Goal: Navigation & Orientation: Find specific page/section

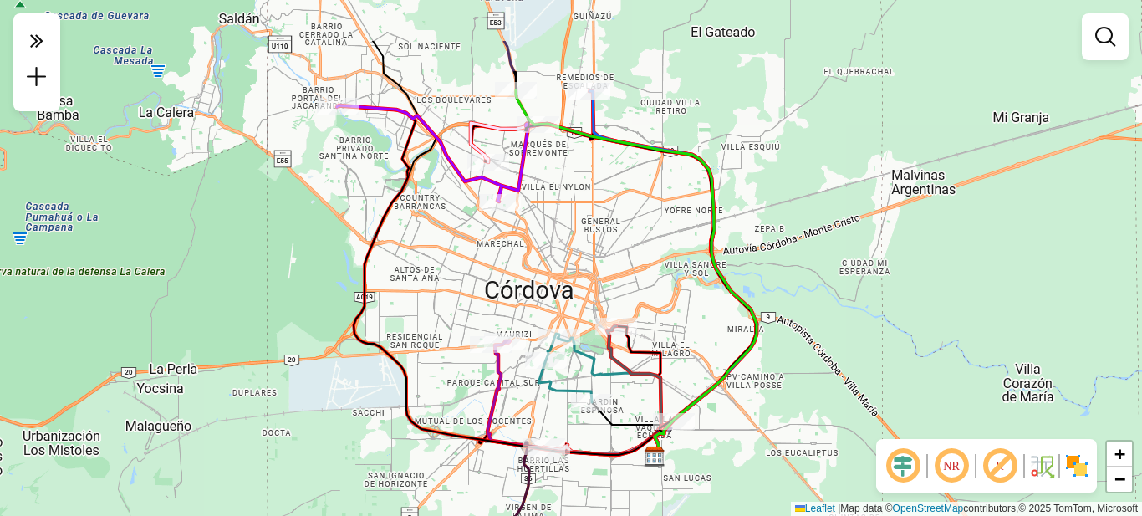
click at [724, 194] on div "Janela de atendimento Grade de atendimento Capacidade Transportadoras Veículos …" at bounding box center [571, 258] width 1142 height 516
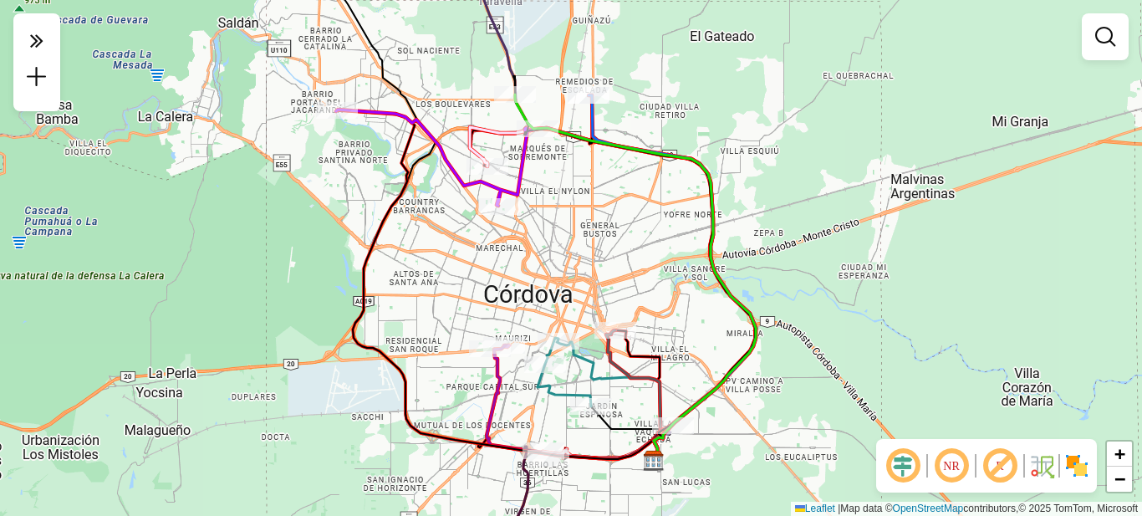
click at [626, 217] on div "Janela de atendimento Grade de atendimento Capacidade Transportadoras Veículos …" at bounding box center [571, 258] width 1142 height 516
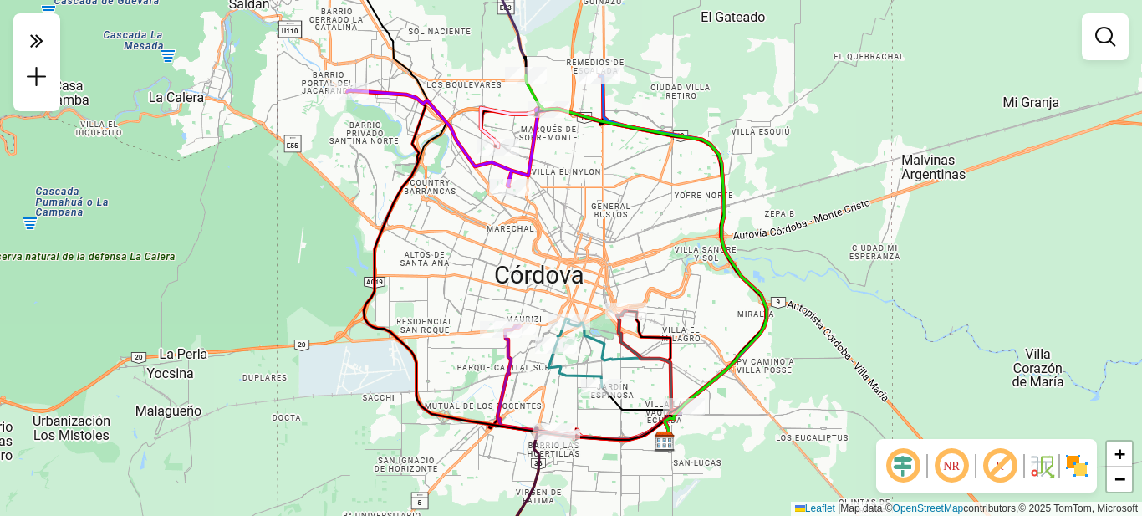
drag, startPoint x: 785, startPoint y: 176, endPoint x: 795, endPoint y: 157, distance: 22.1
click at [795, 157] on div "Janela de atendimento Grade de atendimento Capacidade Transportadoras Veículos …" at bounding box center [571, 258] width 1142 height 516
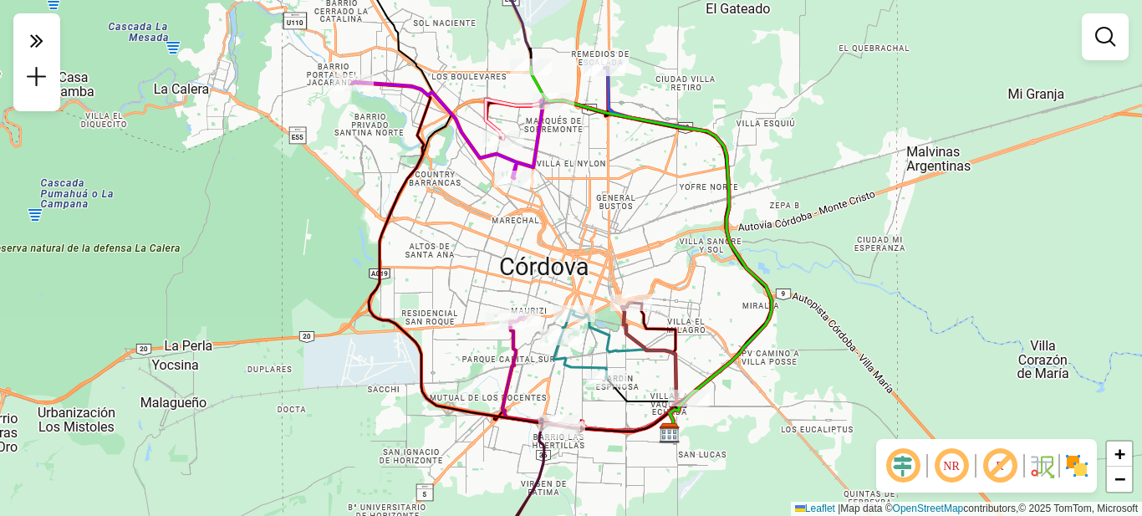
drag, startPoint x: 777, startPoint y: 254, endPoint x: 781, endPoint y: 245, distance: 10.1
click at [781, 245] on div "Janela de atendimento Grade de atendimento Capacidade Transportadoras Veículos …" at bounding box center [571, 258] width 1142 height 516
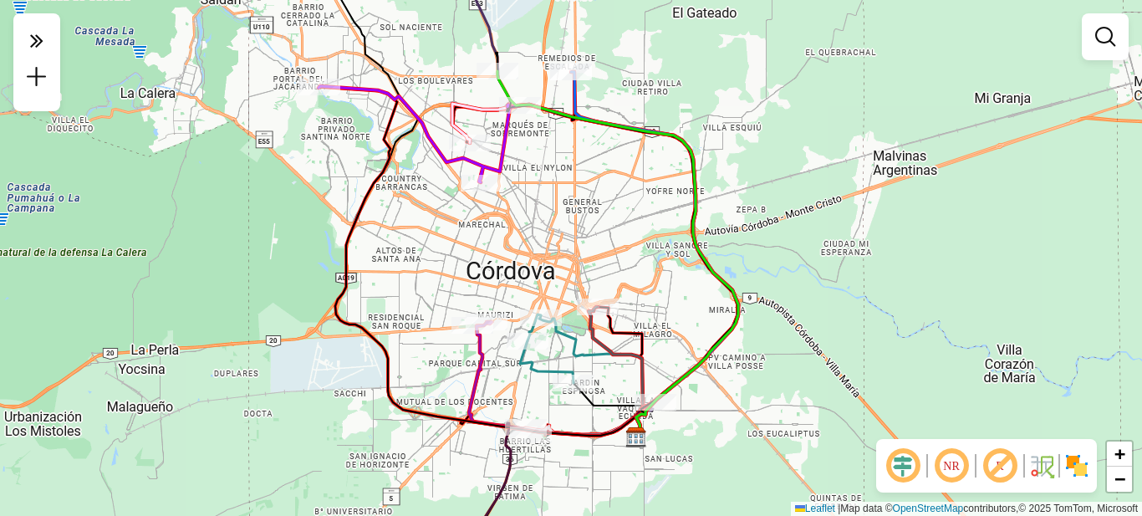
drag, startPoint x: 805, startPoint y: 246, endPoint x: 780, endPoint y: 251, distance: 25.6
click at [780, 251] on div "Janela de atendimento Grade de atendimento Capacidade Transportadoras Veículos …" at bounding box center [571, 258] width 1142 height 516
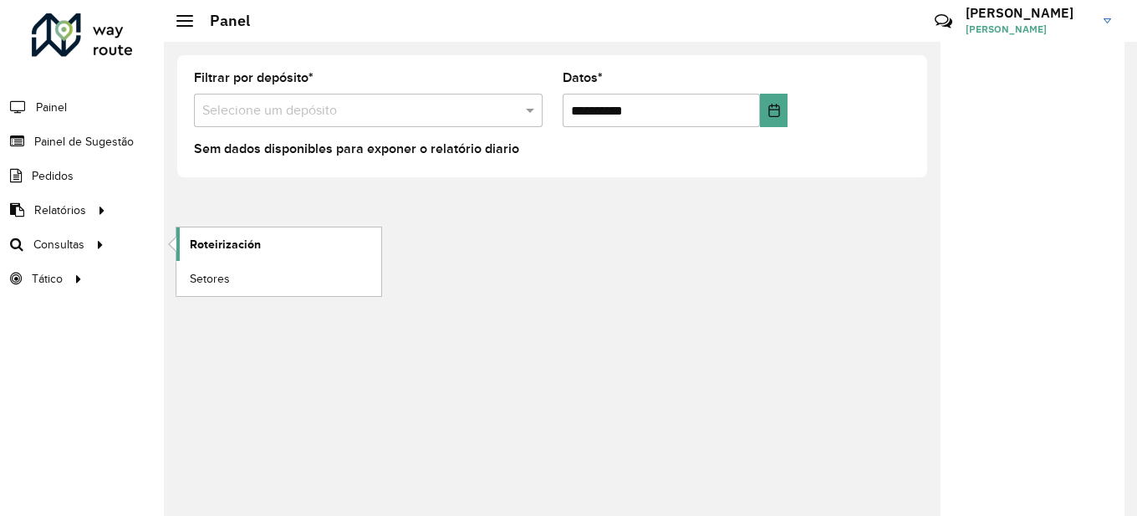
click at [210, 245] on font "Roteirización" at bounding box center [225, 244] width 71 height 13
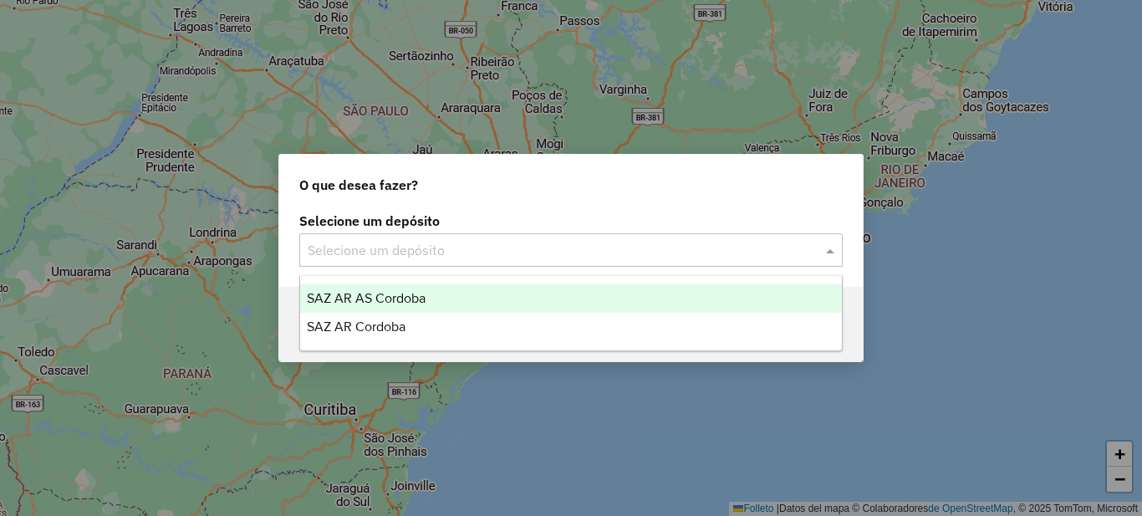
click at [506, 253] on input "text" at bounding box center [554, 251] width 493 height 20
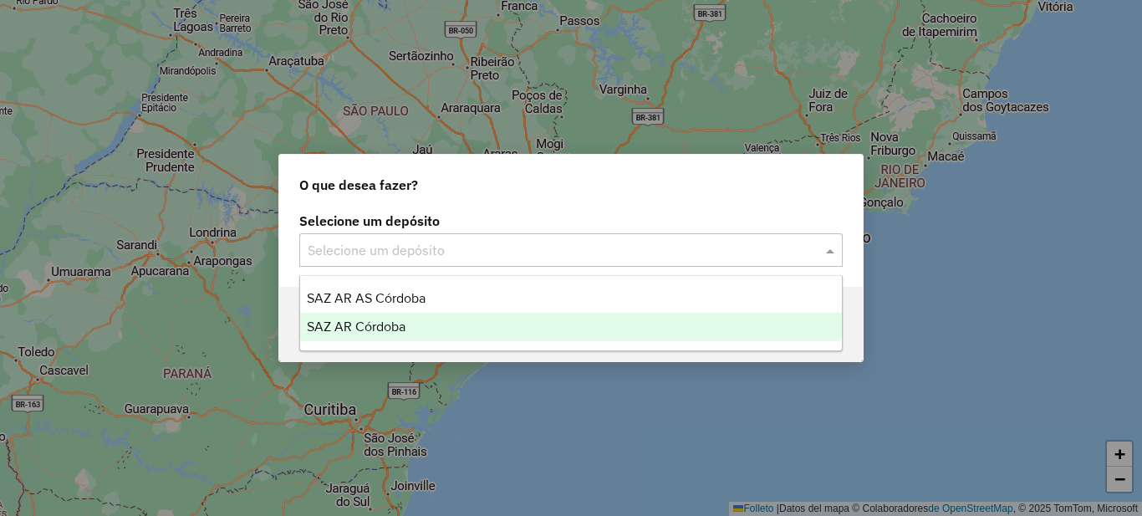
click at [396, 331] on font "SAZ AR Córdoba" at bounding box center [356, 326] width 99 height 14
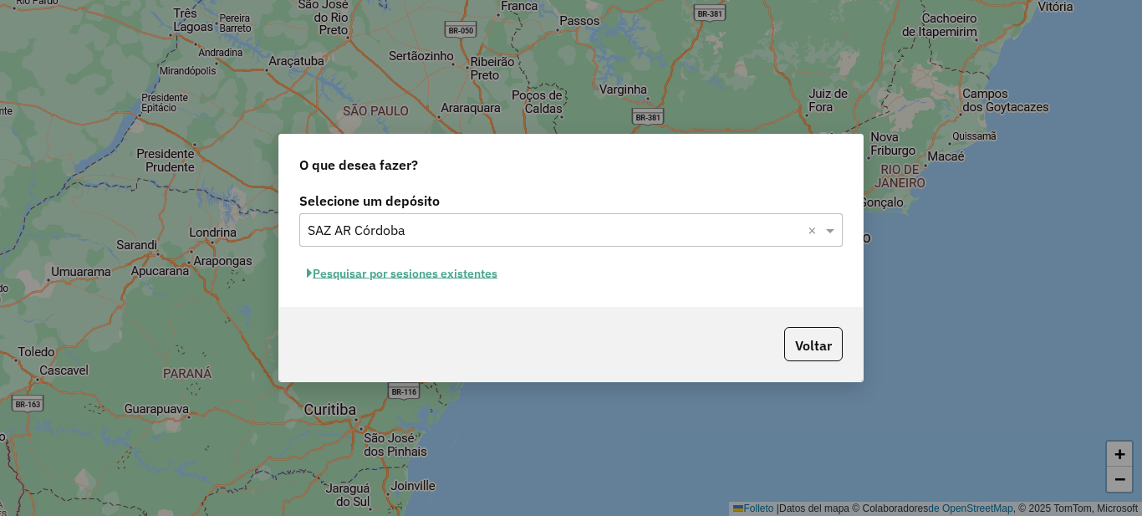
click at [426, 274] on font "Pesquisar por sesiones existentes" at bounding box center [405, 273] width 185 height 15
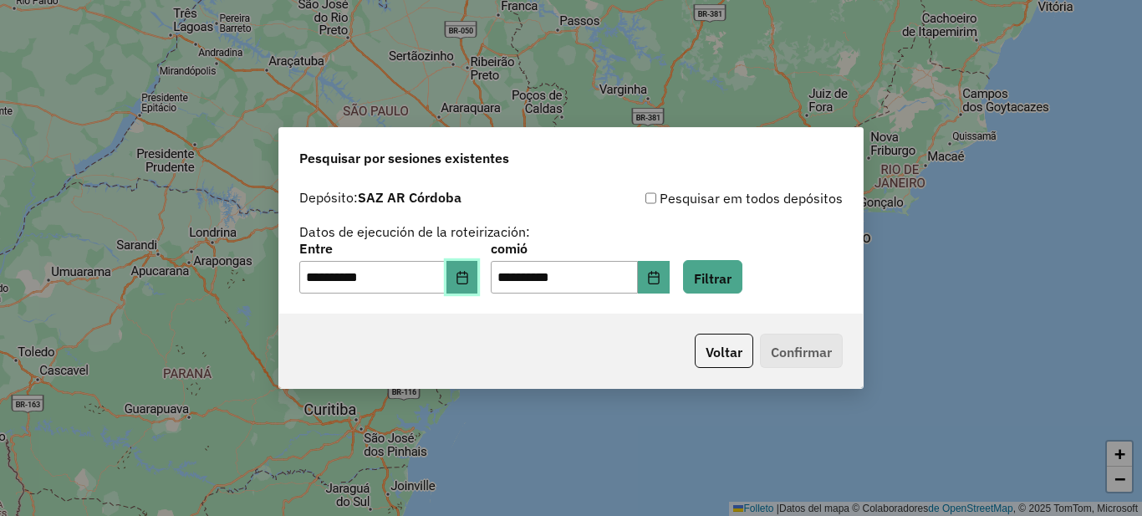
click at [469, 280] on icon "Elija fecha" at bounding box center [462, 277] width 13 height 13
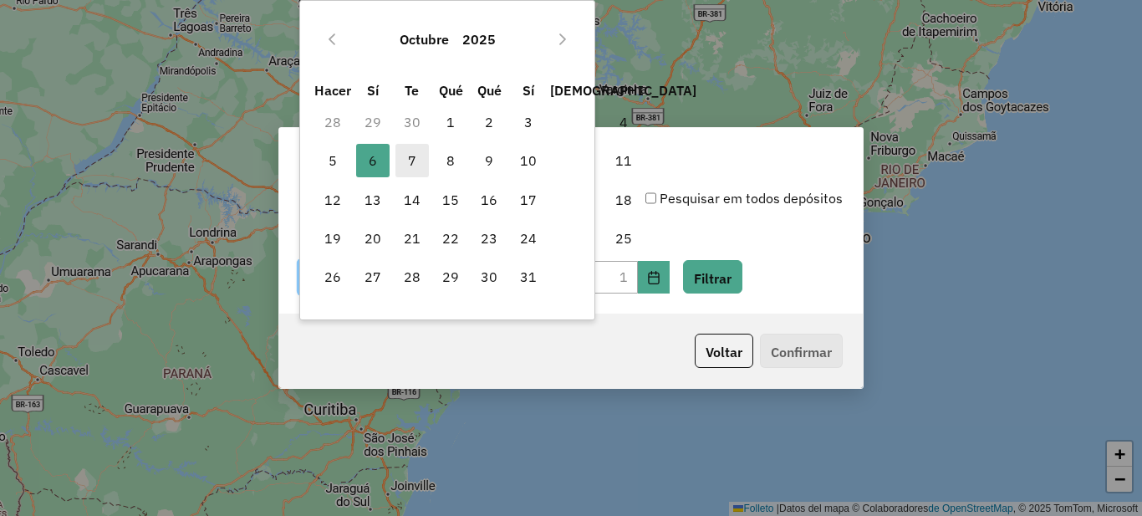
click at [402, 156] on span "7" at bounding box center [412, 160] width 33 height 33
type input "**********"
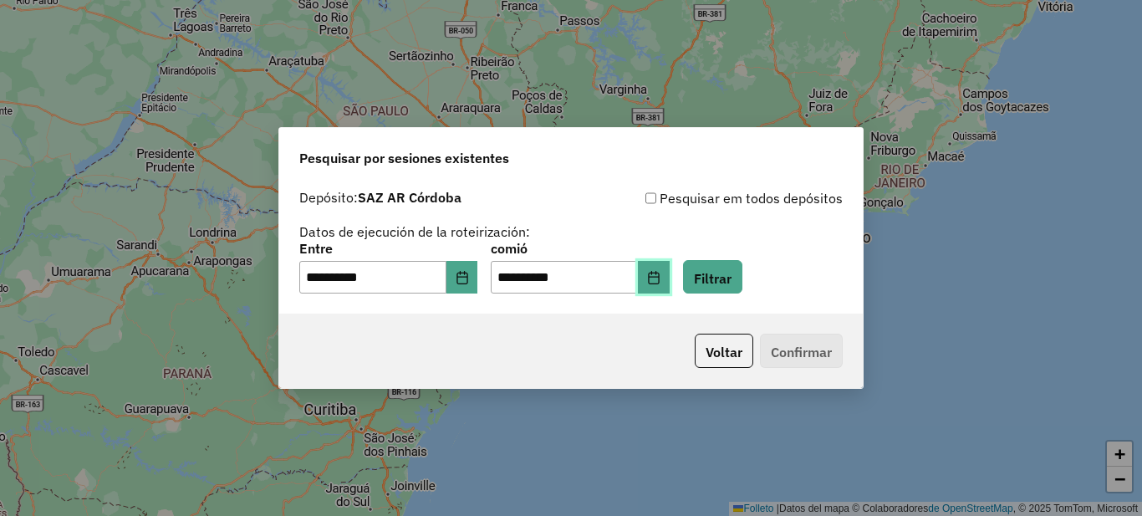
click at [670, 278] on button "Elija fecha" at bounding box center [654, 277] width 32 height 33
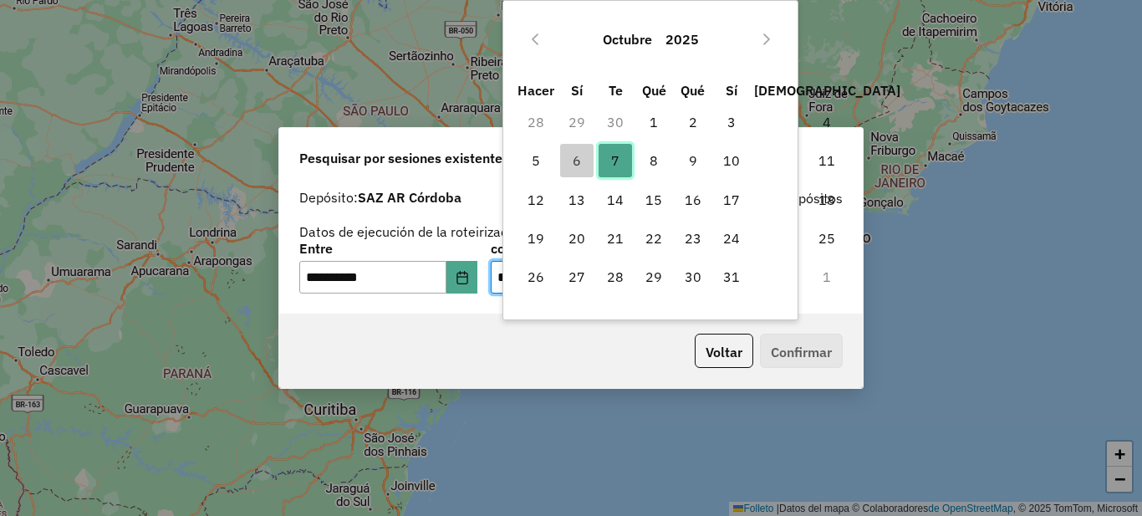
click at [630, 154] on span "7" at bounding box center [615, 160] width 33 height 33
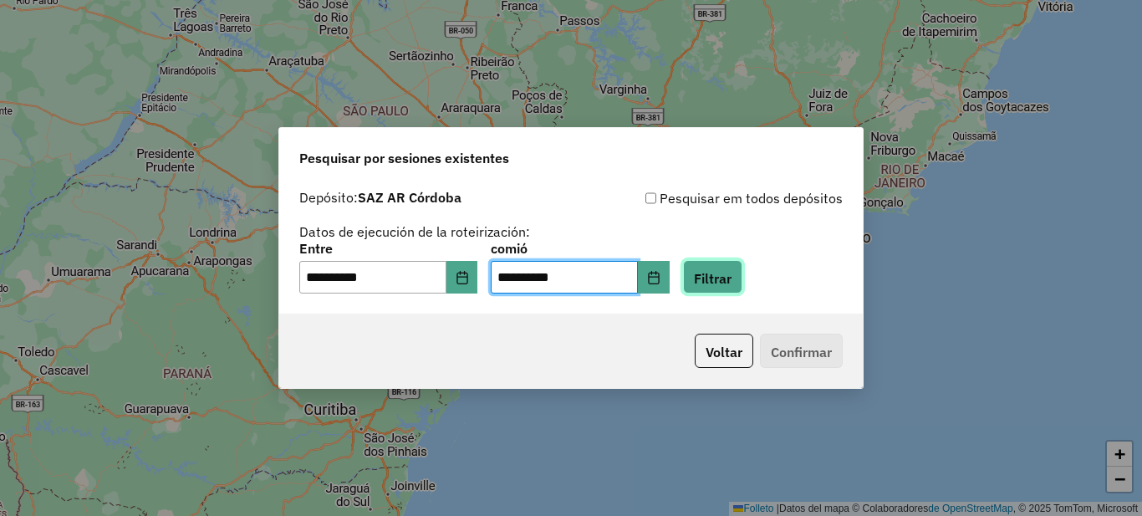
click at [732, 274] on font "Filtrar" at bounding box center [713, 277] width 38 height 17
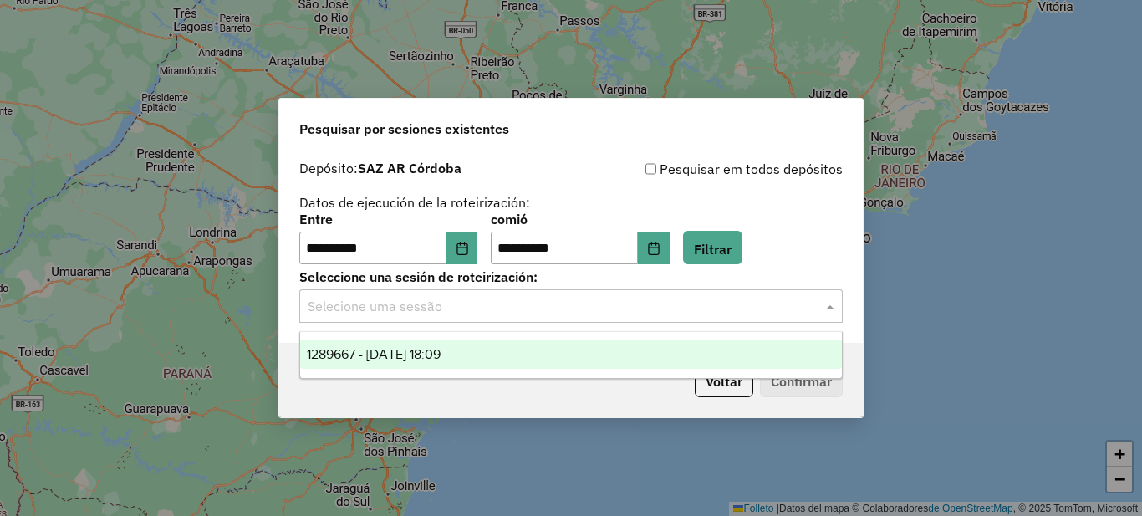
click at [484, 306] on input "text" at bounding box center [554, 307] width 493 height 20
click at [441, 359] on font "1289667 - 10/07/2025 18:09" at bounding box center [374, 354] width 134 height 14
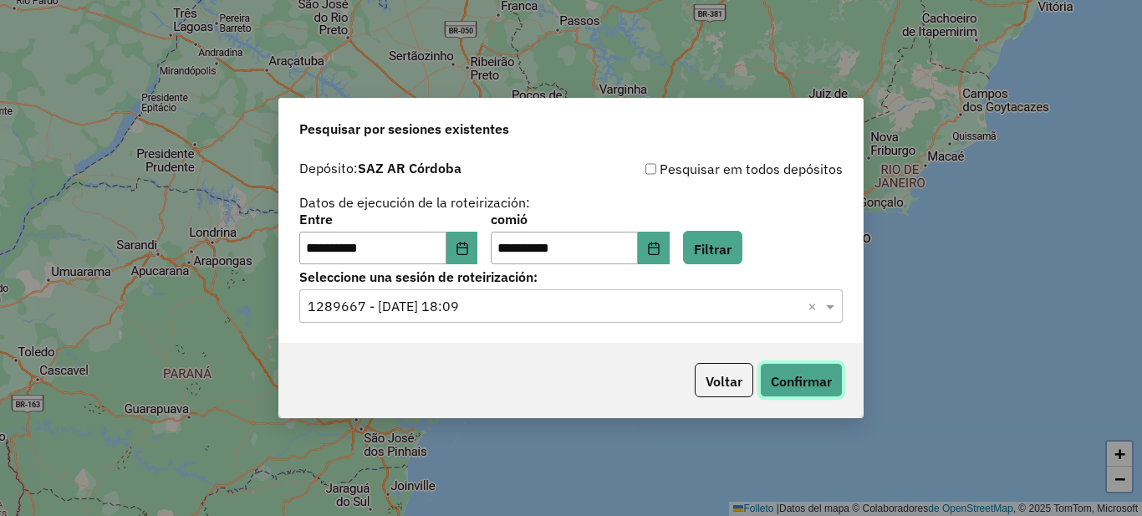
click at [815, 384] on font "Confirmar" at bounding box center [801, 381] width 61 height 17
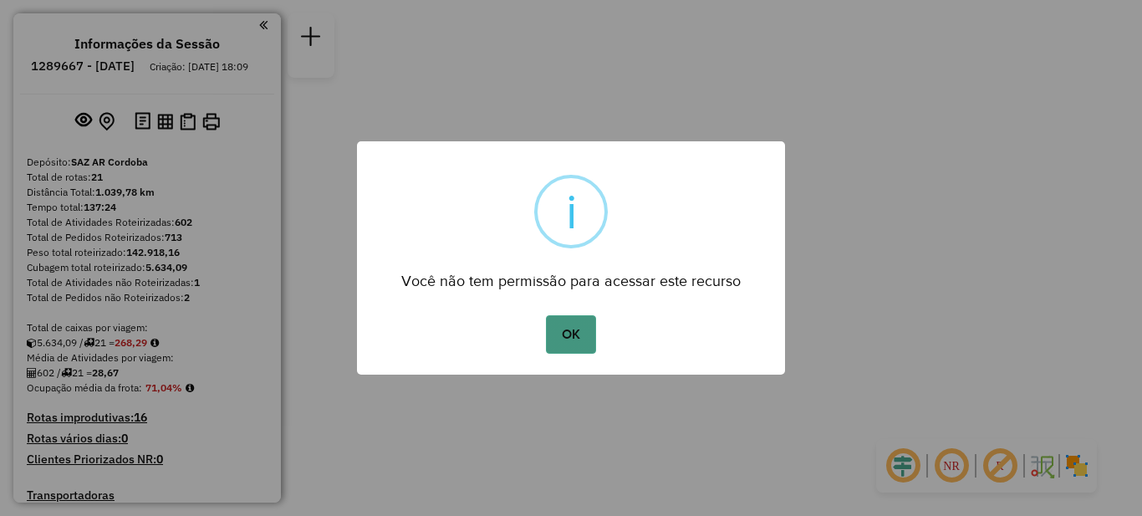
click at [573, 336] on button "OK" at bounding box center [570, 334] width 49 height 38
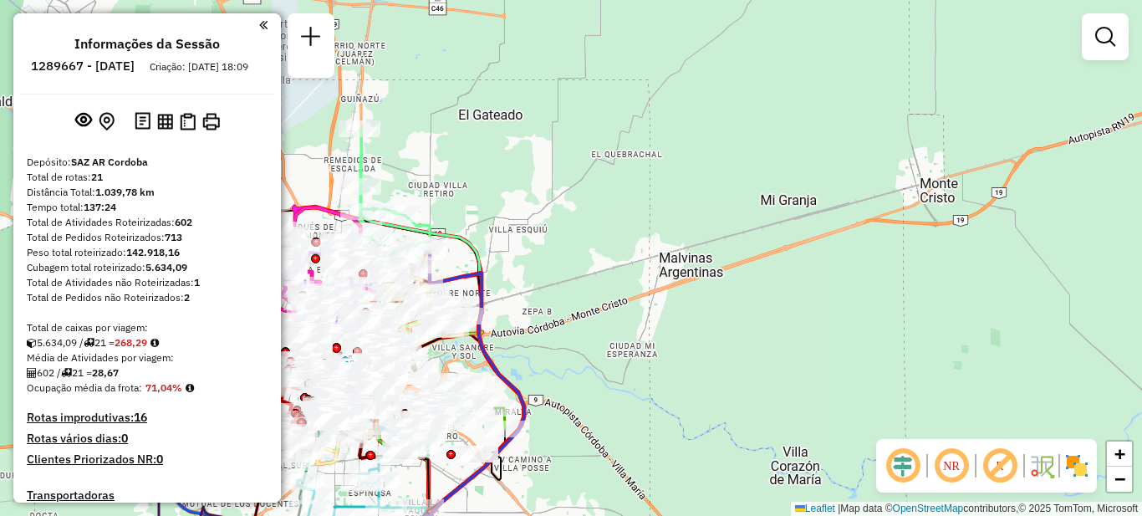
click at [259, 31] on em at bounding box center [263, 25] width 8 height 15
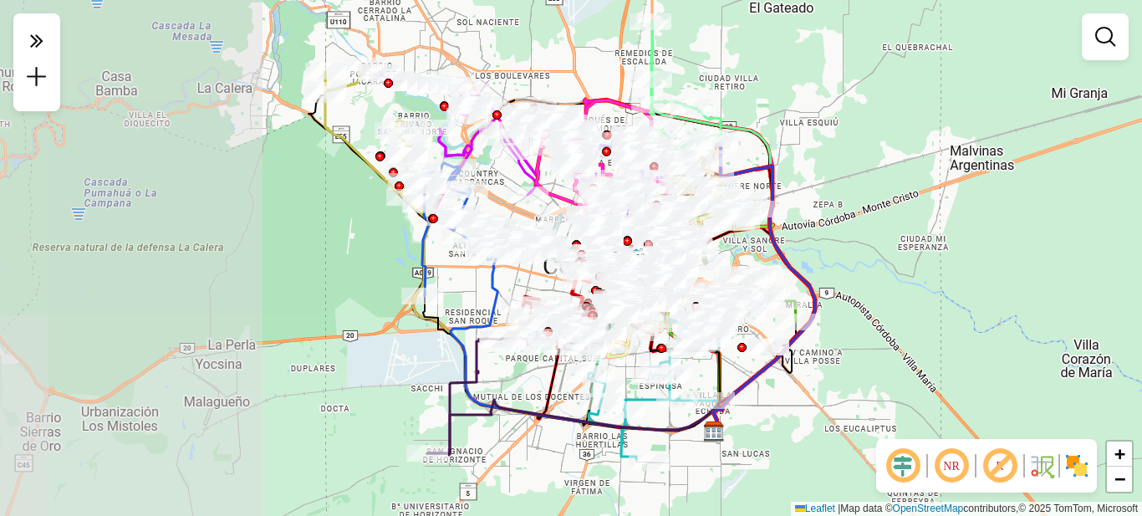
drag, startPoint x: 544, startPoint y: 239, endPoint x: 809, endPoint y: 141, distance: 281.8
click at [809, 141] on div "Janela de atendimento Grade de atendimento Capacidade Transportadoras Veículos …" at bounding box center [571, 258] width 1142 height 516
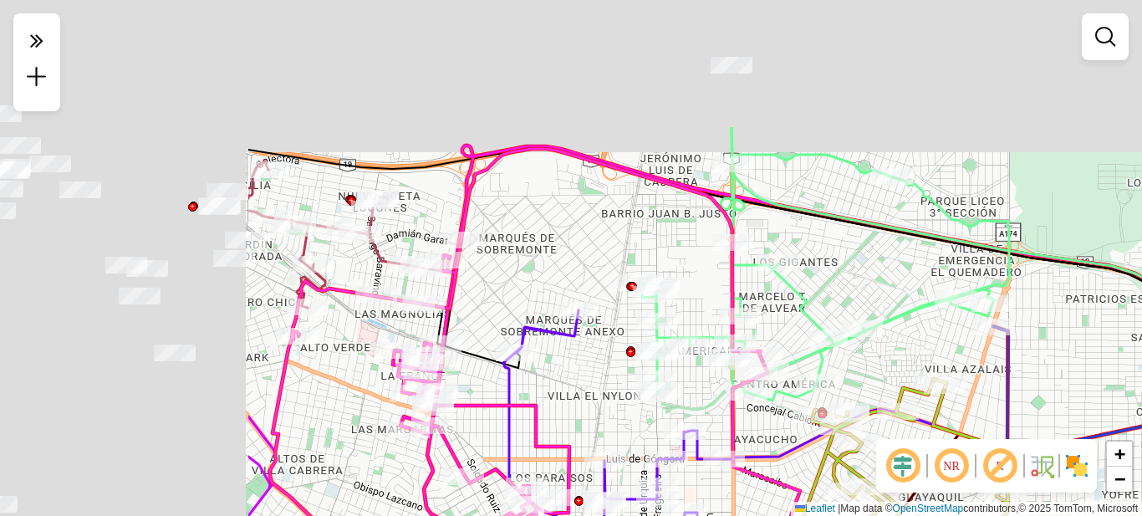
drag, startPoint x: 415, startPoint y: 124, endPoint x: 812, endPoint y: 318, distance: 442.1
click at [812, 318] on div "Janela de atendimento Grade de atendimento Capacidade Transportadoras Veículos …" at bounding box center [571, 258] width 1142 height 516
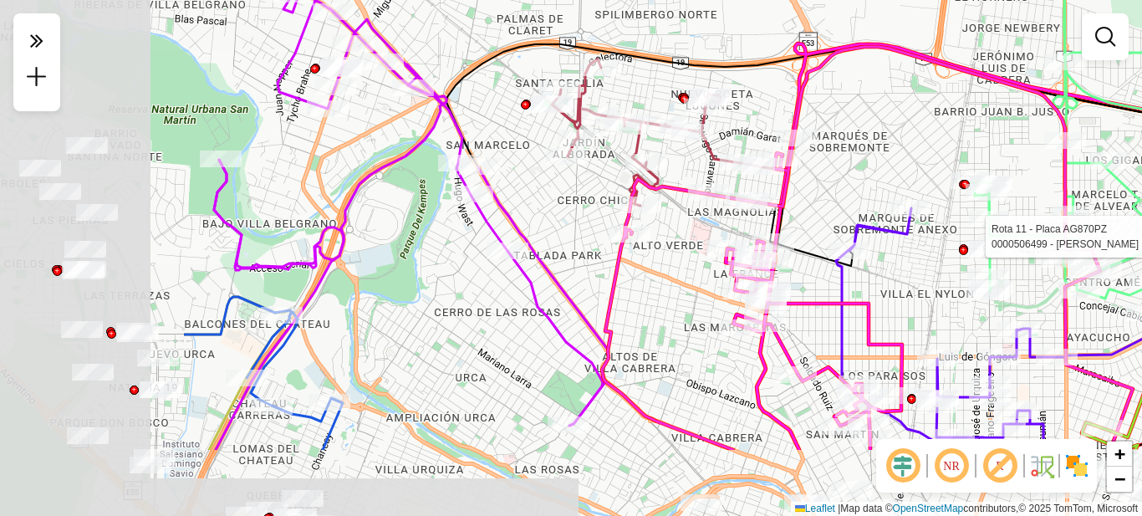
drag, startPoint x: 584, startPoint y: 278, endPoint x: 880, endPoint y: 160, distance: 318.7
click at [883, 160] on div "Rota 11 - Placa AG870PZ 0000506499 - Nadaya Yanina Elisa Janela de atendimento …" at bounding box center [571, 258] width 1142 height 516
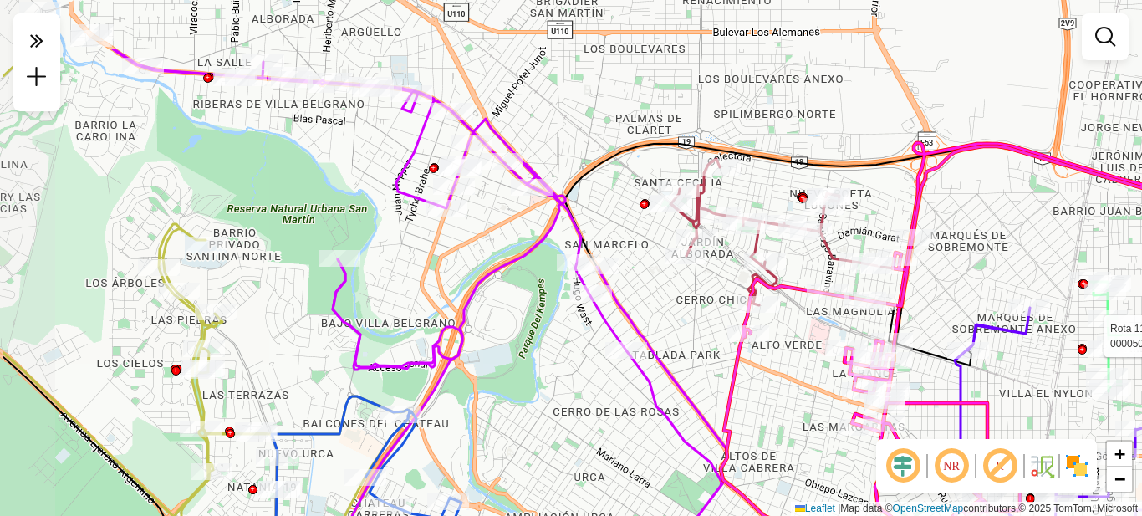
drag, startPoint x: 616, startPoint y: 265, endPoint x: 662, endPoint y: 312, distance: 65.1
click at [662, 312] on div "Rota 11 - Placa AG870PZ 0000506499 - Nadaya Yanina Elisa Janela de atendimento …" at bounding box center [571, 258] width 1142 height 516
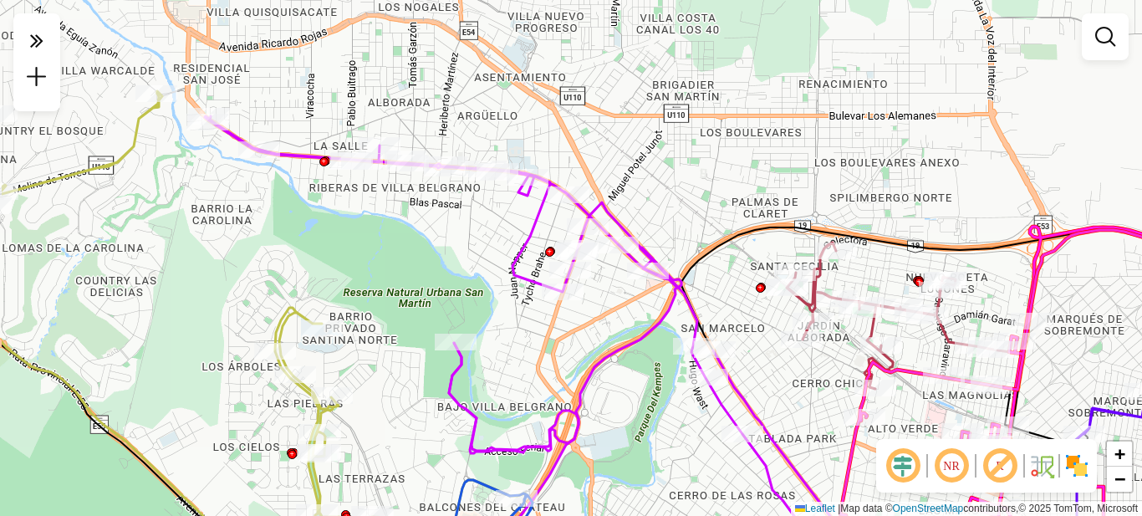
drag, startPoint x: 551, startPoint y: 319, endPoint x: 645, endPoint y: 388, distance: 116.1
click at [645, 388] on div "Rota 11 - Placa AG870PZ 0000506499 - Nadaya Yanina Elisa Janela de atendimento …" at bounding box center [571, 258] width 1142 height 516
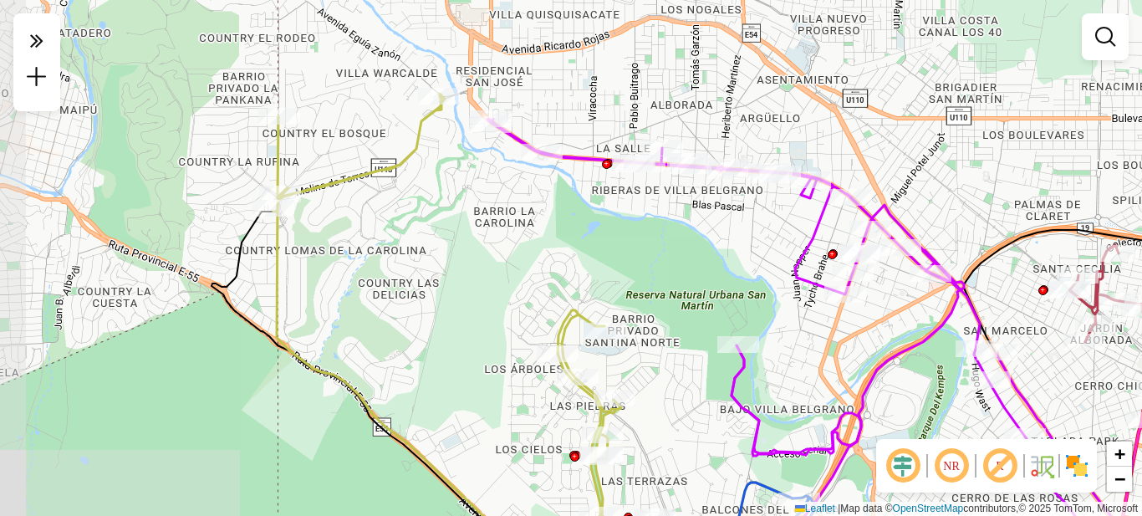
drag, startPoint x: 233, startPoint y: 281, endPoint x: 442, endPoint y: 290, distance: 209.3
click at [463, 294] on div "Rota 11 - Placa AG870PZ 0000506499 - Nadaya Yanina Elisa Janela de atendimento …" at bounding box center [571, 258] width 1142 height 516
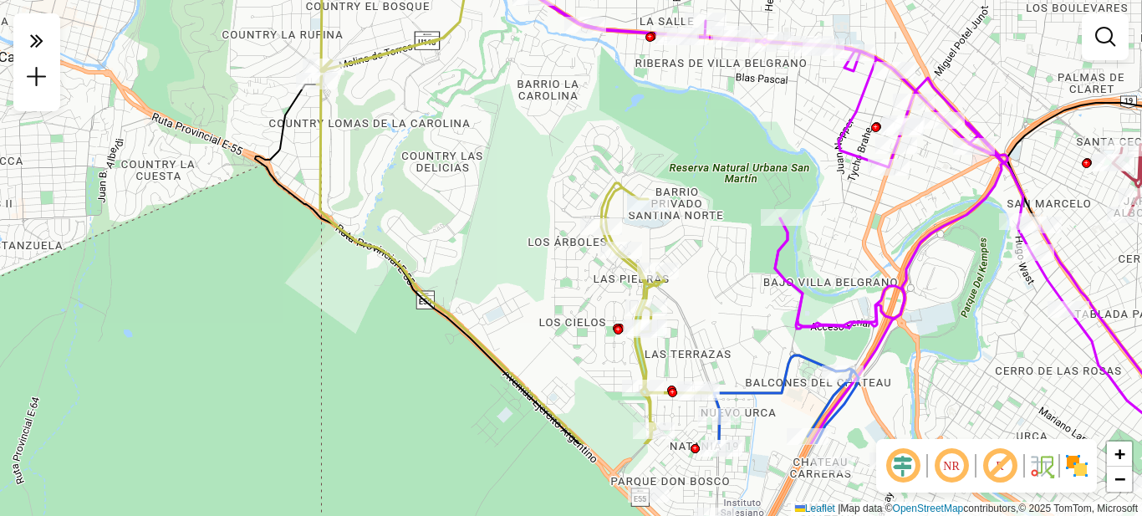
drag, startPoint x: 341, startPoint y: 319, endPoint x: 385, endPoint y: 193, distance: 132.8
click at [385, 193] on div "Rota 11 - Placa AG870PZ 0000506499 - Nadaya Yanina Elisa Janela de atendimento …" at bounding box center [571, 258] width 1142 height 516
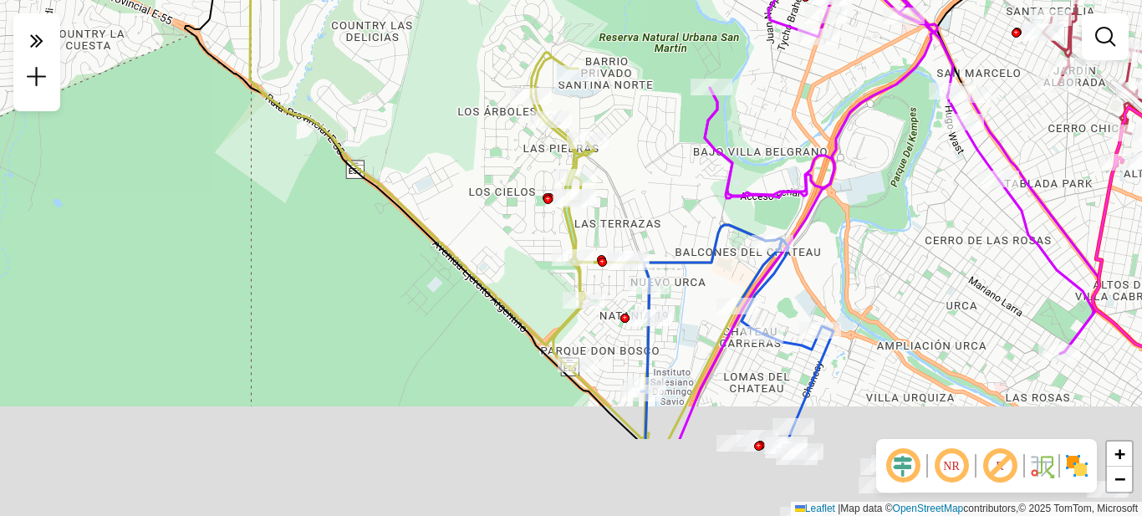
drag, startPoint x: 488, startPoint y: 296, endPoint x: 383, endPoint y: 126, distance: 199.8
click at [383, 126] on div "Rota 11 - Placa AG870PZ 0000506499 - Nadaya Yanina Elisa Janela de atendimento …" at bounding box center [571, 258] width 1142 height 516
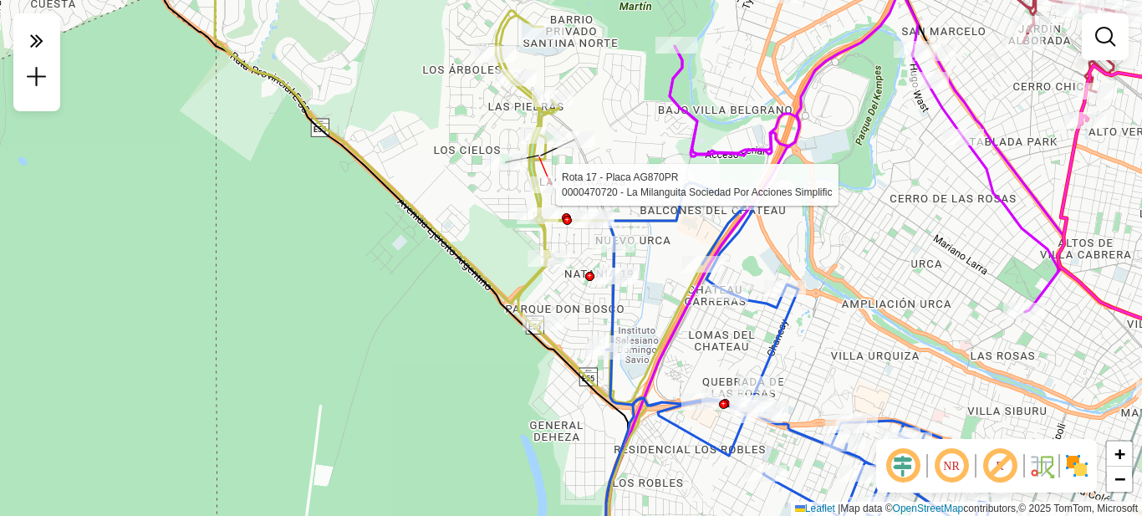
select select "**********"
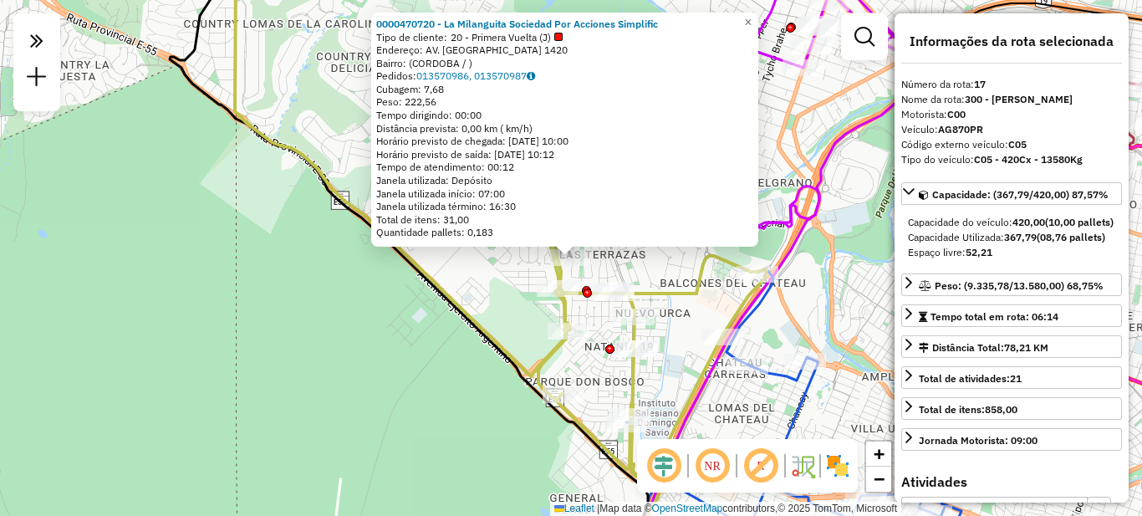
click at [838, 294] on div "0000470720 - La Milanguita Sociedad Por Acciones Simplific Tipo de cliente: 20 …" at bounding box center [571, 258] width 1142 height 516
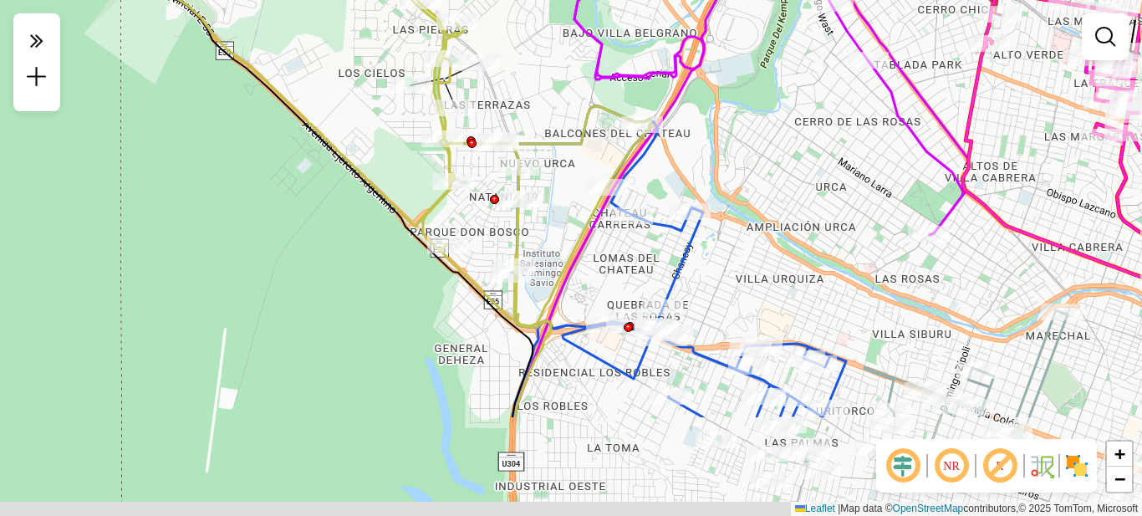
drag, startPoint x: 841, startPoint y: 314, endPoint x: 707, endPoint y: 132, distance: 226.7
click at [707, 132] on div "Janela de atendimento Grade de atendimento Capacidade Transportadoras Veículos …" at bounding box center [571, 258] width 1142 height 516
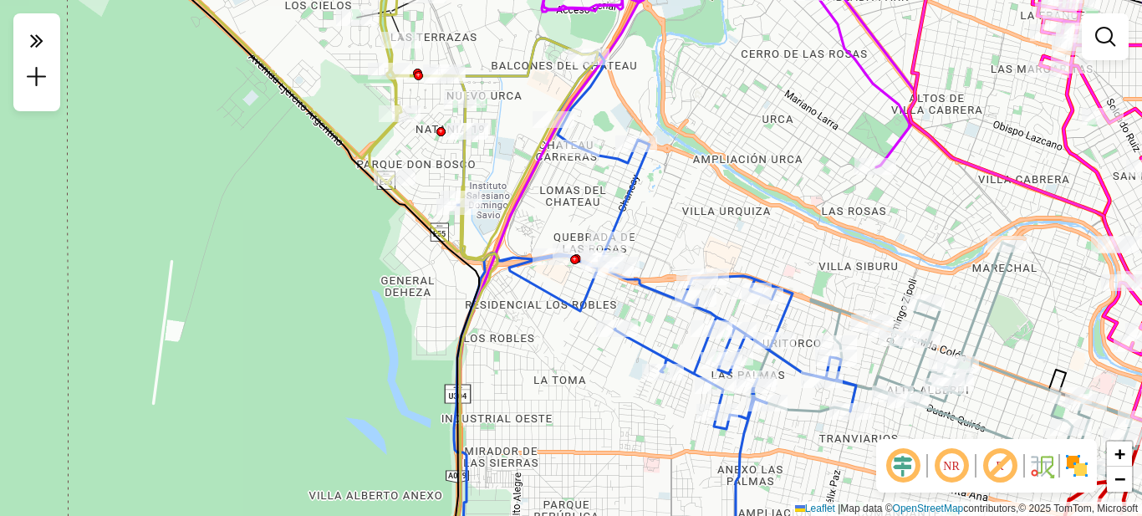
drag, startPoint x: 788, startPoint y: 243, endPoint x: 596, endPoint y: 93, distance: 243.1
click at [596, 93] on div "Janela de atendimento Grade de atendimento Capacidade Transportadoras Veículos …" at bounding box center [571, 258] width 1142 height 516
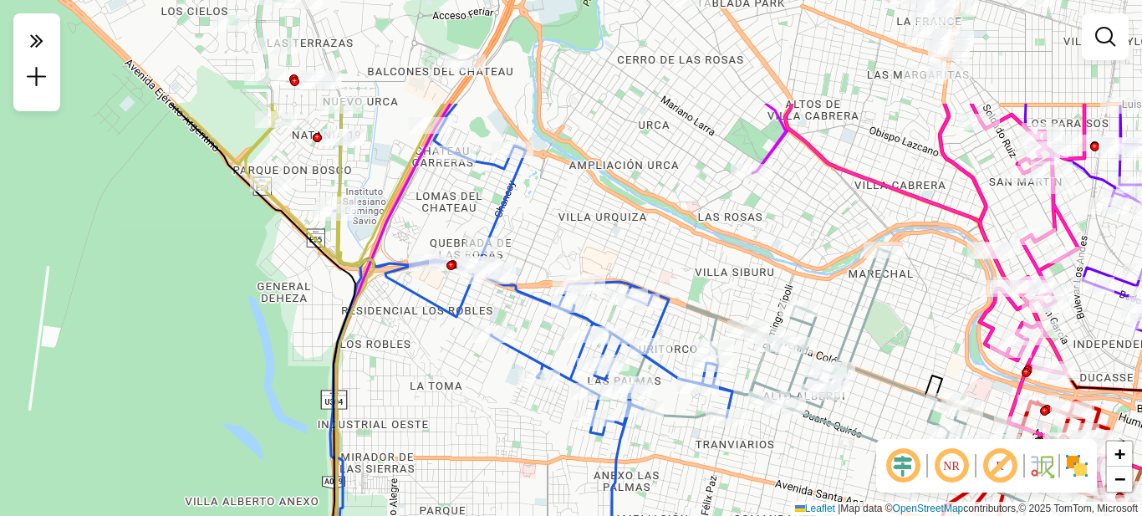
drag, startPoint x: 653, startPoint y: 96, endPoint x: 721, endPoint y: 252, distance: 169.7
click at [721, 252] on div "Janela de atendimento Grade de atendimento Capacidade Transportadoras Veículos …" at bounding box center [571, 258] width 1142 height 516
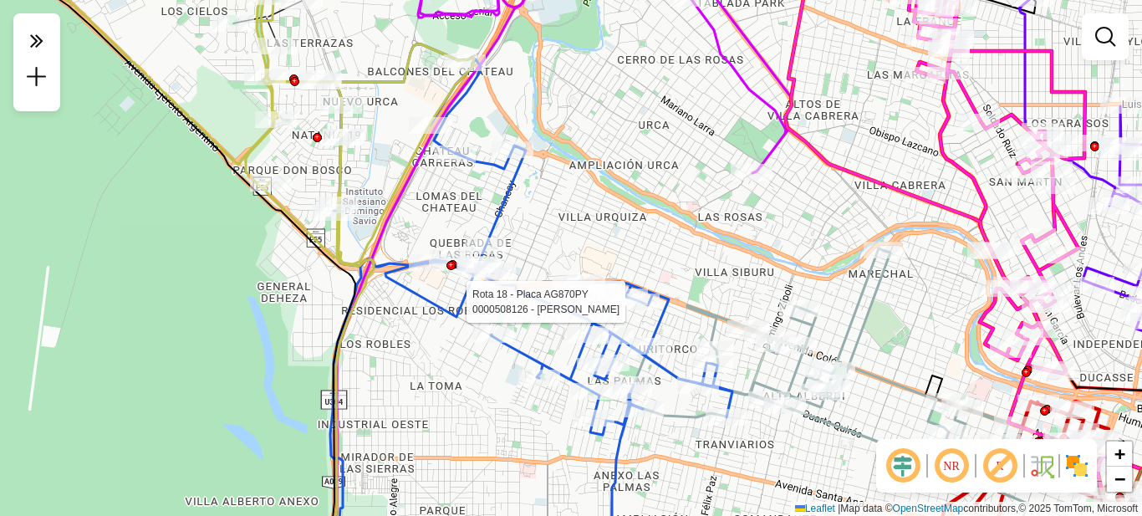
select select "**********"
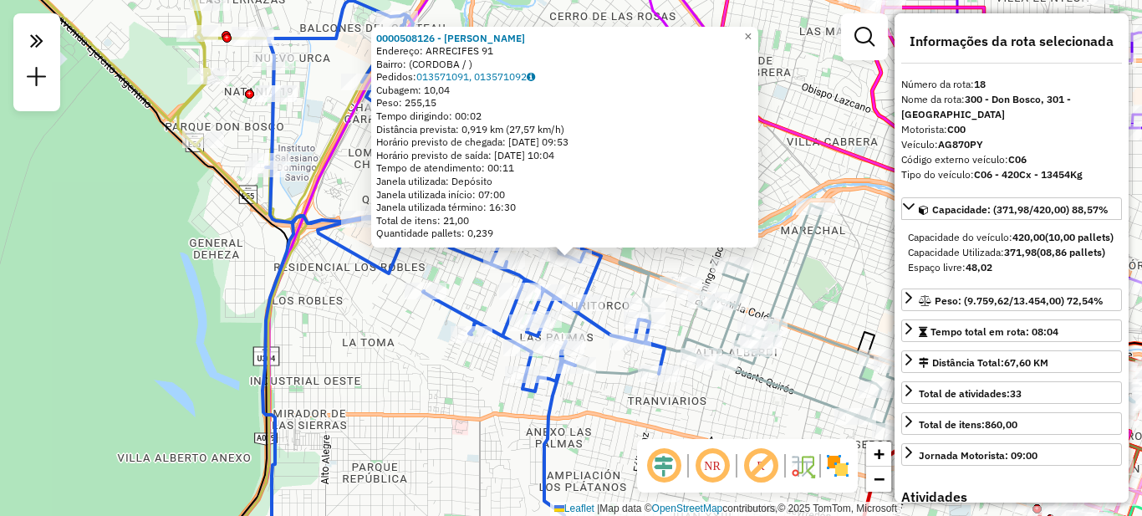
click at [452, 370] on div "0000508126 - Murua Franco David Endereço: ARRECIFES 91 Bairro: (CORDOBA / ) Ped…" at bounding box center [571, 258] width 1142 height 516
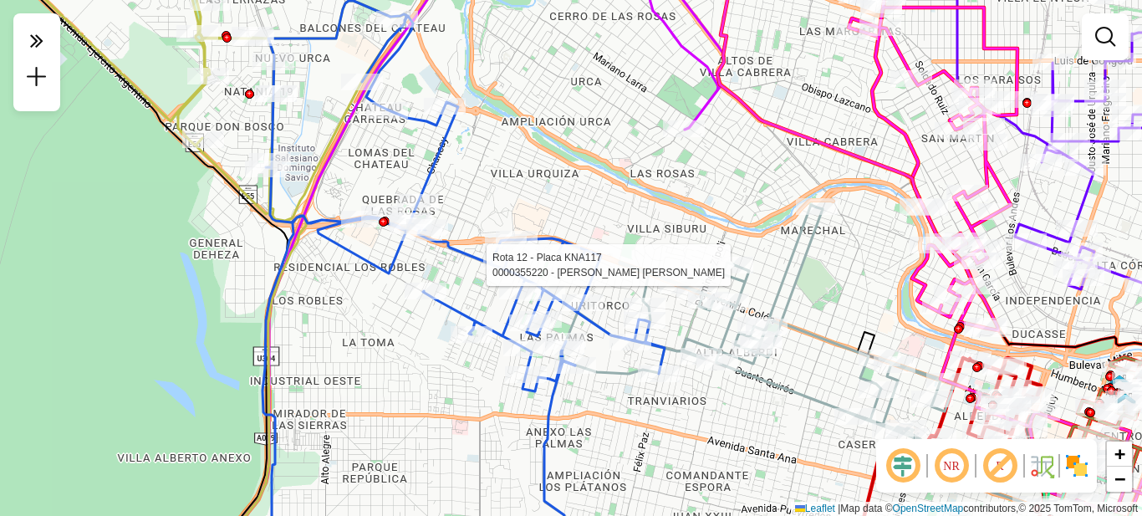
select select "**********"
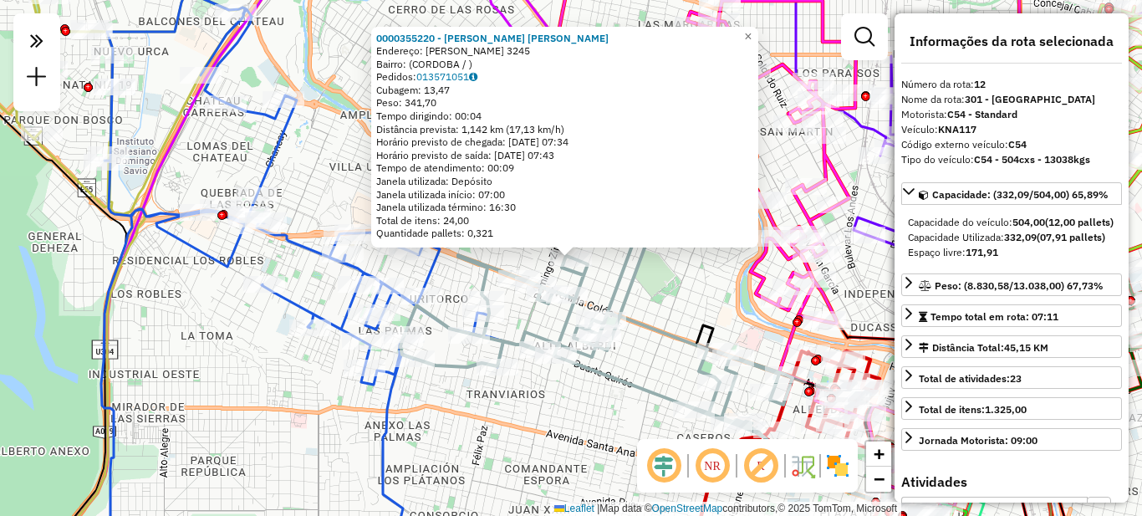
click at [622, 394] on div "0000355220 - Corzo Gonzalez Alexsandra Carolina Endereço: HUMBERTO PRIMO 3245 B…" at bounding box center [571, 258] width 1142 height 516
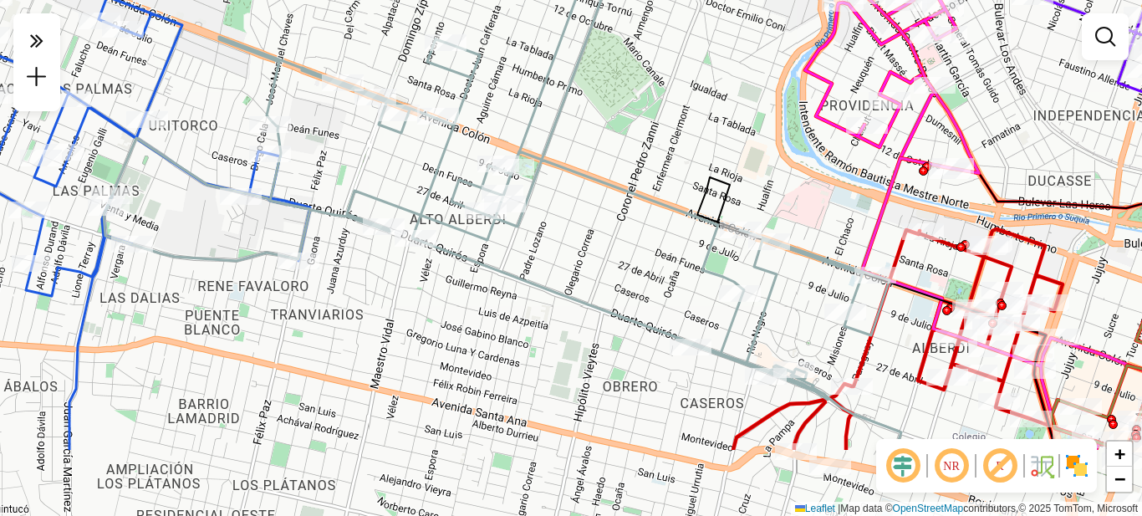
drag, startPoint x: 678, startPoint y: 360, endPoint x: 626, endPoint y: 253, distance: 120.1
click at [626, 253] on div "Janela de atendimento Grade de atendimento Capacidade Transportadoras Veículos …" at bounding box center [571, 258] width 1142 height 516
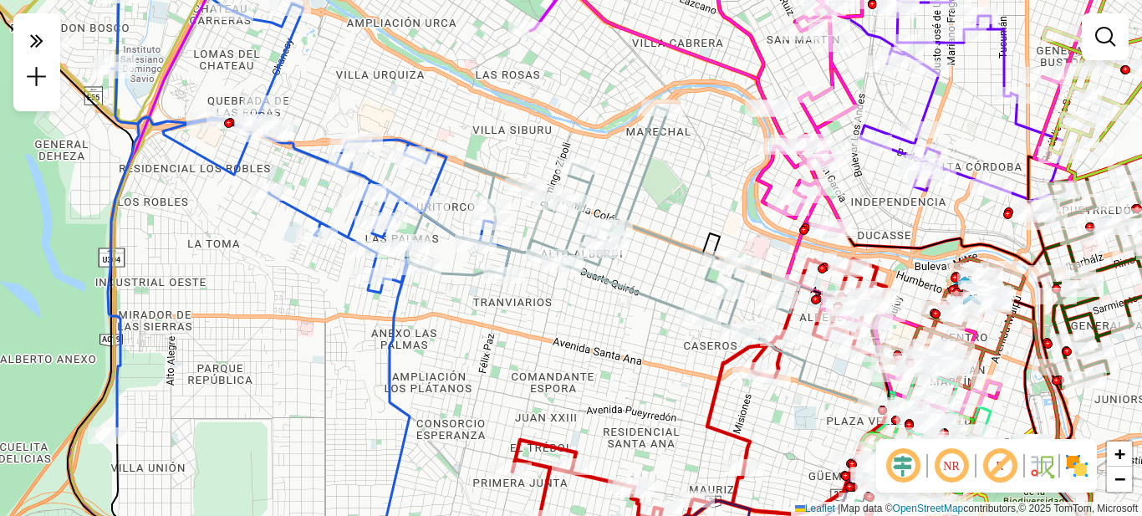
drag, startPoint x: 580, startPoint y: 270, endPoint x: 618, endPoint y: 280, distance: 39.8
click at [620, 286] on icon at bounding box center [833, 424] width 540 height 321
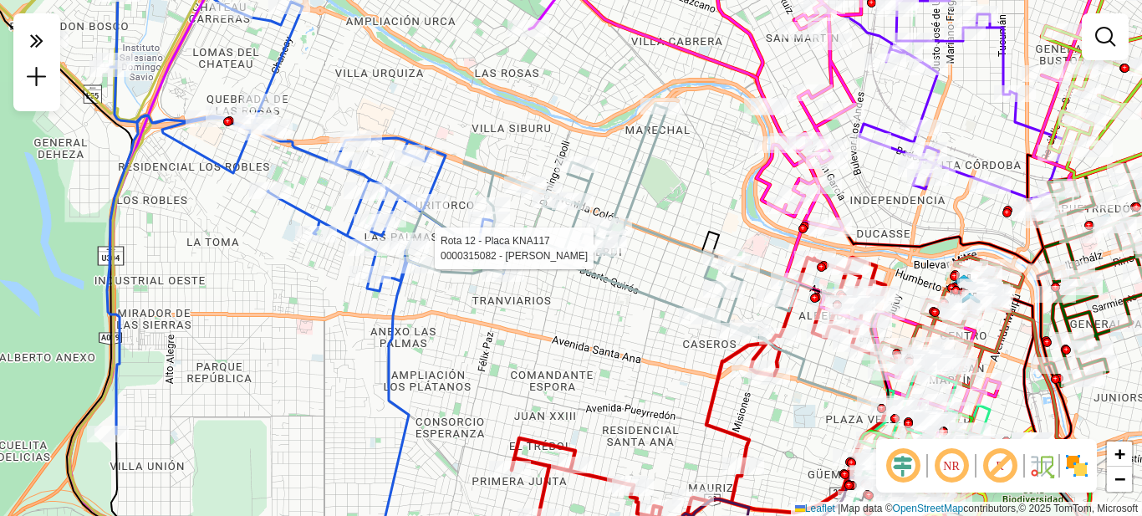
select select "**********"
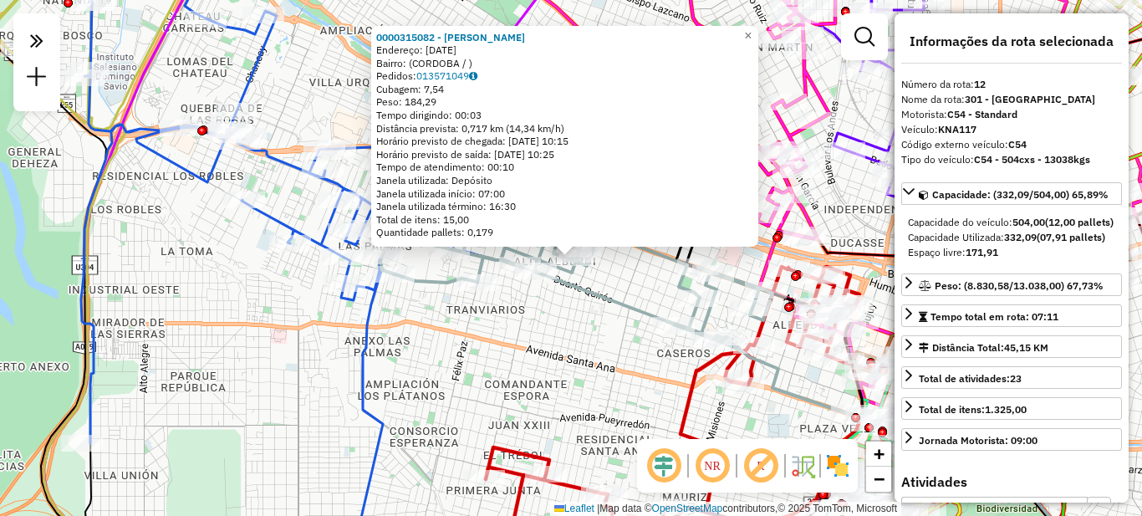
drag, startPoint x: 569, startPoint y: 360, endPoint x: 602, endPoint y: 291, distance: 76.3
click at [570, 360] on div "0000315082 - Trener Ariel Arturo Endereço: 27 DE ABRIL 2848 Bairro: (CORDOBA / …" at bounding box center [571, 258] width 1142 height 516
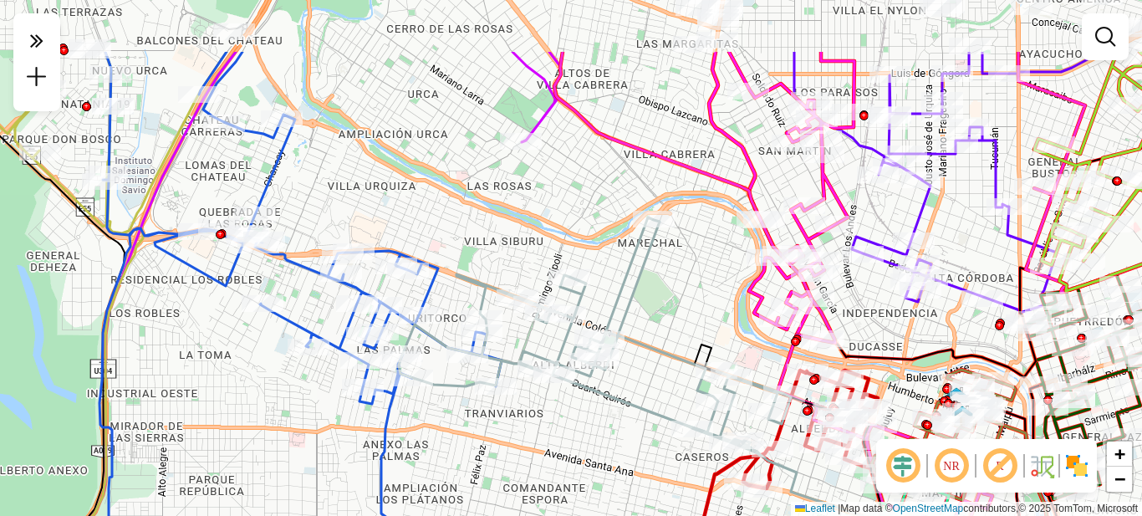
drag, startPoint x: 625, startPoint y: 306, endPoint x: 658, endPoint y: 477, distance: 173.9
click at [663, 491] on icon at bounding box center [822, 523] width 534 height 295
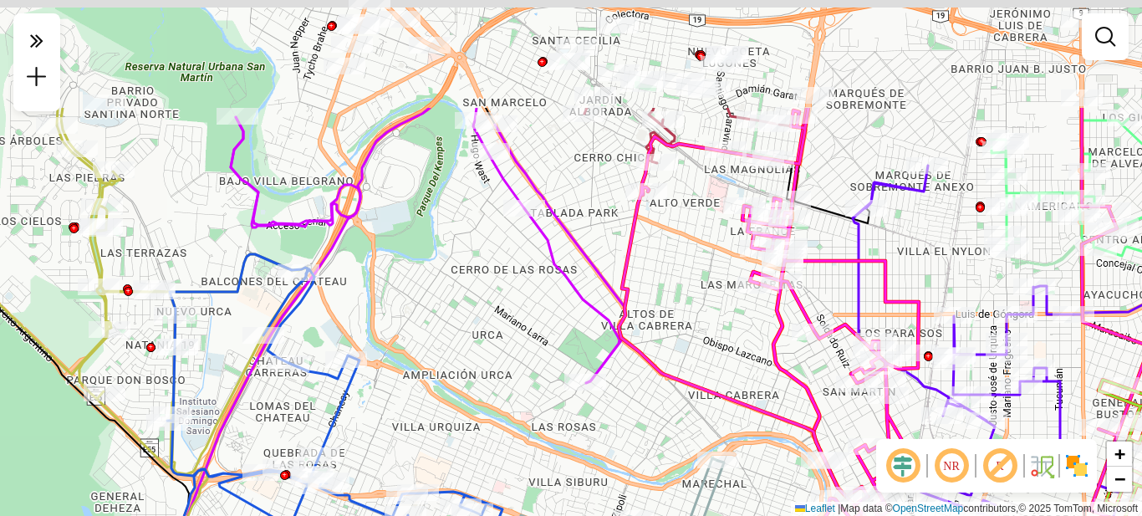
drag, startPoint x: 561, startPoint y: 240, endPoint x: 605, endPoint y: 414, distance: 179.3
click at [606, 413] on div "Janela de atendimento Grade de atendimento Capacidade Transportadoras Veículos …" at bounding box center [571, 258] width 1142 height 516
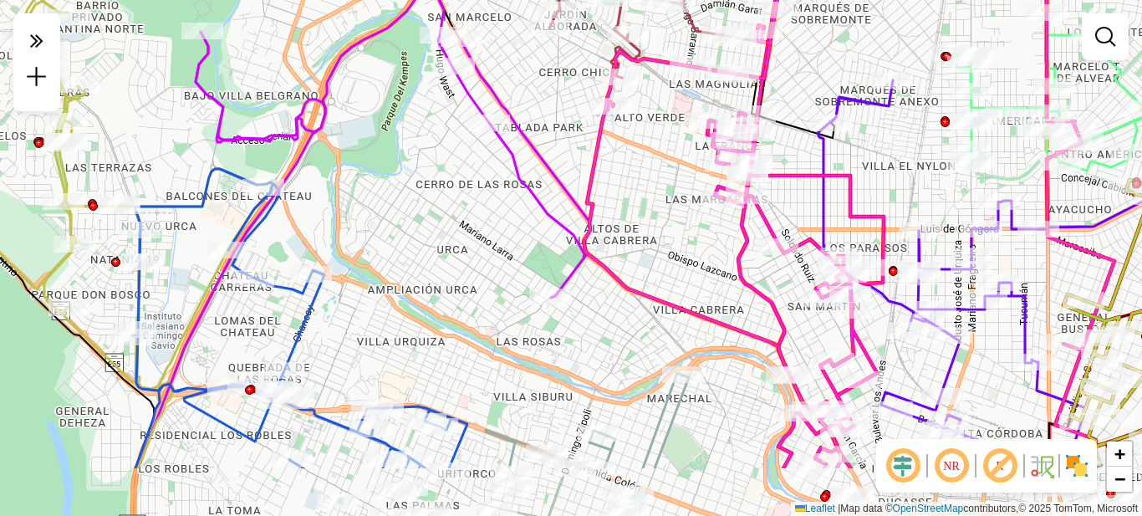
drag, startPoint x: 473, startPoint y: 299, endPoint x: 438, endPoint y: 201, distance: 104.8
click at [438, 201] on div "Janela de atendimento Grade de atendimento Capacidade Transportadoras Veículos …" at bounding box center [571, 258] width 1142 height 516
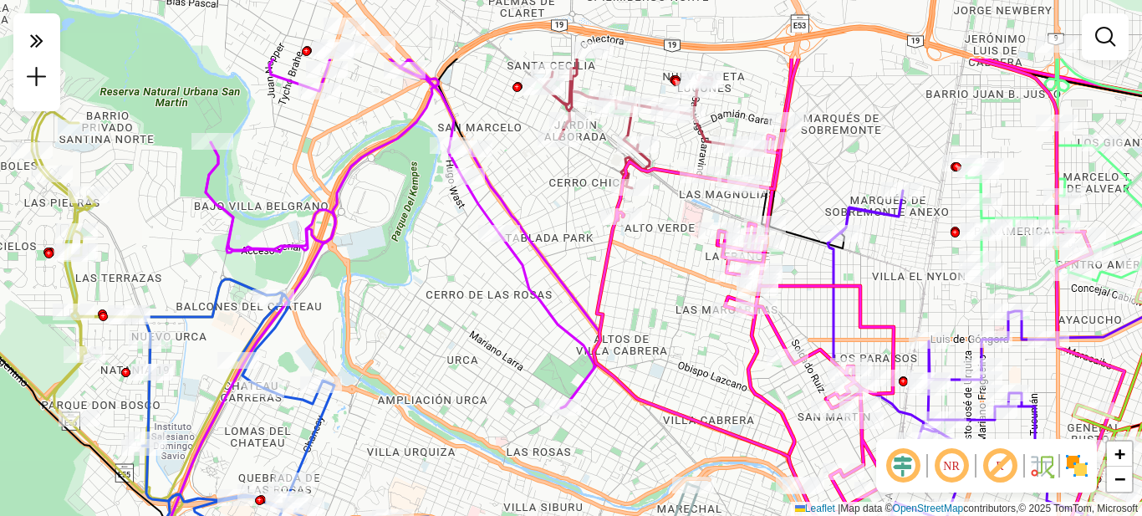
drag, startPoint x: 591, startPoint y: 327, endPoint x: 601, endPoint y: 437, distance: 110.9
click at [601, 437] on div "Janela de atendimento Grade de atendimento Capacidade Transportadoras Veículos …" at bounding box center [571, 258] width 1142 height 516
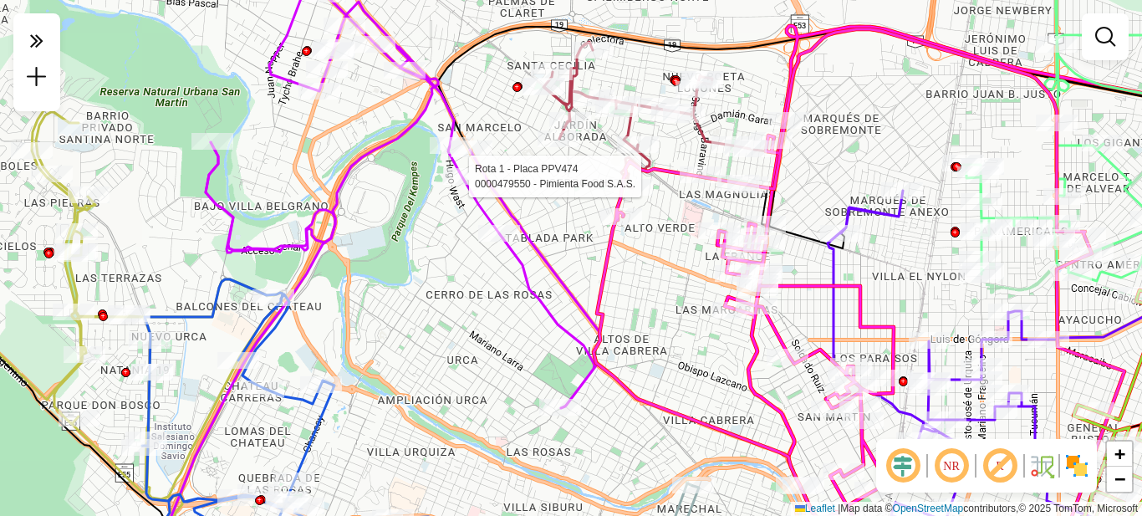
select select "**********"
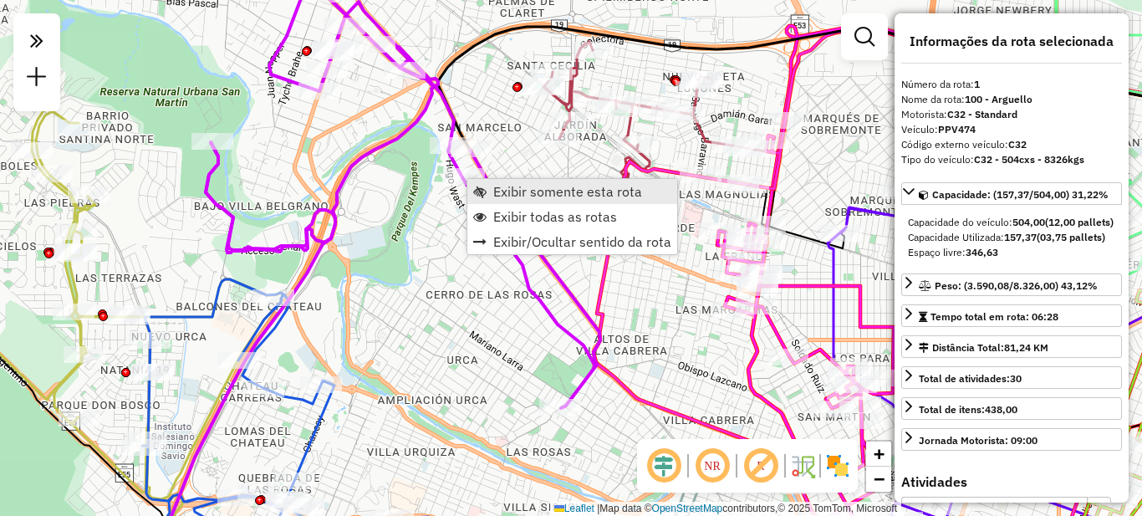
click at [507, 187] on span "Exibir somente esta rota" at bounding box center [567, 191] width 149 height 13
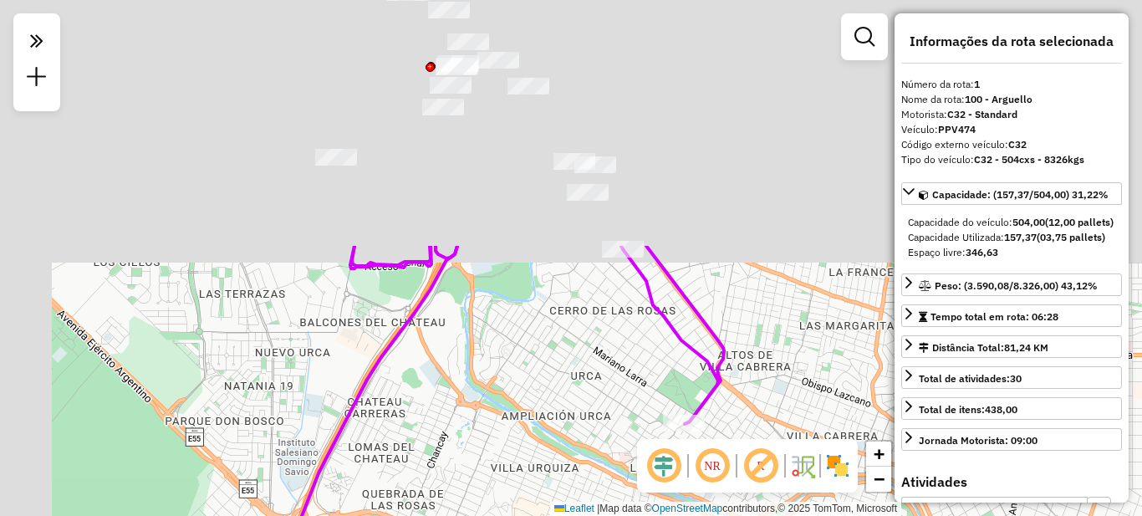
drag, startPoint x: 437, startPoint y: 161, endPoint x: 555, endPoint y: 471, distance: 330.9
click at [555, 471] on div "Janela de atendimento Grade de atendimento Capacidade Transportadoras Veículos …" at bounding box center [571, 258] width 1142 height 516
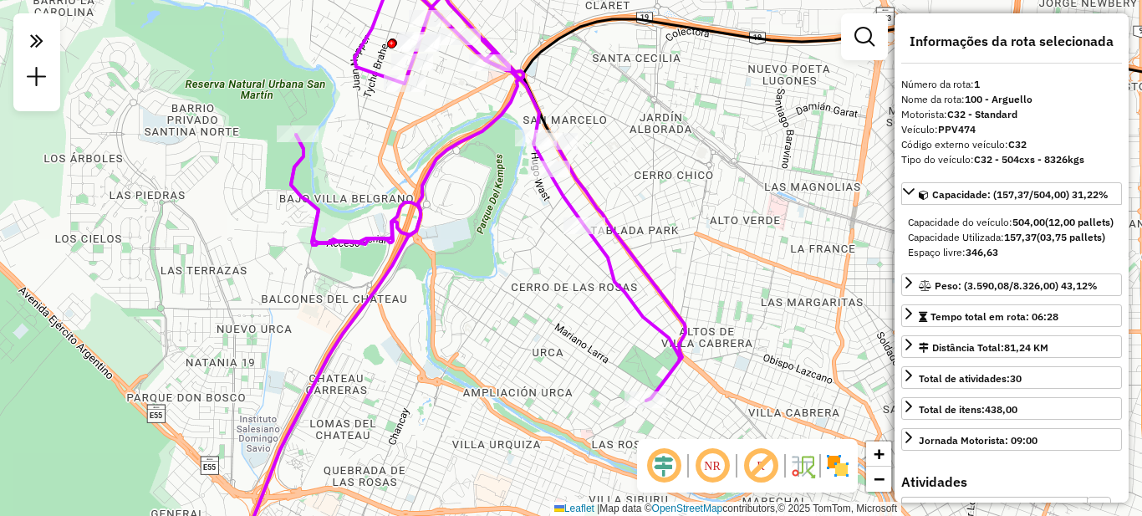
drag, startPoint x: 519, startPoint y: 290, endPoint x: 476, endPoint y: 248, distance: 60.9
click at [474, 250] on div "Janela de atendimento Grade de atendimento Capacidade Transportadoras Veículos …" at bounding box center [571, 258] width 1142 height 516
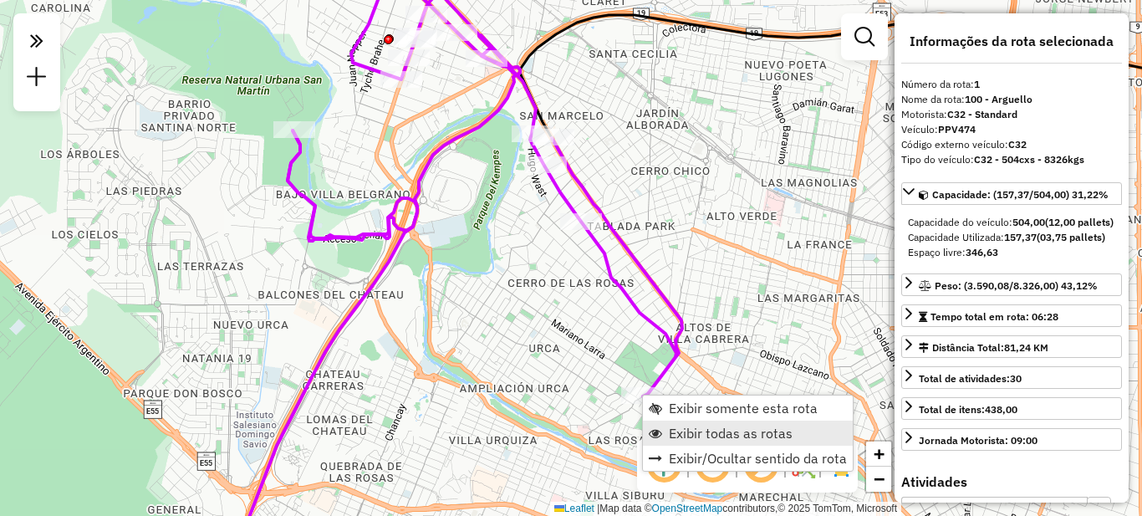
click at [674, 433] on span "Exibir todas as rotas" at bounding box center [731, 433] width 124 height 13
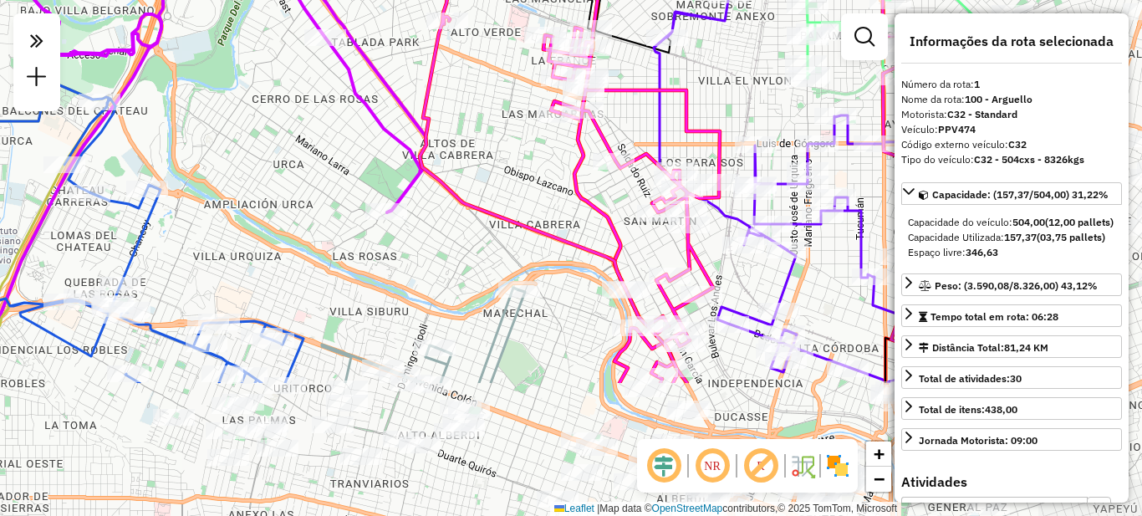
drag, startPoint x: 724, startPoint y: 416, endPoint x: 468, endPoint y: 232, distance: 315.2
click at [468, 232] on div "Janela de atendimento Grade de atendimento Capacidade Transportadoras Veículos …" at bounding box center [571, 258] width 1142 height 516
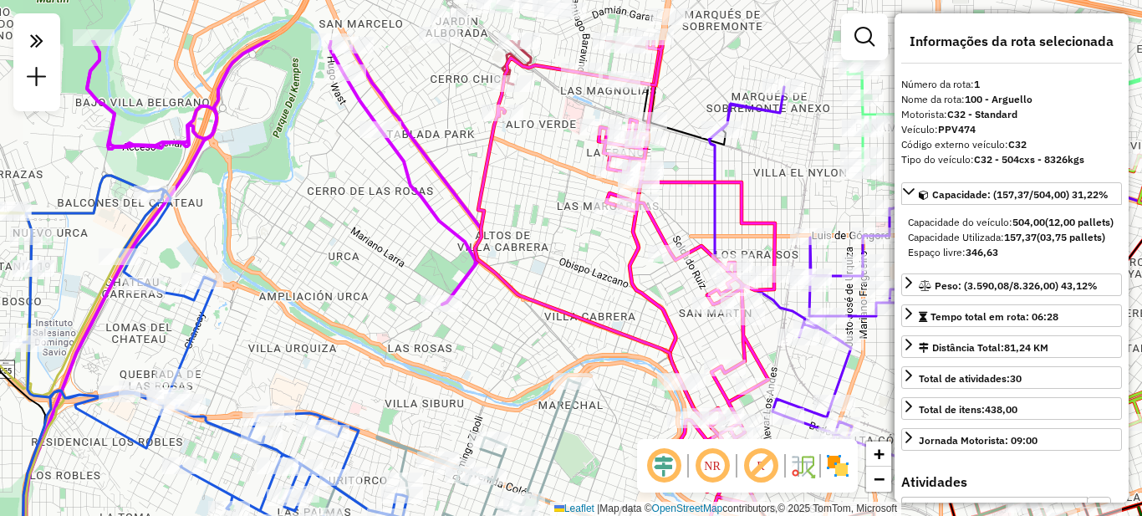
drag, startPoint x: 514, startPoint y: 249, endPoint x: 537, endPoint y: 336, distance: 90.1
click at [541, 337] on div "Janela de atendimento Grade de atendimento Capacidade Transportadoras Veículos …" at bounding box center [571, 258] width 1142 height 516
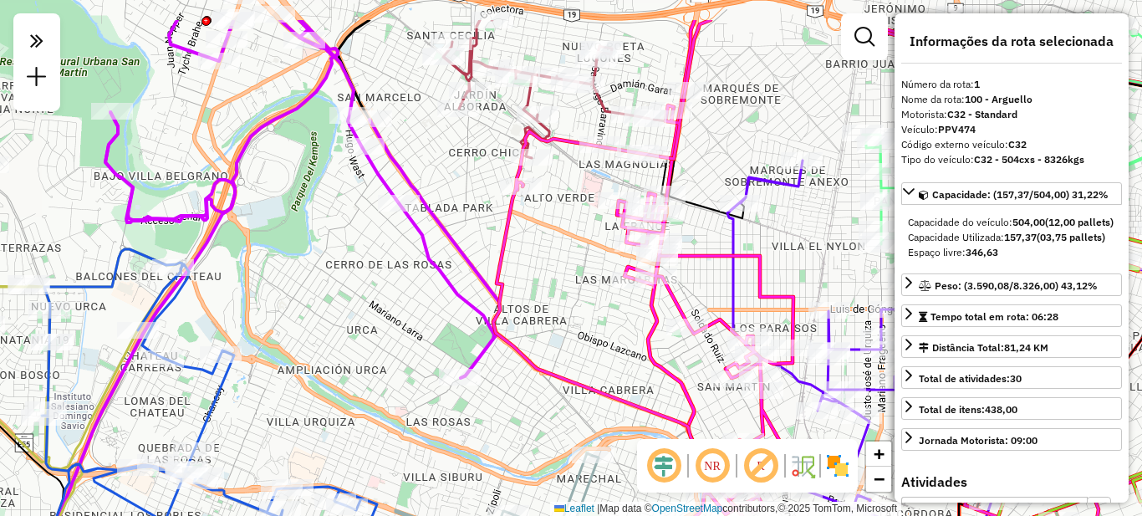
drag, startPoint x: 532, startPoint y: 239, endPoint x: 544, endPoint y: 302, distance: 63.8
click at [549, 309] on div "Janela de atendimento Grade de atendimento Capacidade Transportadoras Veículos …" at bounding box center [571, 258] width 1142 height 516
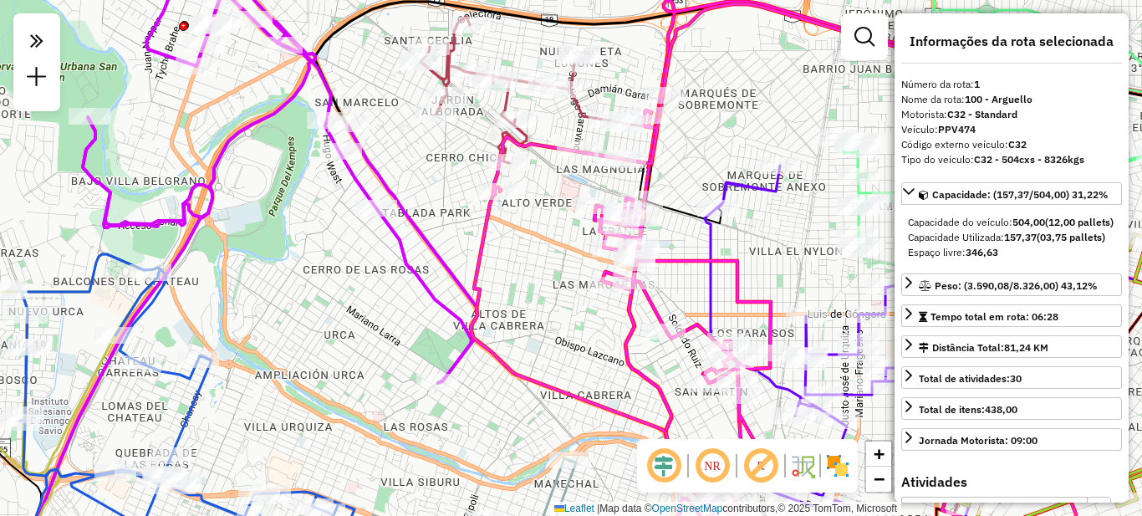
drag, startPoint x: 549, startPoint y: 280, endPoint x: 509, endPoint y: 237, distance: 59.2
click at [528, 286] on div "Janela de atendimento Grade de atendimento Capacidade Transportadoras Veículos …" at bounding box center [571, 258] width 1142 height 516
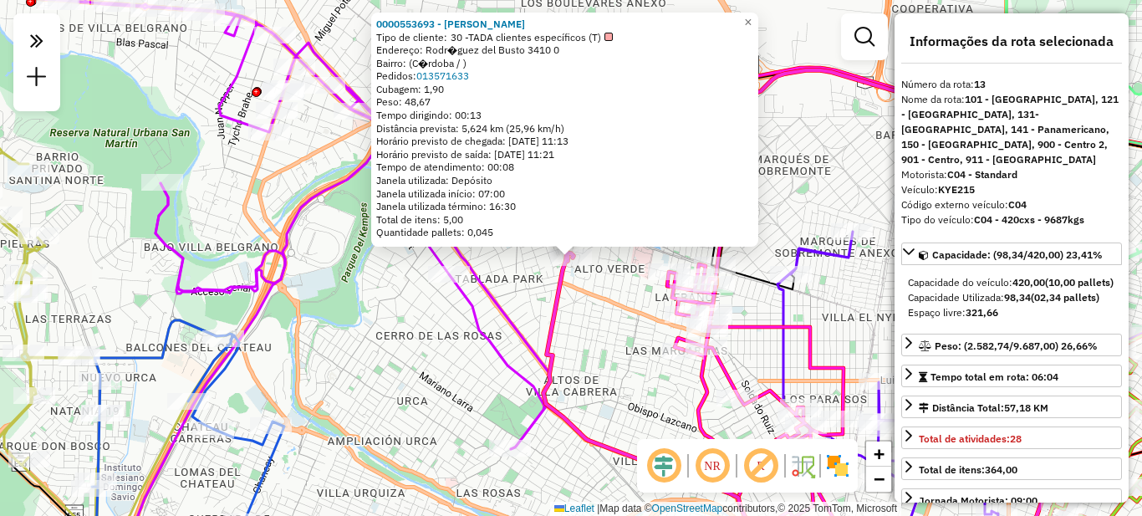
click at [544, 335] on icon at bounding box center [900, 318] width 713 height 497
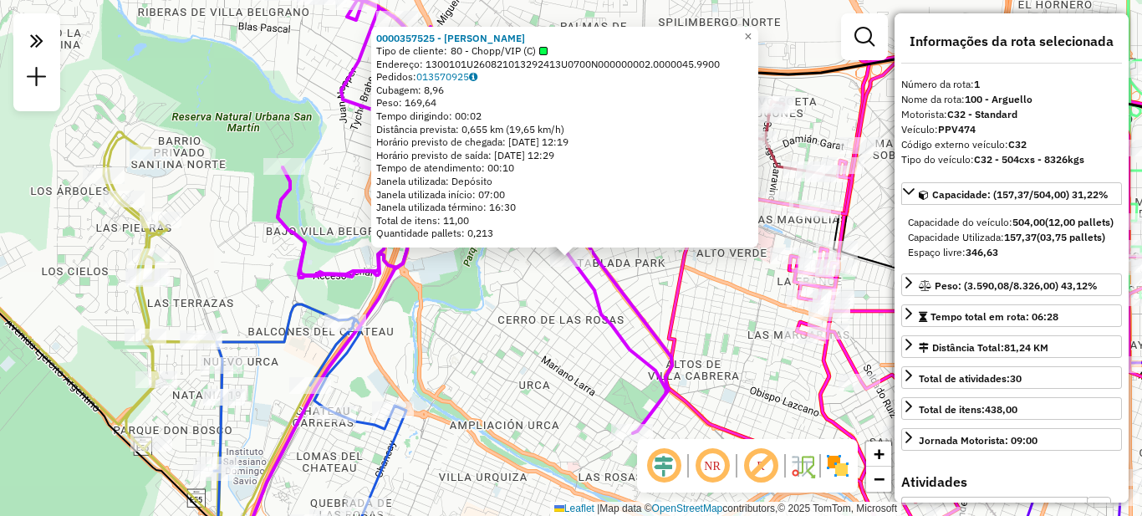
click at [566, 381] on div "Rota 1 - Placa PPV474 0000468309 - Punto Urca S.R.L. 0000357525 - VISCONTI LUCI…" at bounding box center [571, 258] width 1142 height 516
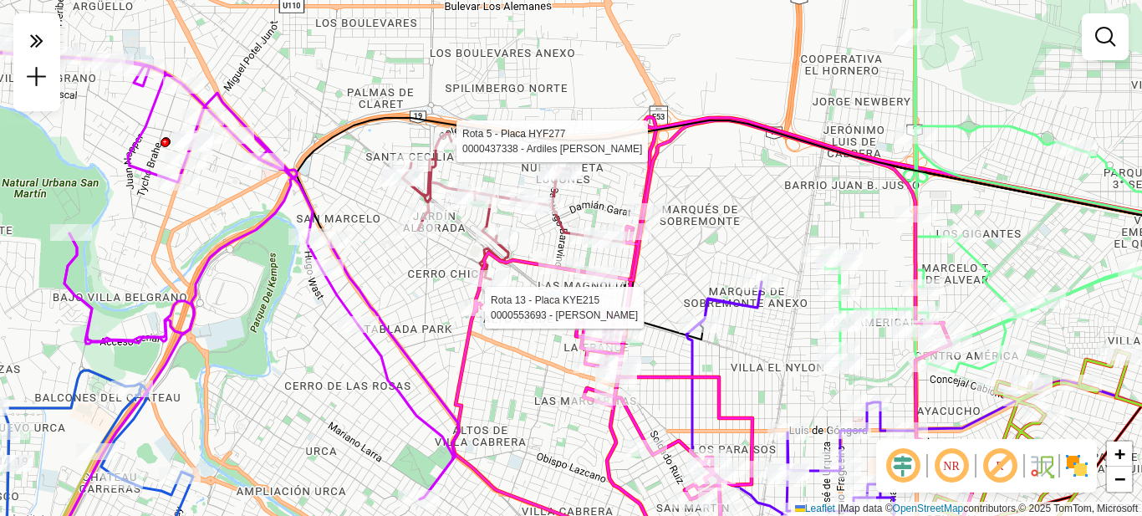
select select "**********"
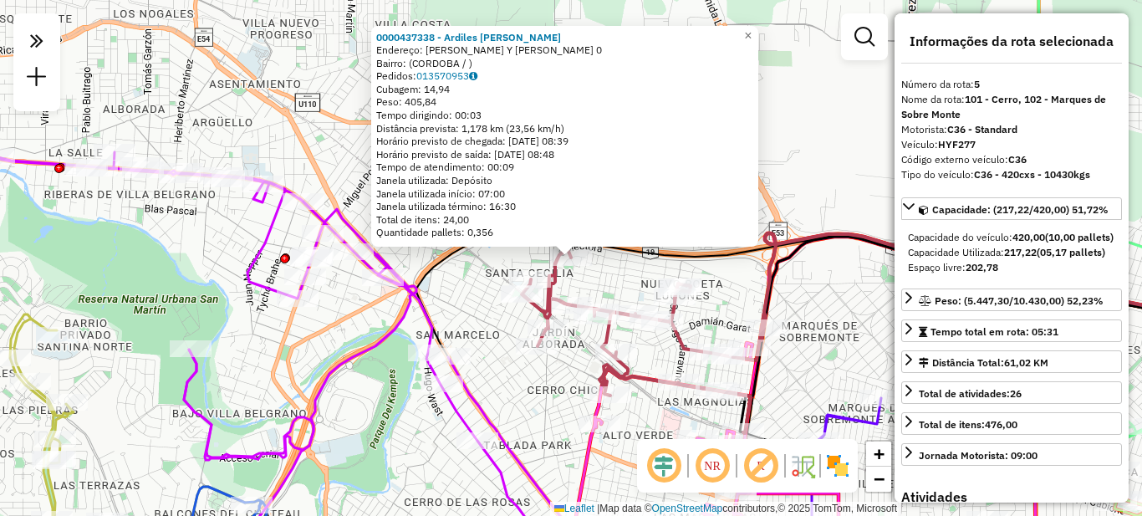
click at [823, 329] on div "0000437338 - Ardiles Gustavo Ariel Endereço: AUGUSTO CORTAZAR Y CARLOS VEGA 0 B…" at bounding box center [571, 258] width 1142 height 516
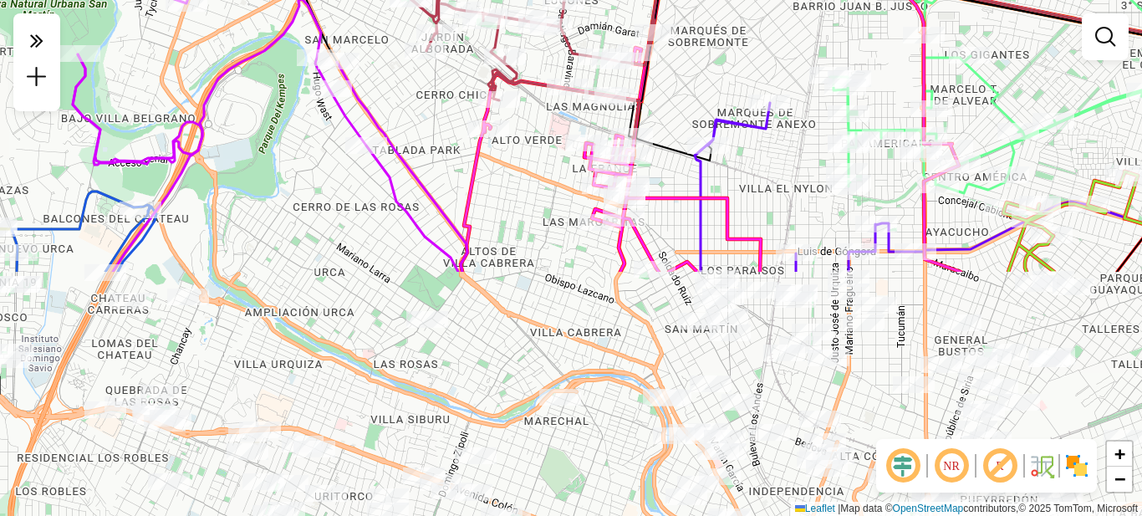
drag, startPoint x: 797, startPoint y: 336, endPoint x: 704, endPoint y: 108, distance: 246.5
click at [704, 108] on div "Janela de atendimento Grade de atendimento Capacidade Transportadoras Veículos …" at bounding box center [571, 258] width 1142 height 516
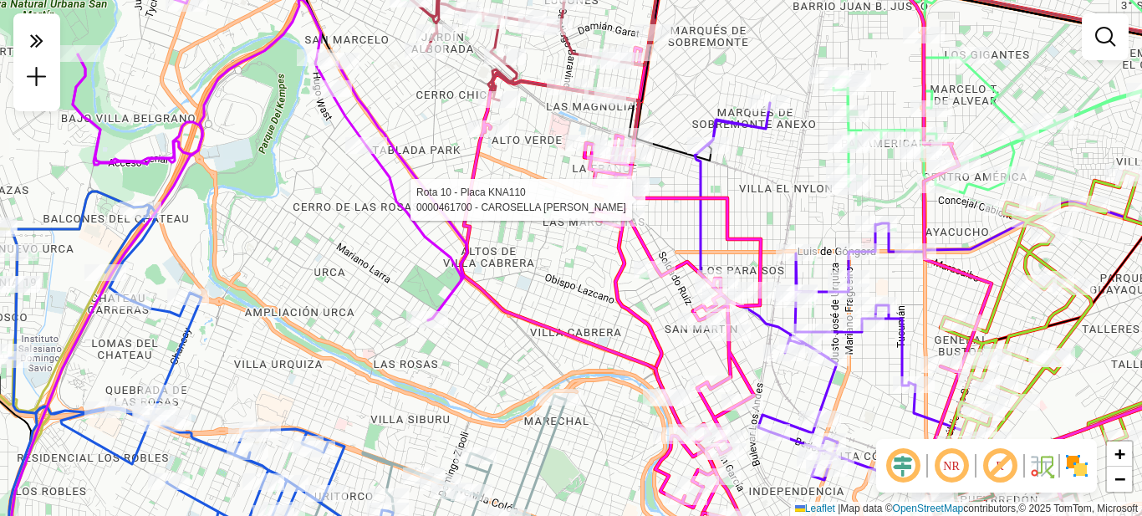
select select "**********"
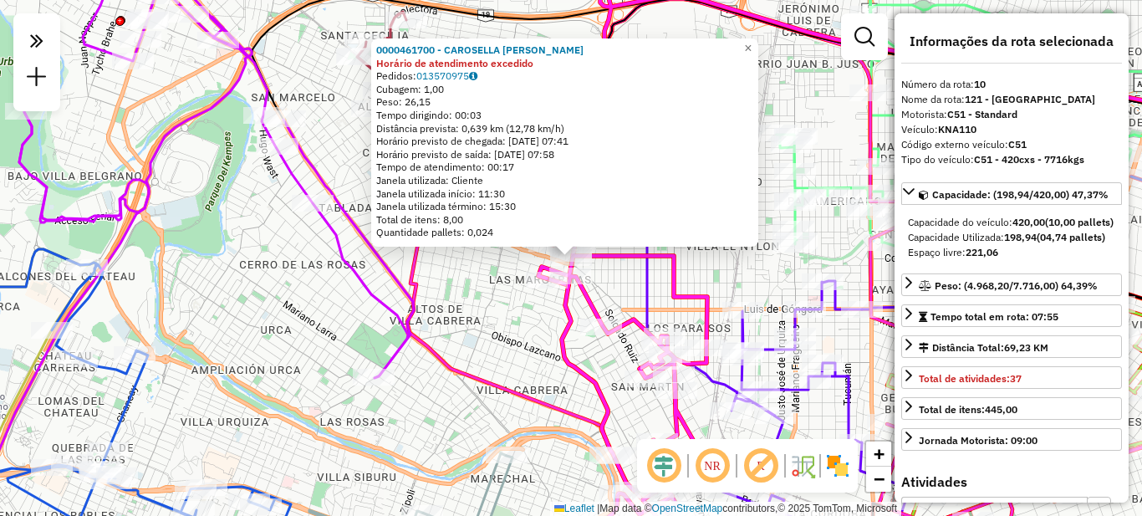
click at [555, 371] on div "0000461700 - CAROSELLA [PERSON_NAME] de atendimento excedido Pedidos: 013570975…" at bounding box center [571, 258] width 1142 height 516
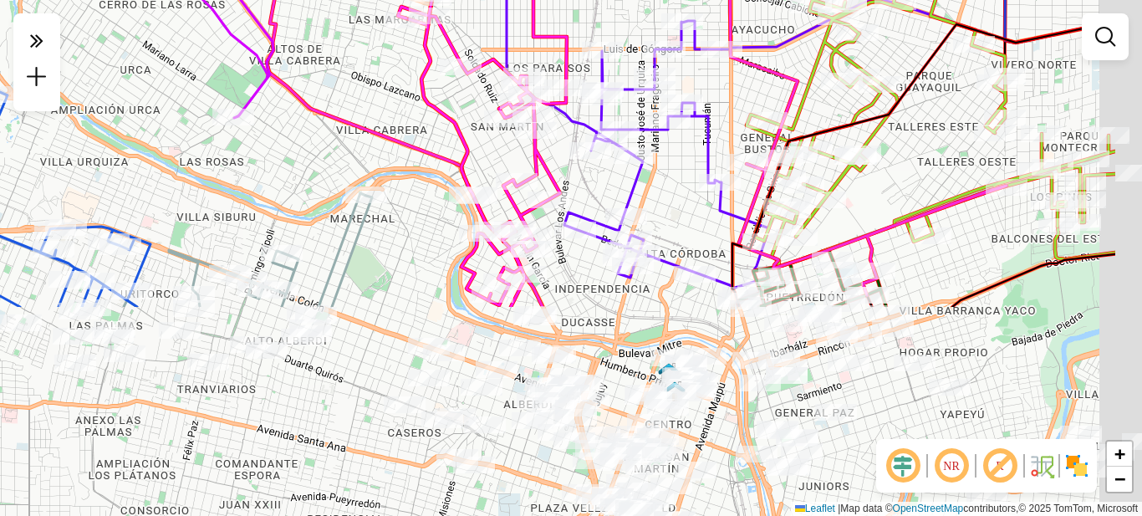
drag, startPoint x: 549, startPoint y: 386, endPoint x: 379, endPoint y: 83, distance: 348.3
click at [379, 83] on div "Janela de atendimento Grade de atendimento Capacidade Transportadoras Veículos …" at bounding box center [571, 258] width 1142 height 516
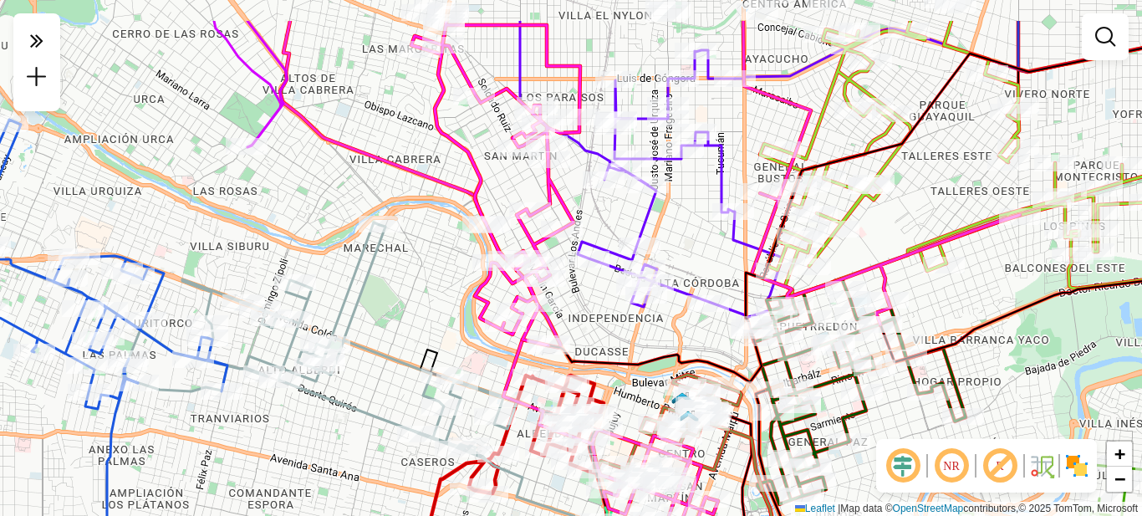
drag, startPoint x: 546, startPoint y: 259, endPoint x: 585, endPoint y: 347, distance: 95.9
click at [611, 376] on div "Janela de atendimento Grade de atendimento Capacidade Transportadoras Veículos …" at bounding box center [571, 258] width 1142 height 516
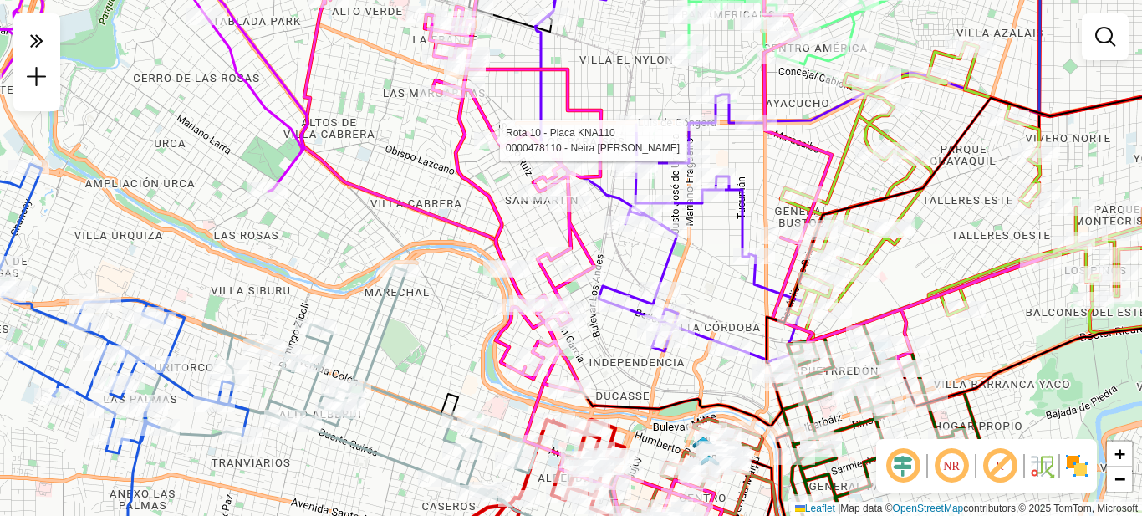
select select "**********"
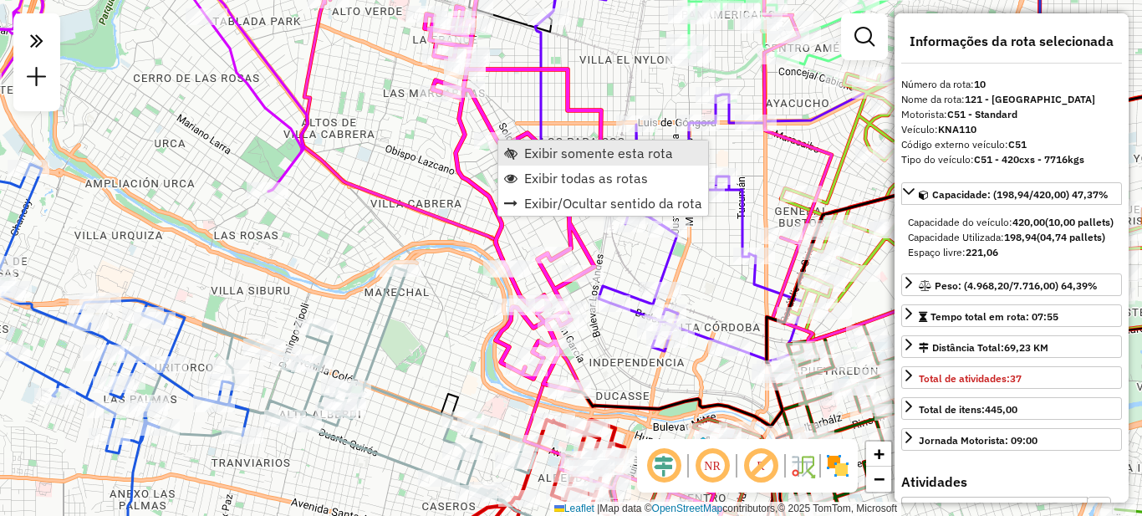
click at [576, 152] on span "Exibir somente esta rota" at bounding box center [598, 152] width 149 height 13
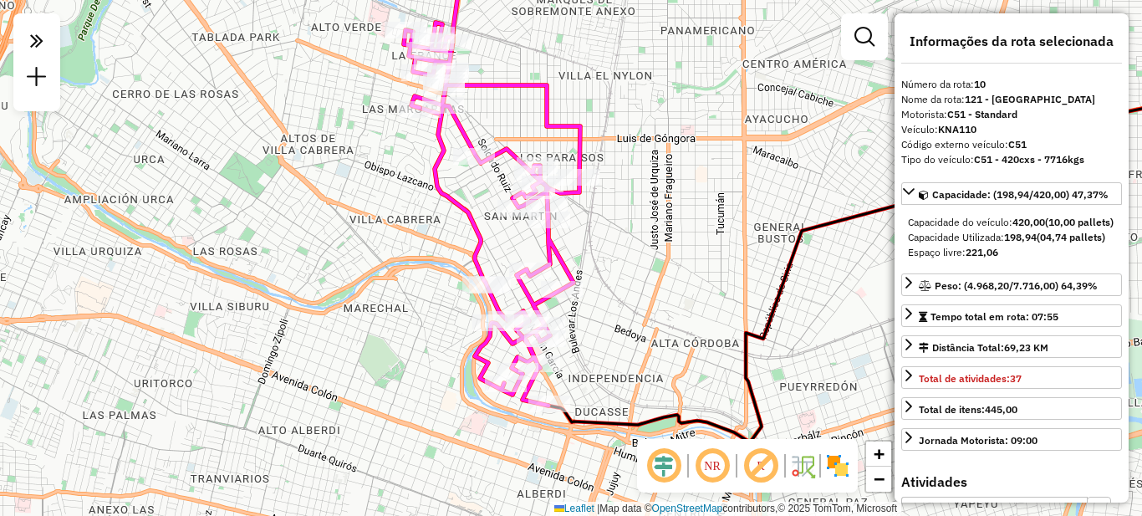
drag, startPoint x: 495, startPoint y: 241, endPoint x: 641, endPoint y: 221, distance: 147.7
click at [641, 221] on div "Janela de atendimento Grade de atendimento Capacidade Transportadoras Veículos …" at bounding box center [571, 258] width 1142 height 516
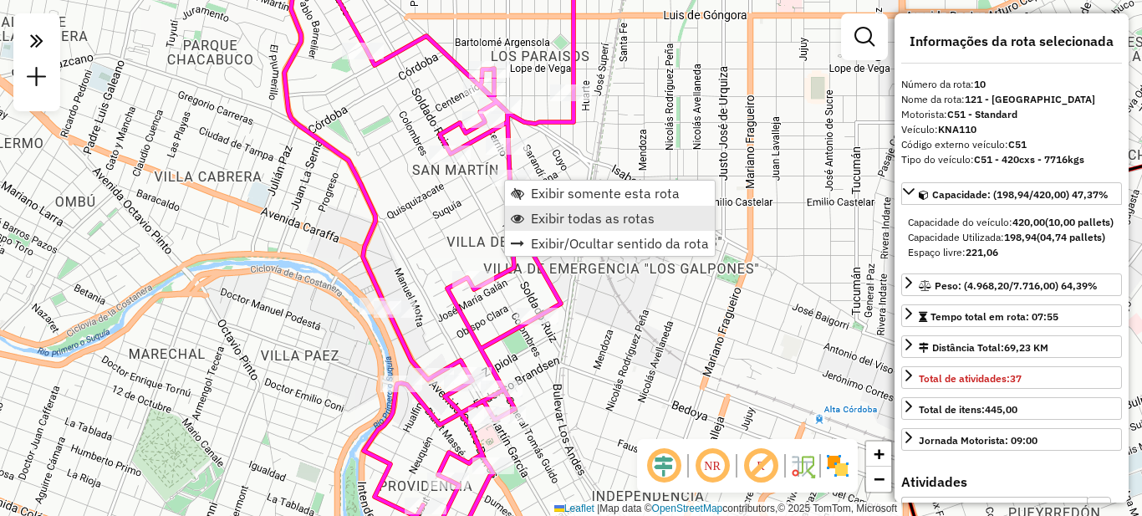
click at [579, 217] on span "Exibir todas as rotas" at bounding box center [593, 218] width 124 height 13
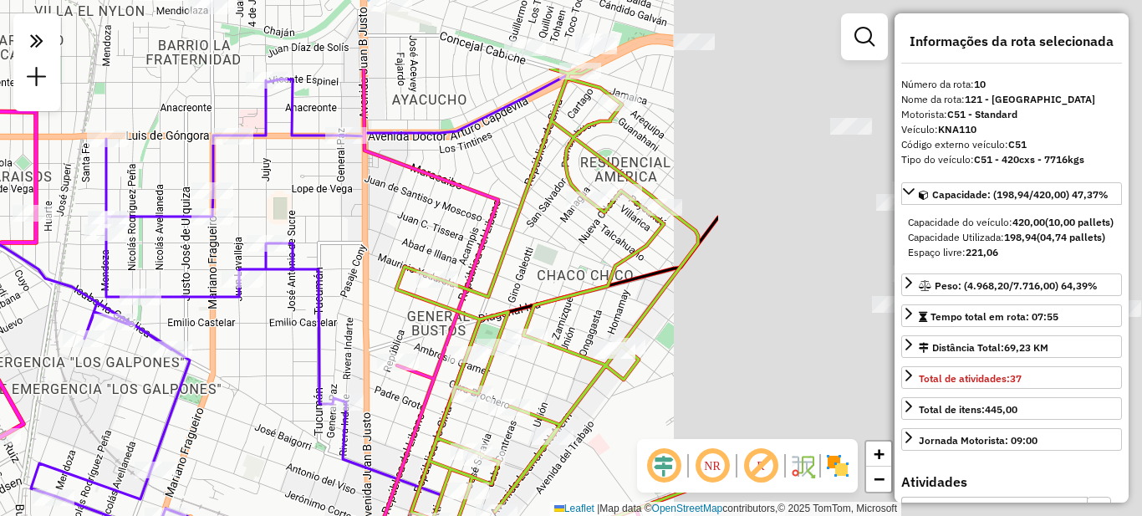
drag, startPoint x: 792, startPoint y: 224, endPoint x: 281, endPoint y: 335, distance: 523.0
click at [235, 346] on div "Rota 3 - Placa AG870SC 0000023609 - Falco Mirta De [PERSON_NAME] de atendimento…" at bounding box center [571, 258] width 1142 height 516
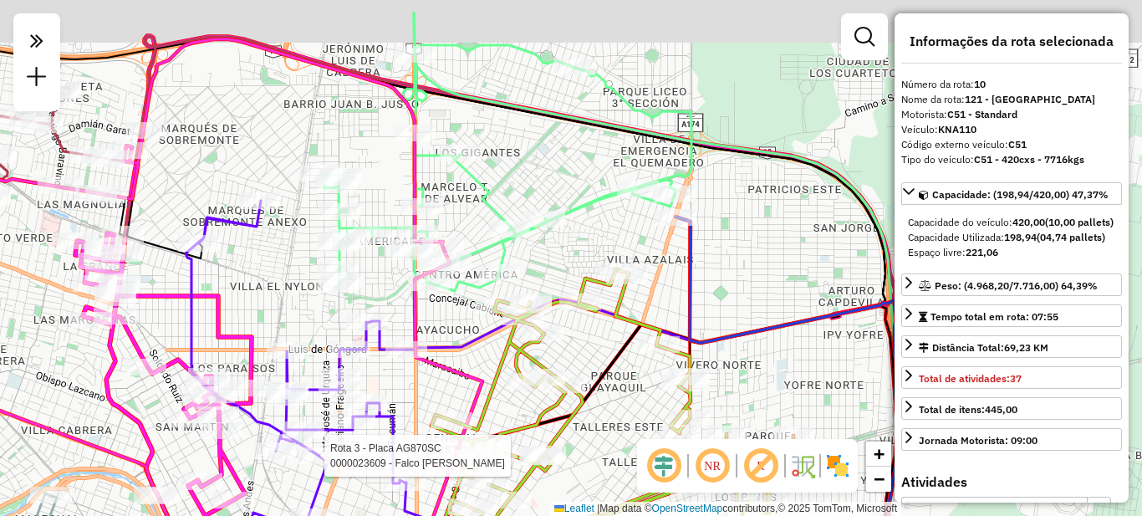
drag, startPoint x: 630, startPoint y: 176, endPoint x: 624, endPoint y: 240, distance: 63.8
click at [624, 240] on div "Rota 3 - Placa AG870SC 0000023609 - Falco Mirta De [PERSON_NAME] de atendimento…" at bounding box center [571, 258] width 1142 height 516
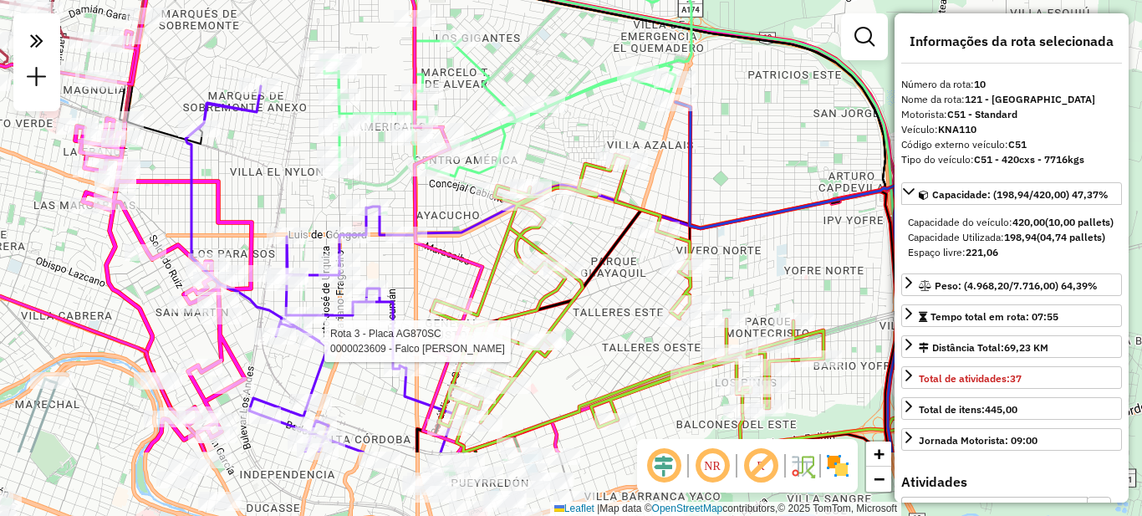
drag, startPoint x: 801, startPoint y: 372, endPoint x: 779, endPoint y: 60, distance: 312.8
click at [781, 64] on div "Rota 3 - Placa AG870SC 0000023609 - Falco Mirta De [PERSON_NAME] de atendimento…" at bounding box center [571, 258] width 1142 height 516
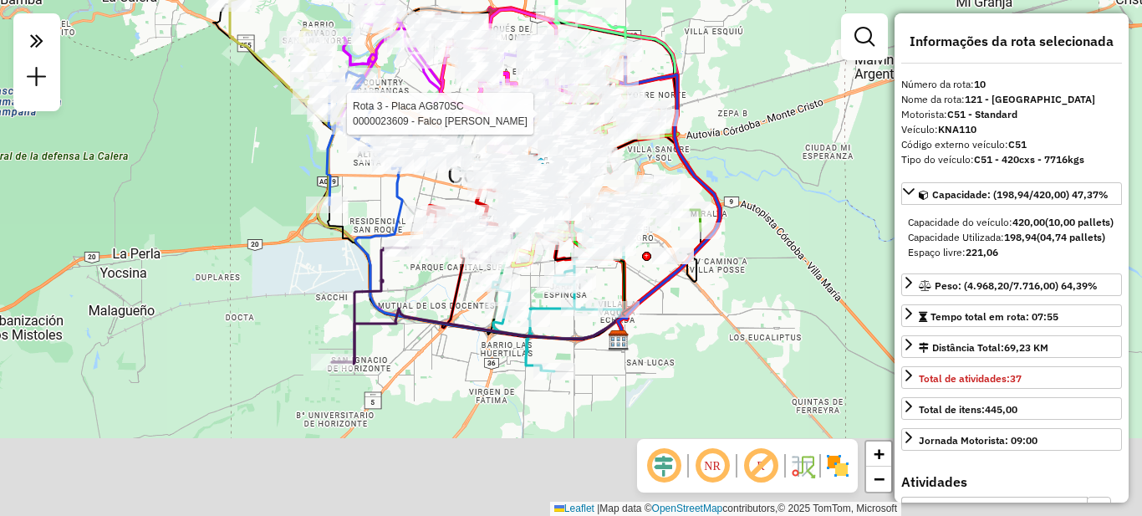
drag, startPoint x: 726, startPoint y: 338, endPoint x: 643, endPoint y: 168, distance: 188.9
click at [643, 168] on div "Rota 3 - Placa AG870SC 0000023609 - Falco Mirta De [PERSON_NAME] de atendimento…" at bounding box center [571, 258] width 1142 height 516
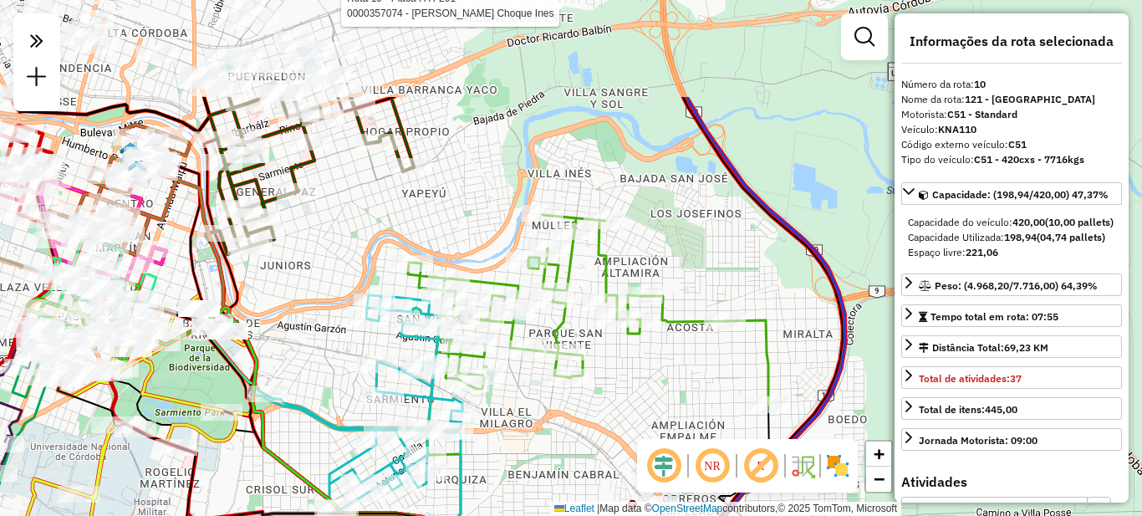
drag, startPoint x: 708, startPoint y: 234, endPoint x: 631, endPoint y: 365, distance: 151.5
click at [631, 365] on div "Rota 3 - Placa AG870SC 0000023609 - Falco Mirta De Lourdes Rota 19 - Placa HYF2…" at bounding box center [571, 258] width 1142 height 516
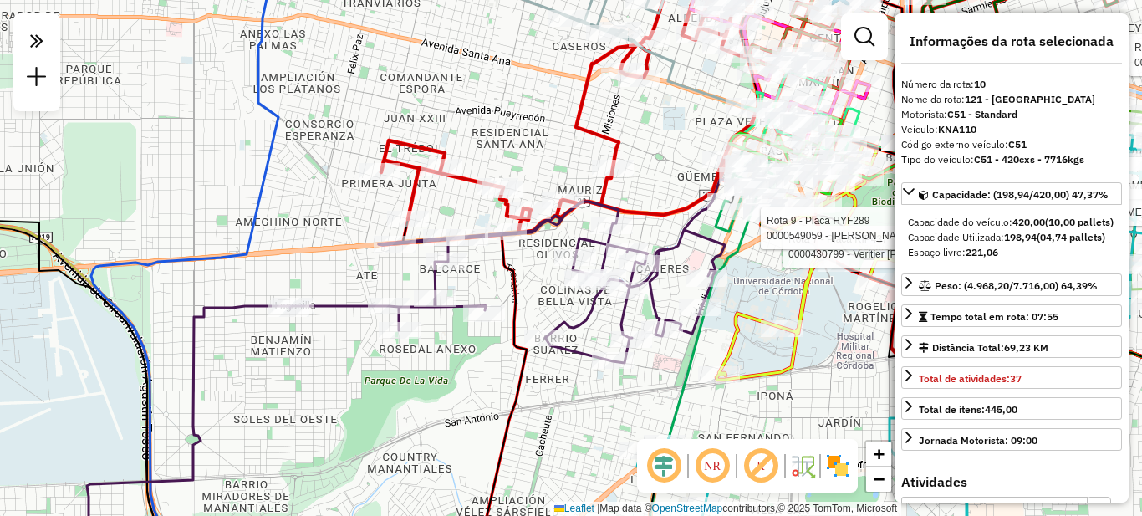
drag, startPoint x: 616, startPoint y: 317, endPoint x: 486, endPoint y: 357, distance: 136.5
click at [513, 357] on div "Rota 3 - Placa AG870SC 0000023609 - Falco Mirta De Lourdes Rota 19 - Placa HYF2…" at bounding box center [571, 258] width 1142 height 516
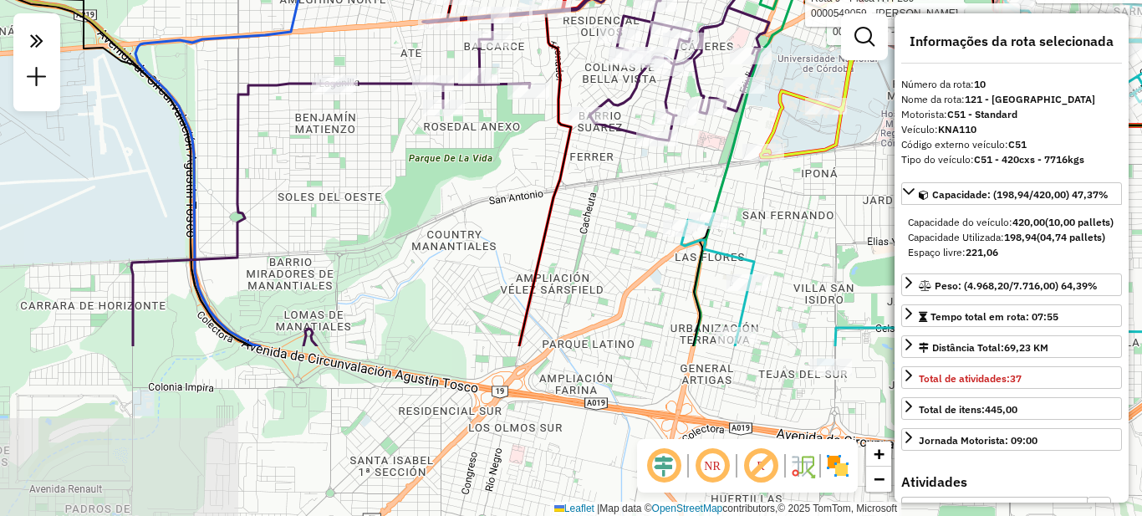
drag, startPoint x: 442, startPoint y: 387, endPoint x: 493, endPoint y: 155, distance: 238.0
click at [492, 154] on div "Rota 3 - Placa AG870SC 0000023609 - Falco Mirta De Lourdes Rota 19 - Placa HYF2…" at bounding box center [571, 258] width 1142 height 516
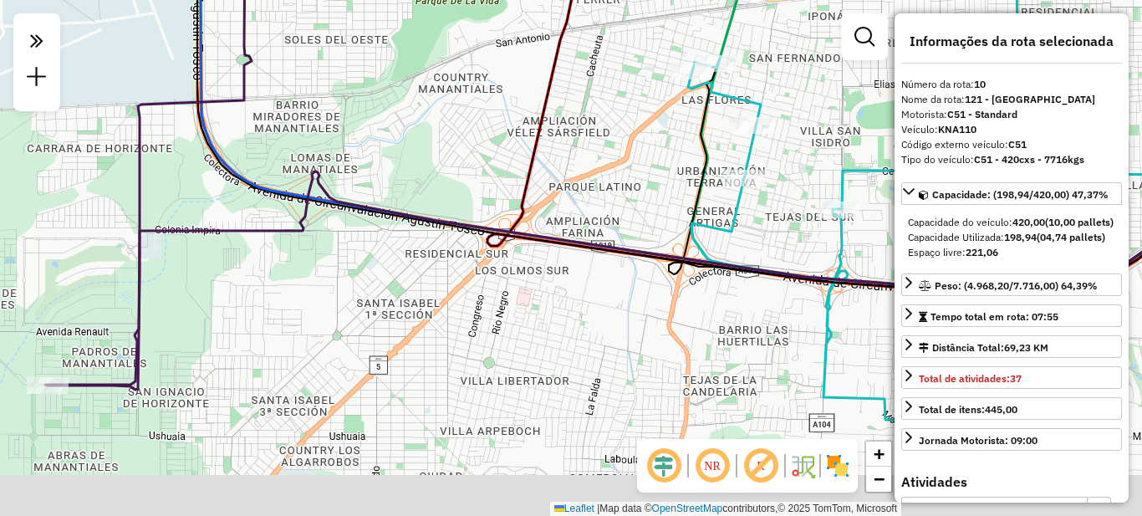
drag, startPoint x: 442, startPoint y: 289, endPoint x: 442, endPoint y: 130, distance: 159.7
click at [442, 130] on div "Rota 3 - Placa AG870SC 0000023609 - Falco Mirta De Lourdes Rota 19 - Placa HYF2…" at bounding box center [571, 258] width 1142 height 516
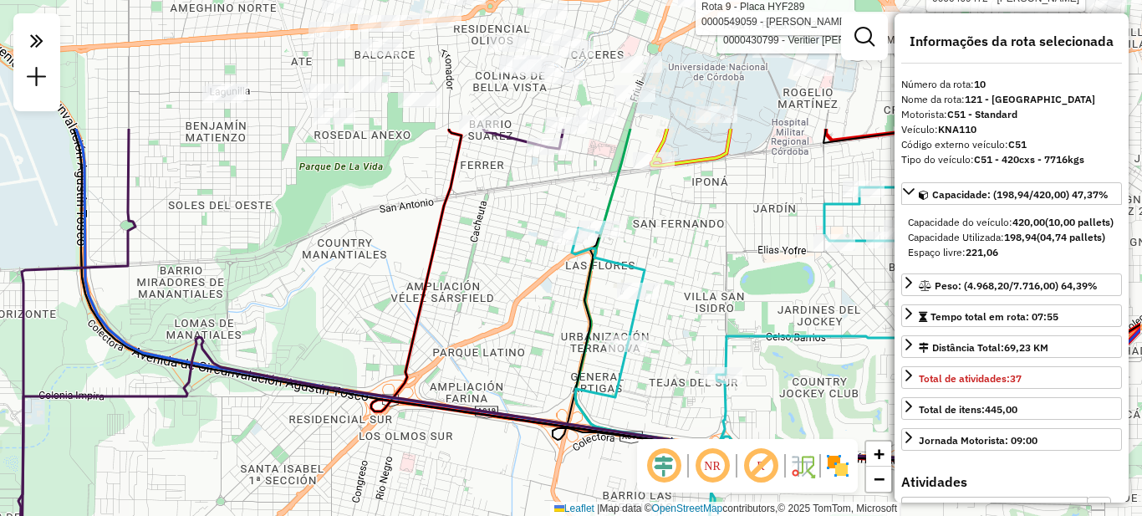
drag, startPoint x: 468, startPoint y: 123, endPoint x: 342, endPoint y: 349, distance: 258.3
click at [342, 349] on div "Rota 3 - Placa AG870SC 0000023609 - Falco Mirta De Lourdes Rota 19 - Placa HYF2…" at bounding box center [571, 258] width 1142 height 516
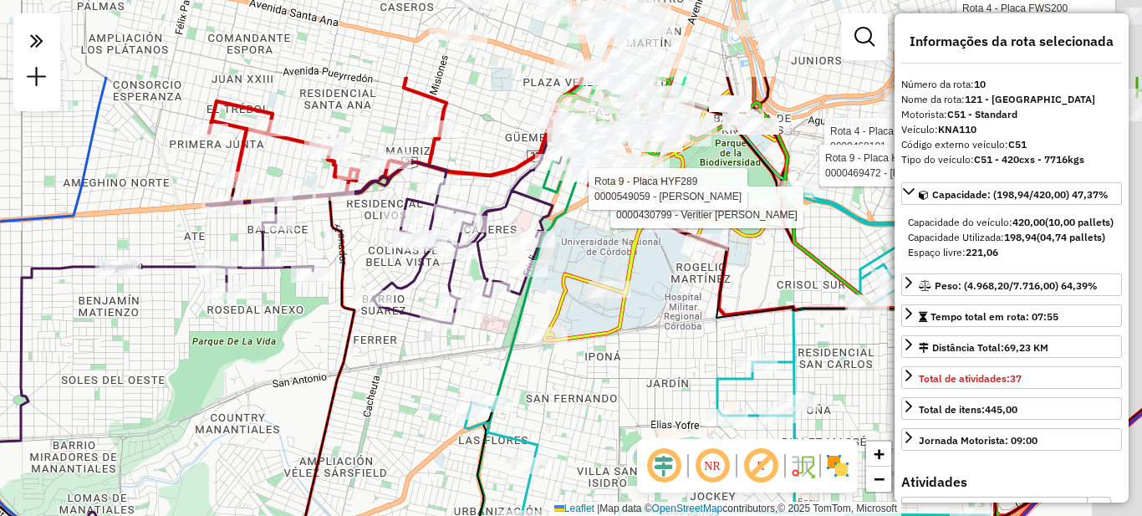
drag, startPoint x: 406, startPoint y: 236, endPoint x: 353, endPoint y: 319, distance: 98.6
click at [353, 319] on icon at bounding box center [605, 409] width 796 height 459
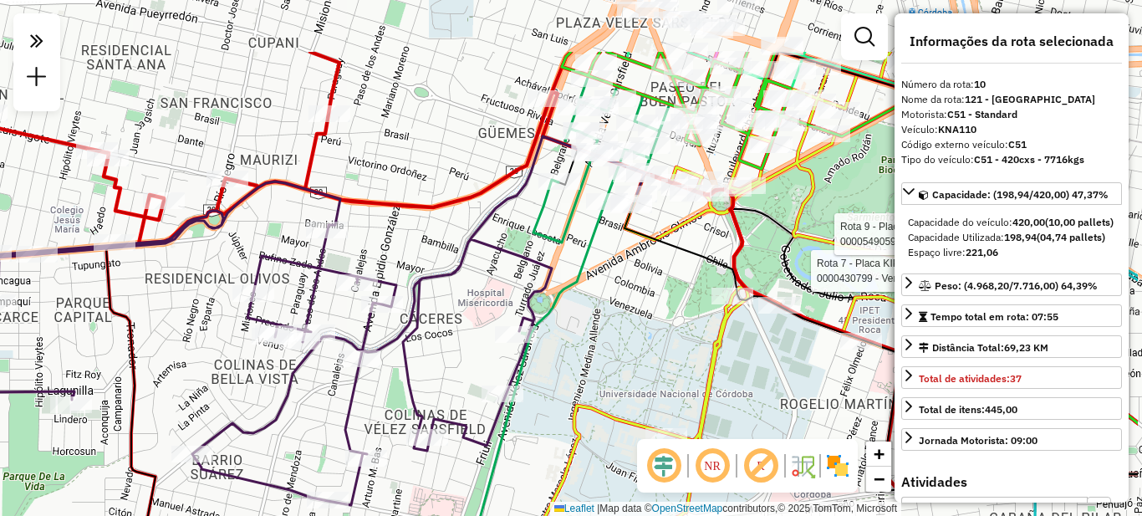
drag, startPoint x: 725, startPoint y: 210, endPoint x: 607, endPoint y: 314, distance: 157.0
click at [607, 314] on div "Rota 3 - Placa AG870SC 0000023609 - Falco Mirta De Lourdes Rota 19 - Placa HYF2…" at bounding box center [571, 258] width 1142 height 516
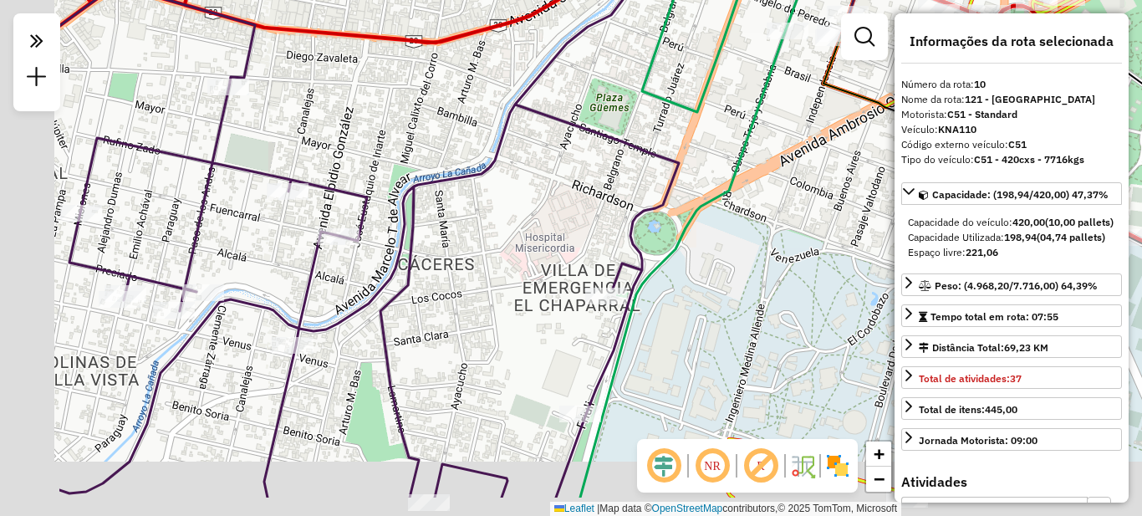
drag, startPoint x: 598, startPoint y: 282, endPoint x: 772, endPoint y: 212, distance: 187.3
click at [772, 212] on div "Rota 3 - Placa AG870SC 0000023609 - Falco Mirta De Lourdes Rota 19 - Placa HYF2…" at bounding box center [571, 258] width 1142 height 516
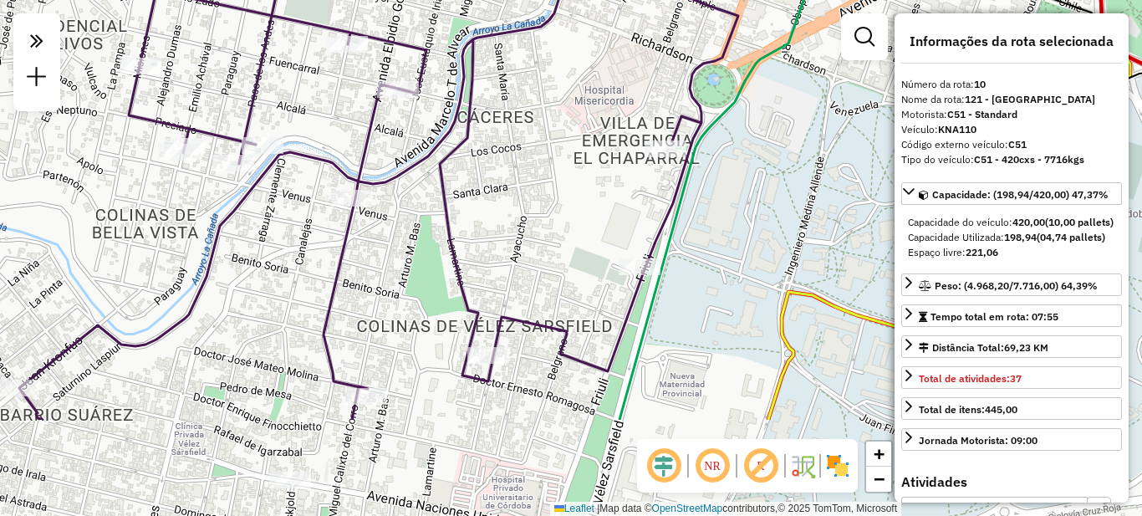
drag, startPoint x: 406, startPoint y: 403, endPoint x: 466, endPoint y: 253, distance: 161.8
click at [466, 253] on div "Rota 3 - Placa AG870SC 0000023609 - Falco Mirta De Lourdes Rota 19 - Placa HYF2…" at bounding box center [571, 258] width 1142 height 516
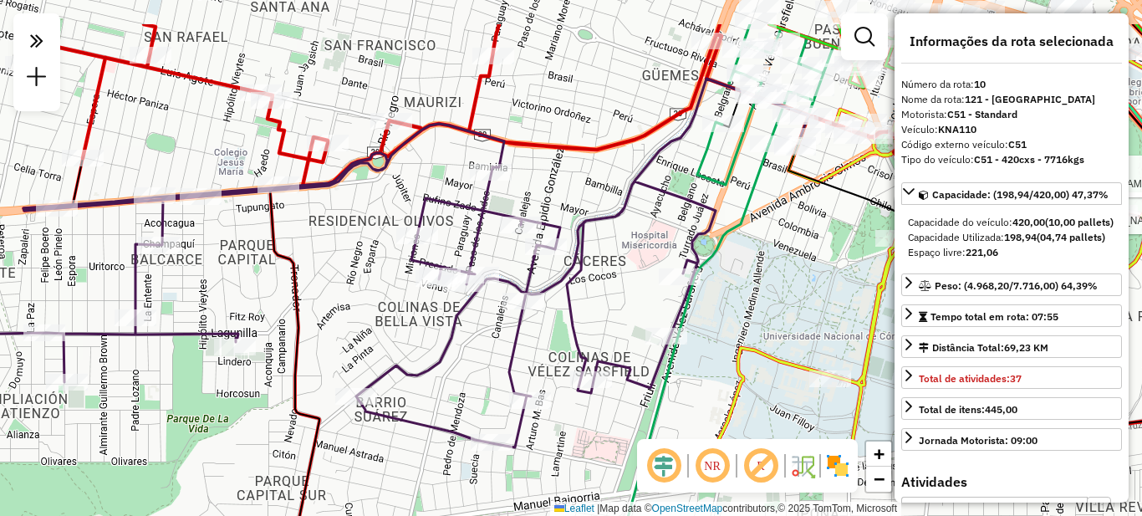
drag, startPoint x: 432, startPoint y: 291, endPoint x: 539, endPoint y: 362, distance: 129.2
click at [539, 362] on div "Rota 3 - Placa AG870SC 0000023609 - Falco Mirta De Lourdes Rota 19 - Placa HYF2…" at bounding box center [571, 258] width 1142 height 516
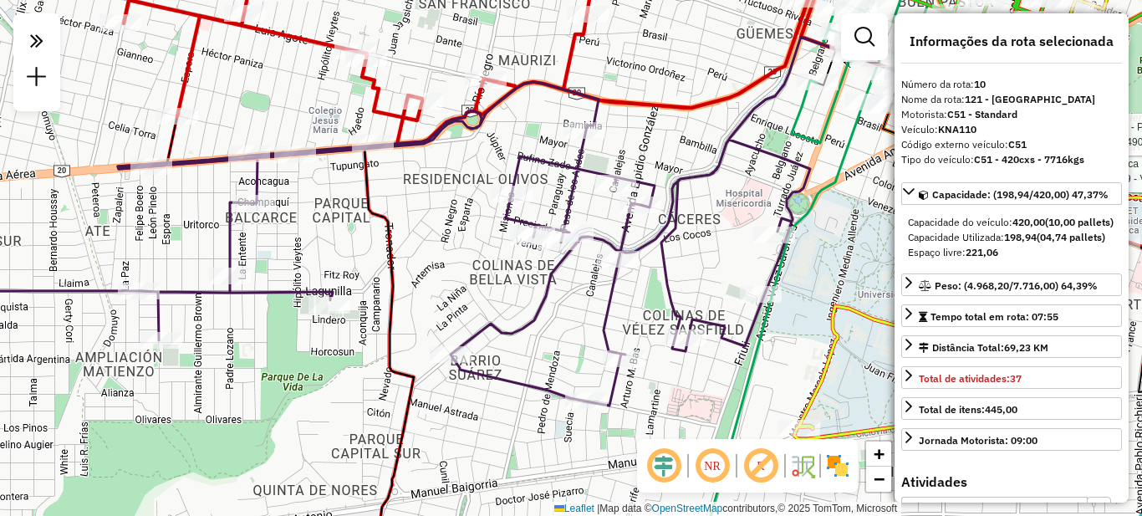
drag, startPoint x: 402, startPoint y: 325, endPoint x: 485, endPoint y: 279, distance: 94.7
click at [478, 275] on div "Rota 3 - Placa AG870SC 0000023609 - Falco Mirta De Lourdes Rota 19 - Placa HYF2…" at bounding box center [571, 258] width 1142 height 516
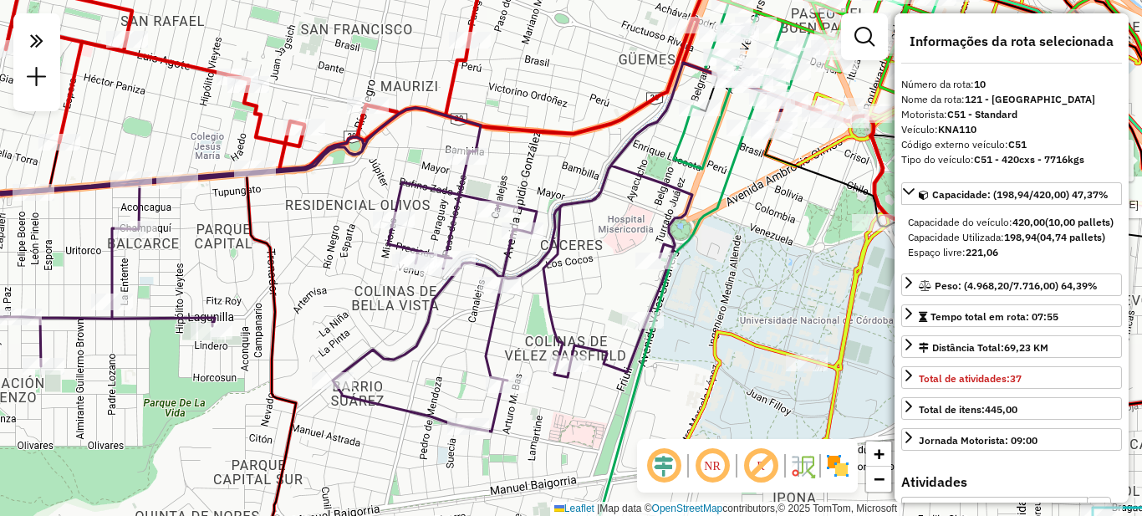
drag, startPoint x: 526, startPoint y: 275, endPoint x: 429, endPoint y: 314, distance: 104.4
click at [428, 314] on icon at bounding box center [286, 247] width 999 height 369
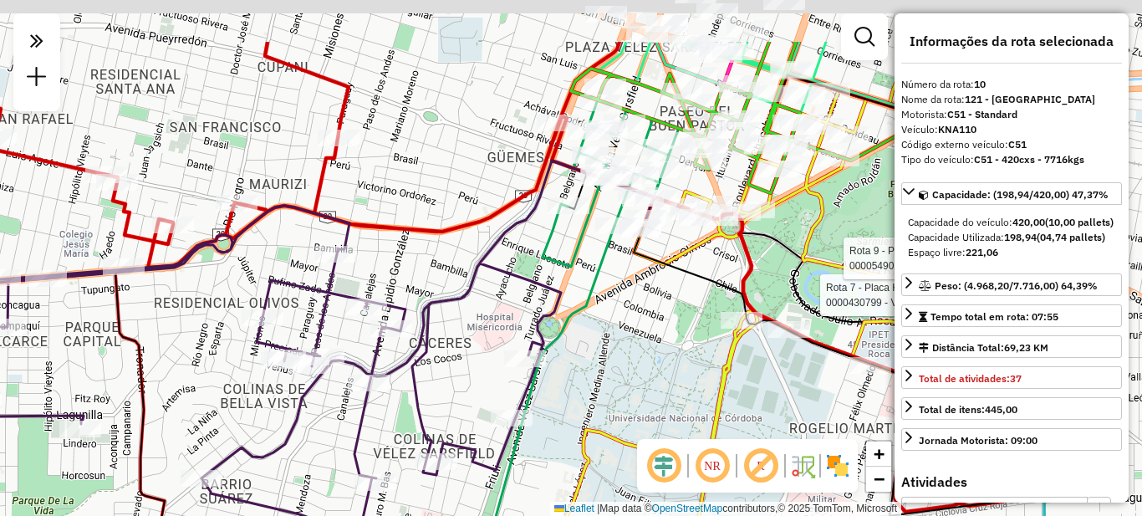
drag, startPoint x: 618, startPoint y: 234, endPoint x: 501, endPoint y: 317, distance: 143.4
click at [501, 317] on div "Rota 3 - Placa AG870SC 0000023609 - Falco Mirta De Lourdes Rota 19 - Placa HYF2…" at bounding box center [571, 258] width 1142 height 516
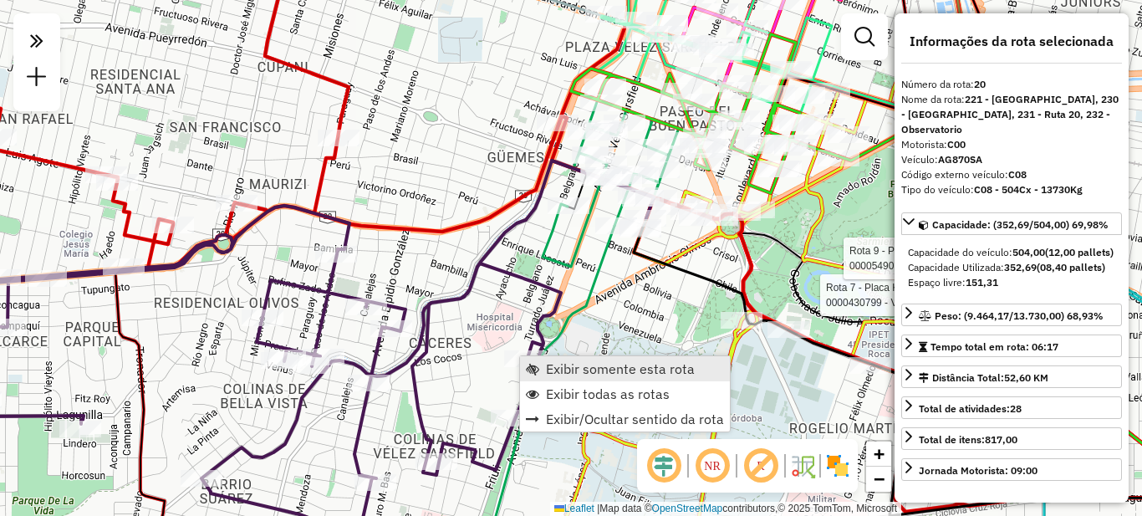
click at [590, 371] on span "Exibir somente esta rota" at bounding box center [620, 368] width 149 height 13
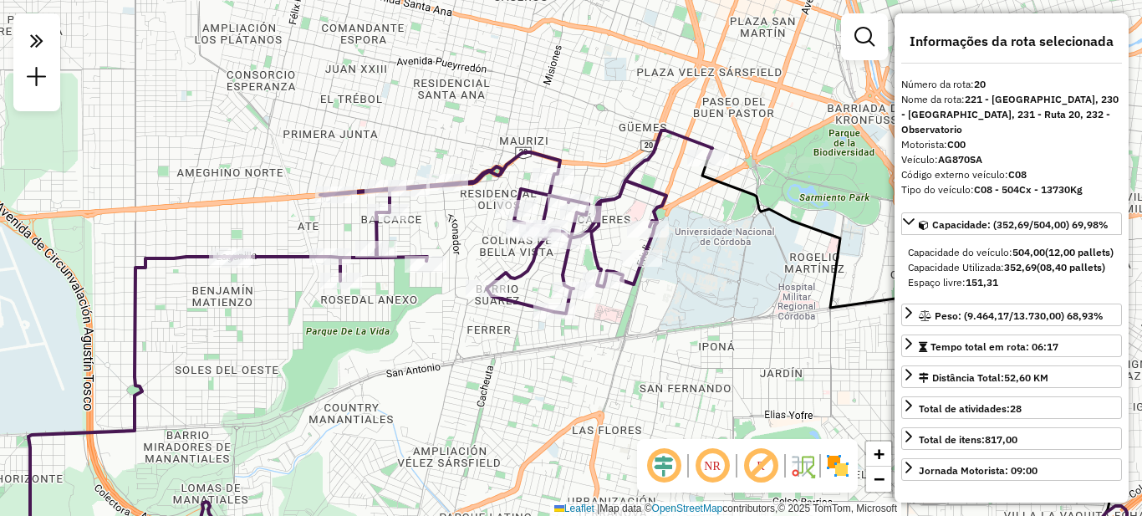
drag, startPoint x: 689, startPoint y: 208, endPoint x: 696, endPoint y: 317, distance: 108.9
click at [717, 354] on div "Janela de atendimento Grade de atendimento Capacidade Transportadoras Veículos …" at bounding box center [571, 258] width 1142 height 516
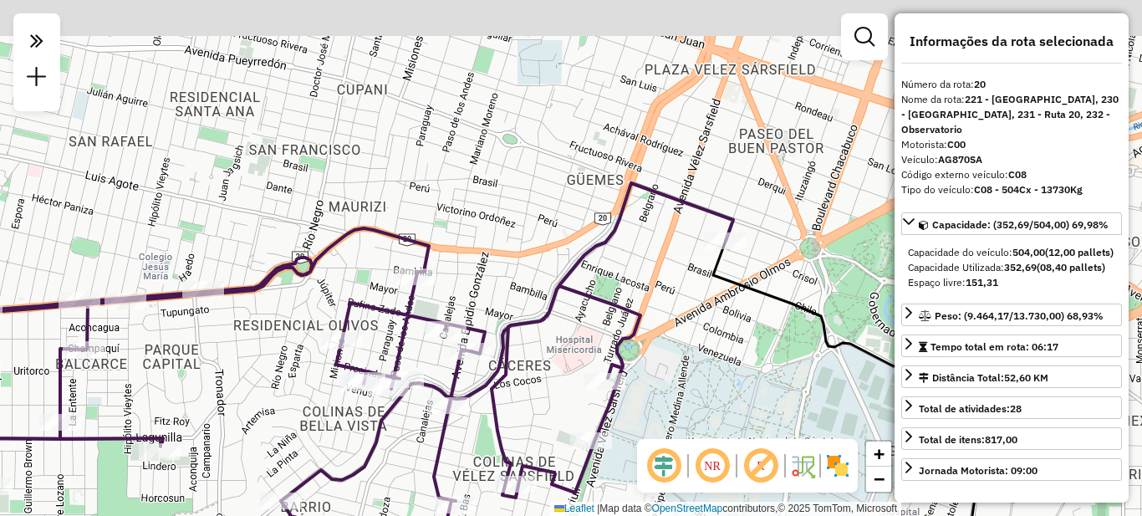
drag, startPoint x: 713, startPoint y: 314, endPoint x: 708, endPoint y: 303, distance: 12.4
click at [708, 312] on div "Janela de atendimento Grade de atendimento Capacidade Transportadoras Veículos …" at bounding box center [571, 258] width 1142 height 516
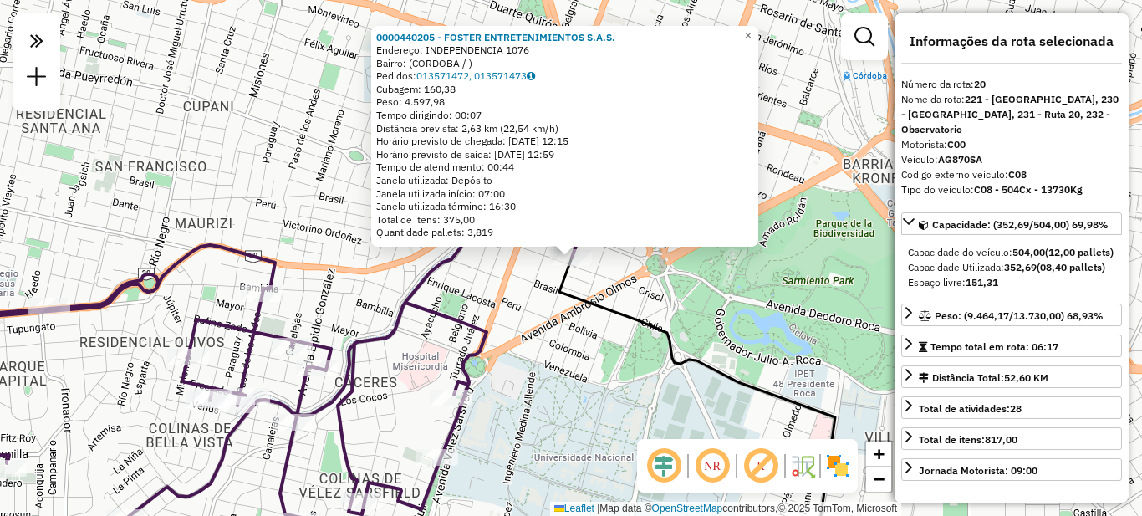
click at [597, 360] on div "0000440205 - FOSTER ENTRETENIMIENTOS S.A.S. Endereço: INDEPENDENCIA 1076 Bairro…" at bounding box center [571, 258] width 1142 height 516
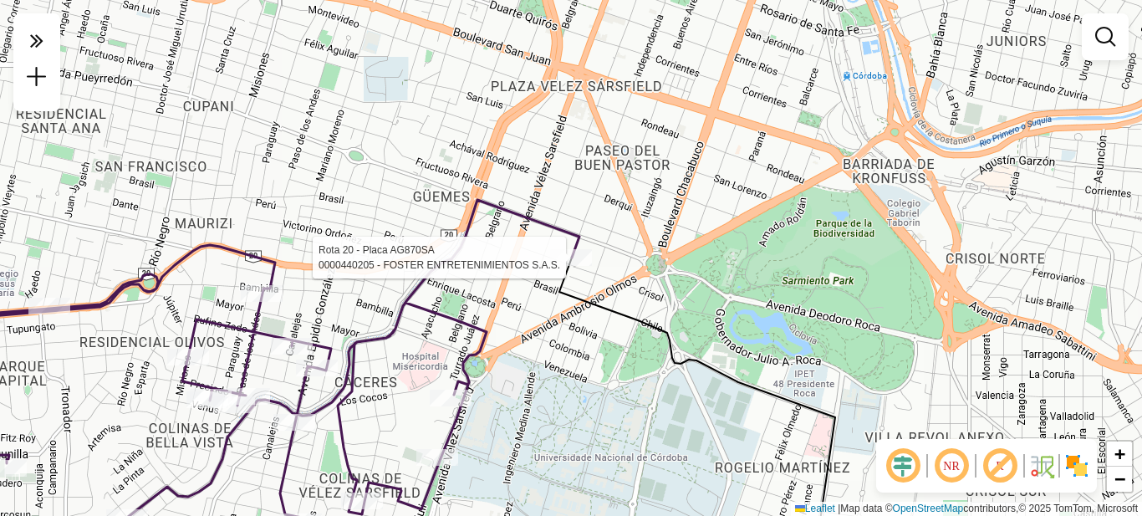
select select "**********"
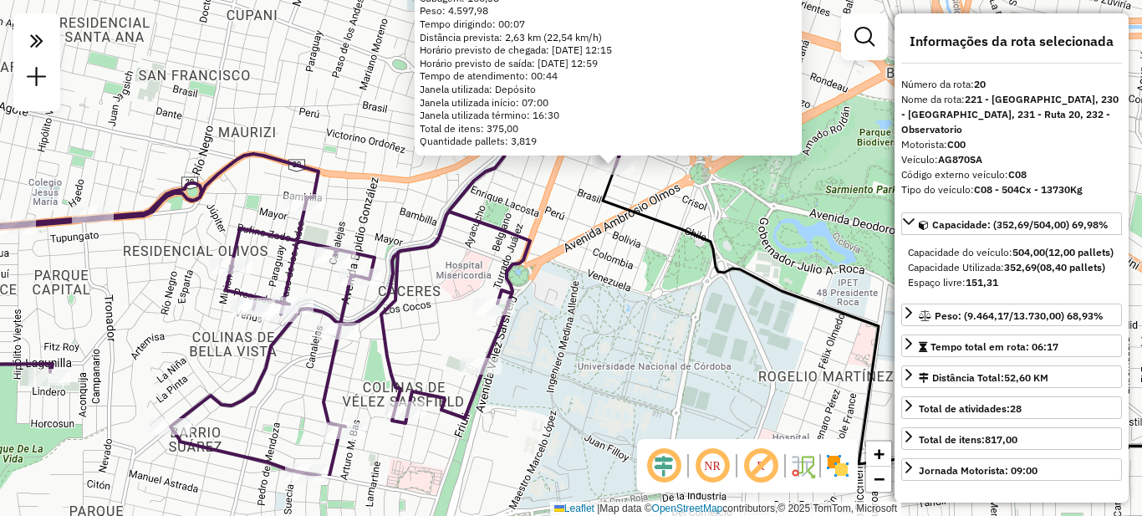
drag, startPoint x: 546, startPoint y: 362, endPoint x: 590, endPoint y: 271, distance: 101.0
click at [590, 271] on div "0000440205 - FOSTER ENTRETENIMIENTOS S.A.S. Endereço: INDEPENDENCIA 1076 Bairro…" at bounding box center [571, 258] width 1142 height 516
click at [598, 279] on div "0000440205 - FOSTER ENTRETENIMIENTOS S.A.S. Endereço: INDEPENDENCIA 1076 Bairro…" at bounding box center [571, 258] width 1142 height 516
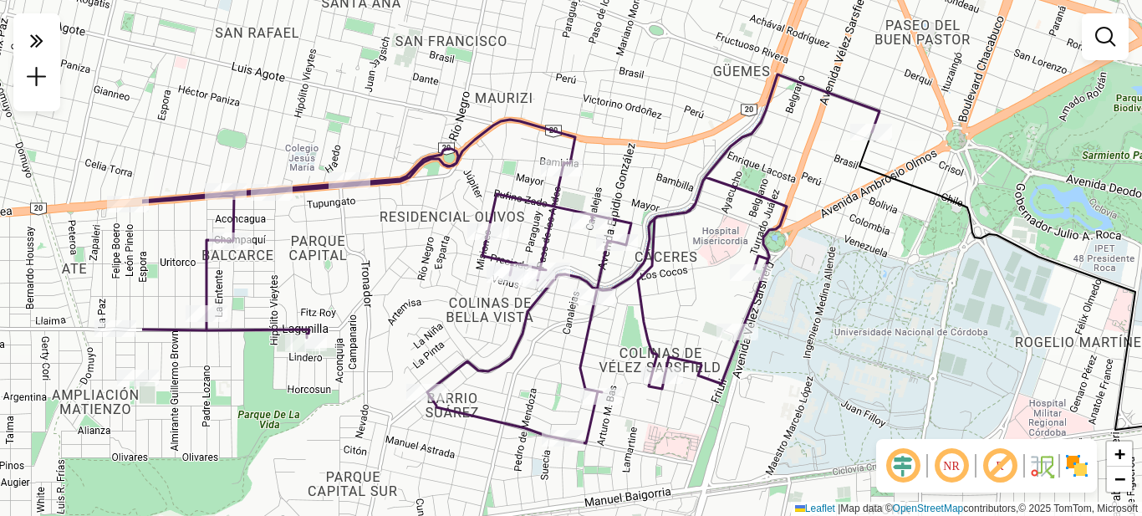
drag, startPoint x: 555, startPoint y: 328, endPoint x: 861, endPoint y: 241, distance: 318.2
click at [861, 241] on div "Janela de atendimento Grade de atendimento Capacidade Transportadoras Veículos …" at bounding box center [571, 258] width 1142 height 516
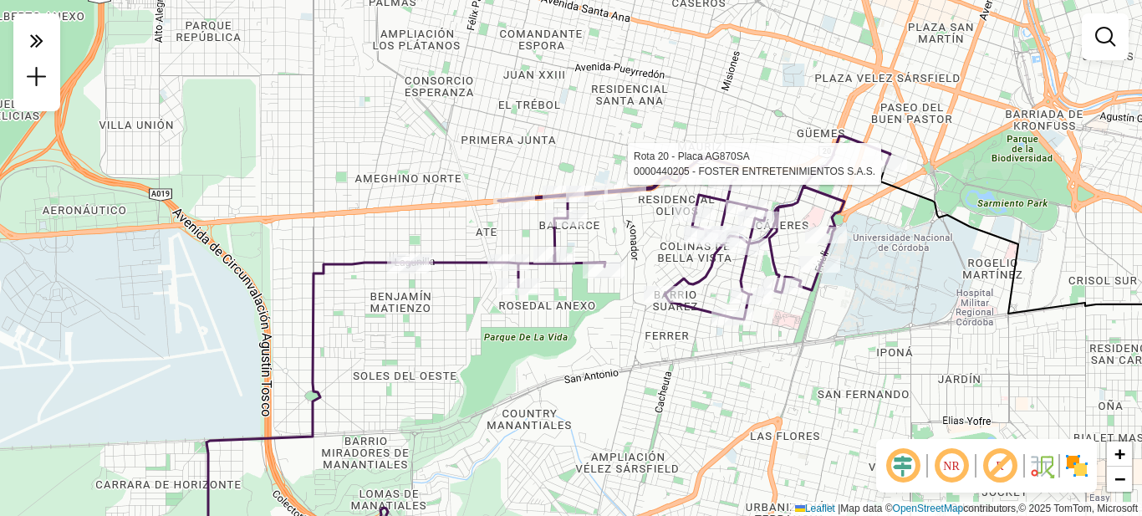
select select "**********"
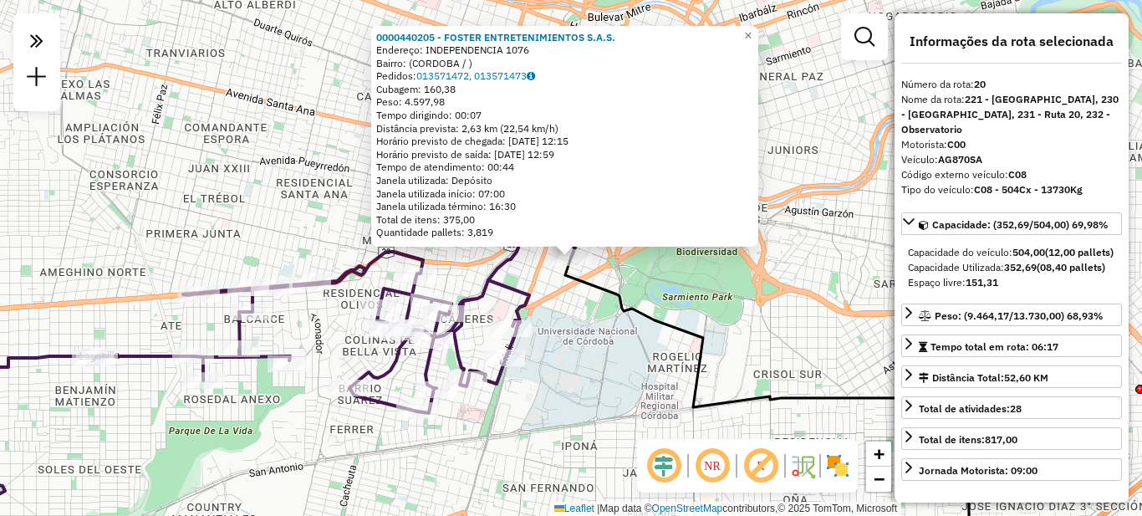
click at [754, 355] on div "0000440205 - FOSTER ENTRETENIMIENTOS S.A.S. Endereço: INDEPENDENCIA 1076 Bairro…" at bounding box center [571, 258] width 1142 height 516
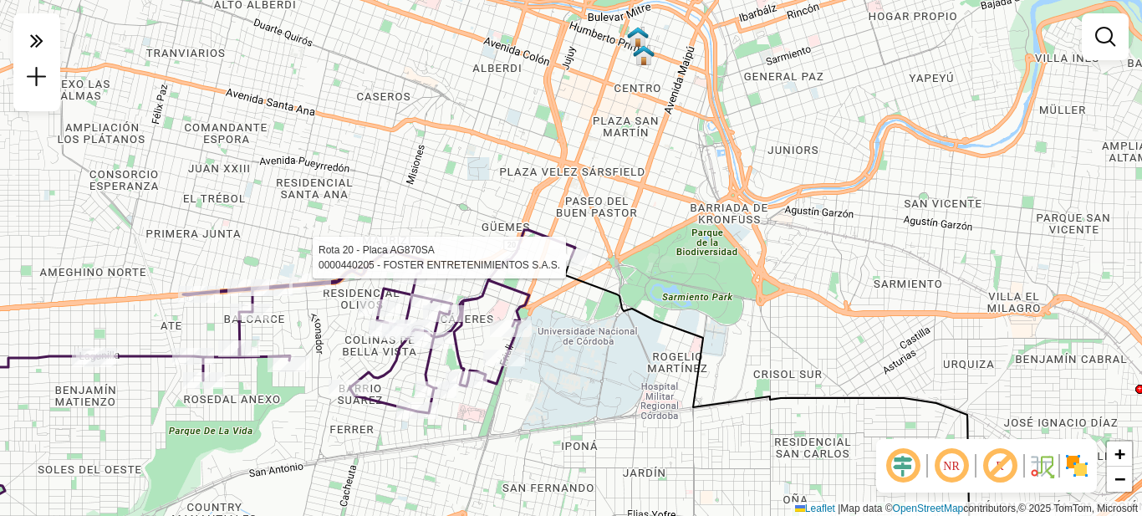
select select "**********"
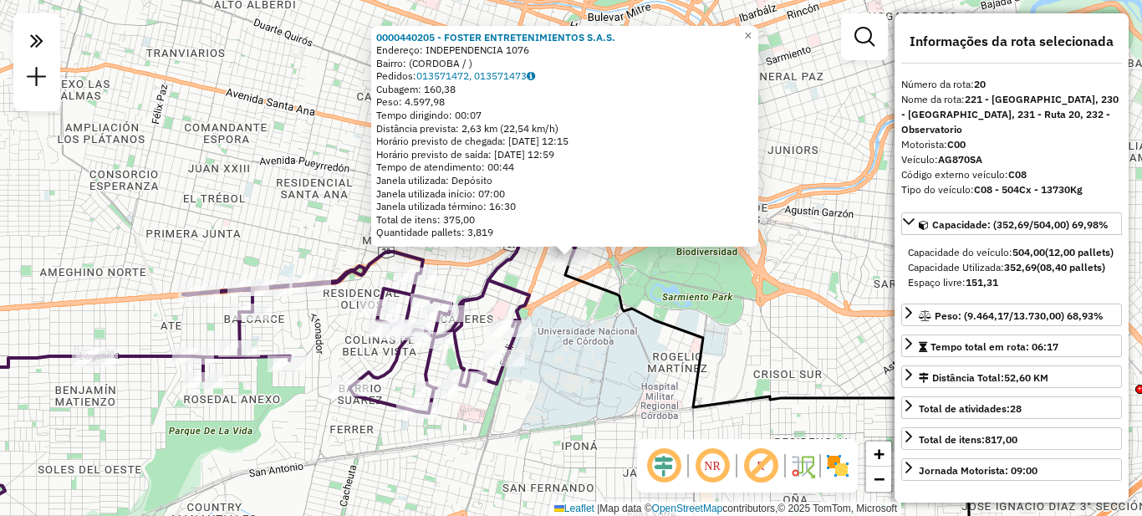
click at [549, 325] on div "0000440205 - FOSTER ENTRETENIMIENTOS S.A.S. Endereço: INDEPENDENCIA 1076 Bairro…" at bounding box center [571, 258] width 1142 height 516
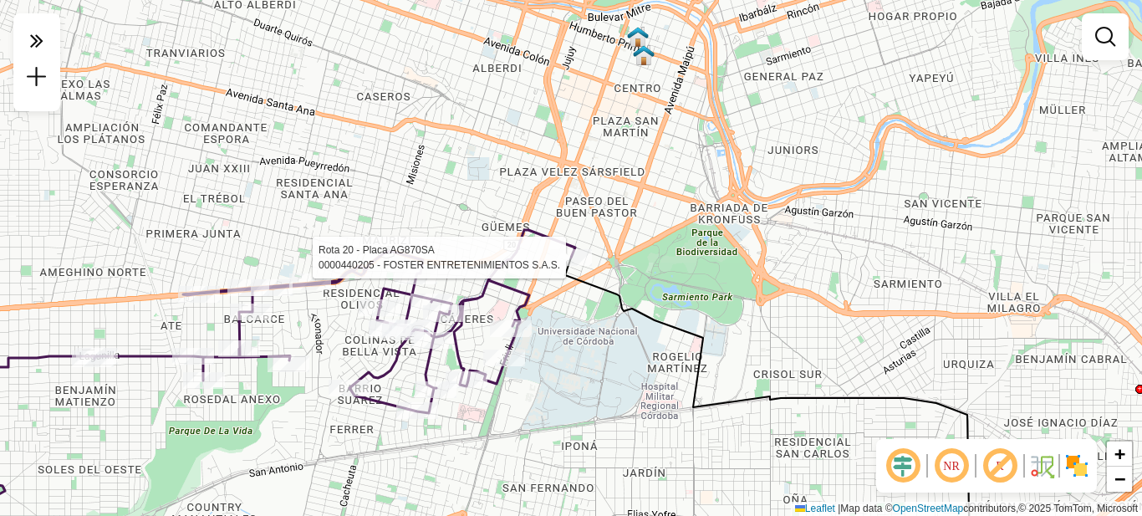
select select "**********"
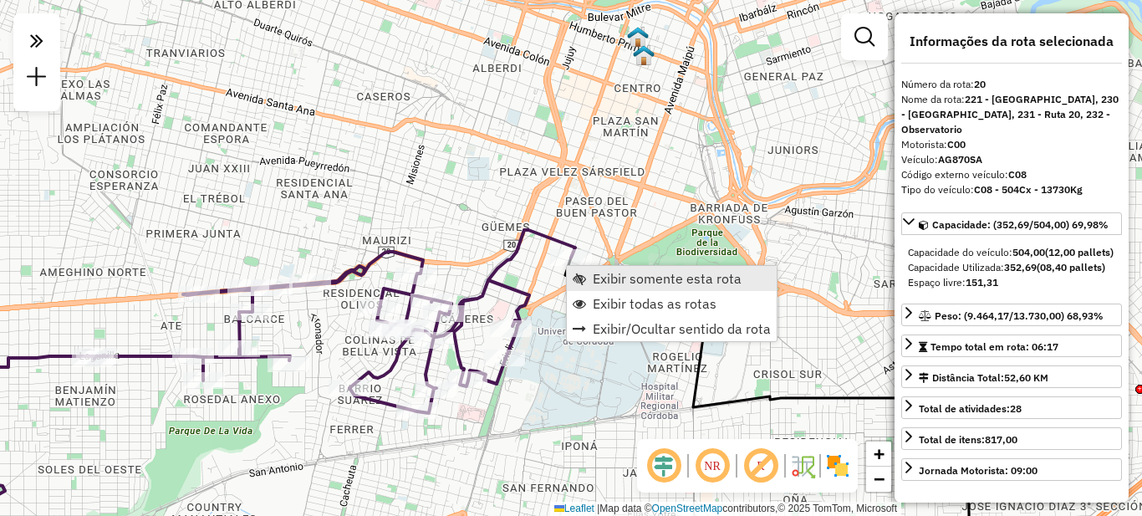
click at [626, 279] on span "Exibir somente esta rota" at bounding box center [667, 278] width 149 height 13
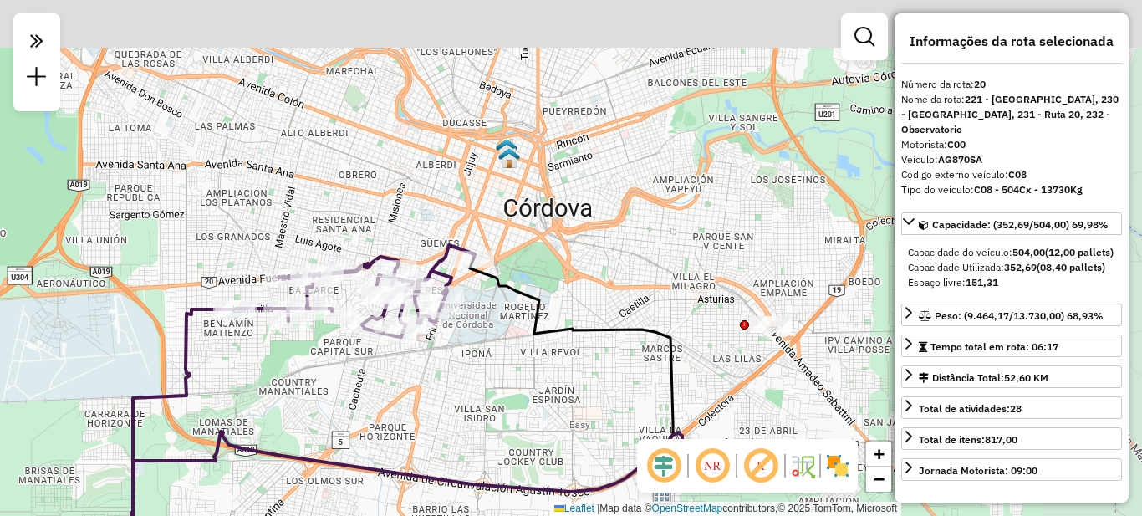
drag, startPoint x: 767, startPoint y: 215, endPoint x: 523, endPoint y: 317, distance: 264.7
click at [570, 346] on div "Janela de atendimento Grade de atendimento Capacidade Transportadoras Veículos …" at bounding box center [571, 258] width 1142 height 516
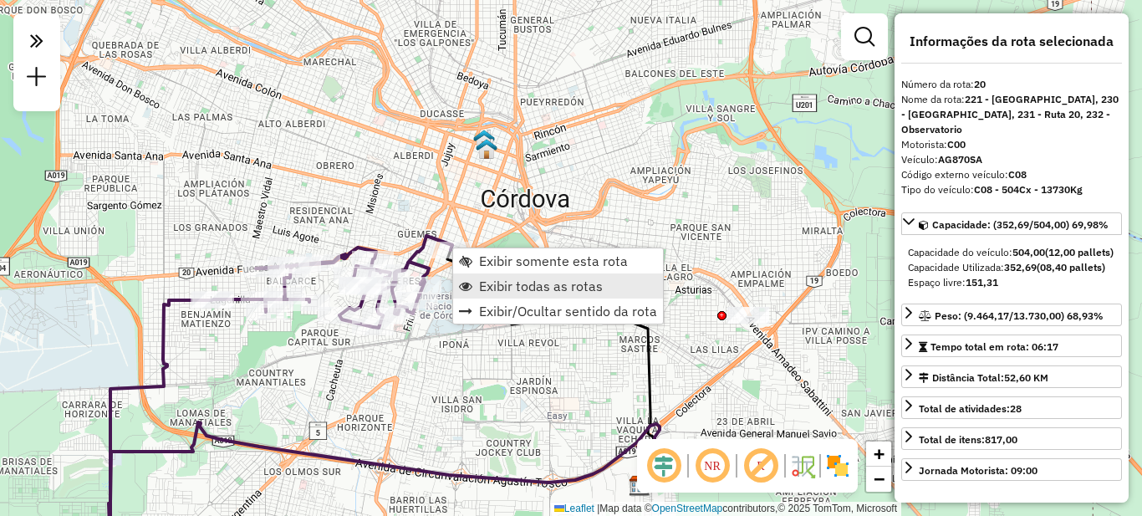
drag, startPoint x: 529, startPoint y: 310, endPoint x: 530, endPoint y: 284, distance: 26.8
click at [530, 284] on ul "Exibir somente esta rota Exibir todas as rotas Exibir/Ocultar sentido da rota" at bounding box center [558, 285] width 210 height 75
click at [516, 286] on span "Exibir todas as rotas" at bounding box center [541, 285] width 124 height 13
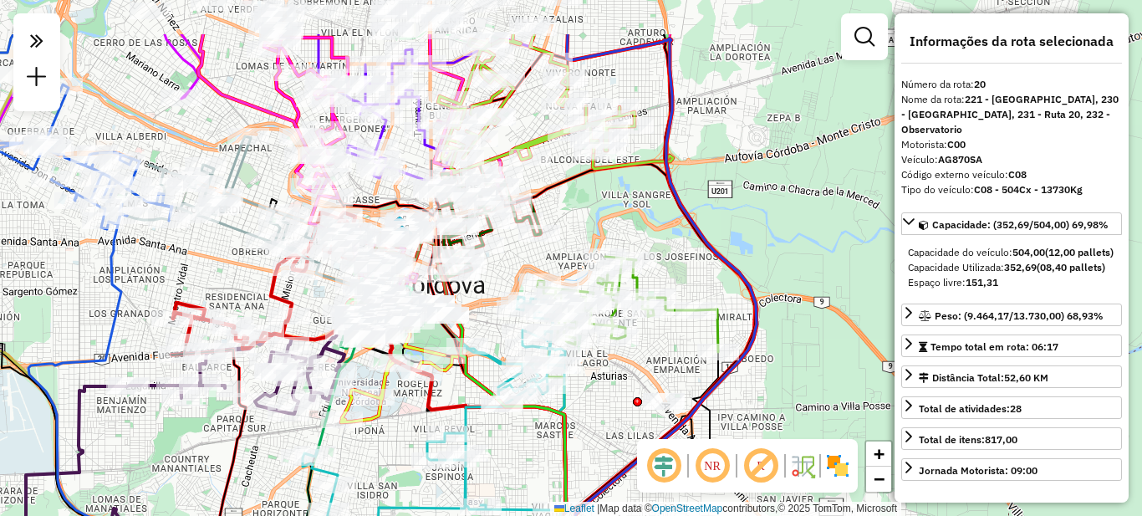
drag, startPoint x: 665, startPoint y: 341, endPoint x: 566, endPoint y: 399, distance: 114.3
click at [571, 416] on div "Janela de atendimento Grade de atendimento Capacidade Transportadoras Veículos …" at bounding box center [571, 258] width 1142 height 516
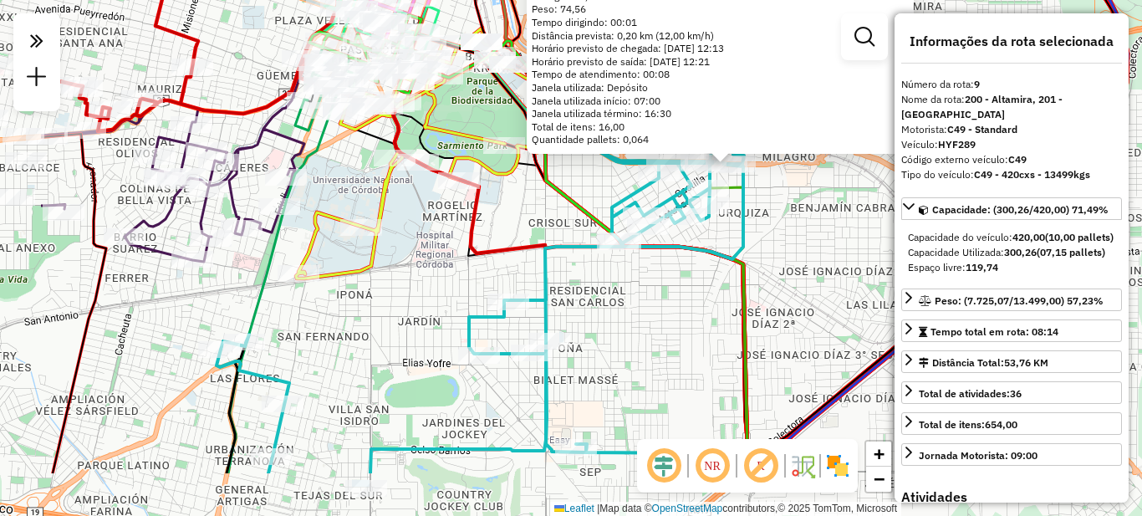
drag, startPoint x: 569, startPoint y: 370, endPoint x: 722, endPoint y: 285, distance: 174.8
click at [722, 285] on div "Rota 9 - Placa HYF289 0000428649 - Sastre Roger Nicolas 0000428649 - Sastre Rog…" at bounding box center [571, 258] width 1142 height 516
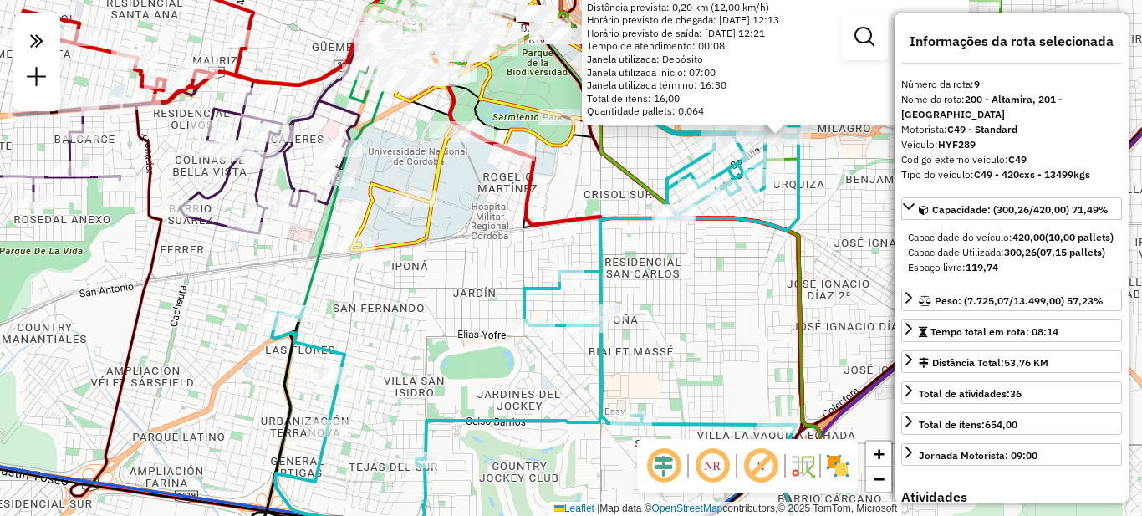
click at [695, 300] on div "0000428649 - Sastre Roger Nicolas Endereço: AV. SABATTINI 2678 Bairro: (CORDOBA…" at bounding box center [571, 258] width 1142 height 516
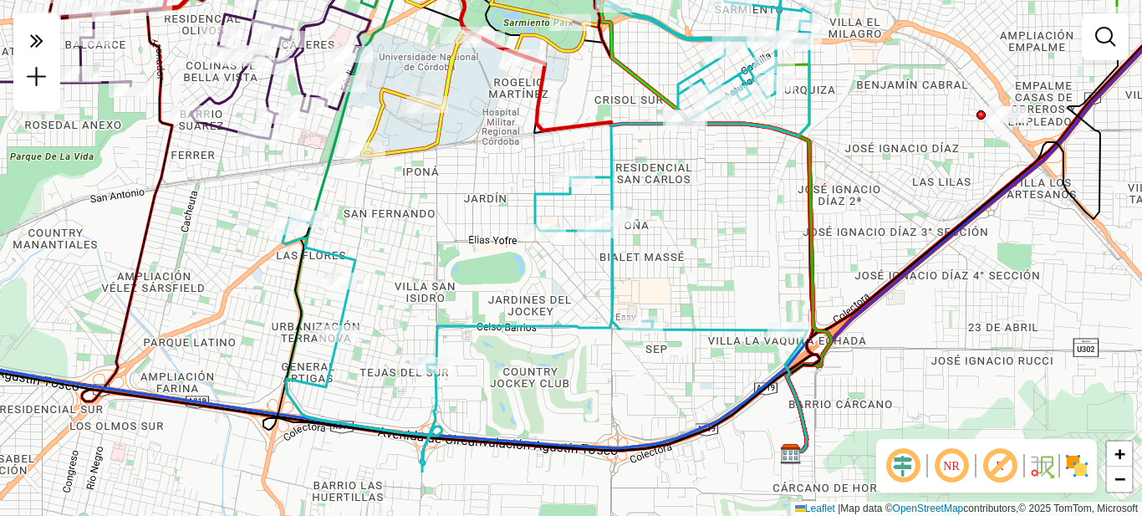
drag, startPoint x: 672, startPoint y: 275, endPoint x: 695, endPoint y: 158, distance: 119.2
click at [695, 158] on div "Janela de atendimento Grade de atendimento Capacidade Transportadoras Veículos …" at bounding box center [571, 258] width 1142 height 516
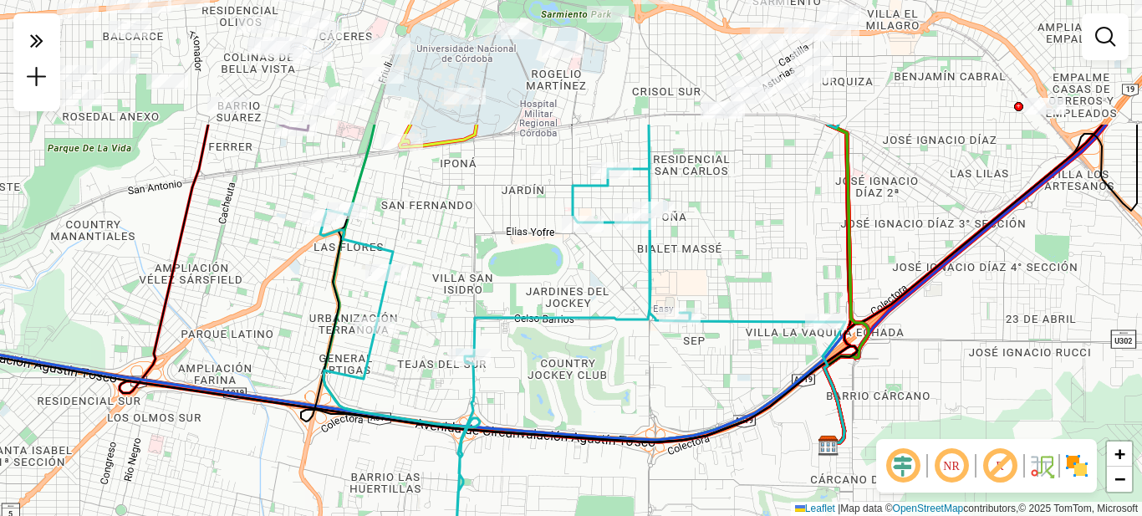
drag, startPoint x: 675, startPoint y: 209, endPoint x: 682, endPoint y: 389, distance: 180.0
click at [682, 389] on div "Janela de atendimento Grade de atendimento Capacidade Transportadoras Veículos …" at bounding box center [571, 258] width 1142 height 516
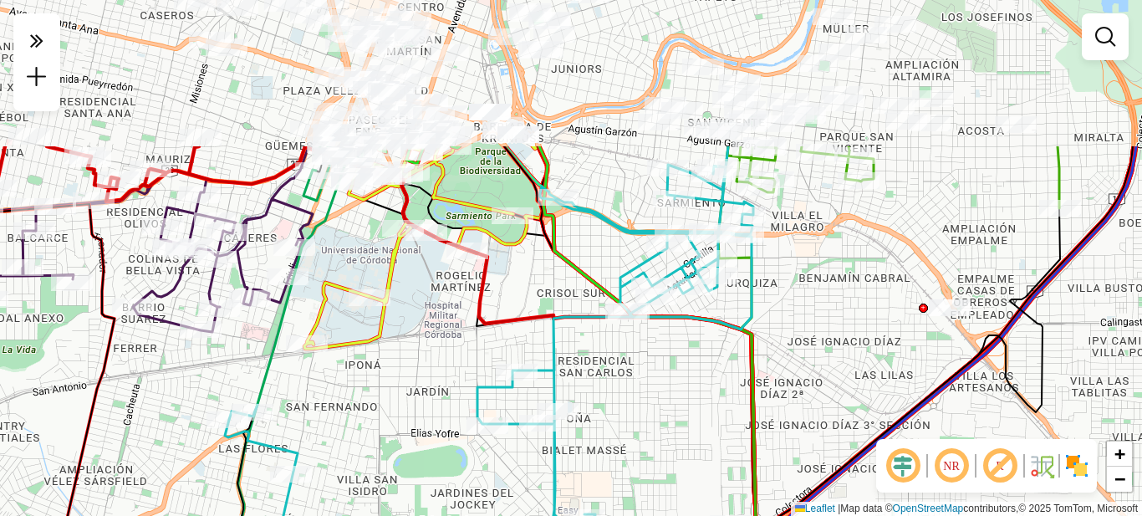
drag, startPoint x: 706, startPoint y: 188, endPoint x: 603, endPoint y: 371, distance: 210.1
click at [610, 386] on div "Janela de atendimento Grade de atendimento Capacidade Transportadoras Veículos …" at bounding box center [571, 258] width 1142 height 516
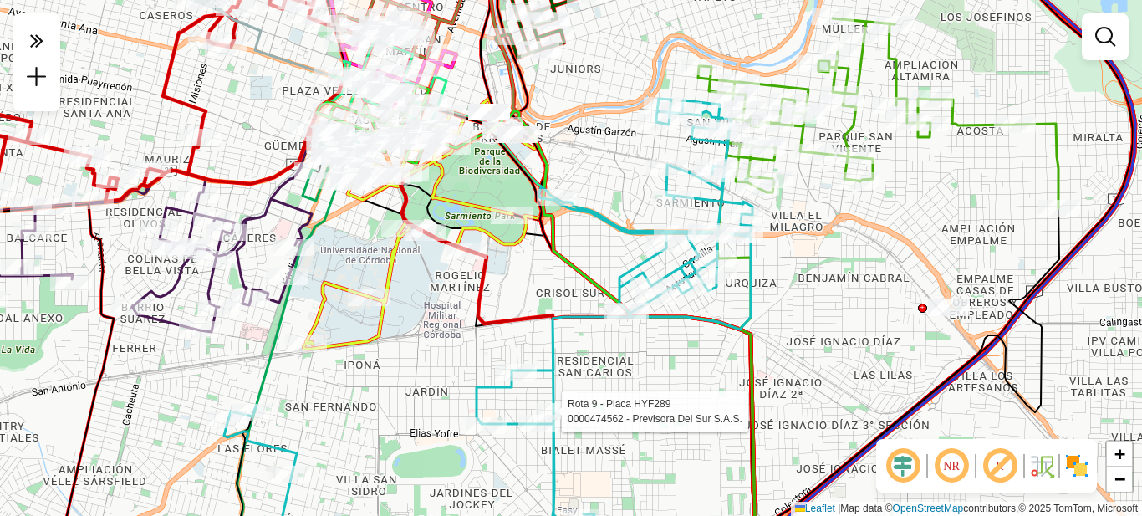
select select "**********"
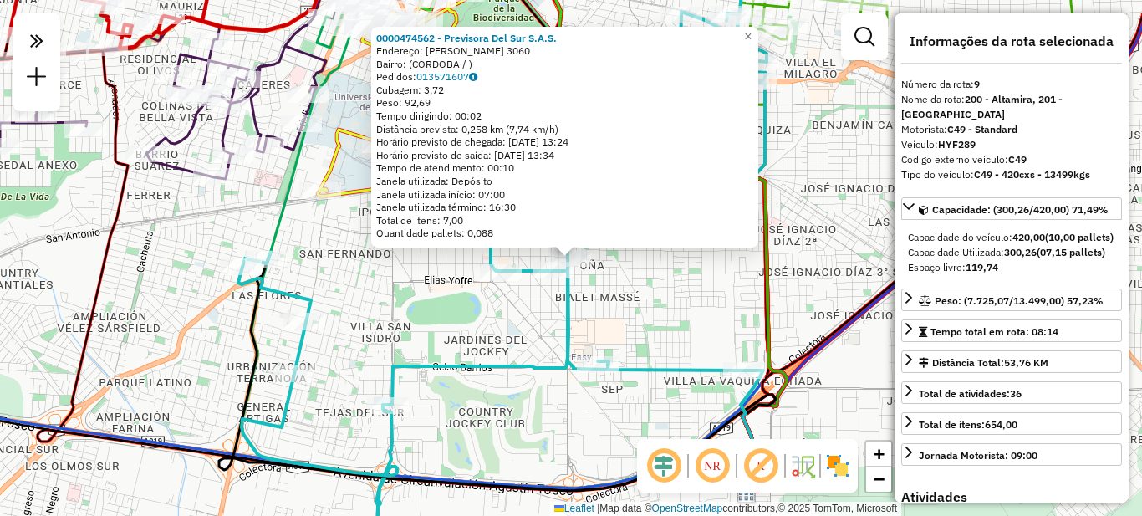
click at [644, 332] on div "0000474562 - Previsora Del Sur S.A.S. Endereço: BERNARDO O'HIGGINS 3060 Bairro:…" at bounding box center [571, 258] width 1142 height 516
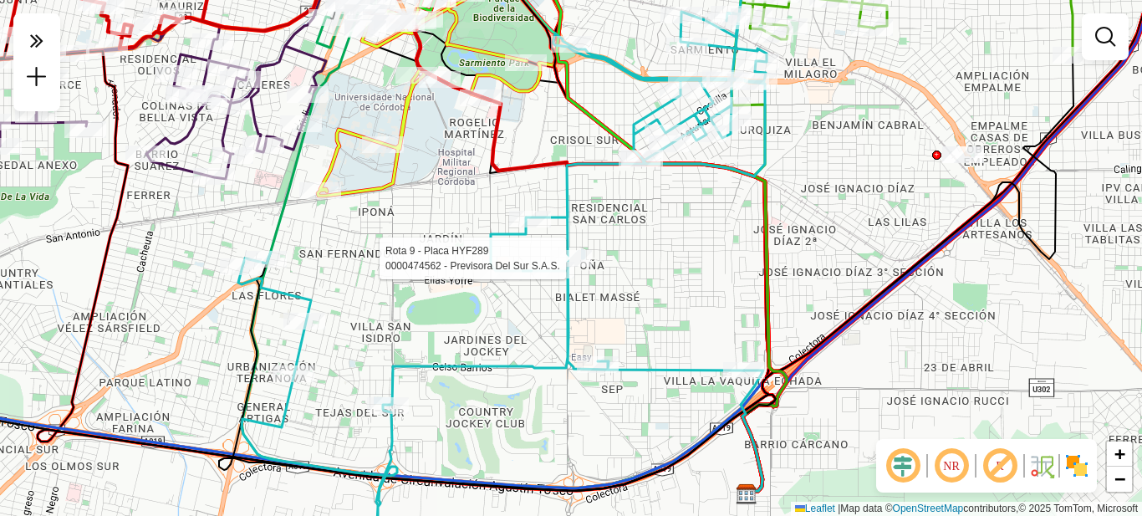
select select "**********"
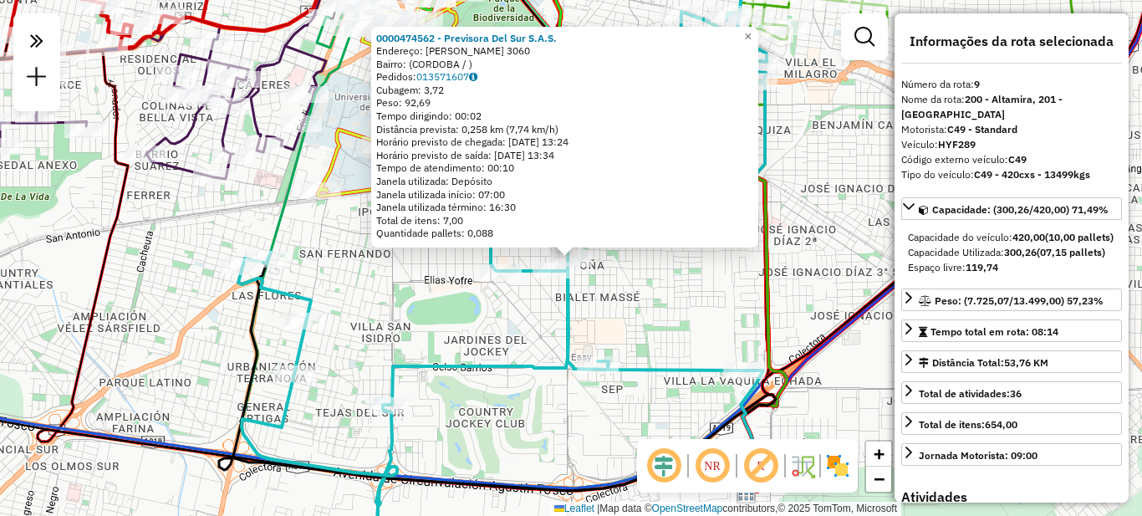
click at [666, 301] on div "0000474562 - Previsora Del Sur S.A.S. Endereço: BERNARDO O'HIGGINS 3060 Bairro:…" at bounding box center [571, 258] width 1142 height 516
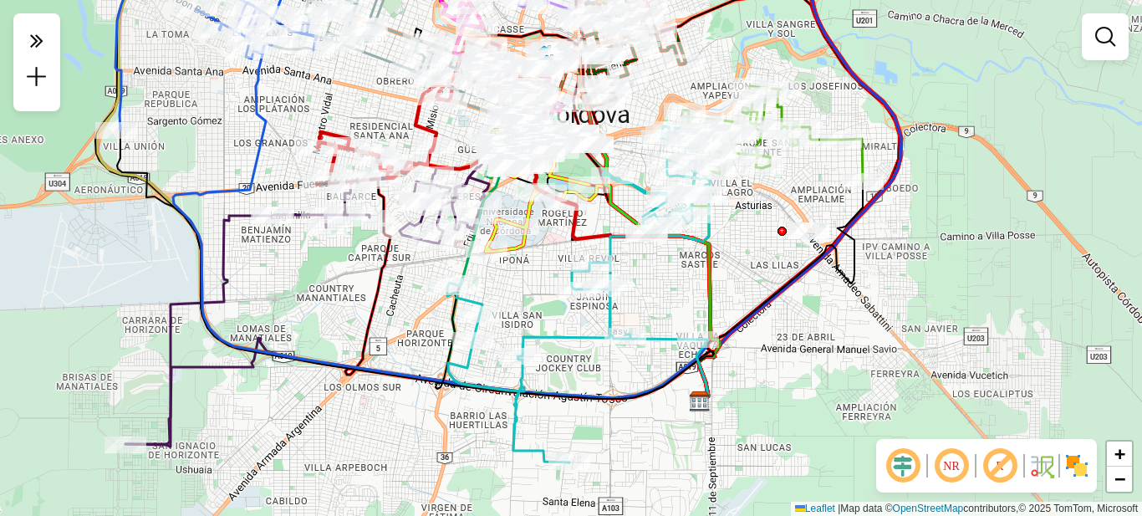
drag, startPoint x: 491, startPoint y: 301, endPoint x: 519, endPoint y: 345, distance: 51.5
click at [523, 350] on div "Rota 9 - Placa HYF289 0000184797 - BLANCH BENJAMIN LUIS Janela de atendimento G…" at bounding box center [571, 258] width 1142 height 516
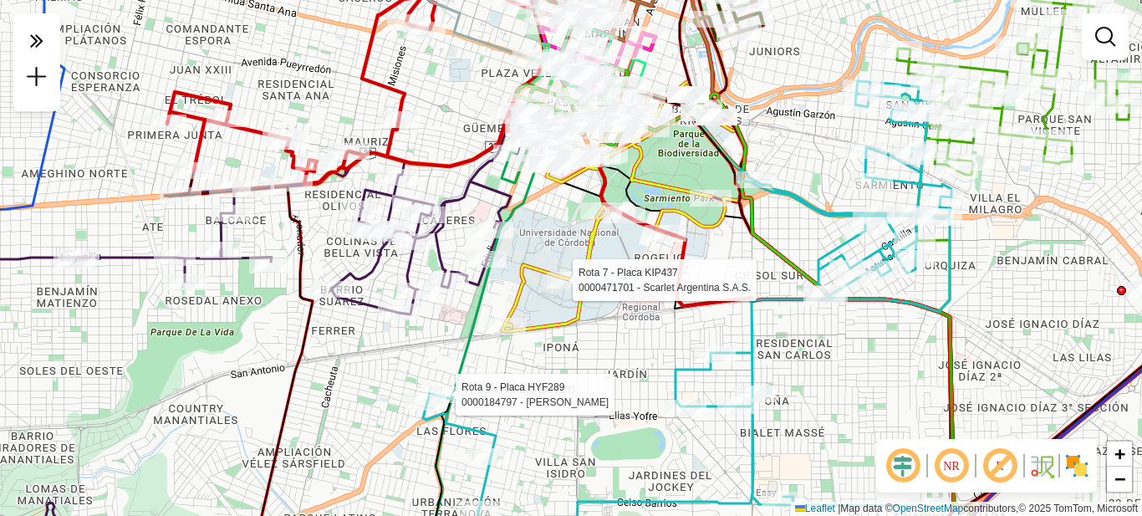
select select "**********"
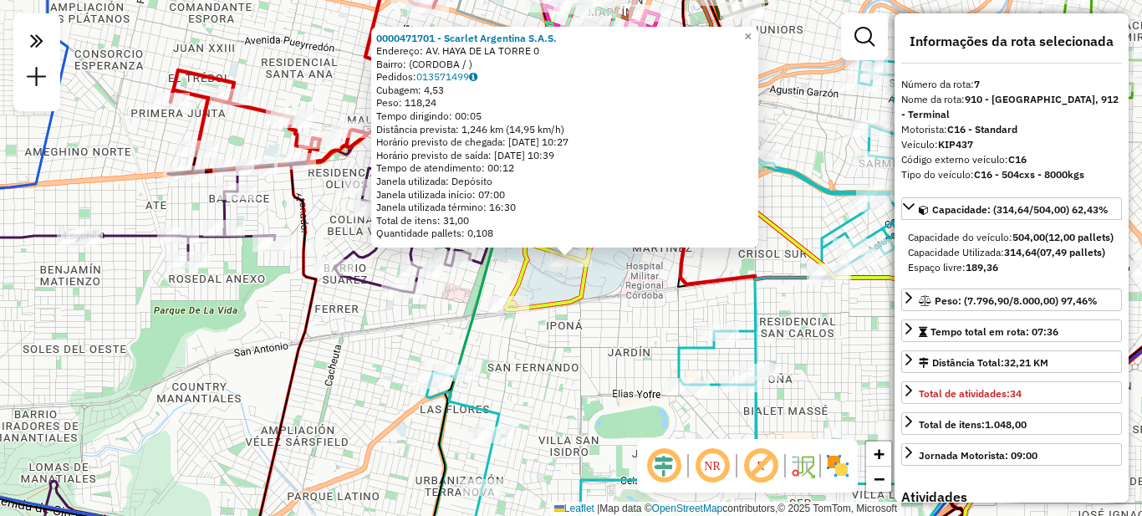
click at [597, 390] on div "0000471701 - Scarlet Argentina S.A.S. Endereço: AV. HAYA DE LA TORRE 0 Bairro: …" at bounding box center [571, 258] width 1142 height 516
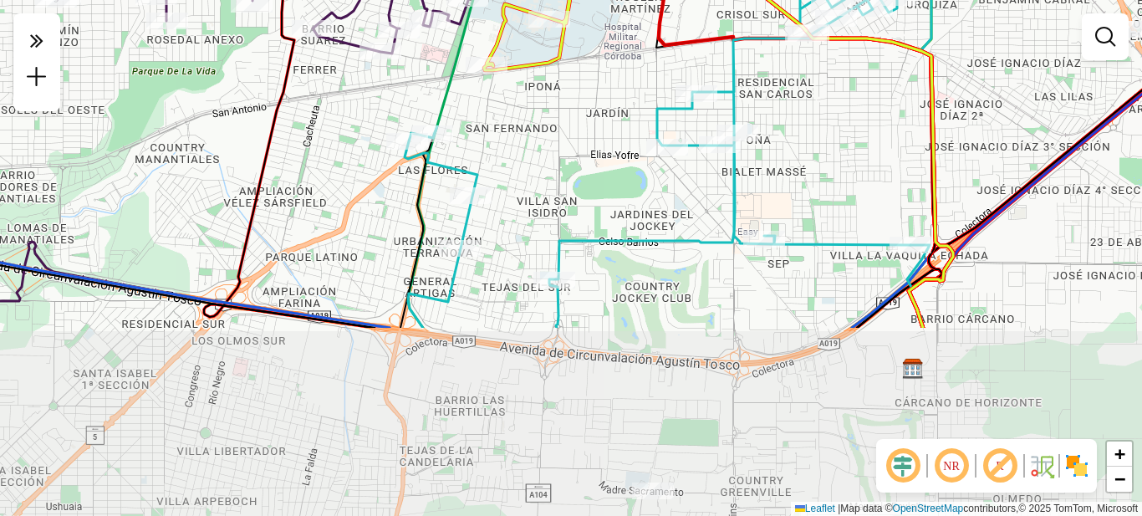
drag, startPoint x: 568, startPoint y: 386, endPoint x: 534, endPoint y: 184, distance: 204.5
click at [534, 184] on div "Janela de atendimento Grade de atendimento Capacidade Transportadoras Veículos …" at bounding box center [571, 258] width 1142 height 516
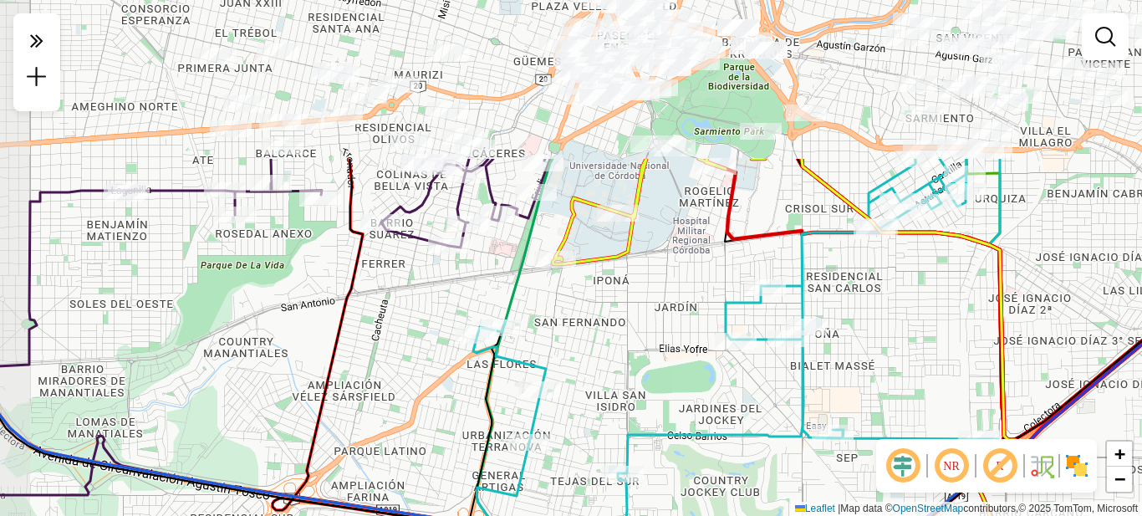
drag, startPoint x: 607, startPoint y: 163, endPoint x: 687, endPoint y: 373, distance: 224.5
click at [687, 373] on div "Janela de atendimento Grade de atendimento Capacidade Transportadoras Veículos …" at bounding box center [571, 258] width 1142 height 516
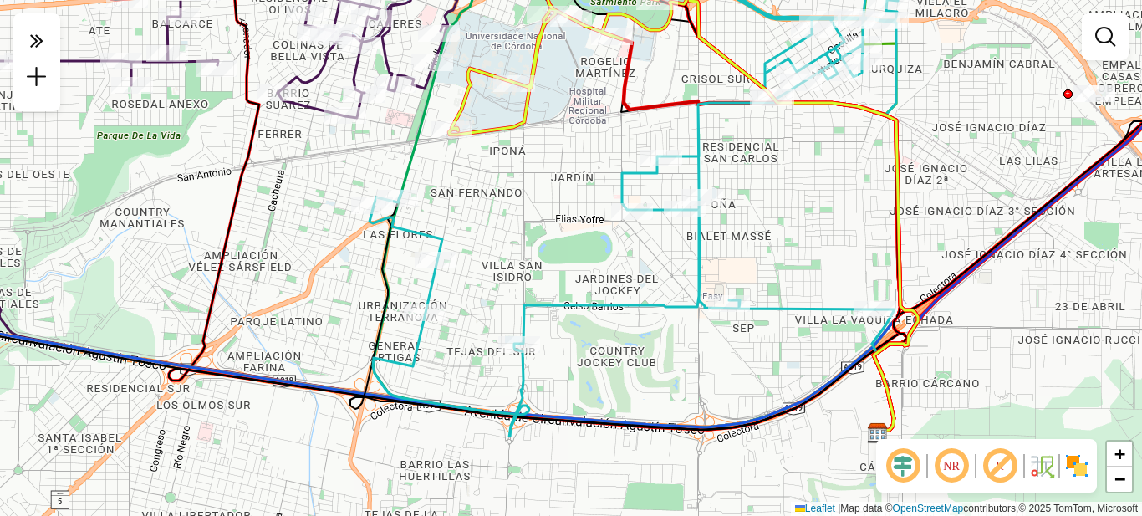
drag, startPoint x: 689, startPoint y: 371, endPoint x: 603, endPoint y: 205, distance: 186.7
click at [568, 208] on div "Janela de atendimento Grade de atendimento Capacidade Transportadoras Veículos …" at bounding box center [571, 258] width 1142 height 516
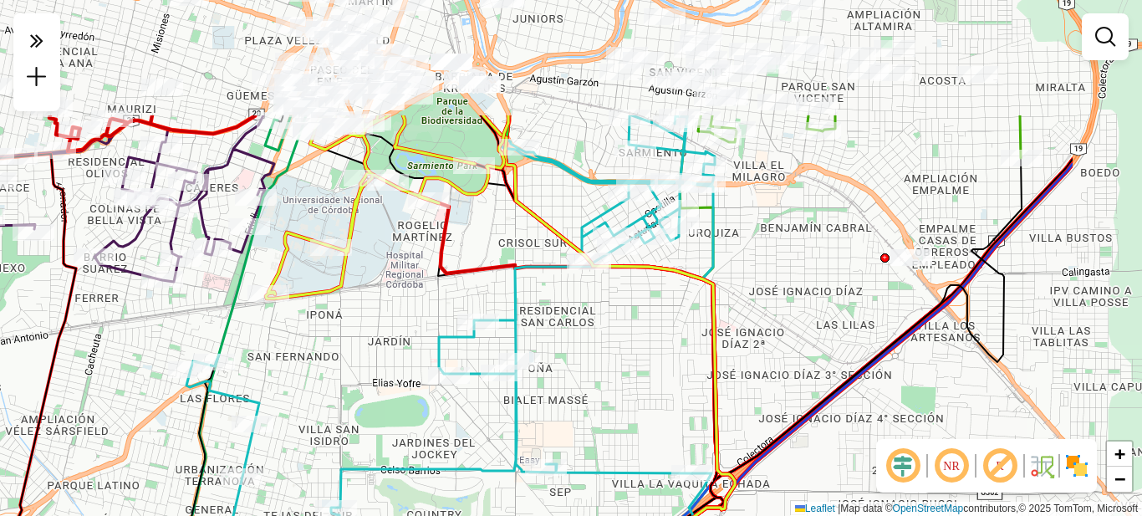
drag, startPoint x: 836, startPoint y: 203, endPoint x: 644, endPoint y: 299, distance: 215.1
click at [654, 365] on div "Janela de atendimento Grade de atendimento Capacidade Transportadoras Veículos …" at bounding box center [571, 258] width 1142 height 516
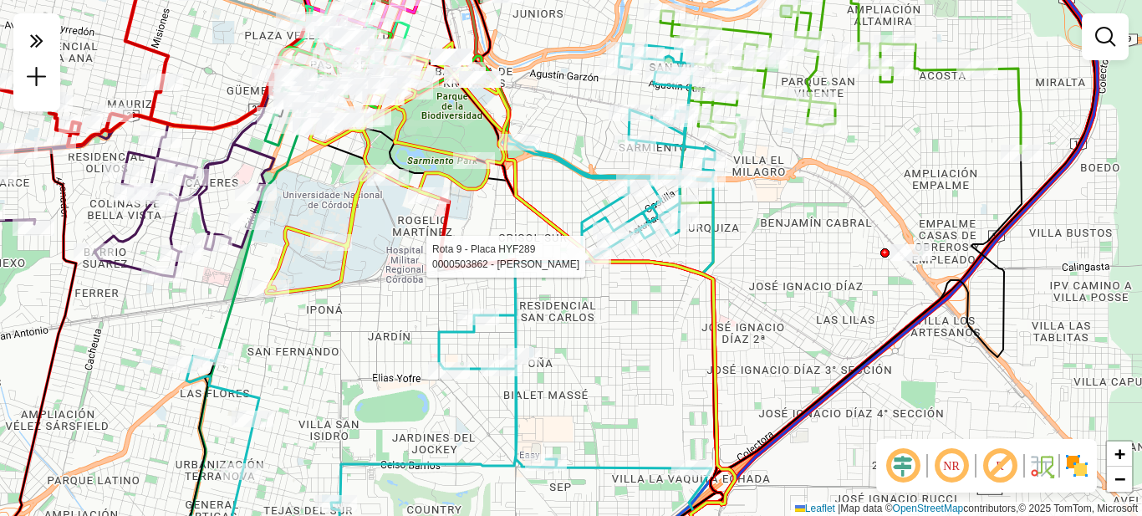
select select "**********"
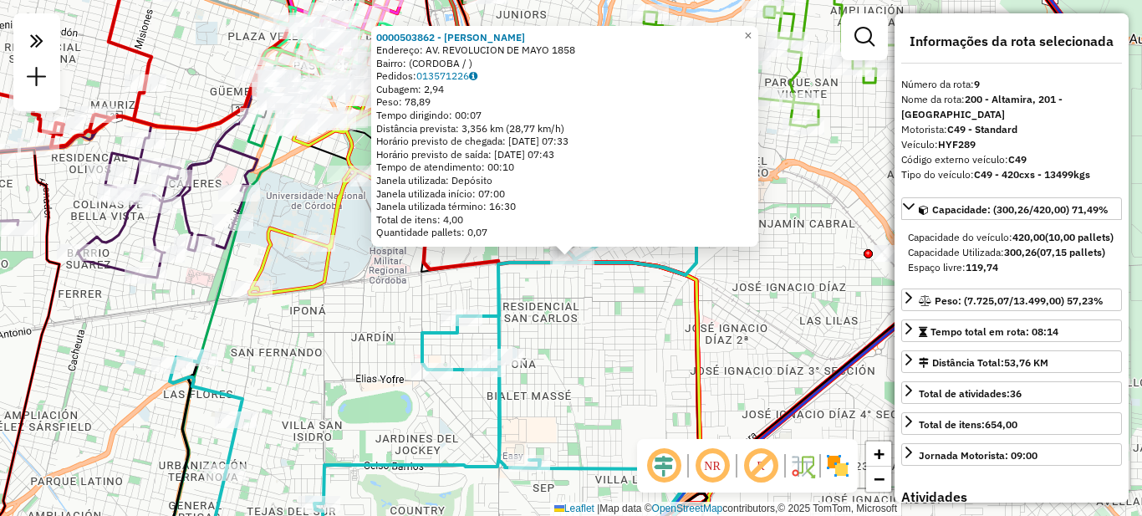
click at [595, 362] on div "0000503862 - Petrik Luis Wilson Endereço: AV. REVOLUCION DE MAYO 1858 Bairro: (…" at bounding box center [571, 258] width 1142 height 516
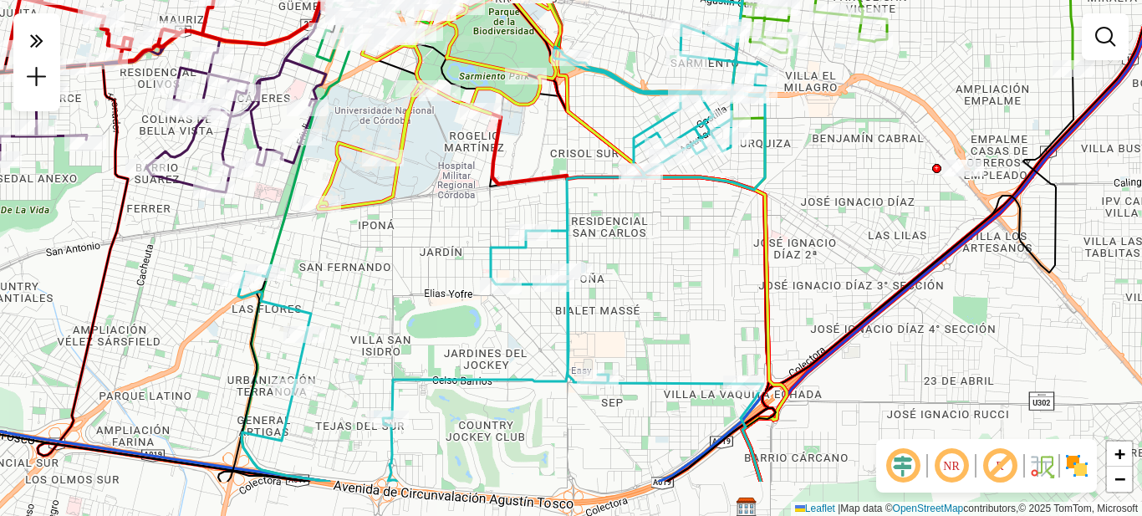
drag, startPoint x: 593, startPoint y: 364, endPoint x: 662, endPoint y: 279, distance: 109.5
click at [662, 279] on div "Janela de atendimento Grade de atendimento Capacidade Transportadoras Veículos …" at bounding box center [571, 258] width 1142 height 516
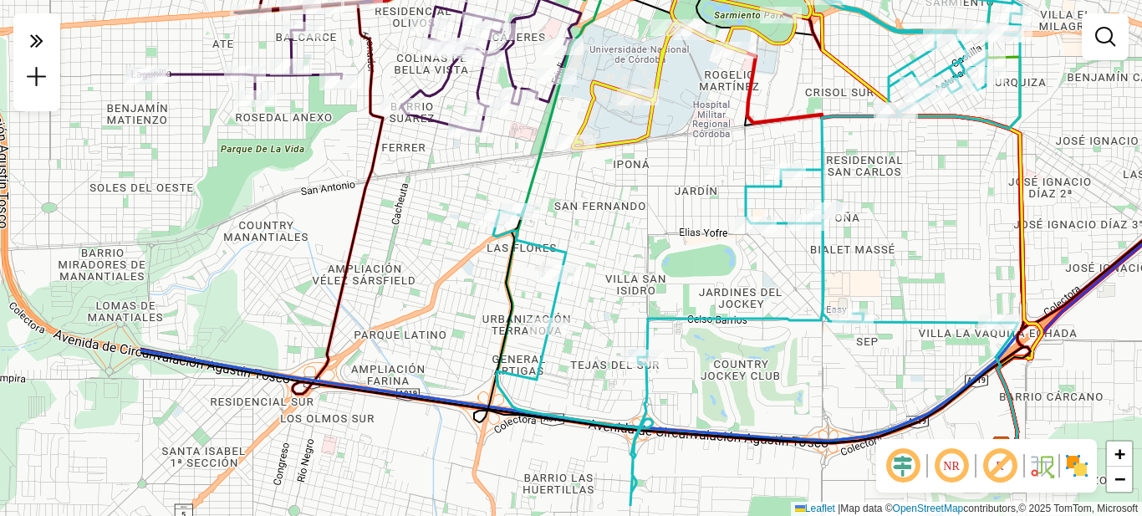
drag, startPoint x: 480, startPoint y: 324, endPoint x: 643, endPoint y: 276, distance: 169.9
click at [643, 276] on div "Janela de atendimento Grade de atendimento Capacidade Transportadoras Veículos …" at bounding box center [571, 258] width 1142 height 516
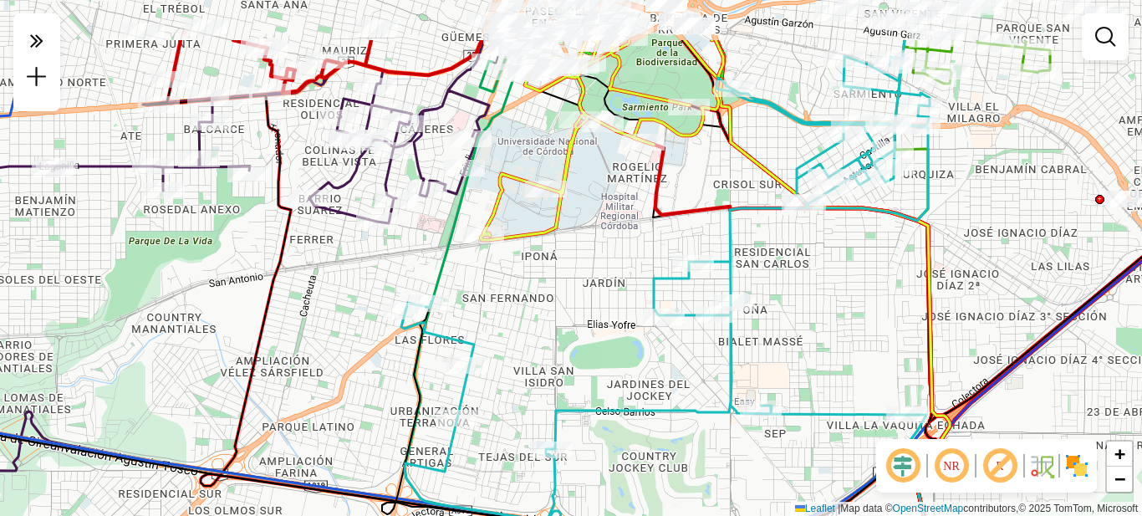
drag, startPoint x: 666, startPoint y: 246, endPoint x: 576, endPoint y: 318, distance: 114.8
click at [582, 321] on div "Janela de atendimento Grade de atendimento Capacidade Transportadoras Veículos …" at bounding box center [571, 258] width 1142 height 516
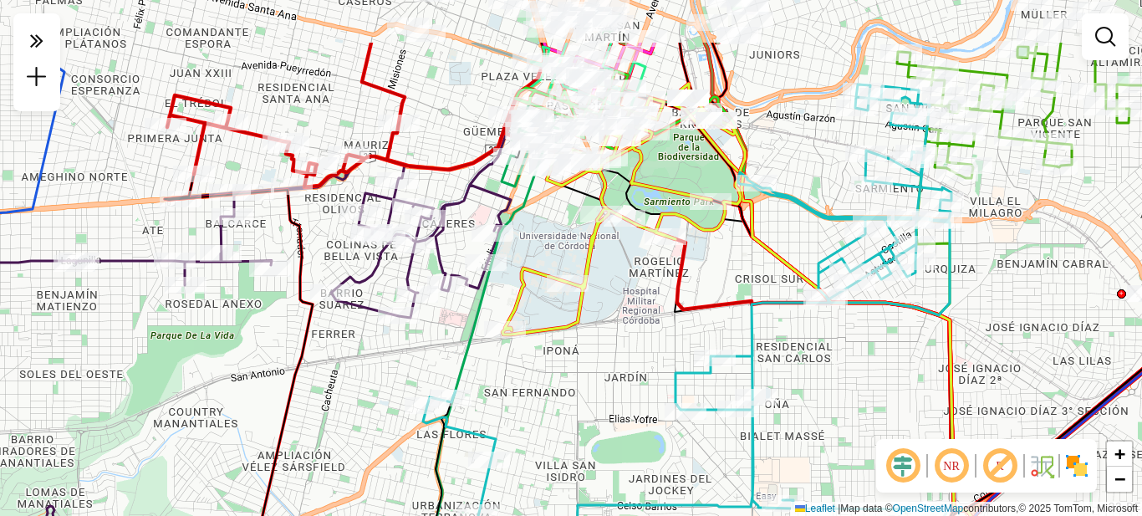
drag, startPoint x: 626, startPoint y: 248, endPoint x: 652, endPoint y: 335, distance: 90.8
click at [652, 335] on div "Janela de atendimento Grade de atendimento Capacidade Transportadoras Veículos …" at bounding box center [571, 258] width 1142 height 516
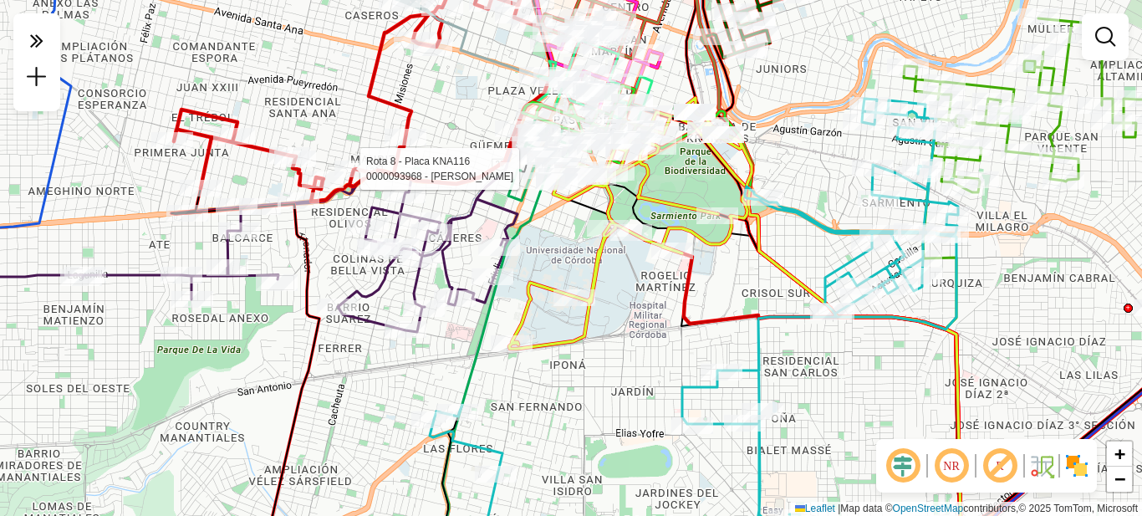
select select "**********"
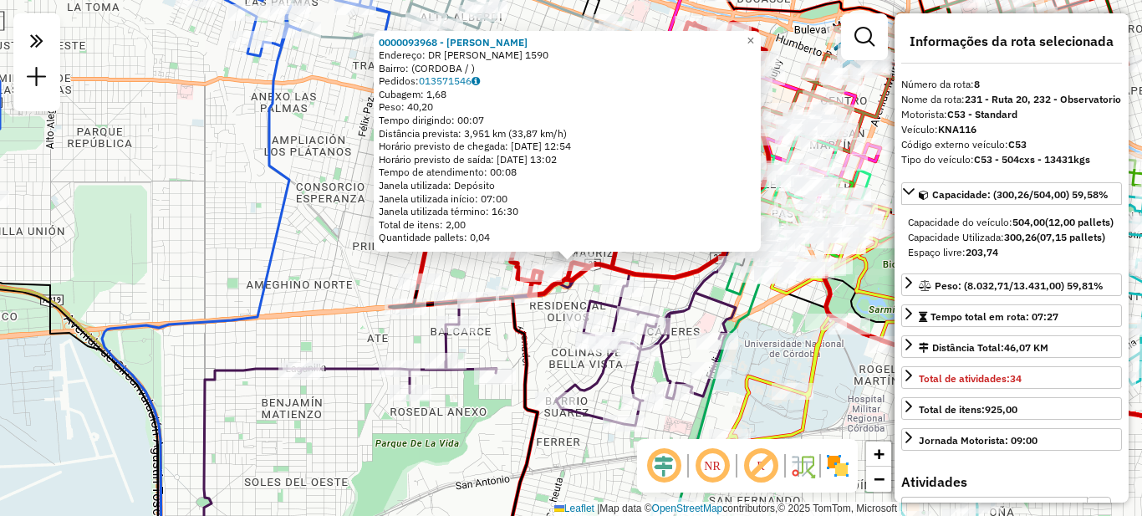
drag, startPoint x: 760, startPoint y: 350, endPoint x: 620, endPoint y: 364, distance: 141.2
click at [636, 375] on div "0000093968 - Podivayco Sergio Endereço: DR LUIS AGOTE 1590 Bairro: (CORDOBA / )…" at bounding box center [571, 258] width 1142 height 516
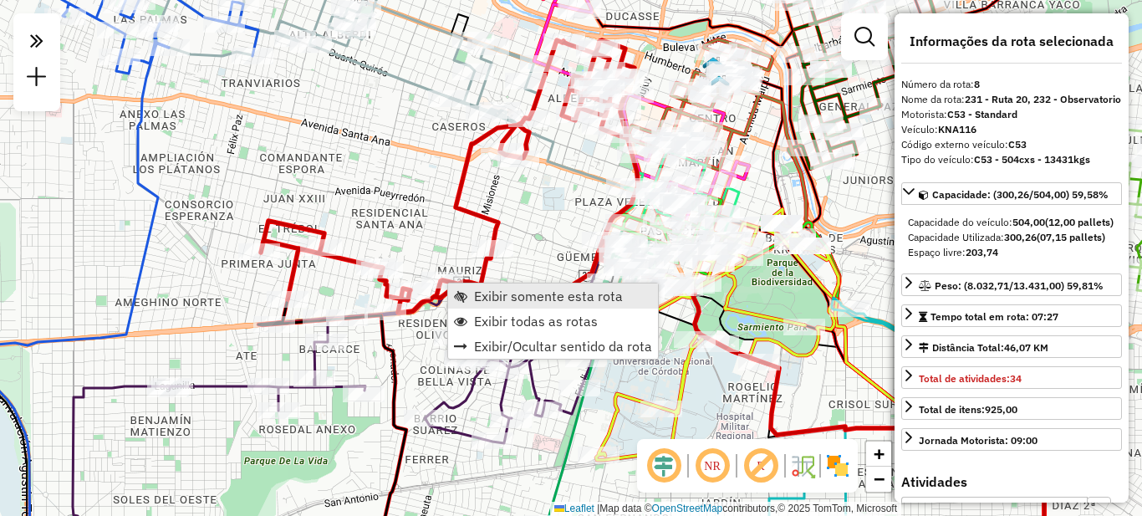
click at [511, 289] on span "Exibir somente esta rota" at bounding box center [548, 295] width 149 height 13
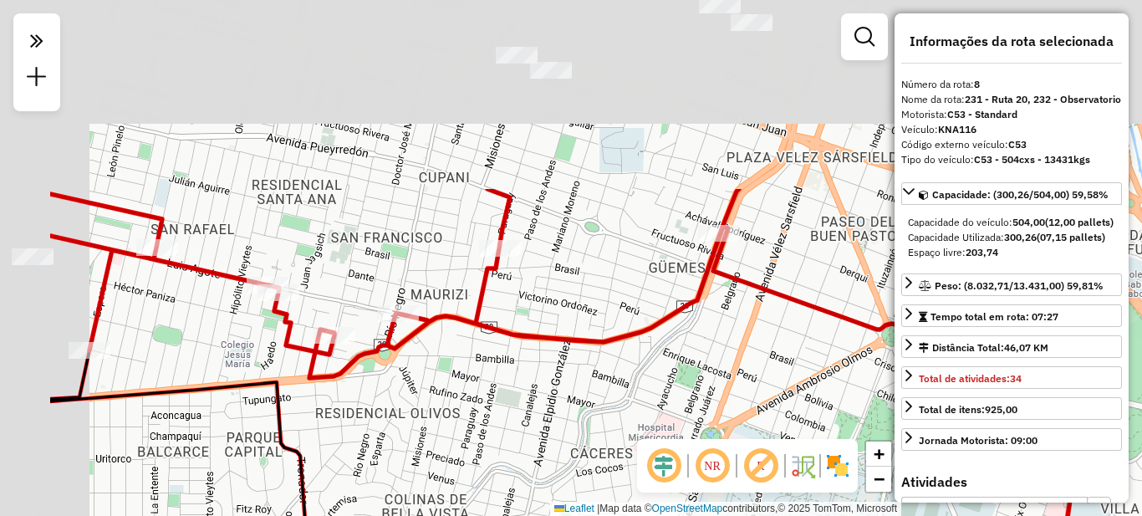
drag, startPoint x: 523, startPoint y: 192, endPoint x: 687, endPoint y: 433, distance: 292.5
click at [687, 433] on div "Janela de atendimento Grade de atendimento Capacidade Transportadoras Veículos …" at bounding box center [571, 258] width 1142 height 516
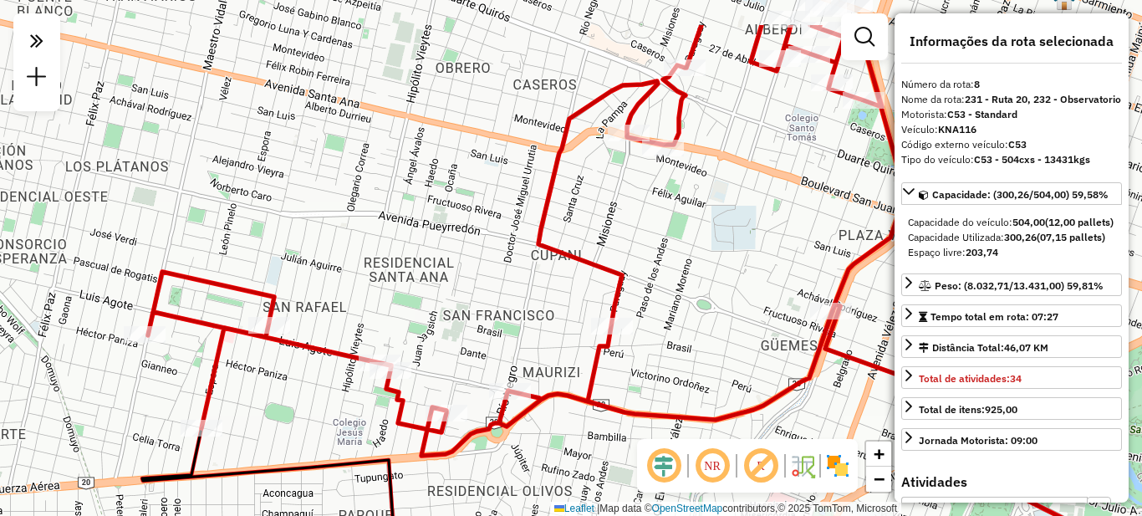
drag, startPoint x: 601, startPoint y: 258, endPoint x: 713, endPoint y: 330, distance: 134.3
click at [713, 330] on div "Janela de atendimento Grade de atendimento Capacidade Transportadoras Veículos …" at bounding box center [571, 258] width 1142 height 516
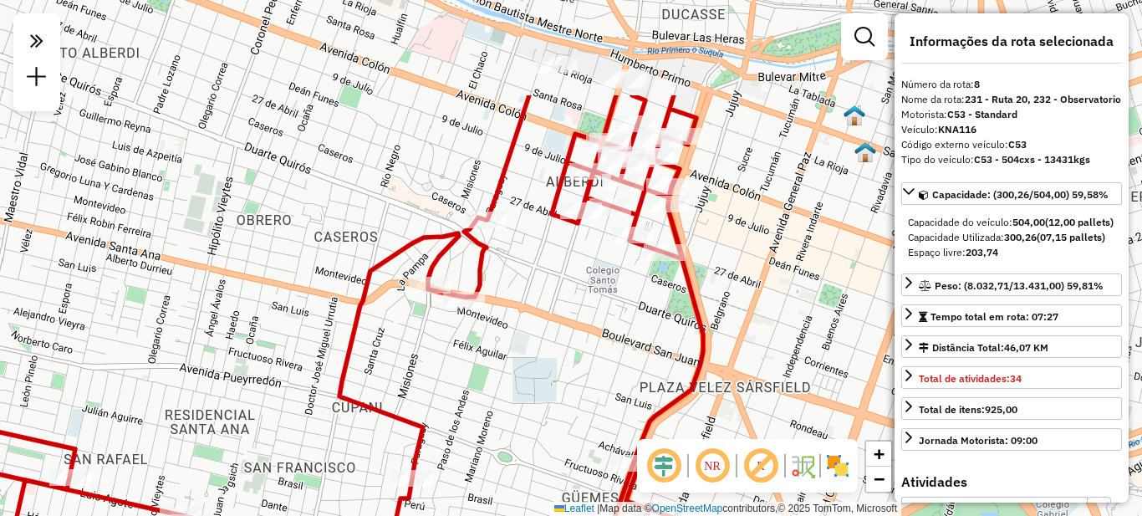
drag, startPoint x: 717, startPoint y: 249, endPoint x: 524, endPoint y: 365, distance: 224.8
click at [501, 397] on div "Janela de atendimento Grade de atendimento Capacidade Transportadoras Veículos …" at bounding box center [571, 258] width 1142 height 516
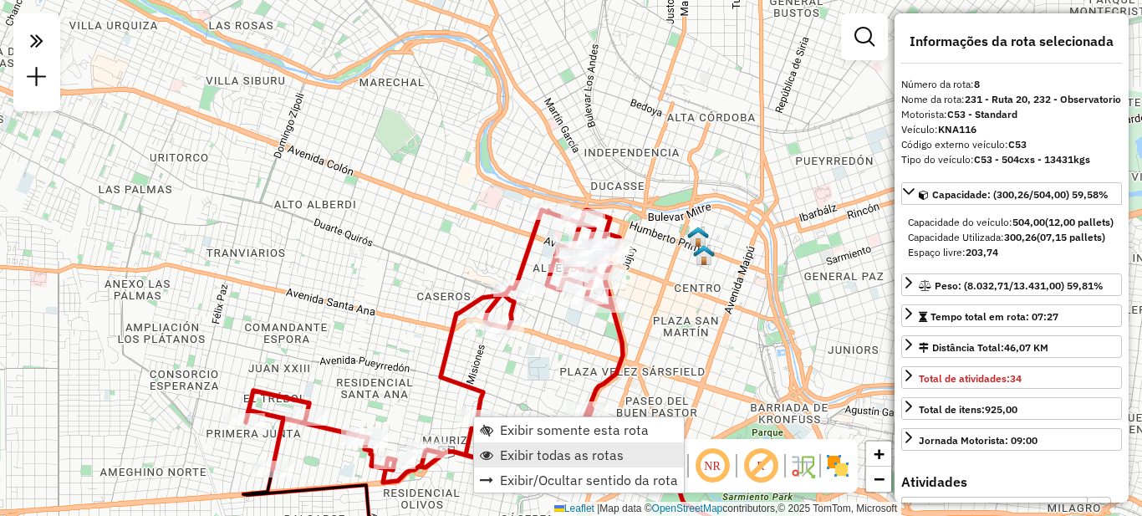
click at [536, 458] on span "Exibir todas as rotas" at bounding box center [562, 454] width 124 height 13
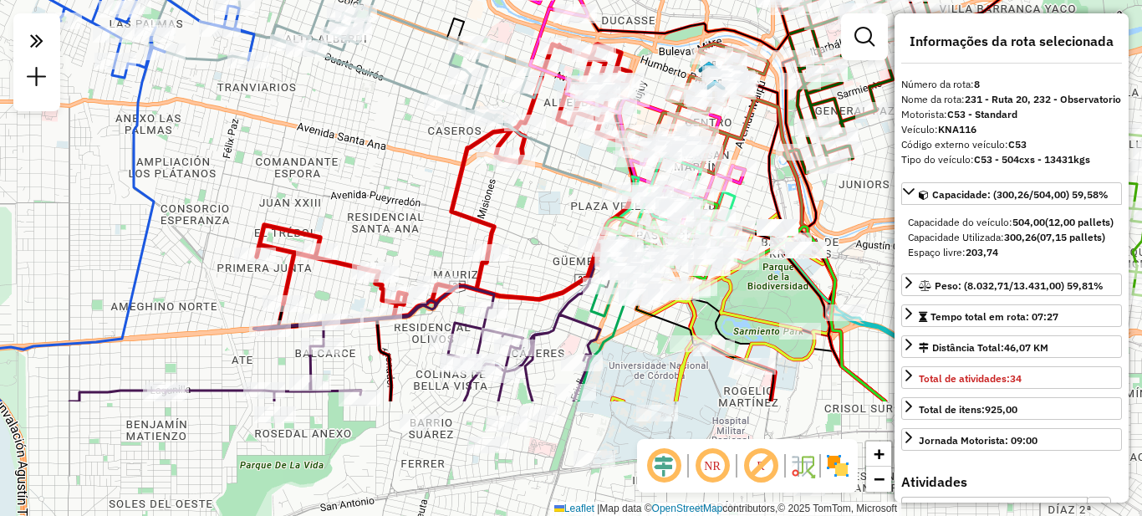
drag, startPoint x: 493, startPoint y: 336, endPoint x: 478, endPoint y: 207, distance: 130.6
click at [478, 207] on icon at bounding box center [445, 180] width 377 height 273
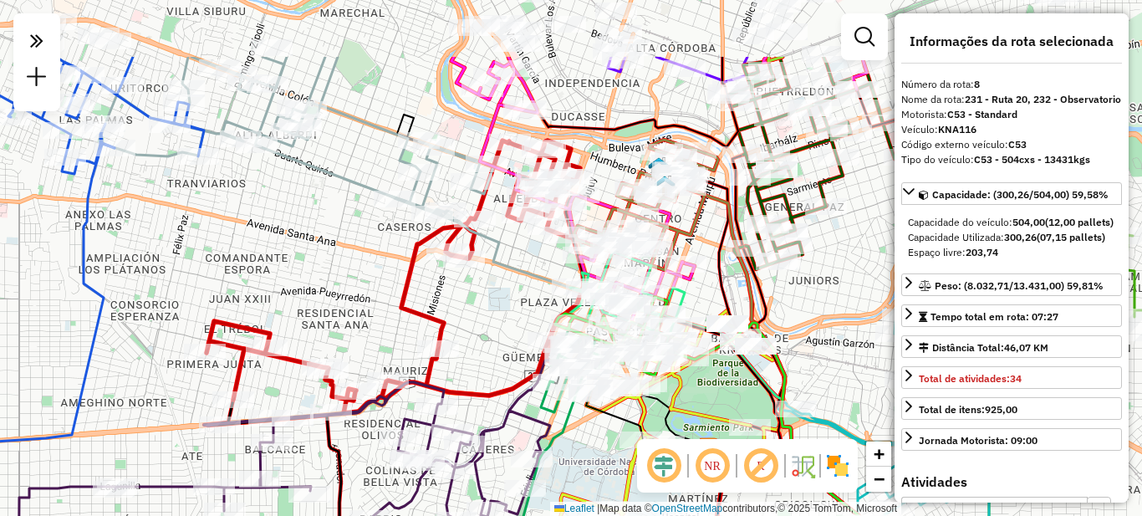
drag, startPoint x: 513, startPoint y: 213, endPoint x: 464, endPoint y: 317, distance: 114.5
click at [469, 322] on div "Janela de atendimento Grade de atendimento Capacidade Transportadoras Veículos …" at bounding box center [571, 258] width 1142 height 516
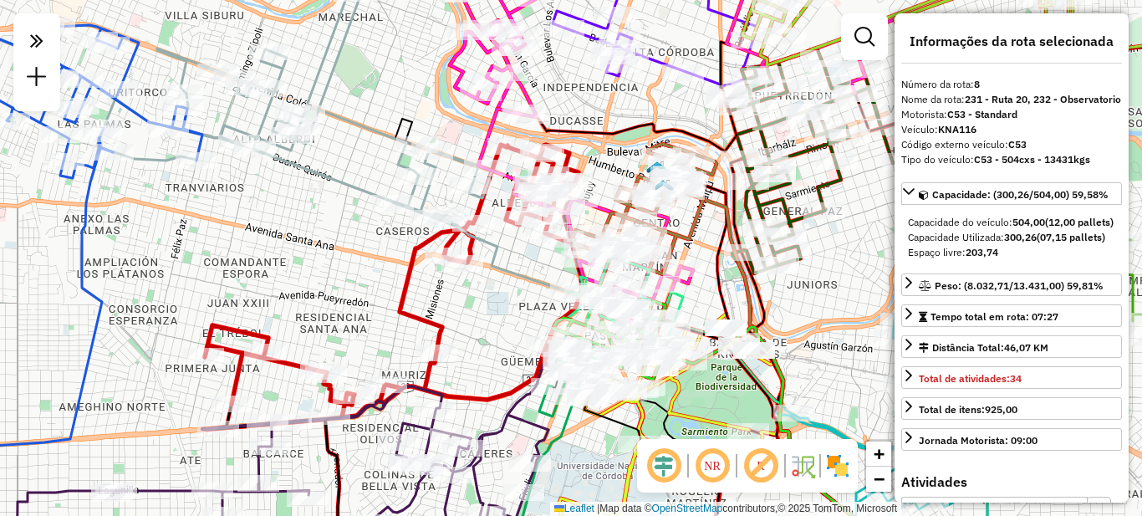
click at [478, 327] on div "Janela de atendimento Grade de atendimento Capacidade Transportadoras Veículos …" at bounding box center [571, 258] width 1142 height 516
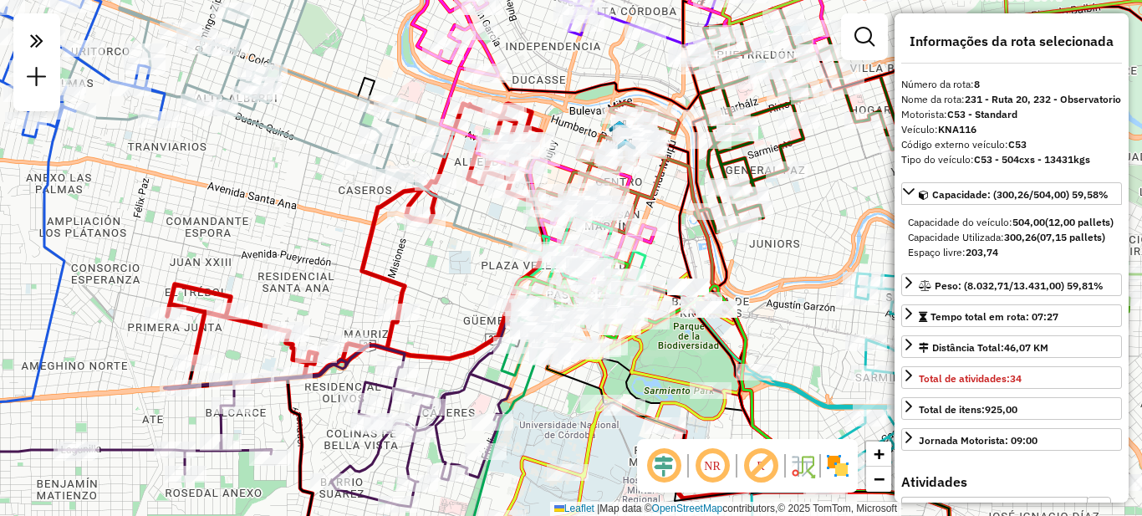
drag, startPoint x: 491, startPoint y: 325, endPoint x: 478, endPoint y: 261, distance: 65.0
click at [428, 254] on div "Janela de atendimento Grade de atendimento Capacidade Transportadoras Veículos …" at bounding box center [571, 258] width 1142 height 516
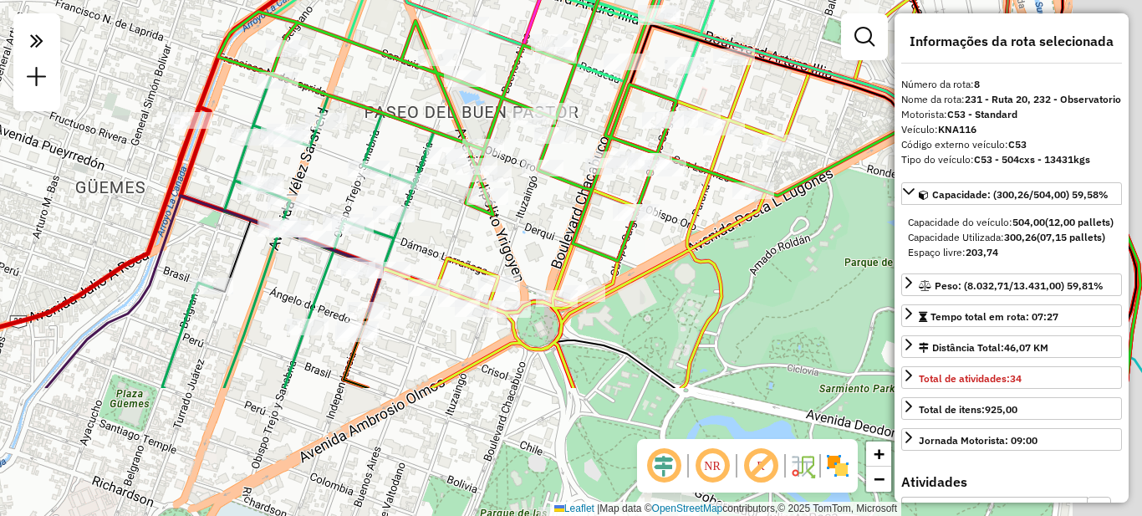
drag, startPoint x: 672, startPoint y: 362, endPoint x: 565, endPoint y: 170, distance: 220.1
click at [565, 170] on icon at bounding box center [447, 102] width 458 height 318
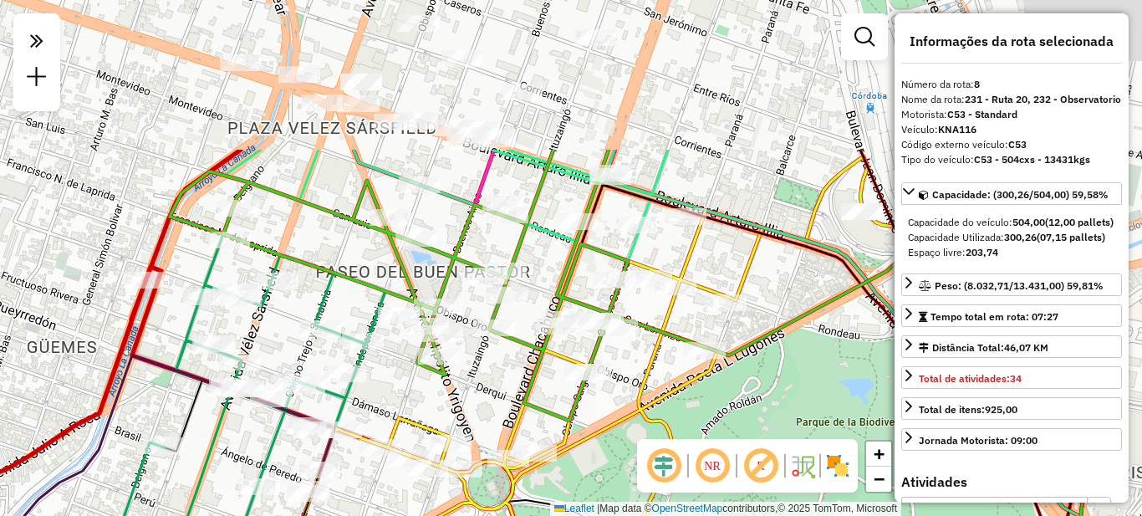
drag, startPoint x: 653, startPoint y: 222, endPoint x: 623, endPoint y: 424, distance: 203.8
click at [623, 424] on icon at bounding box center [692, 489] width 794 height 559
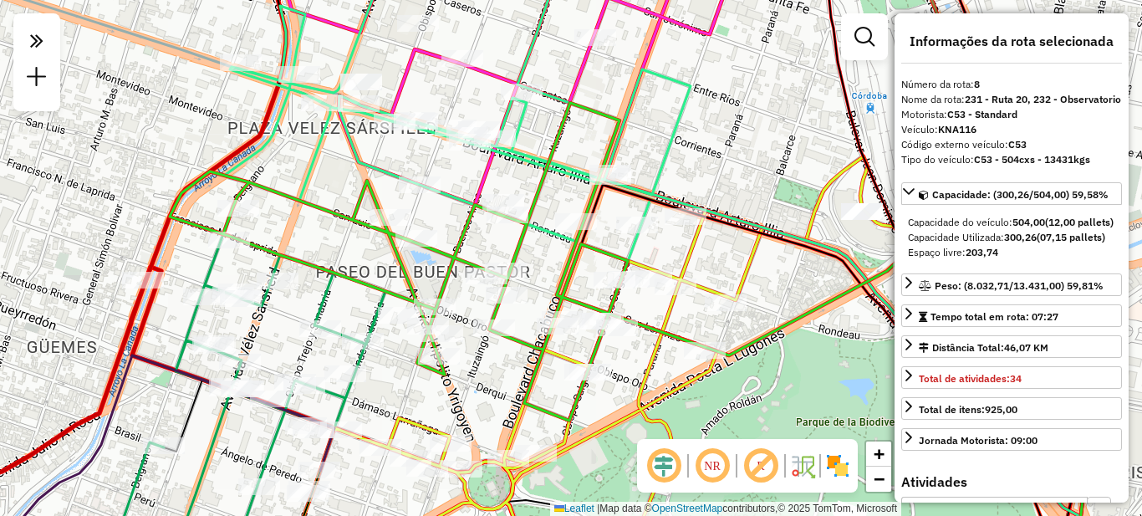
drag, startPoint x: 497, startPoint y: 171, endPoint x: 577, endPoint y: 416, distance: 257.9
click at [577, 205] on icon at bounding box center [501, 76] width 453 height 257
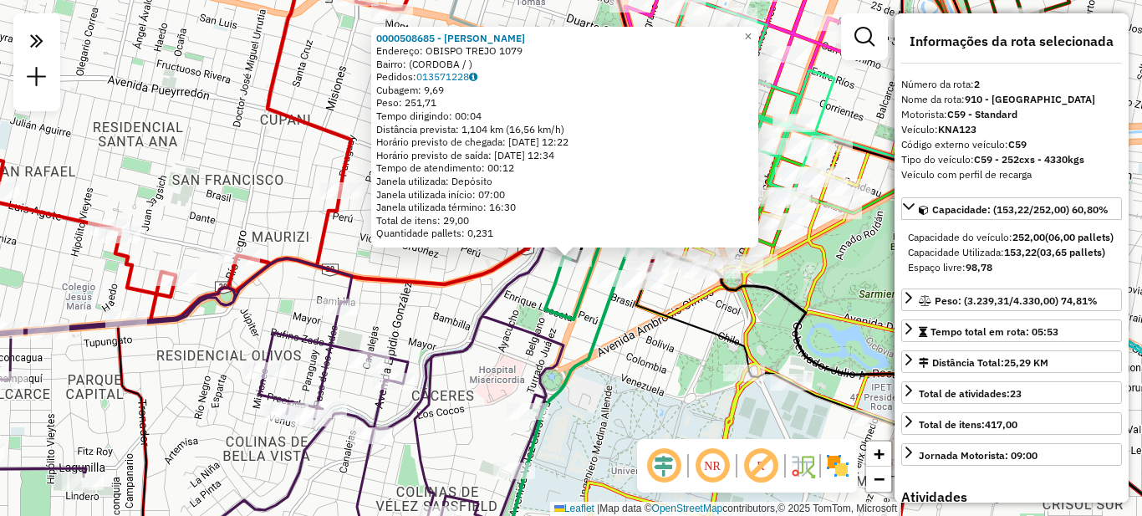
click at [667, 325] on icon at bounding box center [946, 419] width 620 height 296
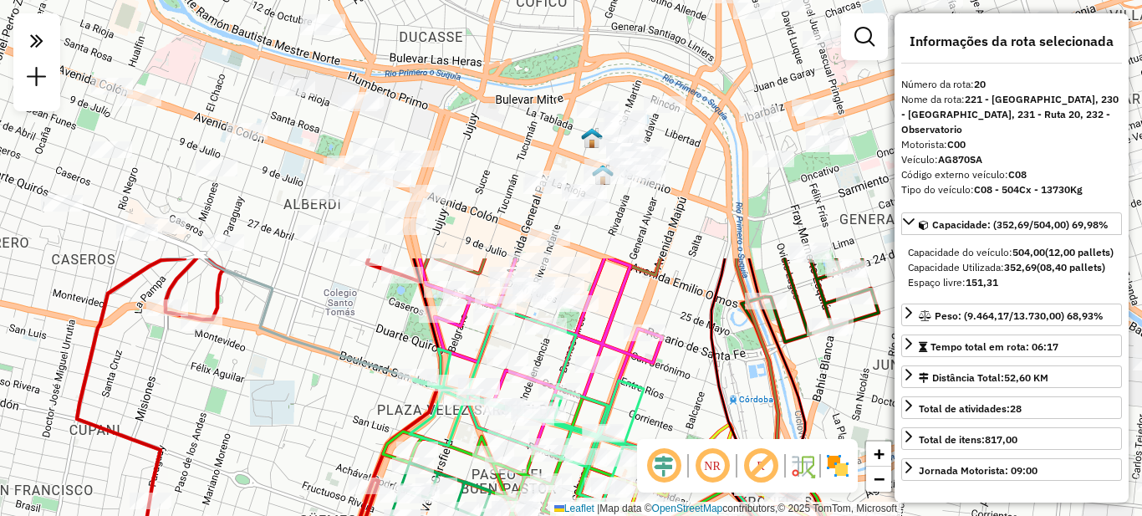
drag, startPoint x: 721, startPoint y: 230, endPoint x: 509, endPoint y: 540, distance: 375.6
click at [509, 515] on html "**********" at bounding box center [571, 258] width 1142 height 516
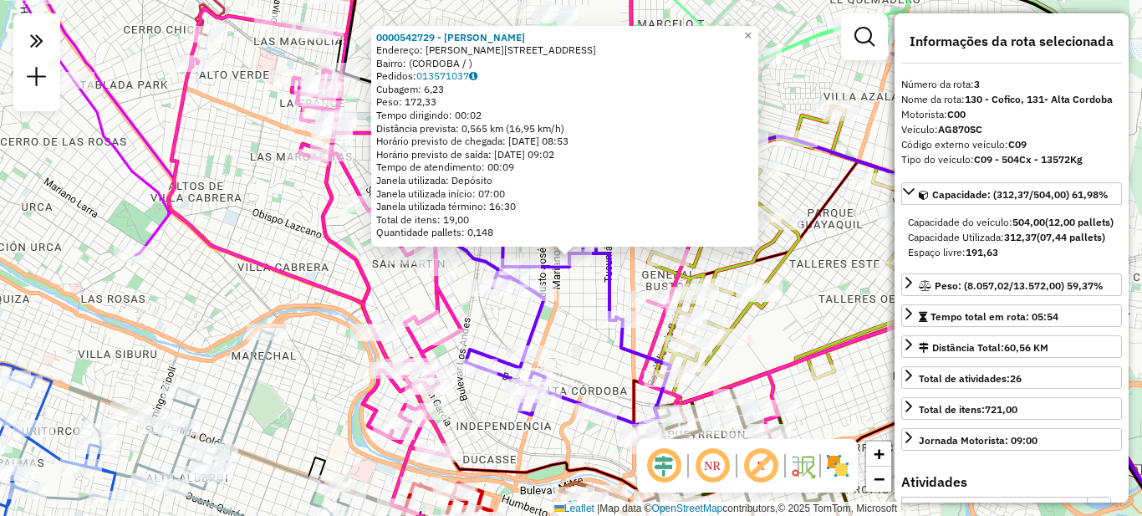
click at [596, 363] on div "0000542729 - Massera Oscar Enrique Endereço: JUAN ANTONIO LAVALLEJA 2472 Bairro…" at bounding box center [571, 258] width 1142 height 516
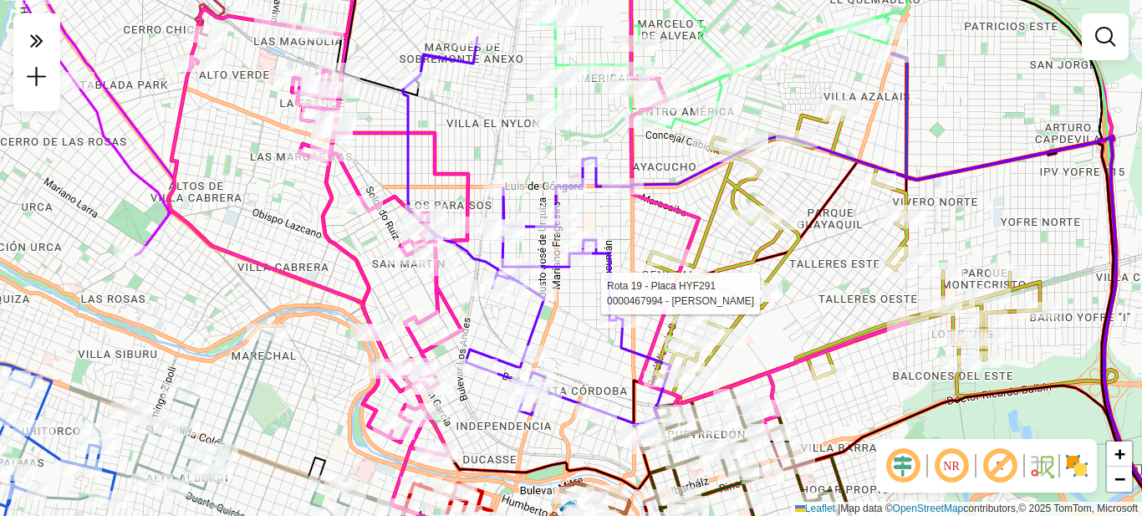
select select "**********"
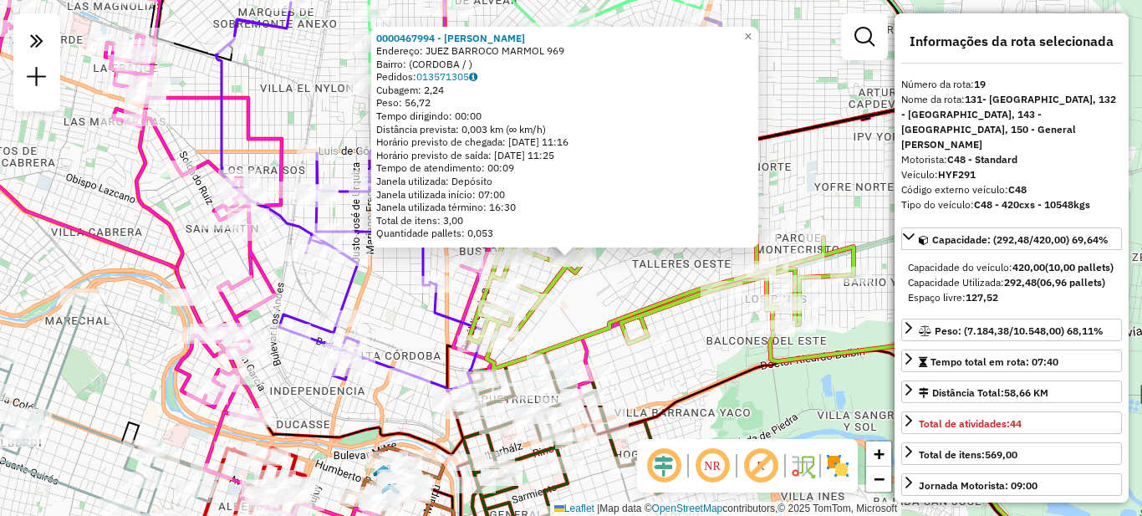
drag, startPoint x: 704, startPoint y: 347, endPoint x: 676, endPoint y: 321, distance: 38.5
click at [704, 349] on div "0000467994 - Vega Pablo Jose Endereço: JUEZ BARROCO MARMOL 969 Bairro: (CORDOBA…" at bounding box center [571, 258] width 1142 height 516
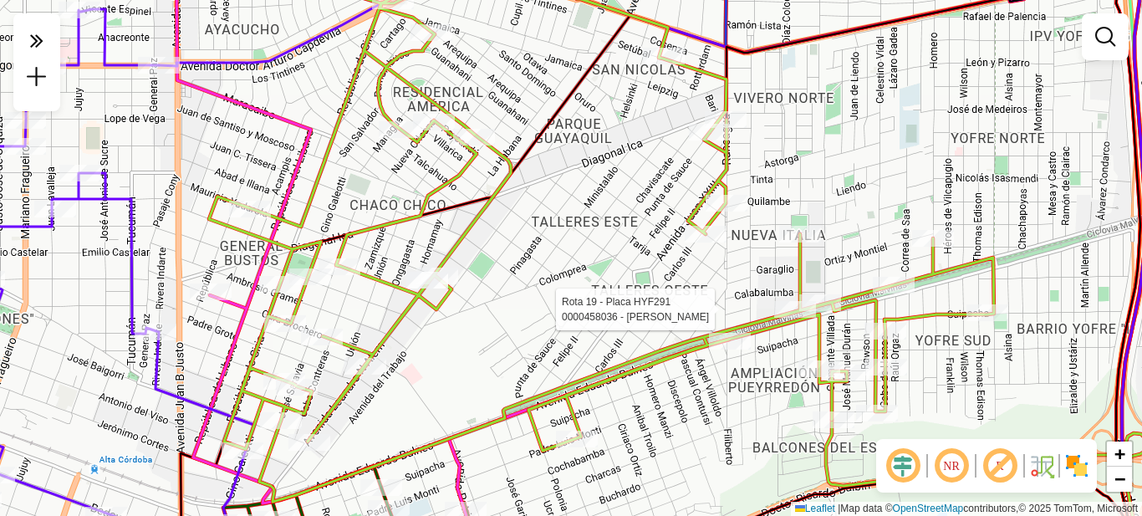
select select "**********"
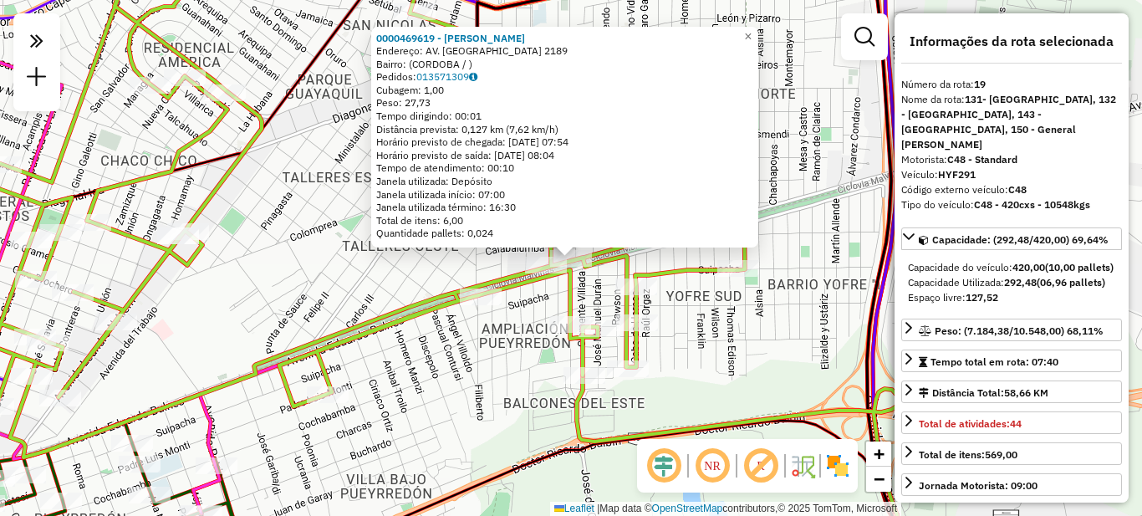
click at [505, 366] on div "0000469619 - Miranda Cabrera Gonzalo Emanuel Endereço: AV. LAS MALVINAS 2189 Ba…" at bounding box center [571, 258] width 1142 height 516
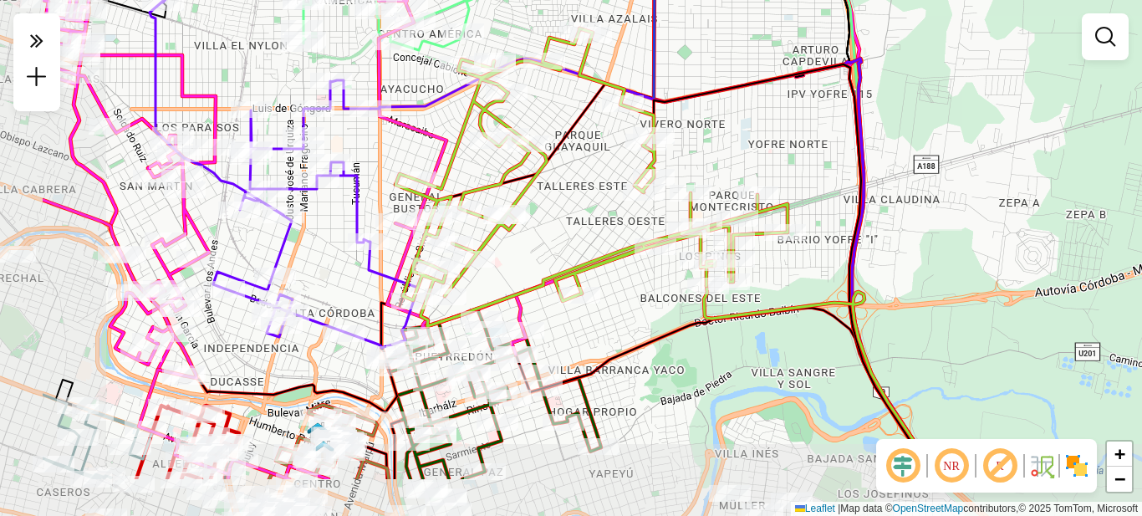
drag, startPoint x: 516, startPoint y: 383, endPoint x: 678, endPoint y: 294, distance: 185.3
click at [676, 294] on div "Janela de atendimento Grade de atendimento Capacidade Transportadoras Veículos …" at bounding box center [571, 258] width 1142 height 516
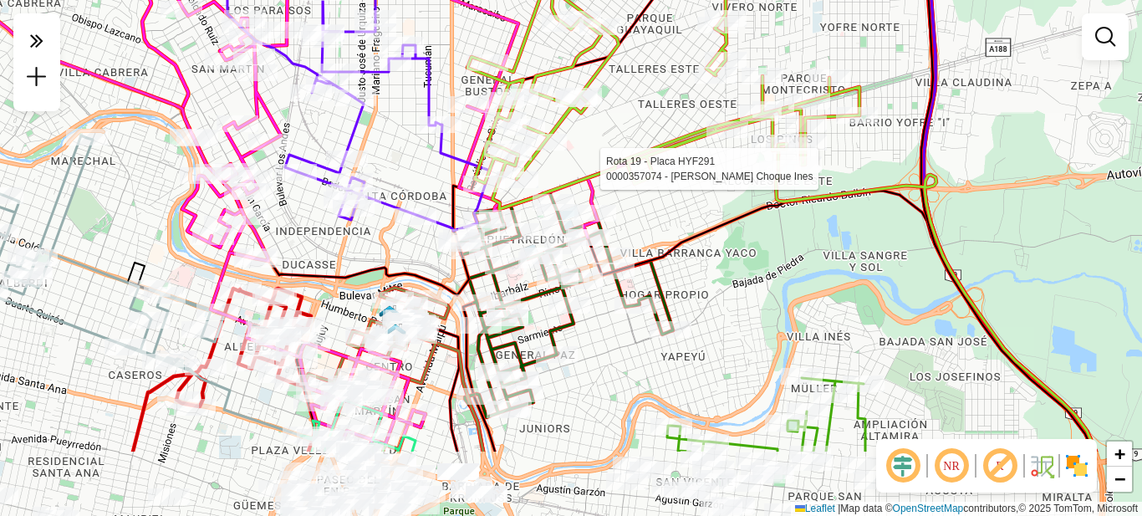
drag, startPoint x: 662, startPoint y: 309, endPoint x: 722, endPoint y: 206, distance: 119.2
click at [726, 195] on div "Rota 19 - Placa HYF291 0000357074 - Martinez Choque Ines Janela de atendimento …" at bounding box center [571, 258] width 1142 height 516
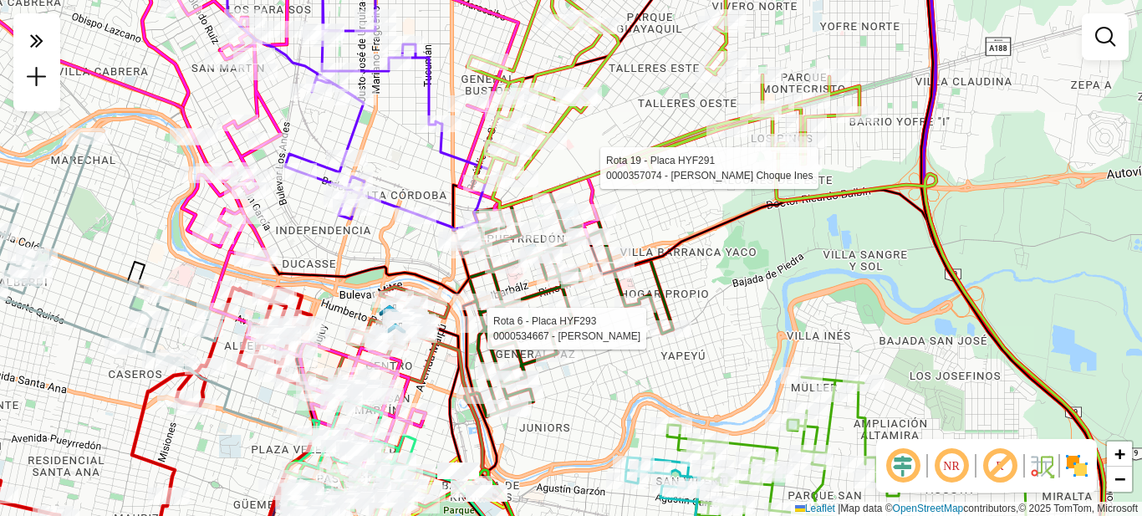
select select "**********"
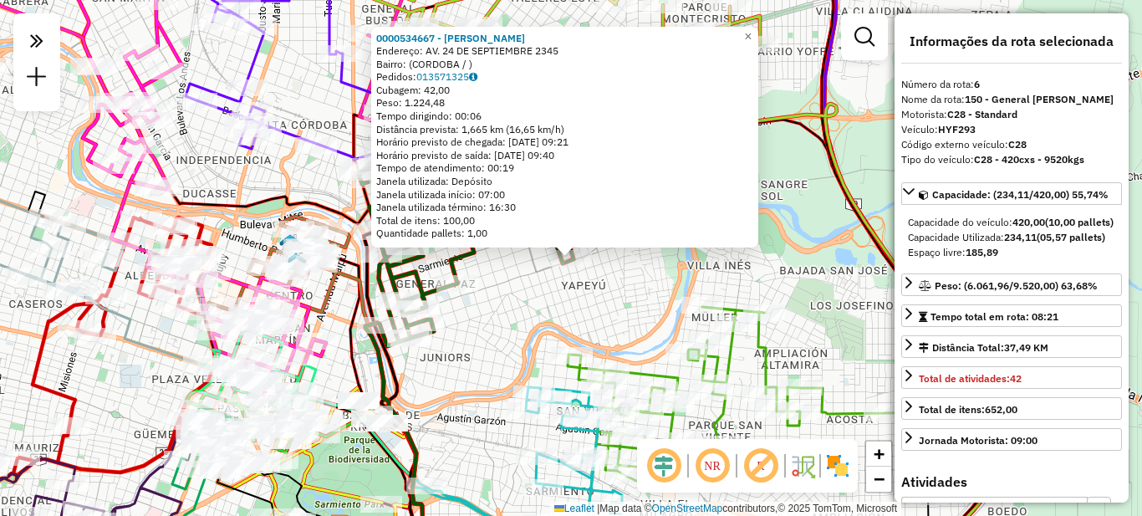
drag, startPoint x: 519, startPoint y: 311, endPoint x: 617, endPoint y: 303, distance: 99.0
click at [521, 311] on div "0000534667 - Ramello Abel Emanuel Endereço: AV. 24 DE SEPTIEMBRE 2345 Bairro: (…" at bounding box center [571, 258] width 1142 height 516
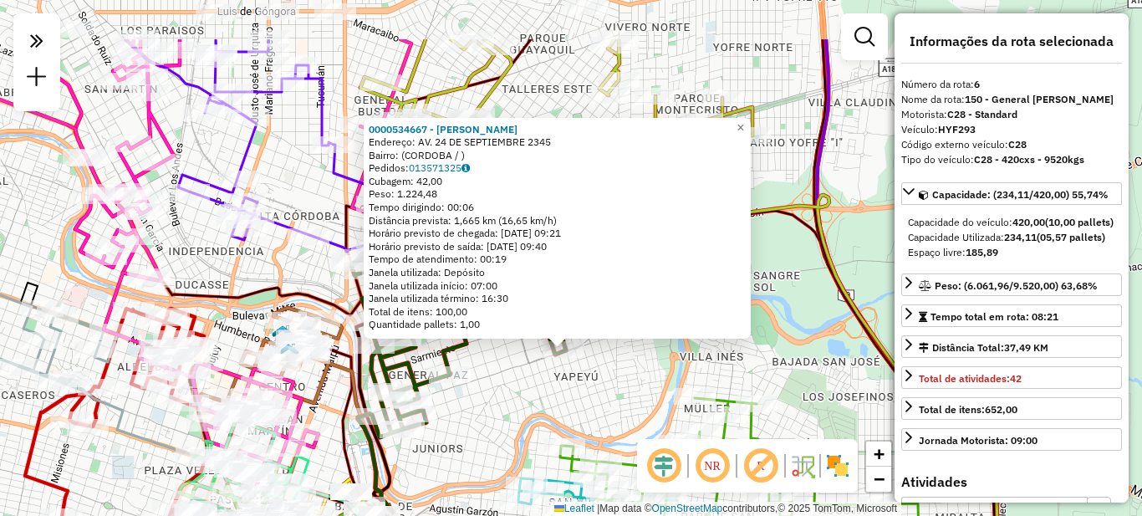
drag, startPoint x: 682, startPoint y: 268, endPoint x: 672, endPoint y: 359, distance: 91.7
click at [672, 359] on div "0000534667 - Ramello Abel Emanuel Endereço: AV. 24 DE SEPTIEMBRE 2345 Bairro: (…" at bounding box center [571, 258] width 1142 height 516
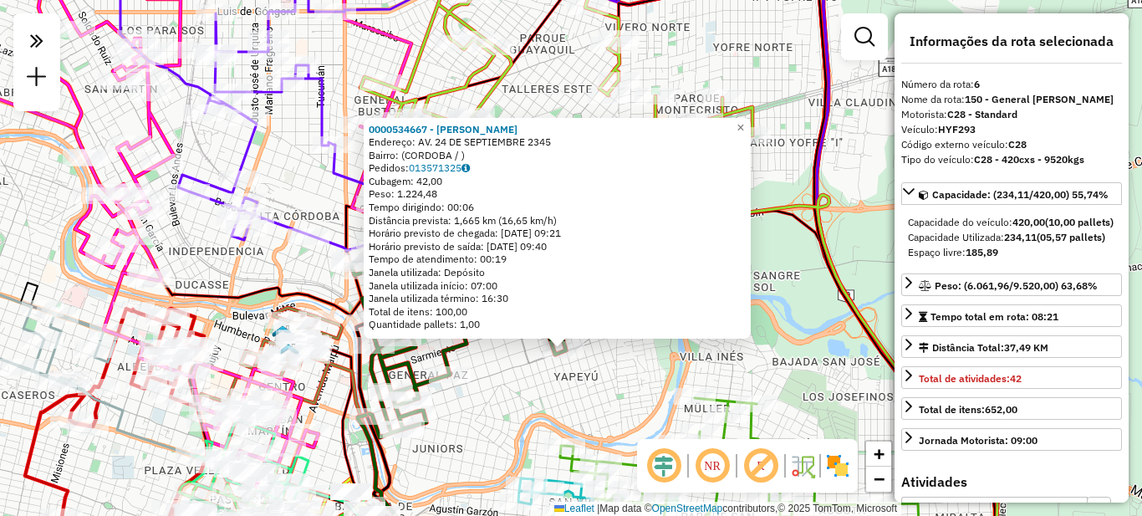
click at [781, 160] on div "0000534667 - Ramello Abel Emanuel Endereço: AV. 24 DE SEPTIEMBRE 2345 Bairro: (…" at bounding box center [571, 258] width 1142 height 516
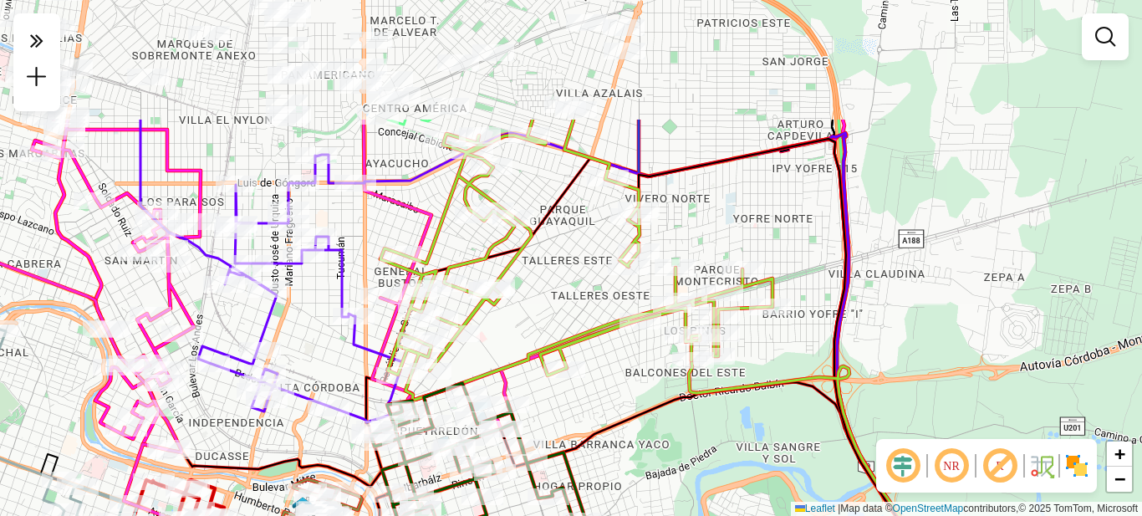
drag, startPoint x: 781, startPoint y: 154, endPoint x: 801, endPoint y: 328, distance: 175.1
click at [801, 328] on div "Janela de atendimento Grade de atendimento Capacidade Transportadoras Veículos …" at bounding box center [571, 258] width 1142 height 516
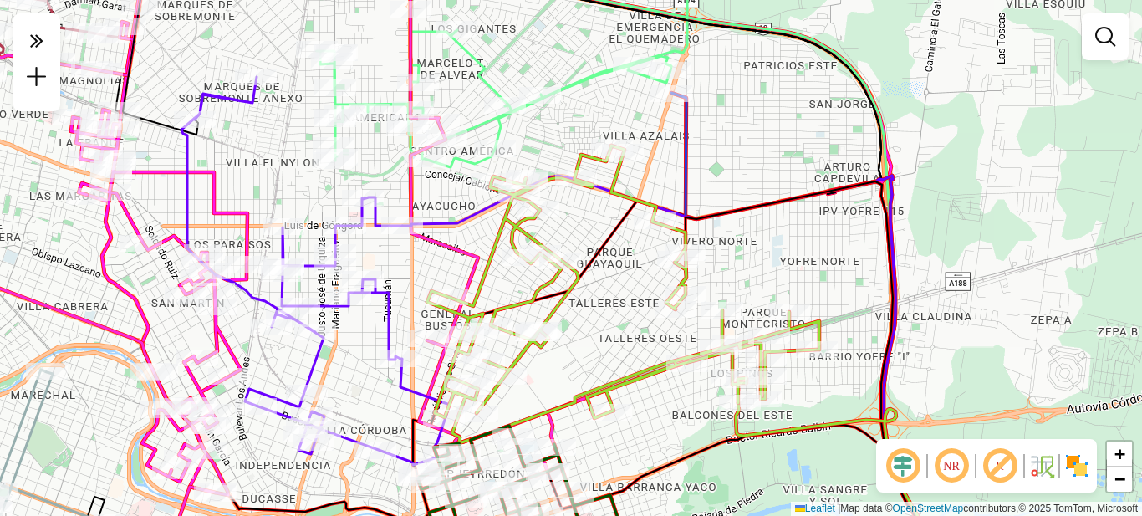
drag, startPoint x: 724, startPoint y: 174, endPoint x: 763, endPoint y: 209, distance: 52.1
click at [763, 209] on icon at bounding box center [835, 394] width 299 height 426
select select "**********"
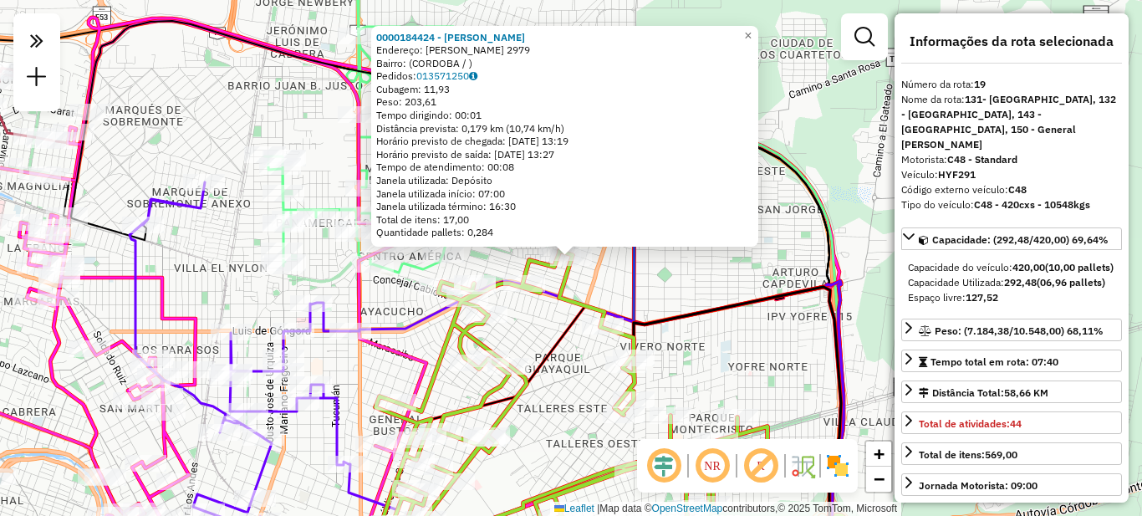
click at [728, 335] on div "0000184424 - Brane Maria Teresa Endereço: FRANCISCO DEL PRADO 2979 Bairro: (COR…" at bounding box center [571, 258] width 1142 height 516
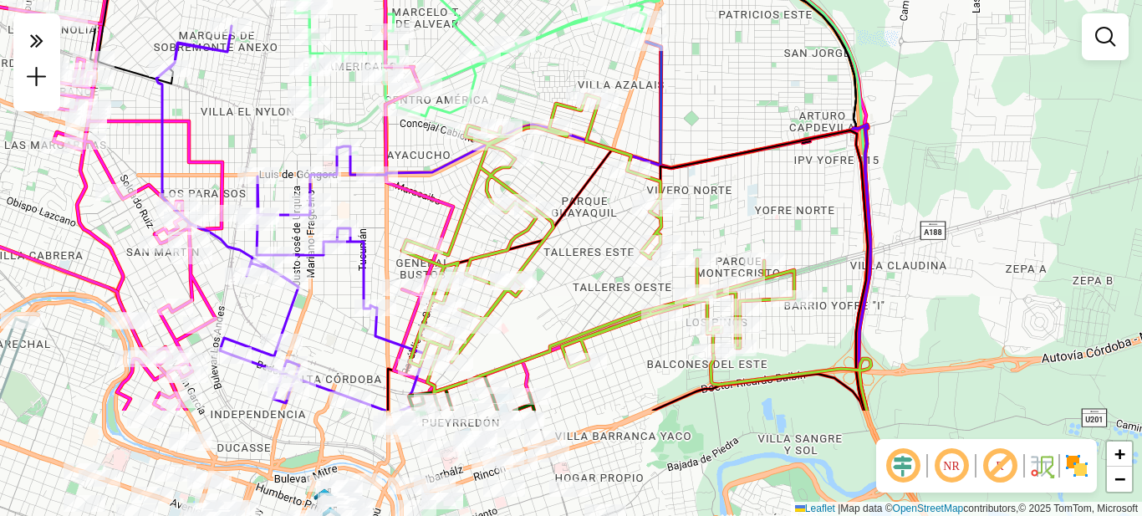
drag, startPoint x: 733, startPoint y: 371, endPoint x: 768, endPoint y: 125, distance: 248.4
click at [768, 126] on div "Janela de atendimento Grade de atendimento Capacidade Transportadoras Veículos …" at bounding box center [571, 258] width 1142 height 516
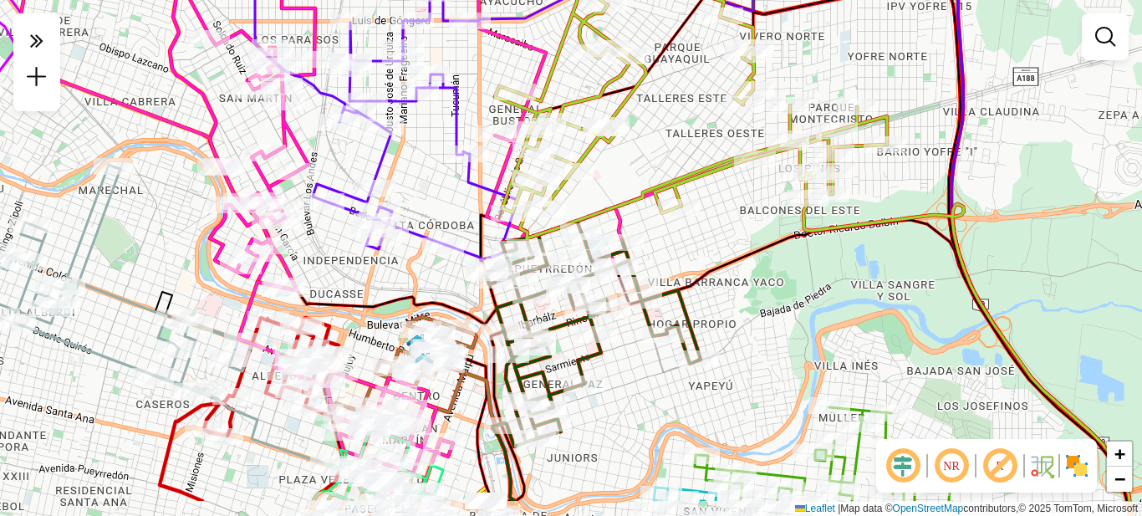
drag, startPoint x: 622, startPoint y: 291, endPoint x: 683, endPoint y: 247, distance: 75.4
click at [683, 247] on div "Janela de atendimento Grade de atendimento Capacidade Transportadoras Veículos …" at bounding box center [571, 258] width 1142 height 516
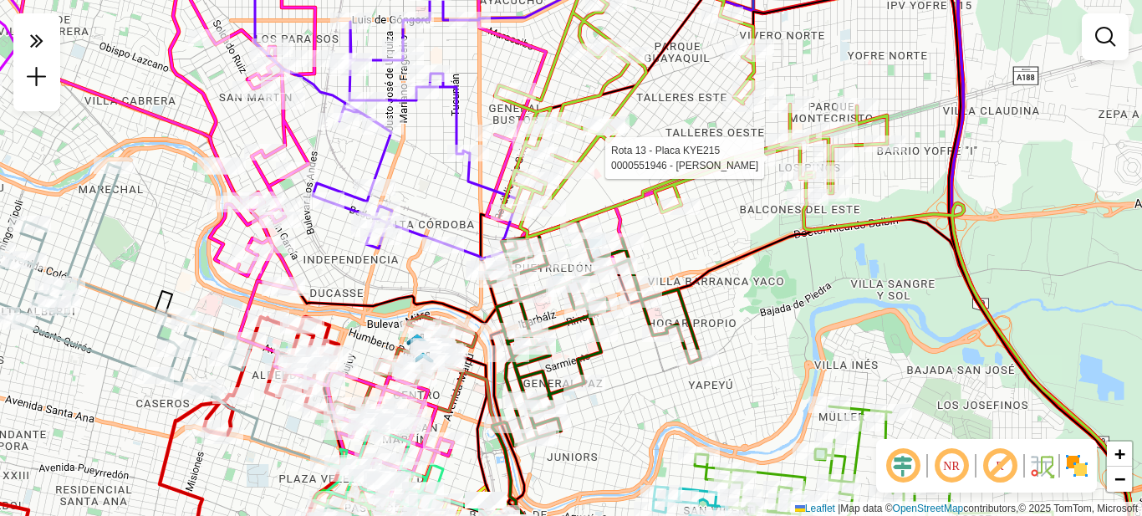
select select "**********"
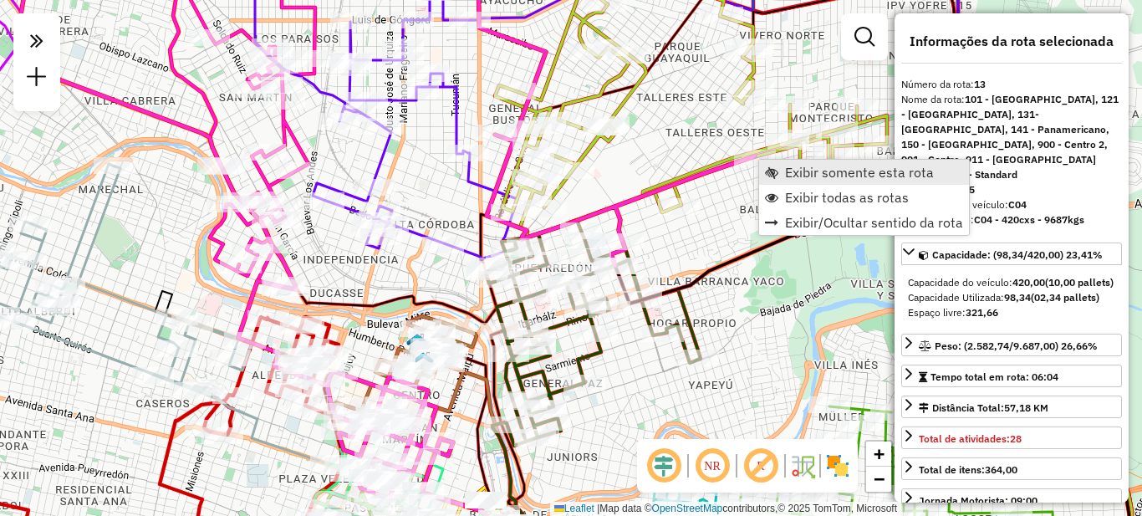
click at [808, 171] on span "Exibir somente esta rota" at bounding box center [859, 172] width 149 height 13
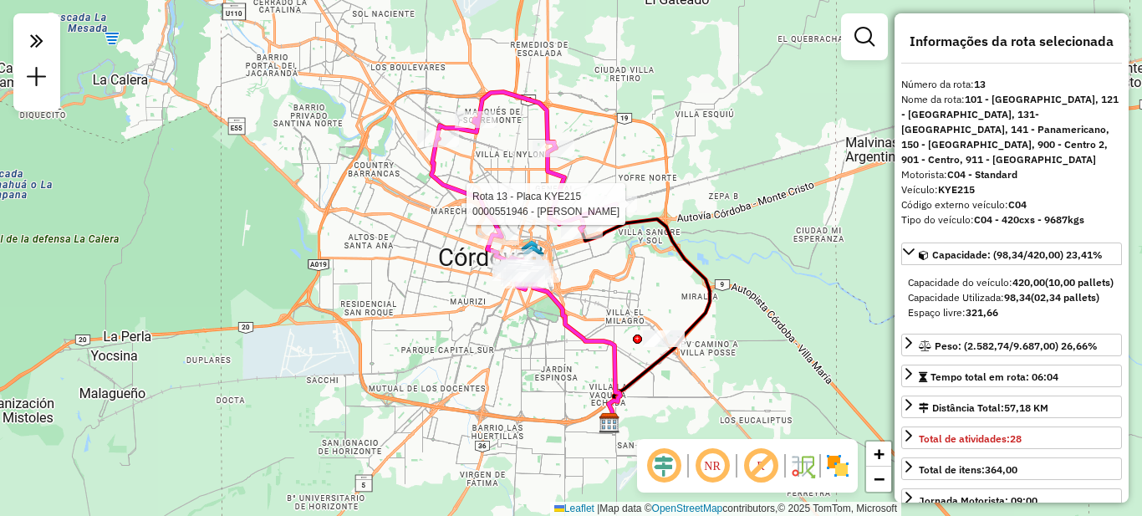
select select "**********"
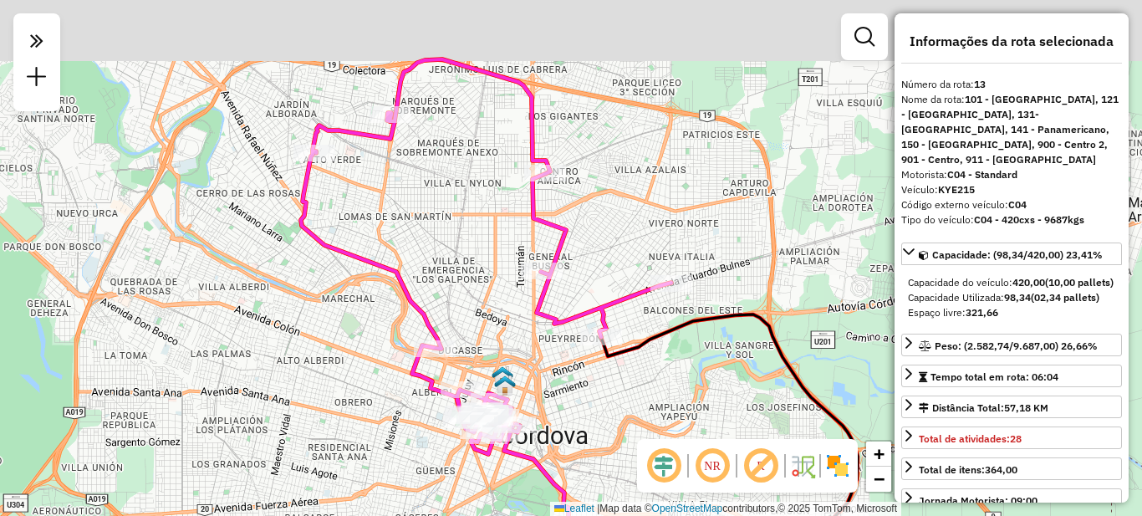
drag, startPoint x: 662, startPoint y: 385, endPoint x: 667, endPoint y: 395, distance: 10.9
click at [667, 397] on div "Janela de atendimento Grade de atendimento Capacidade Transportadoras Veículos …" at bounding box center [571, 258] width 1142 height 516
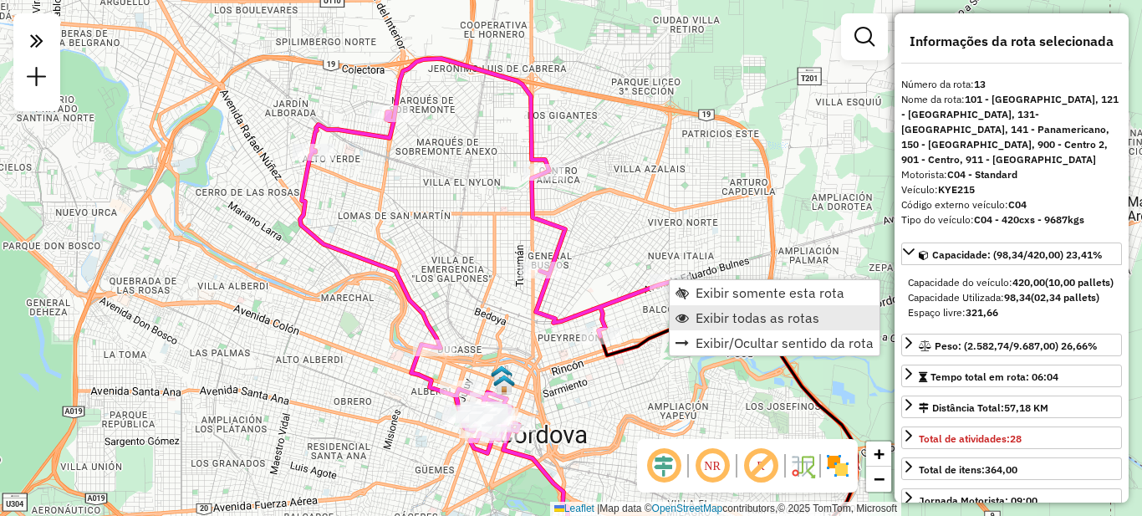
click at [718, 315] on span "Exibir todas as rotas" at bounding box center [758, 317] width 124 height 13
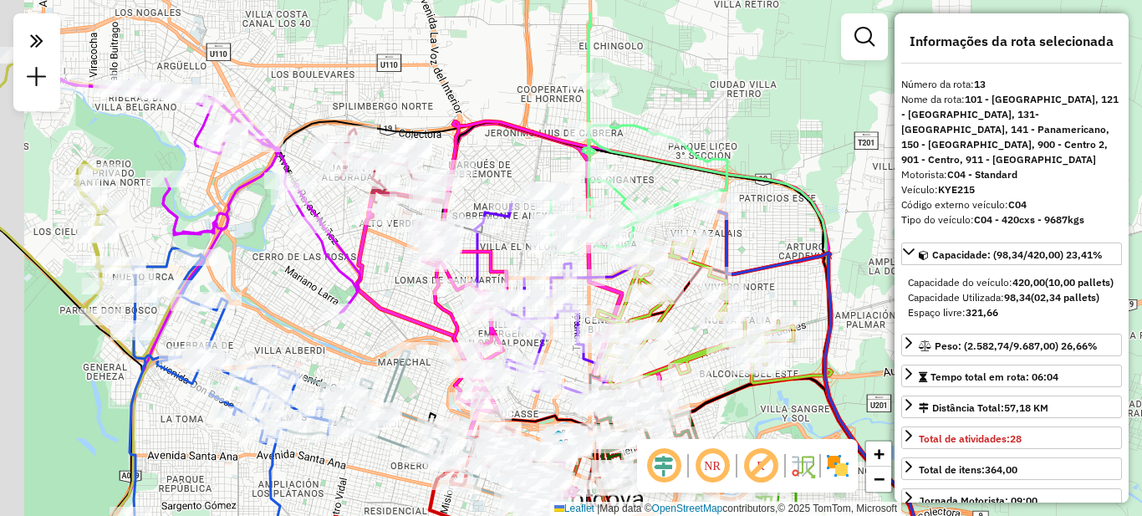
drag, startPoint x: 718, startPoint y: 161, endPoint x: 768, endPoint y: 221, distance: 78.4
click at [774, 225] on div "Janela de atendimento Grade de atendimento Capacidade Transportadoras Veículos …" at bounding box center [571, 258] width 1142 height 516
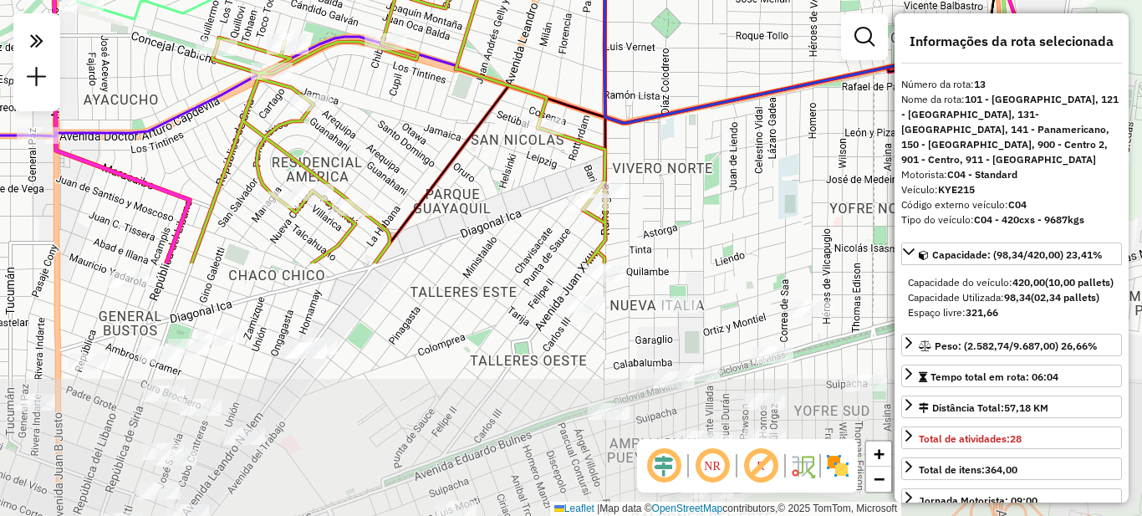
drag, startPoint x: 693, startPoint y: 284, endPoint x: 690, endPoint y: 63, distance: 220.8
click at [690, 63] on div "Janela de atendimento Grade de atendimento Capacidade Transportadoras Veículos …" at bounding box center [571, 258] width 1142 height 516
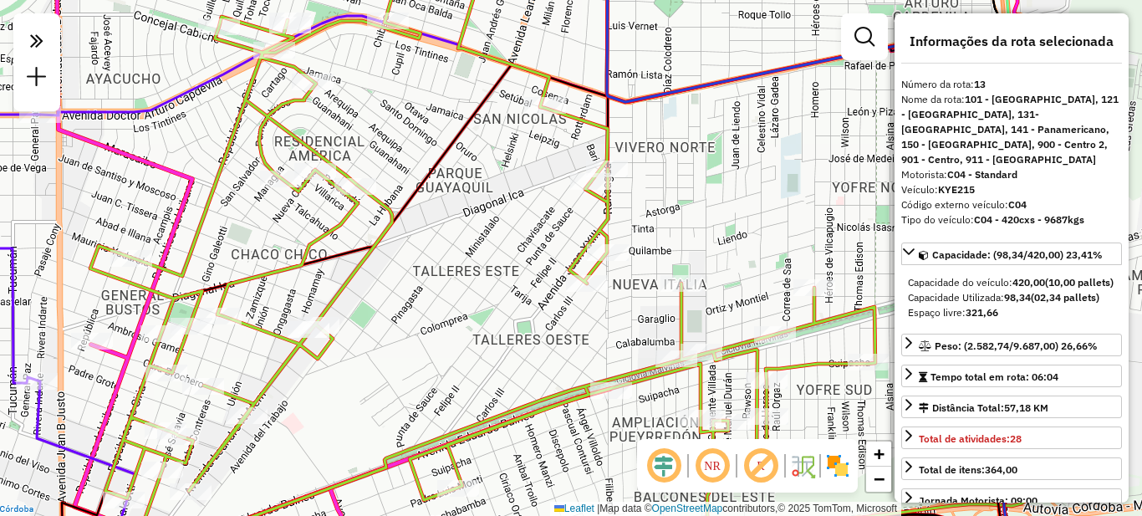
drag, startPoint x: 688, startPoint y: 254, endPoint x: 626, endPoint y: 58, distance: 206.3
click at [626, 59] on div "Janela de atendimento Grade de atendimento Capacidade Transportadoras Veículos …" at bounding box center [571, 258] width 1142 height 516
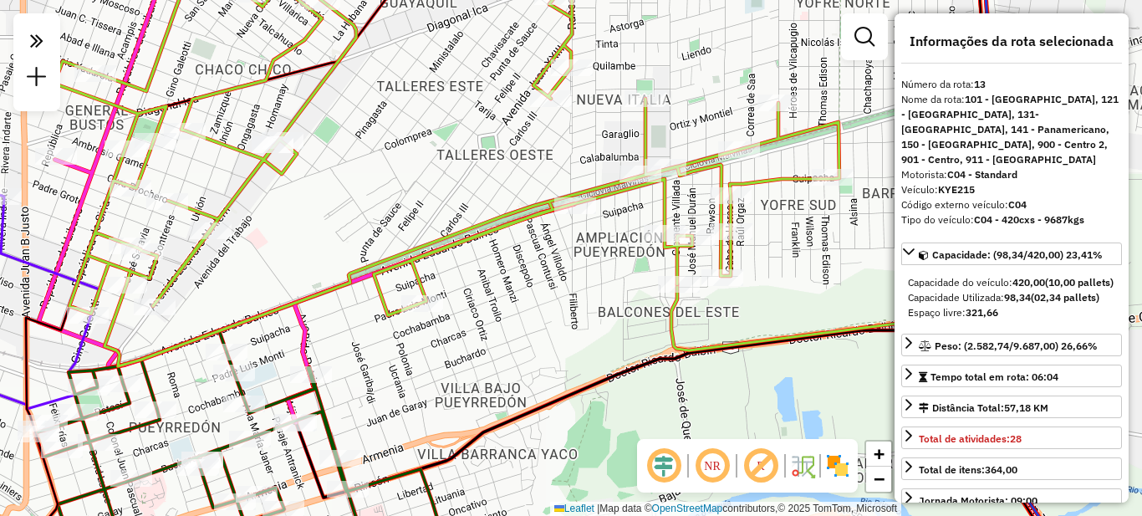
drag, startPoint x: 532, startPoint y: 284, endPoint x: 667, endPoint y: 333, distance: 144.2
click at [668, 333] on div "Janela de atendimento Grade de atendimento Capacidade Transportadoras Veículos …" at bounding box center [571, 258] width 1142 height 516
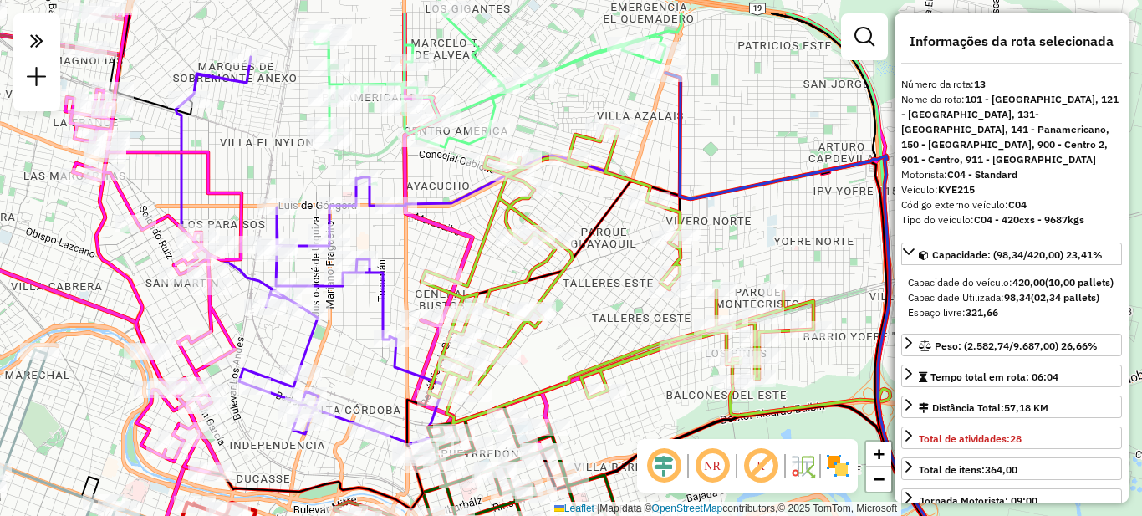
drag, startPoint x: 621, startPoint y: 251, endPoint x: 600, endPoint y: 328, distance: 79.7
click at [618, 346] on div "Janela de atendimento Grade de atendimento Capacidade Transportadoras Veículos …" at bounding box center [571, 258] width 1142 height 516
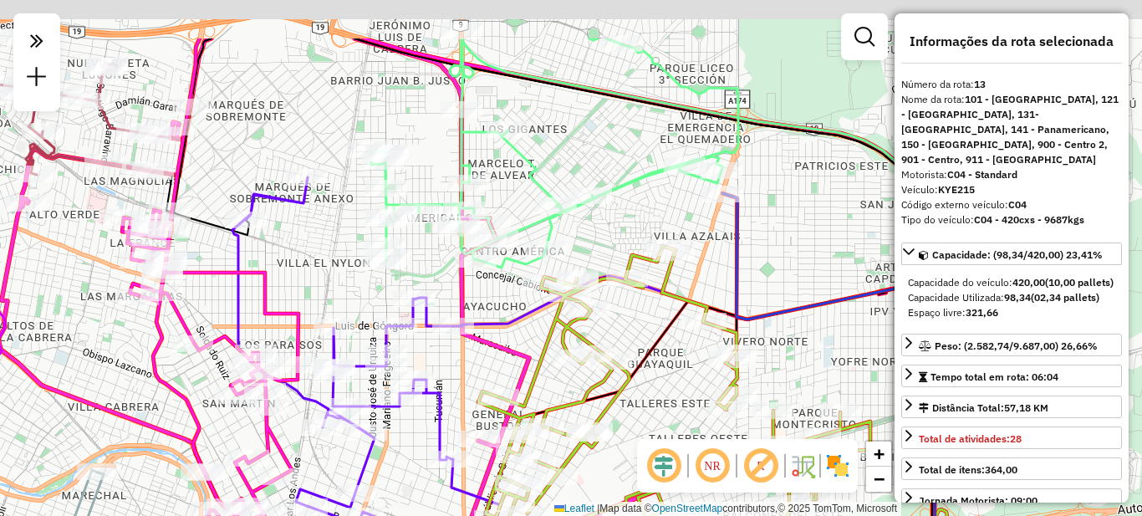
drag, startPoint x: 628, startPoint y: 315, endPoint x: 657, endPoint y: 357, distance: 50.6
click at [657, 357] on icon at bounding box center [630, 470] width 726 height 376
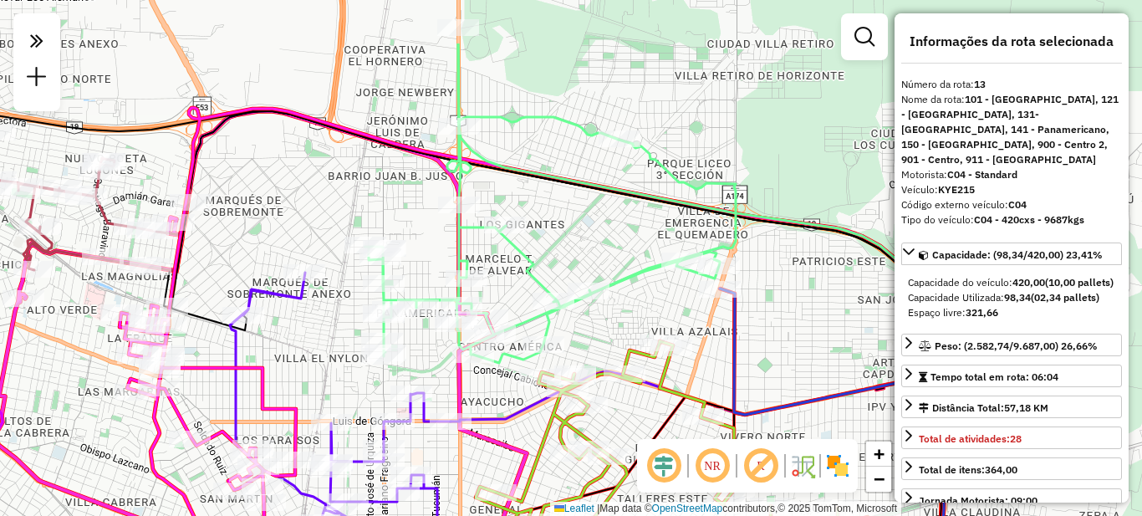
drag, startPoint x: 631, startPoint y: 244, endPoint x: 615, endPoint y: 294, distance: 52.9
click at [626, 296] on icon at bounding box center [550, 202] width 371 height 319
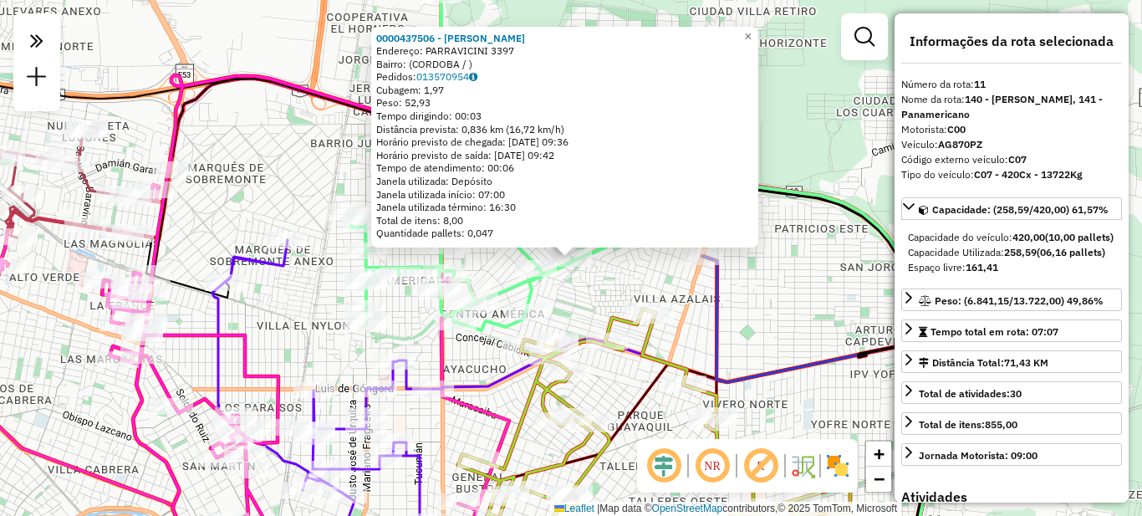
click at [296, 318] on div "0000437506 - [PERSON_NAME]: PARRAVICINI 3397 Bairro: (CORDOBA / ) Pedidos: 0135…" at bounding box center [571, 258] width 1142 height 516
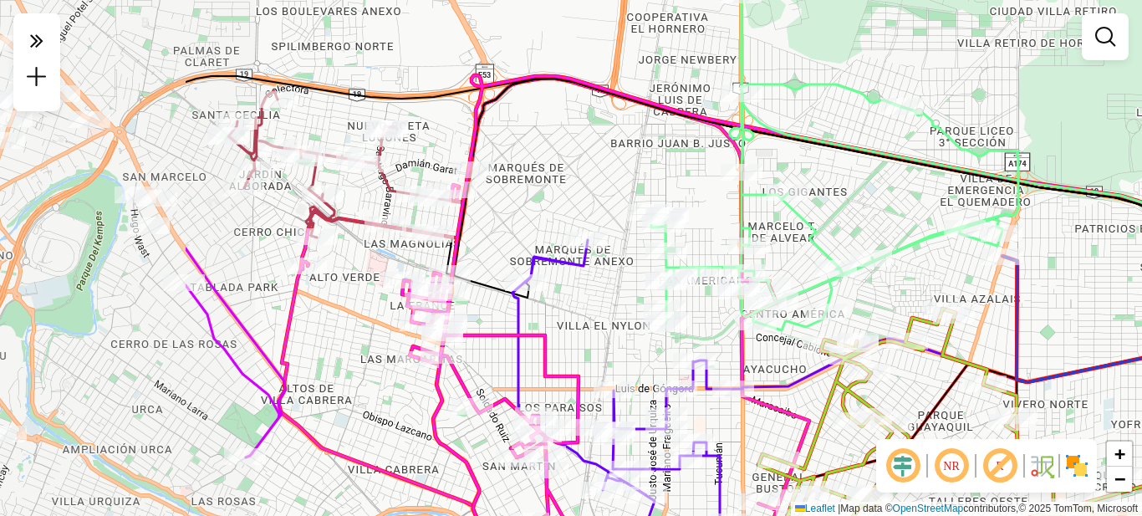
drag, startPoint x: 295, startPoint y: 320, endPoint x: 540, endPoint y: 243, distance: 257.1
click at [595, 320] on div "Janela de atendimento Grade de atendimento Capacidade Transportadoras Veículos …" at bounding box center [571, 258] width 1142 height 516
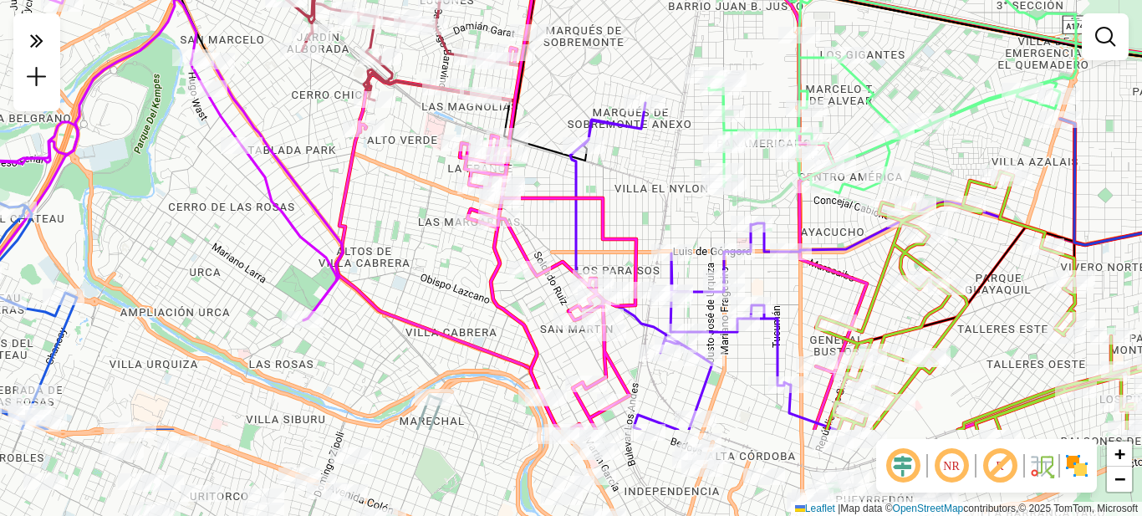
drag, startPoint x: 574, startPoint y: 355, endPoint x: 636, endPoint y: 211, distance: 156.9
click at [631, 214] on div "Janela de atendimento Grade de atendimento Capacidade Transportadoras Veículos …" at bounding box center [571, 258] width 1142 height 516
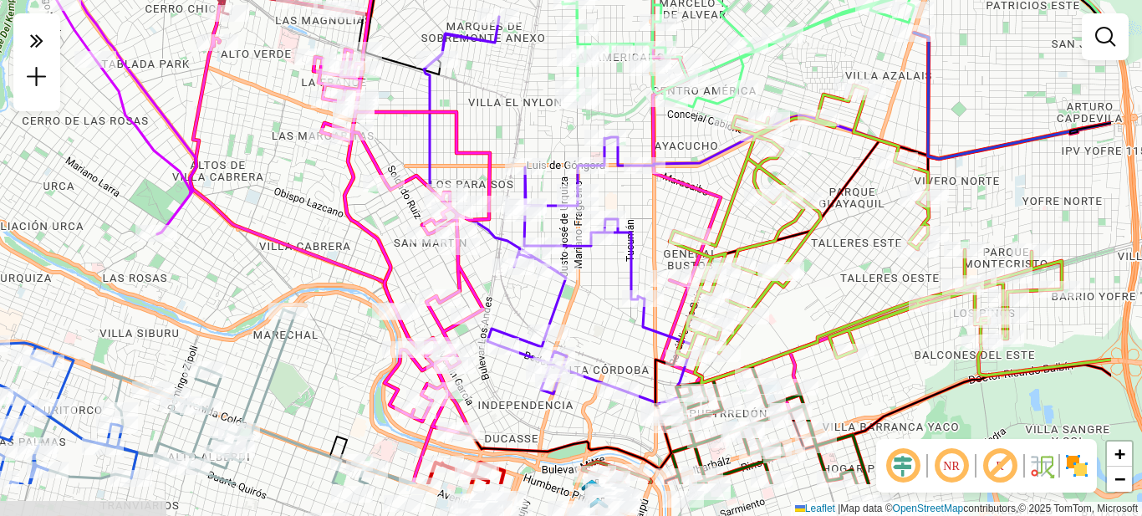
drag, startPoint x: 677, startPoint y: 205, endPoint x: 532, endPoint y: 122, distance: 166.7
click at [532, 122] on div "Janela de atendimento Grade de atendimento Capacidade Transportadoras Veículos …" at bounding box center [571, 258] width 1142 height 516
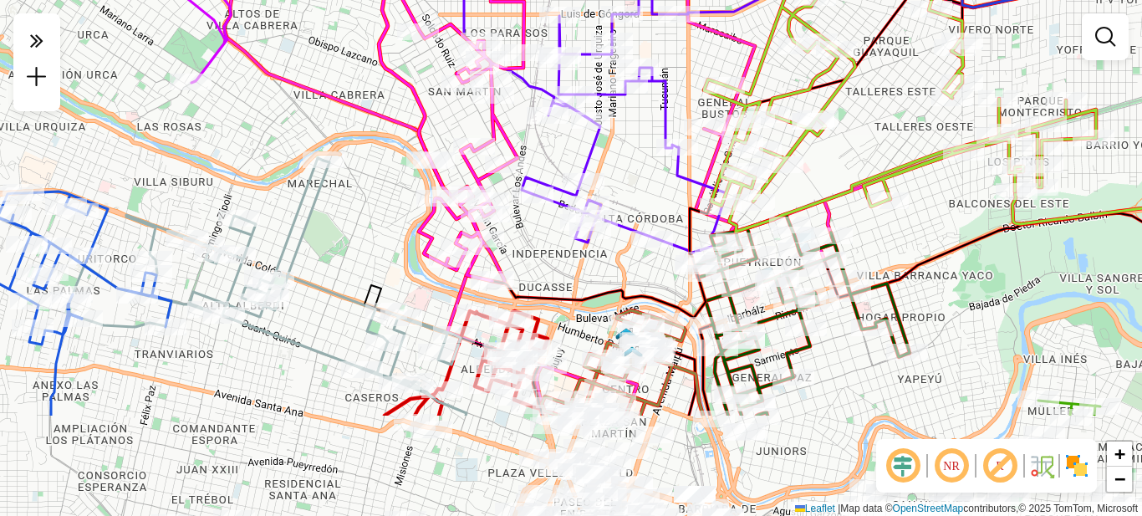
drag, startPoint x: 646, startPoint y: 274, endPoint x: 680, endPoint y: 123, distance: 155.2
click at [680, 123] on div "Janela de atendimento Grade de atendimento Capacidade Transportadoras Veículos …" at bounding box center [571, 258] width 1142 height 516
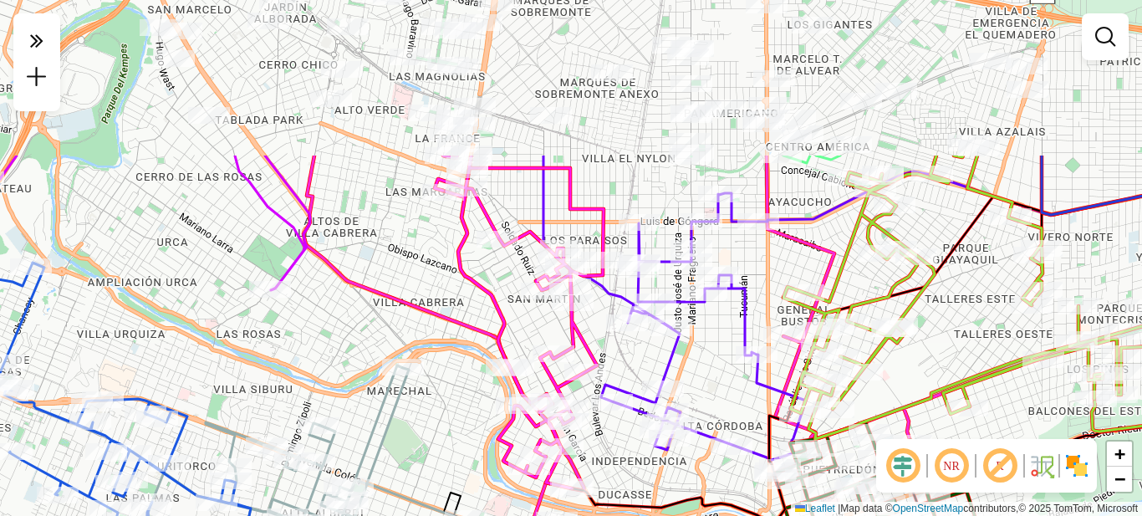
drag, startPoint x: 575, startPoint y: 292, endPoint x: 616, endPoint y: 415, distance: 129.6
click at [616, 415] on div "Janela de atendimento Grade de atendimento Capacidade Transportadoras Veículos …" at bounding box center [571, 258] width 1142 height 516
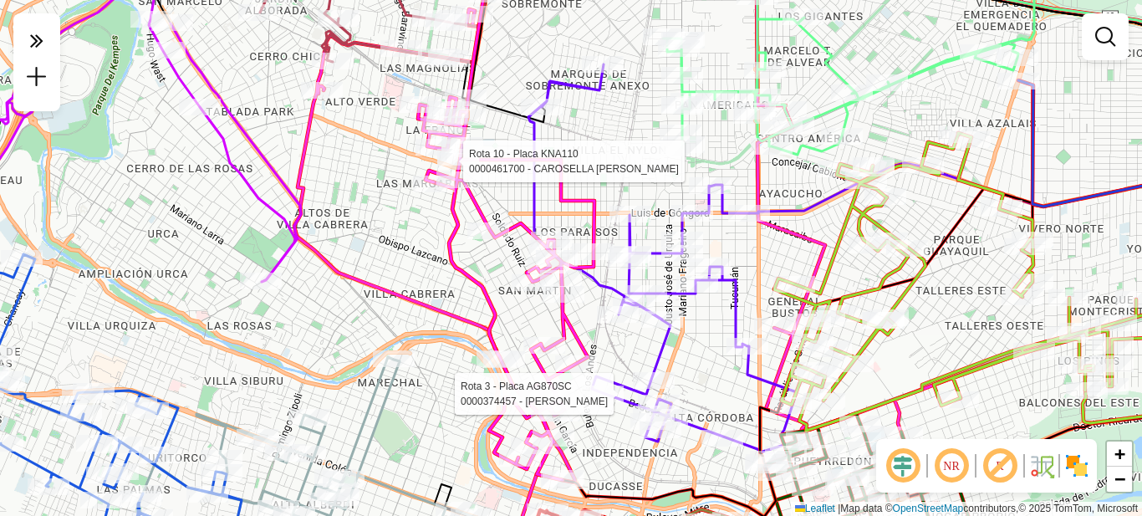
select select "**********"
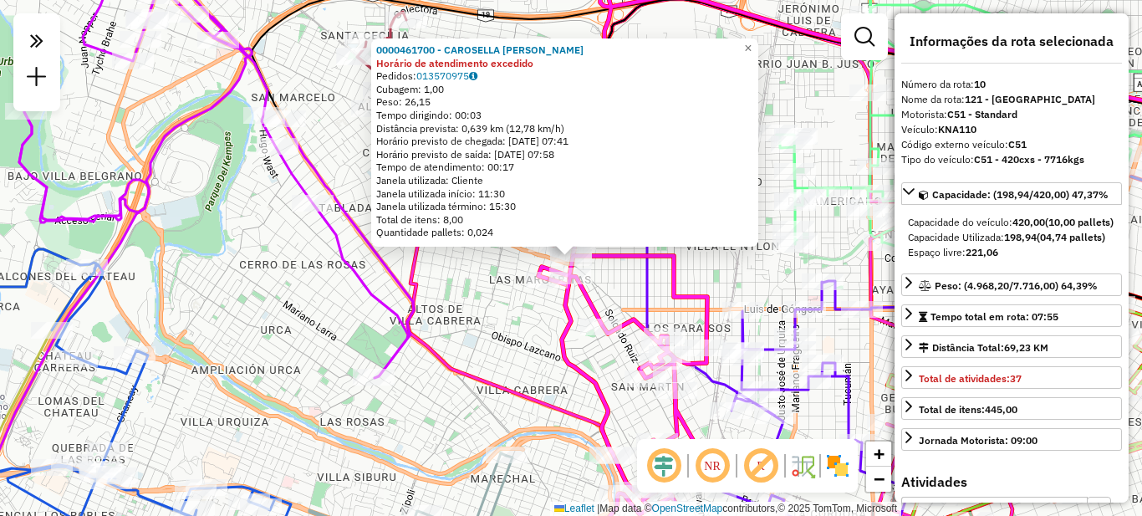
click at [526, 324] on div "0000461700 - CAROSELLA [PERSON_NAME] de atendimento excedido Pedidos: 013570975…" at bounding box center [571, 258] width 1142 height 516
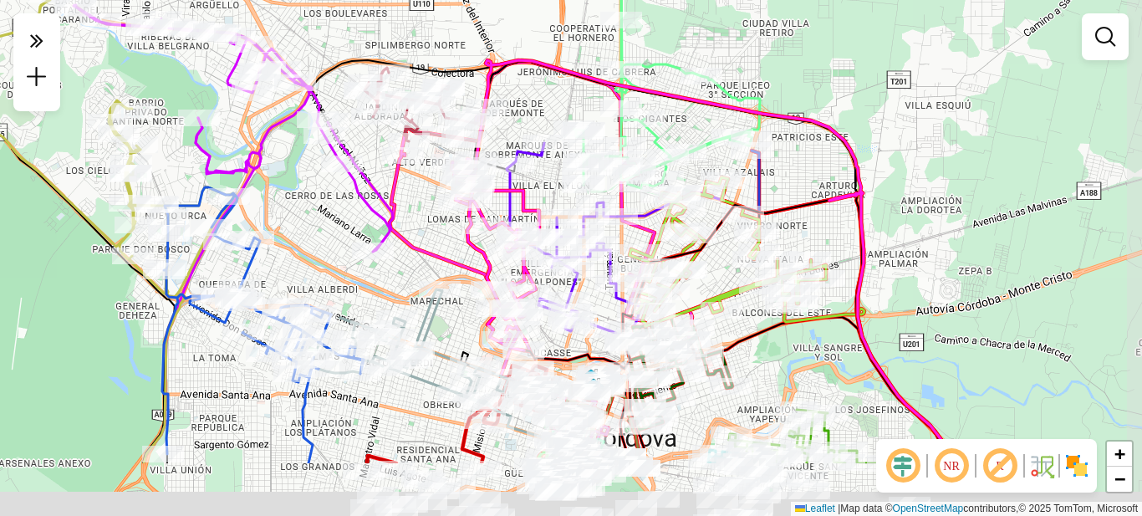
drag, startPoint x: 590, startPoint y: 345, endPoint x: 542, endPoint y: 105, distance: 244.9
click at [542, 105] on div "Janela de atendimento Grade de atendimento Capacidade Transportadoras Veículos …" at bounding box center [571, 258] width 1142 height 516
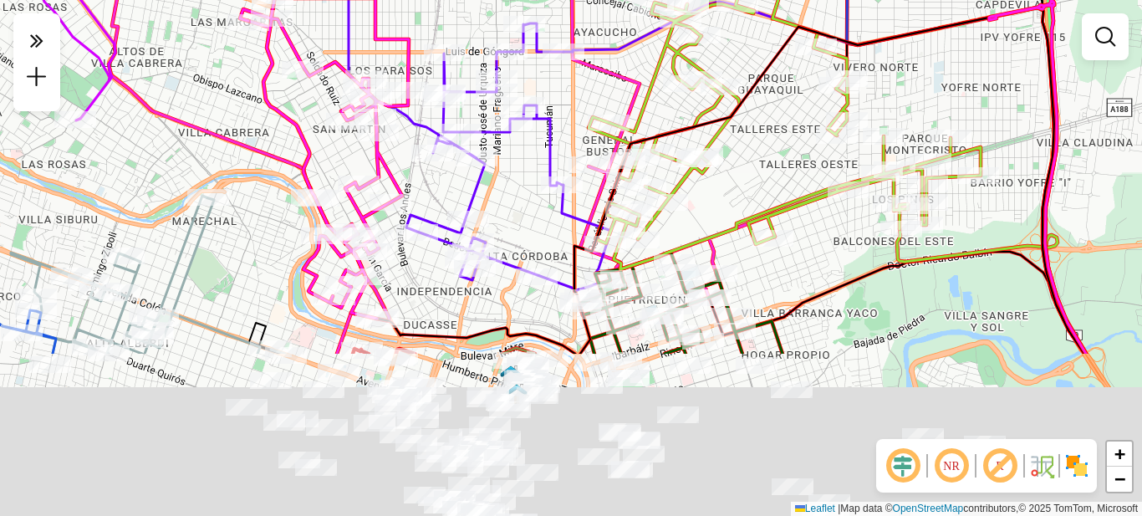
drag, startPoint x: 556, startPoint y: 325, endPoint x: 601, endPoint y: 84, distance: 244.2
click at [601, 84] on icon at bounding box center [785, 121] width 392 height 298
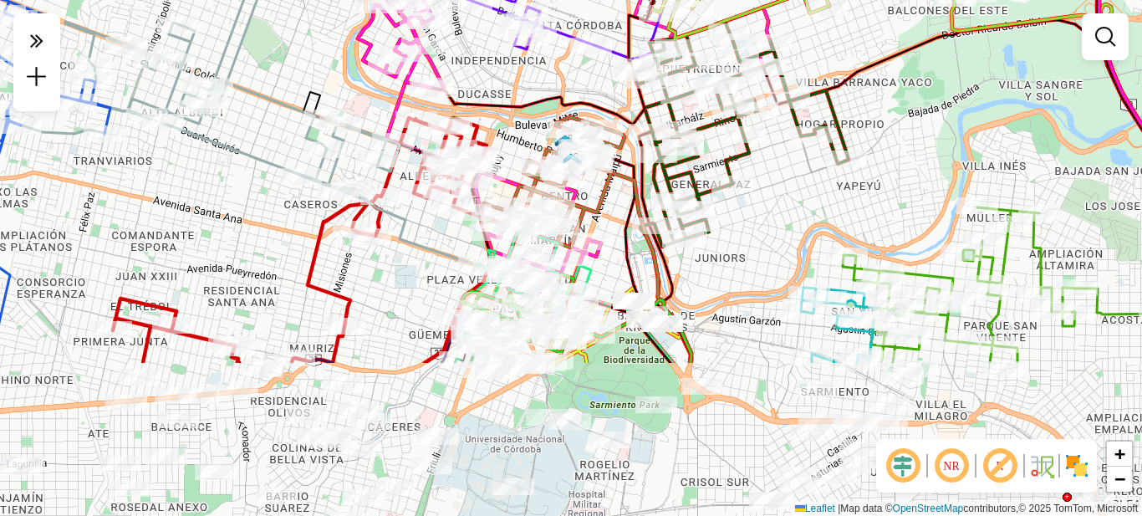
drag, startPoint x: 569, startPoint y: 202, endPoint x: 615, endPoint y: 4, distance: 203.5
click at [612, 0] on html "Aguarde... Pop-up bloqueado! Seu navegador bloqueou automáticamente a abertura …" at bounding box center [571, 258] width 1142 height 516
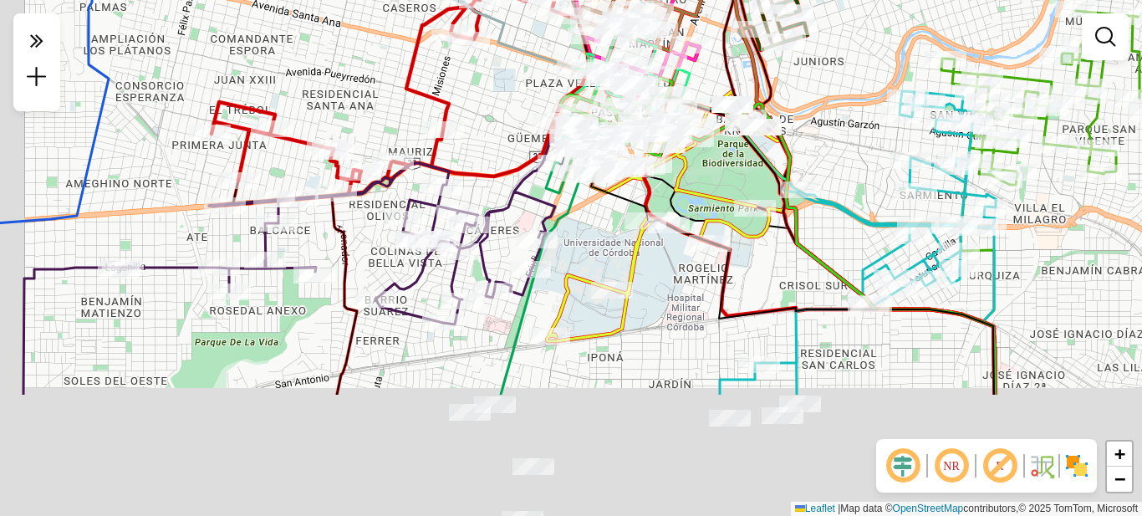
drag, startPoint x: 519, startPoint y: 427, endPoint x: 626, endPoint y: 197, distance: 253.3
click at [622, 209] on div "Janela de atendimento Grade de atendimento Capacidade Transportadoras Veículos …" at bounding box center [571, 258] width 1142 height 516
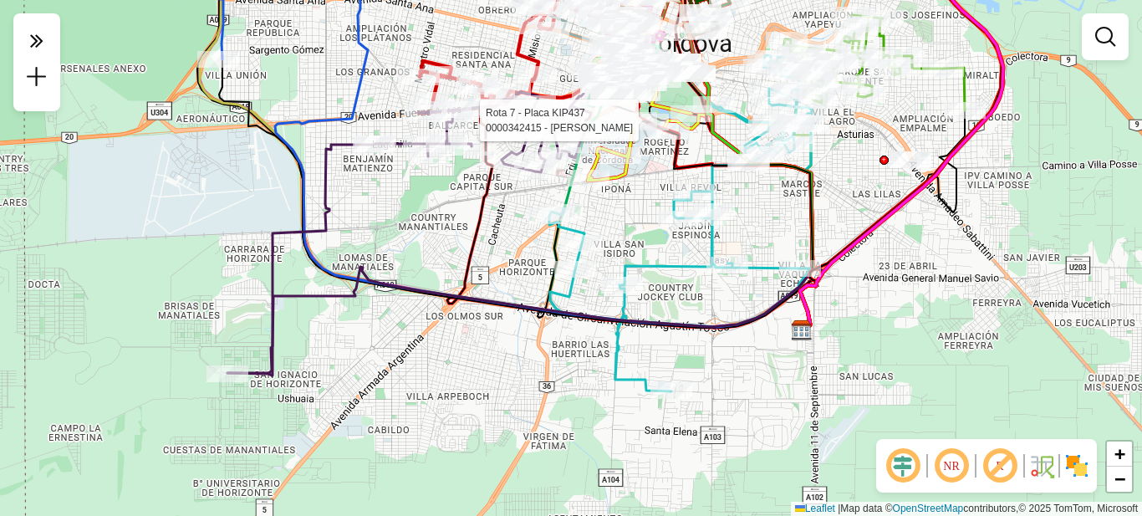
drag, startPoint x: 661, startPoint y: 308, endPoint x: 640, endPoint y: 248, distance: 63.0
click at [640, 248] on icon at bounding box center [680, 223] width 263 height 336
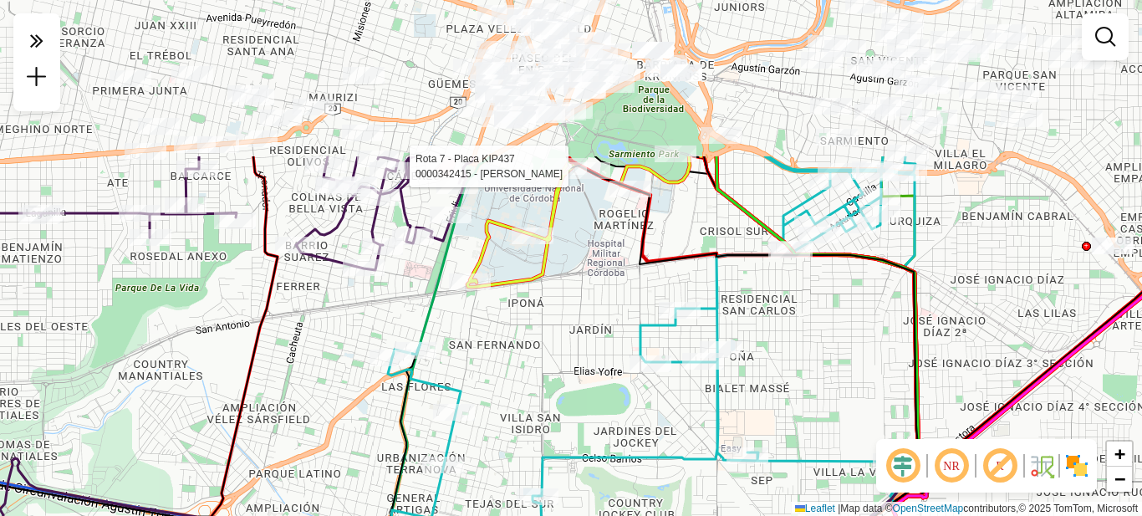
drag, startPoint x: 652, startPoint y: 183, endPoint x: 606, endPoint y: 391, distance: 213.3
click at [606, 391] on div "Rota 7 - Placa KIP437 0000342415 - Marucco [PERSON_NAME] de atendimento Grade d…" at bounding box center [571, 258] width 1142 height 516
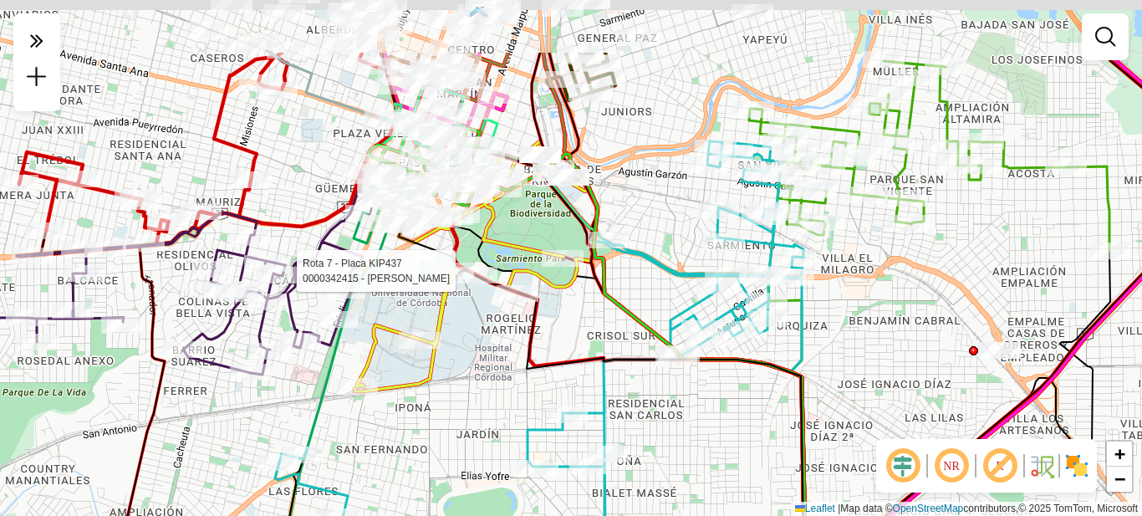
drag, startPoint x: 581, startPoint y: 348, endPoint x: 453, endPoint y: 416, distance: 144.8
click at [453, 416] on div "Rota 7 - Placa KIP437 0000342415 - Marucco [PERSON_NAME] de atendimento Grade d…" at bounding box center [571, 258] width 1142 height 516
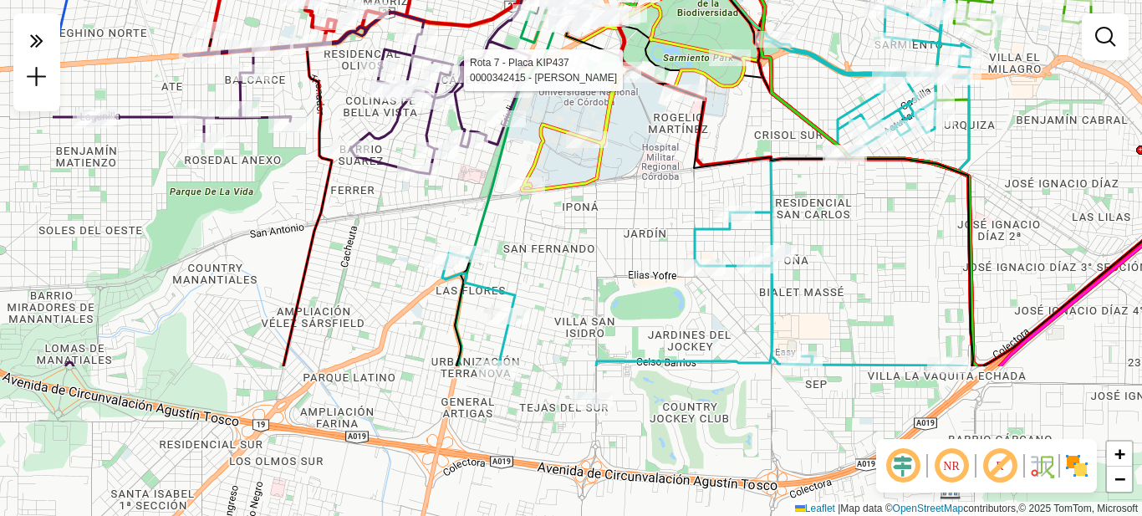
drag, startPoint x: 452, startPoint y: 416, endPoint x: 620, endPoint y: 215, distance: 261.3
click at [620, 215] on div "Rota 7 - Placa KIP437 0000342415 - Marucco [PERSON_NAME] de atendimento Grade d…" at bounding box center [571, 258] width 1142 height 516
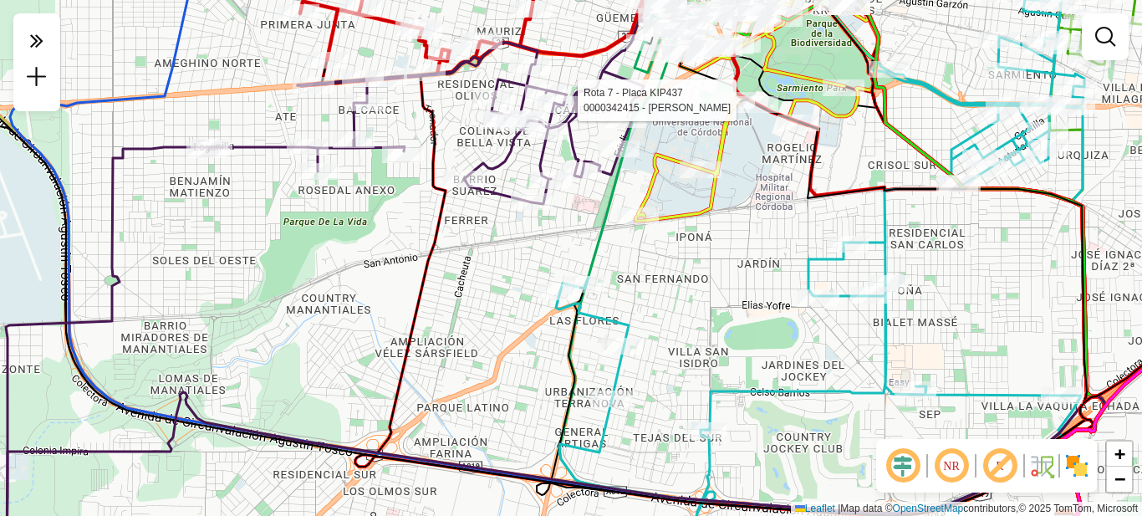
drag, startPoint x: 625, startPoint y: 285, endPoint x: 683, endPoint y: 337, distance: 78.2
click at [687, 342] on div "Rota 7 - Placa KIP437 0000342415 - Marucco [PERSON_NAME] de atendimento Grade d…" at bounding box center [571, 258] width 1142 height 516
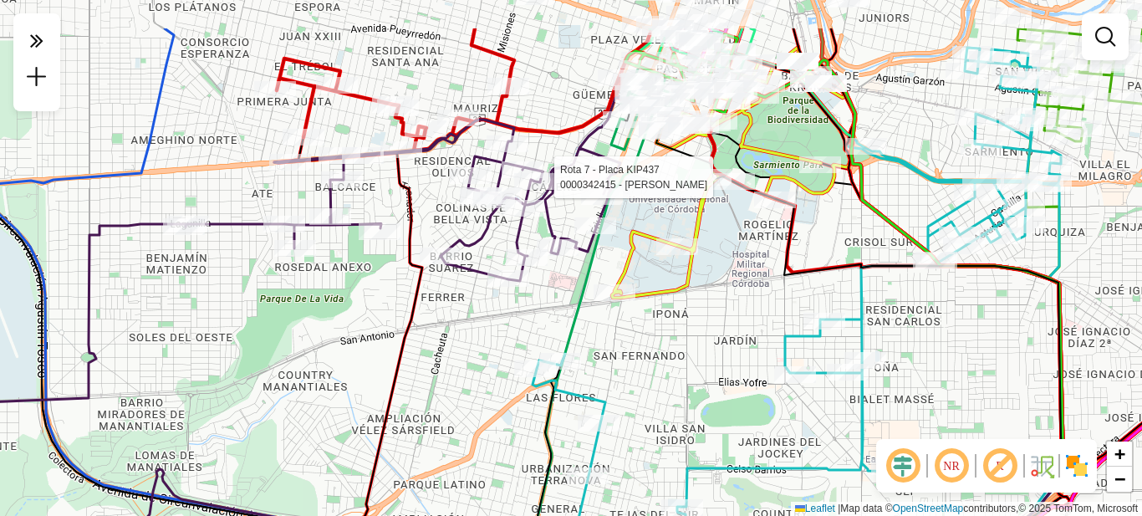
drag, startPoint x: 692, startPoint y: 304, endPoint x: 608, endPoint y: 432, distance: 153.6
click at [611, 433] on div "Rota 7 - Placa KIP437 0000342415 - Marucco [PERSON_NAME] de atendimento Grade d…" at bounding box center [571, 258] width 1142 height 516
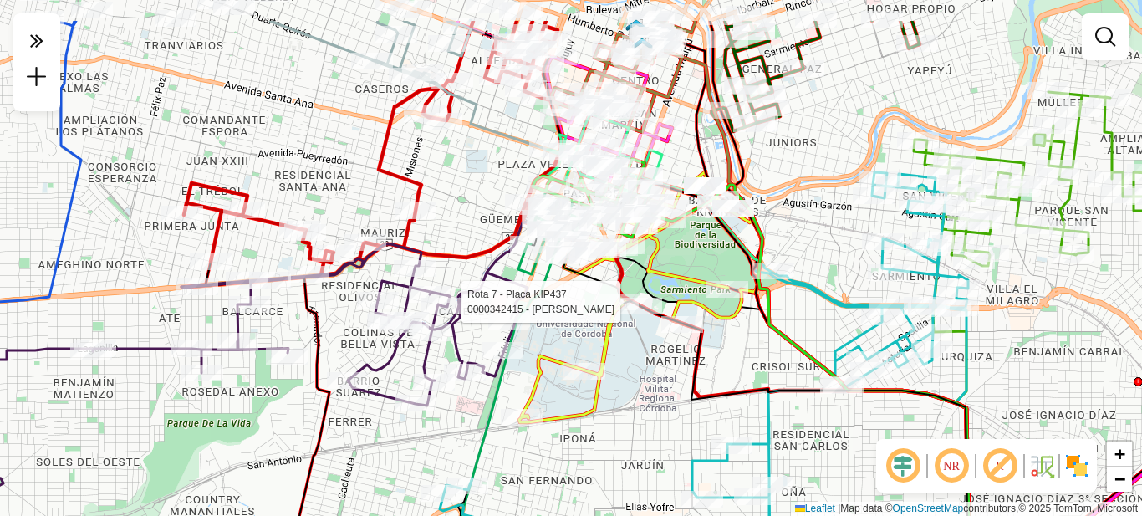
drag, startPoint x: 666, startPoint y: 342, endPoint x: 451, endPoint y: 432, distance: 232.8
click at [451, 432] on div "Rota 7 - Placa KIP437 0000342415 - Marucco [PERSON_NAME] de atendimento Grade d…" at bounding box center [571, 258] width 1142 height 516
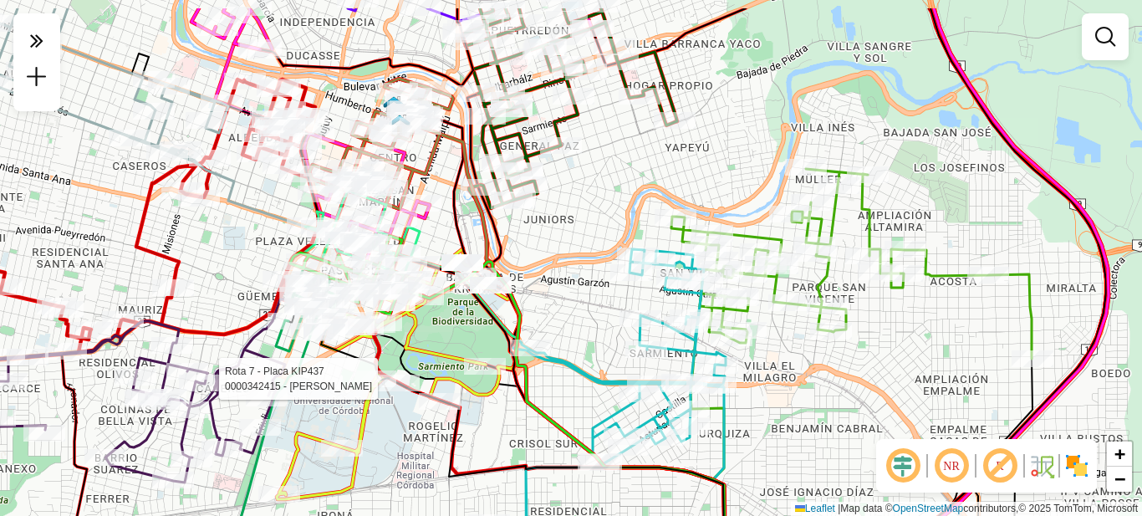
drag, startPoint x: 943, startPoint y: 301, endPoint x: 866, endPoint y: 370, distance: 103.1
click at [875, 372] on div "Rota 7 - Placa KIP437 0000342415 - Marucco [PERSON_NAME] de atendimento Grade d…" at bounding box center [571, 258] width 1142 height 516
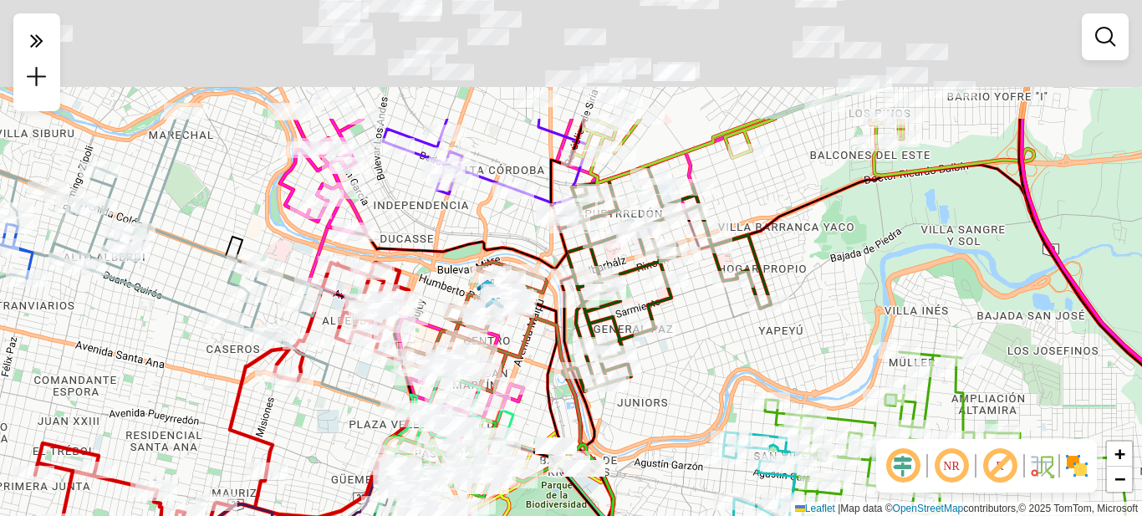
drag, startPoint x: 793, startPoint y: 200, endPoint x: 843, endPoint y: 285, distance: 99.0
click at [843, 285] on div "Rota 7 - Placa KIP437 0000342415 - Marucco [PERSON_NAME] de atendimento Grade d…" at bounding box center [571, 258] width 1142 height 516
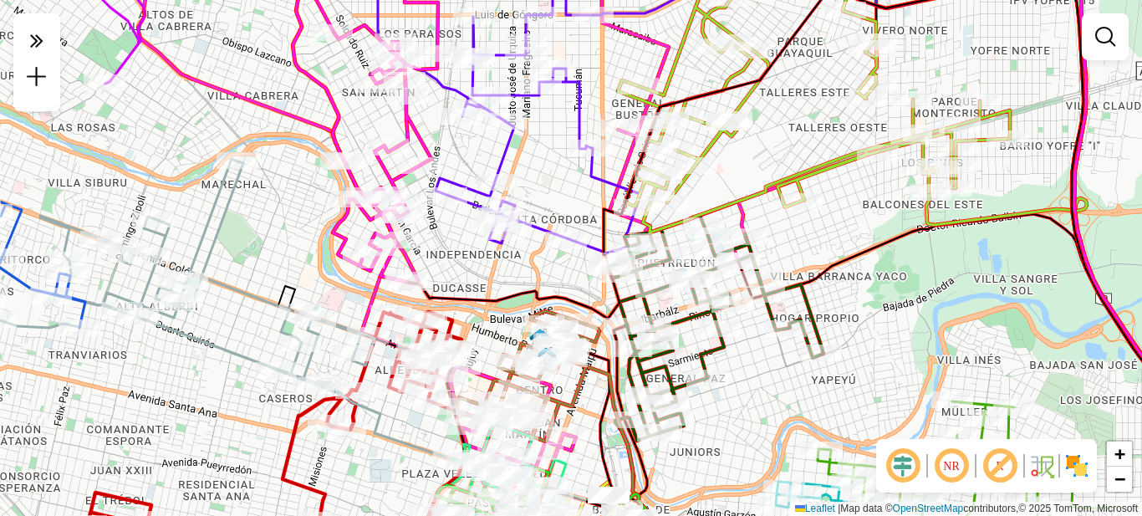
drag, startPoint x: 860, startPoint y: 262, endPoint x: 882, endPoint y: 294, distance: 39.2
click at [882, 294] on div "Rota 7 - Placa KIP437 0000342415 - Marucco [PERSON_NAME] de atendimento Grade d…" at bounding box center [571, 258] width 1142 height 516
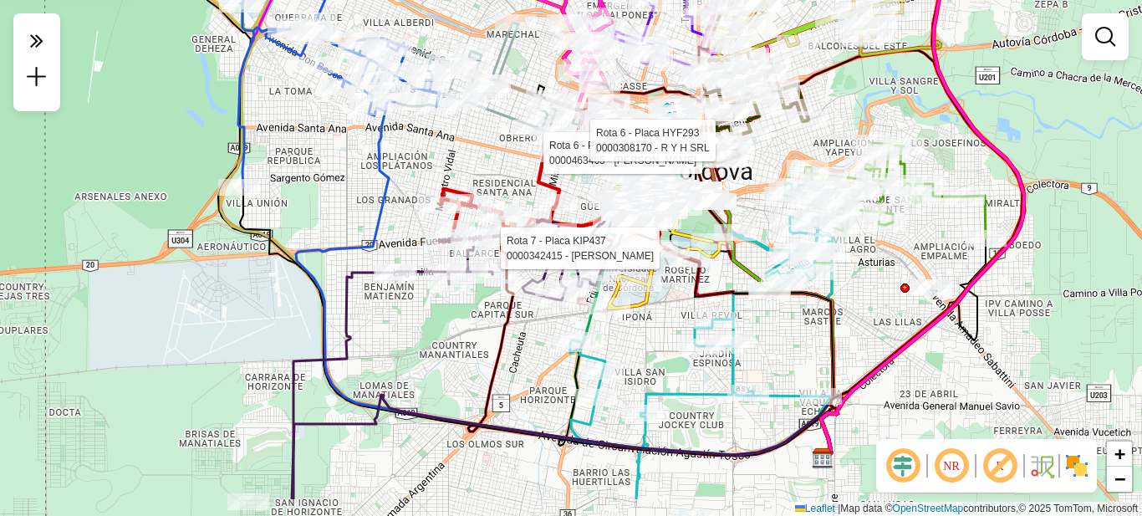
drag, startPoint x: 578, startPoint y: 220, endPoint x: 512, endPoint y: 143, distance: 101.4
click at [512, 143] on div "Rota 7 - Placa KIP437 0000342415 - Marucco [PERSON_NAME] 6 - Placa HYF293 00004…" at bounding box center [571, 258] width 1142 height 516
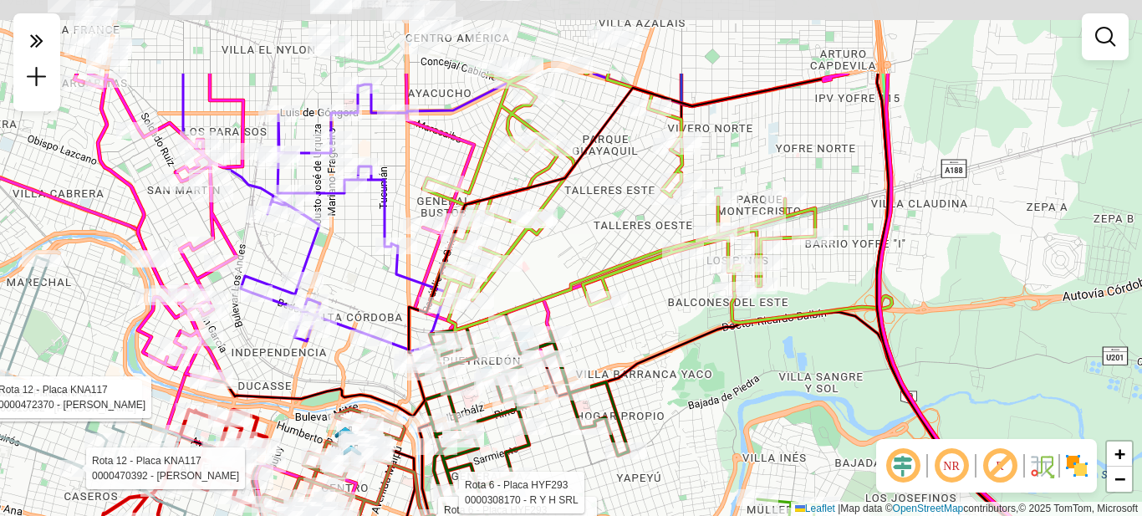
drag, startPoint x: 623, startPoint y: 257, endPoint x: 719, endPoint y: 381, distance: 157.4
click at [719, 381] on div "Rota 7 - Placa KIP437 0000342415 - Marucco [PERSON_NAME] 6 - Placa HYF293 00004…" at bounding box center [571, 258] width 1142 height 516
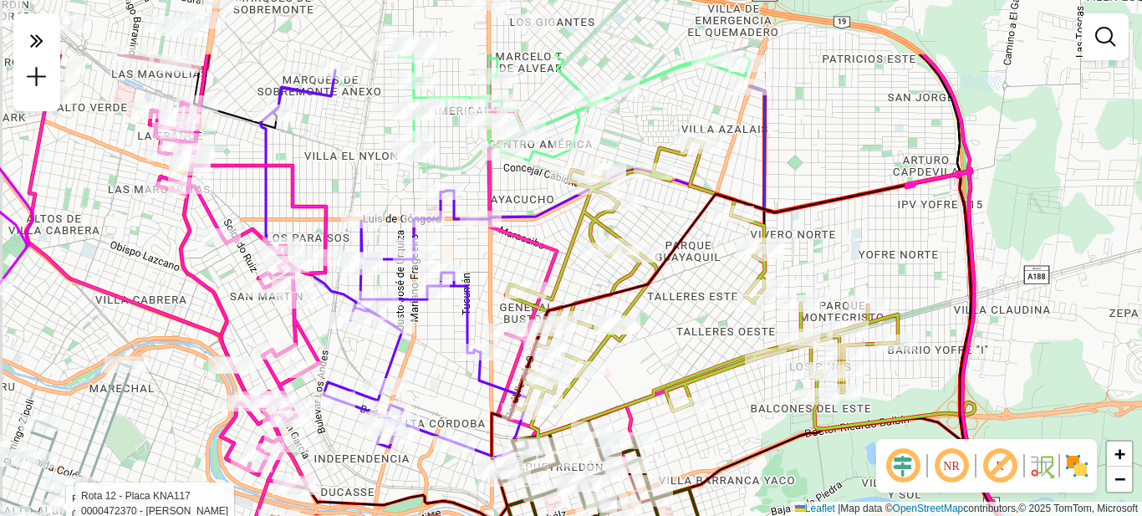
drag, startPoint x: 615, startPoint y: 245, endPoint x: 702, endPoint y: 365, distance: 147.9
click at [702, 365] on div "Rota 7 - Placa KIP437 0000342415 - Marucco [PERSON_NAME] 6 - Placa HYF293 00004…" at bounding box center [571, 258] width 1142 height 516
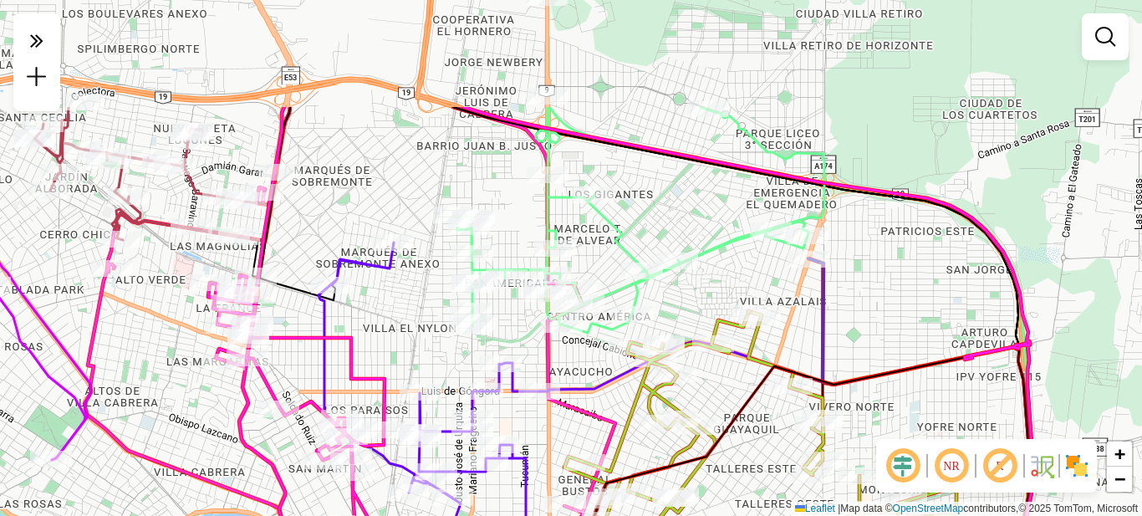
drag, startPoint x: 662, startPoint y: 215, endPoint x: 712, endPoint y: 372, distance: 164.8
click at [712, 372] on div "Rota 7 - Placa KIP437 0000342415 - Marucco [PERSON_NAME] 6 - Placa HYF293 00004…" at bounding box center [571, 258] width 1142 height 516
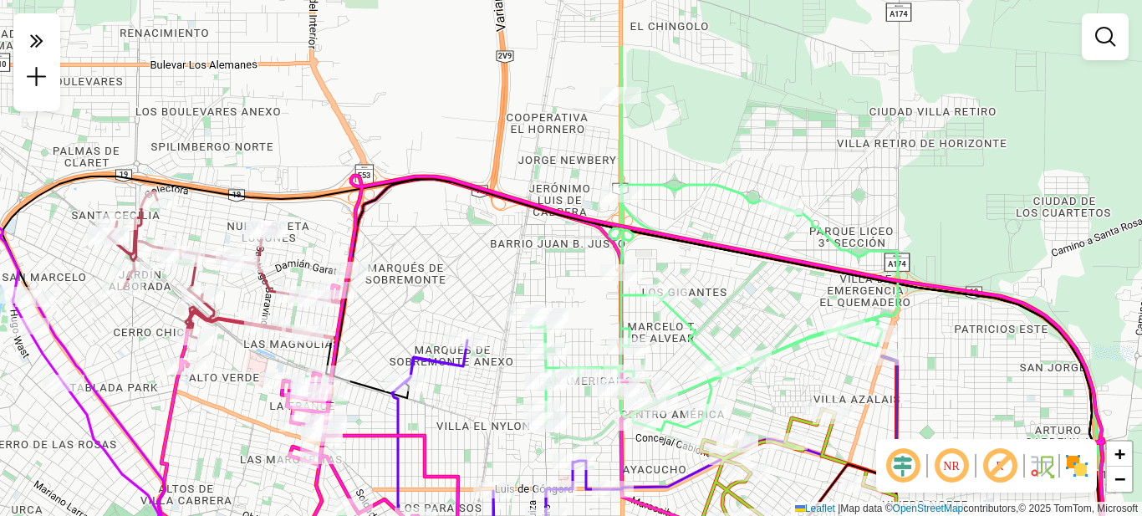
drag, startPoint x: 682, startPoint y: 217, endPoint x: 729, endPoint y: 229, distance: 49.1
click at [736, 236] on icon at bounding box center [702, 420] width 809 height 489
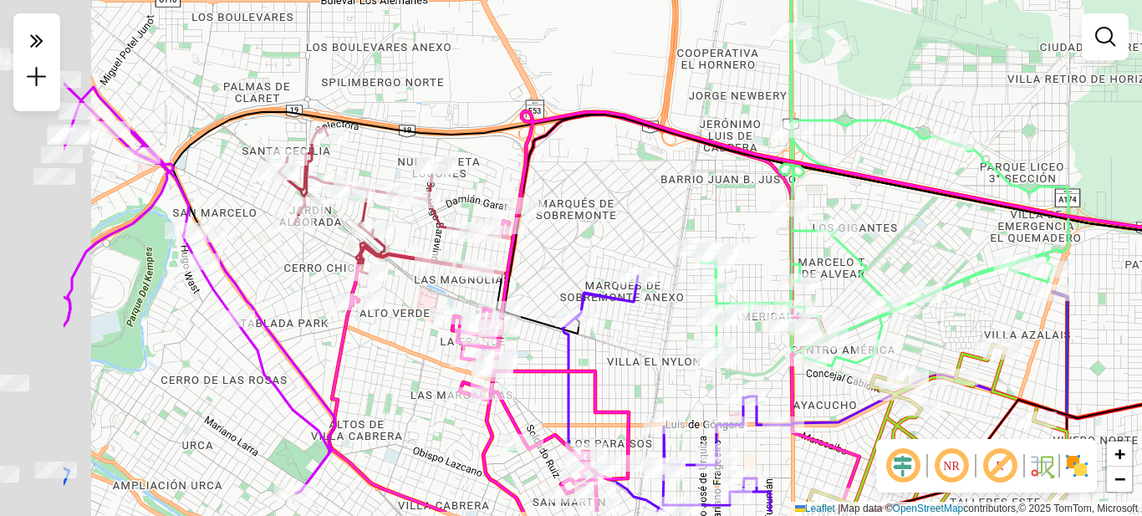
drag, startPoint x: 491, startPoint y: 268, endPoint x: 722, endPoint y: 197, distance: 241.5
click at [734, 204] on div "Rota 7 - Placa KIP437 0000342415 - Marucco [PERSON_NAME] 6 - Placa HYF293 00004…" at bounding box center [571, 258] width 1142 height 516
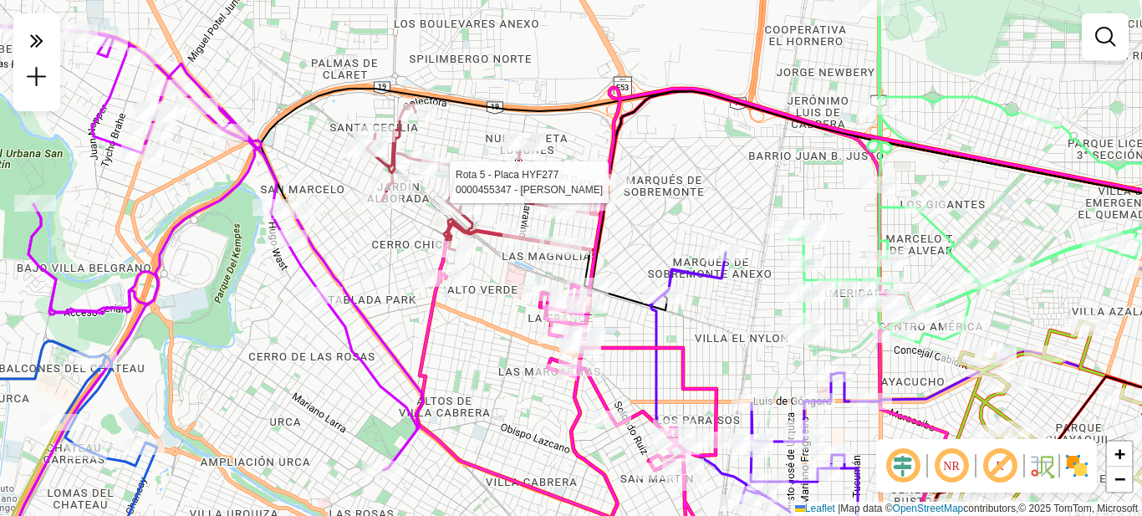
select select "**********"
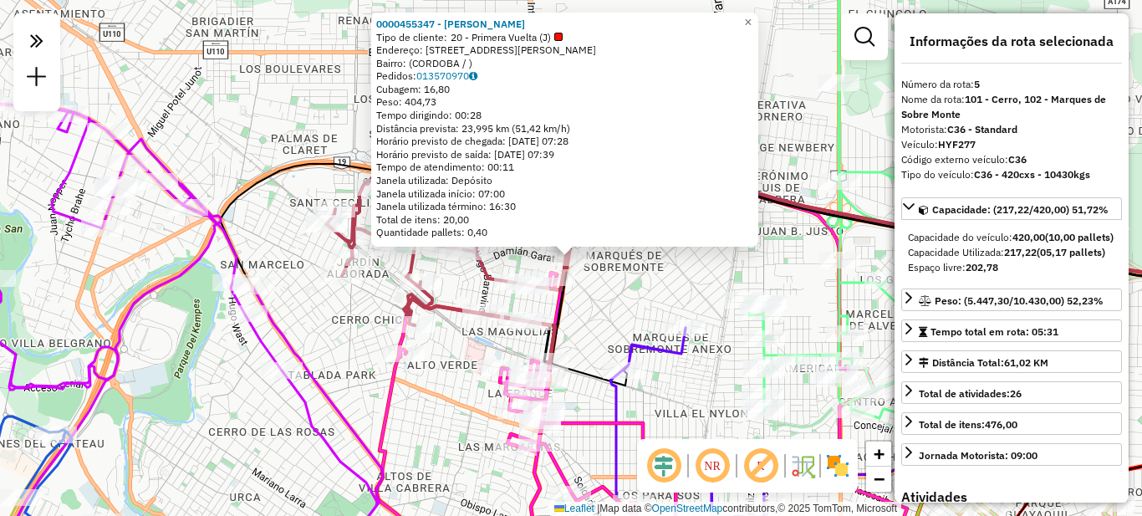
click at [672, 295] on div "0000455347 - [PERSON_NAME] Tipo de cliente: 20 - Primera Vuelta (J) Endereço: […" at bounding box center [571, 258] width 1142 height 516
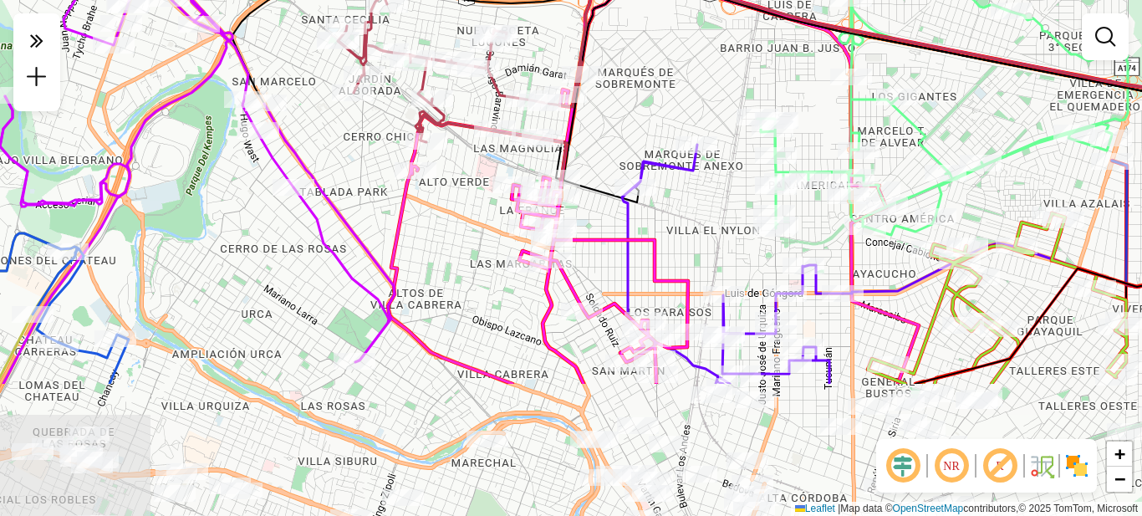
drag, startPoint x: 660, startPoint y: 348, endPoint x: 672, endPoint y: 179, distance: 169.4
click at [672, 180] on div "Janela de atendimento Grade de atendimento Capacidade Transportadoras Veículos …" at bounding box center [571, 258] width 1142 height 516
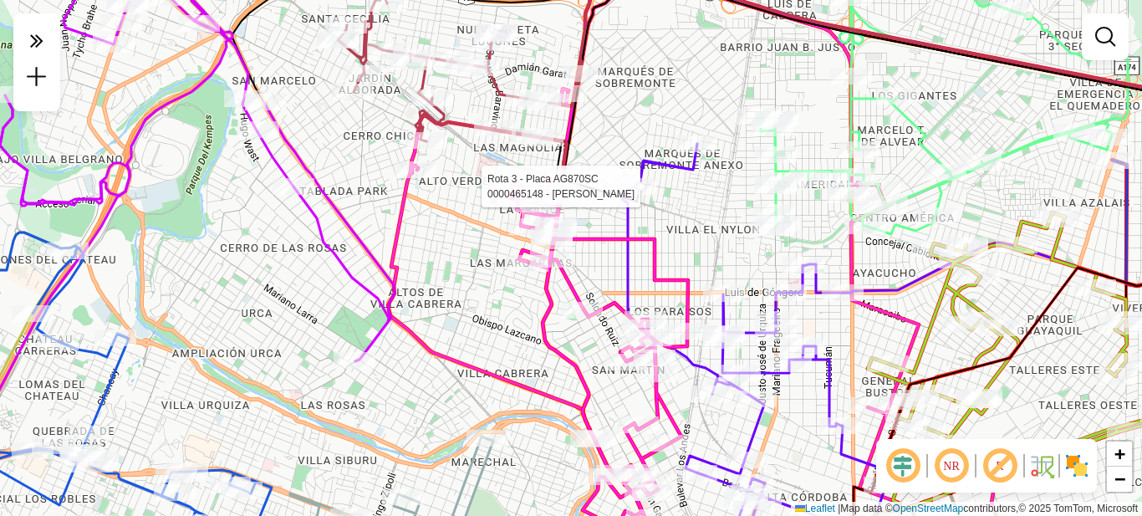
select select "**********"
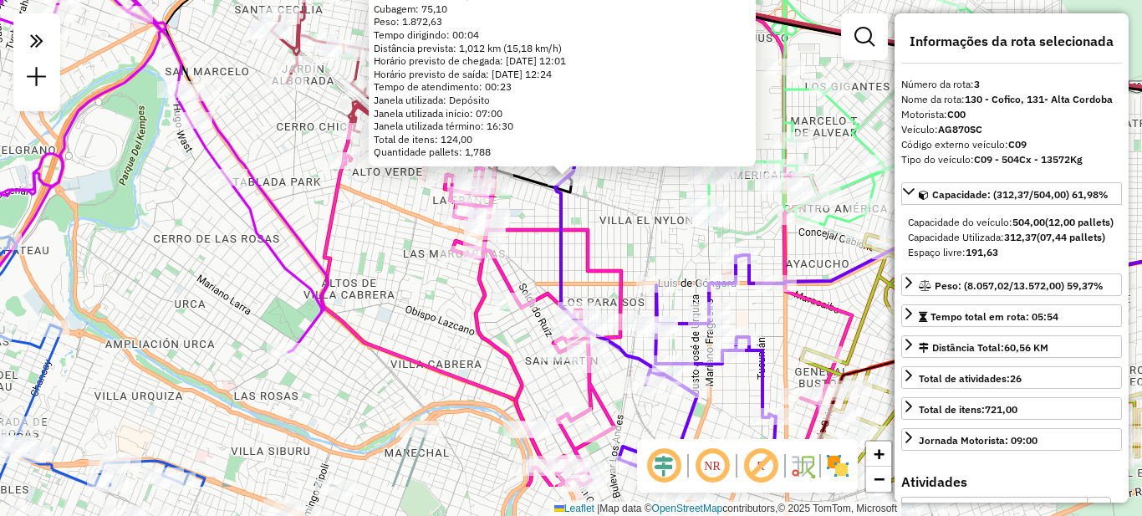
drag, startPoint x: 631, startPoint y: 316, endPoint x: 629, endPoint y: 237, distance: 79.5
click at [629, 237] on div "0000465148 - [PERSON_NAME] Tipo de cliente: 20 - Primera Vuelta (J) Endereço: A…" at bounding box center [571, 258] width 1142 height 516
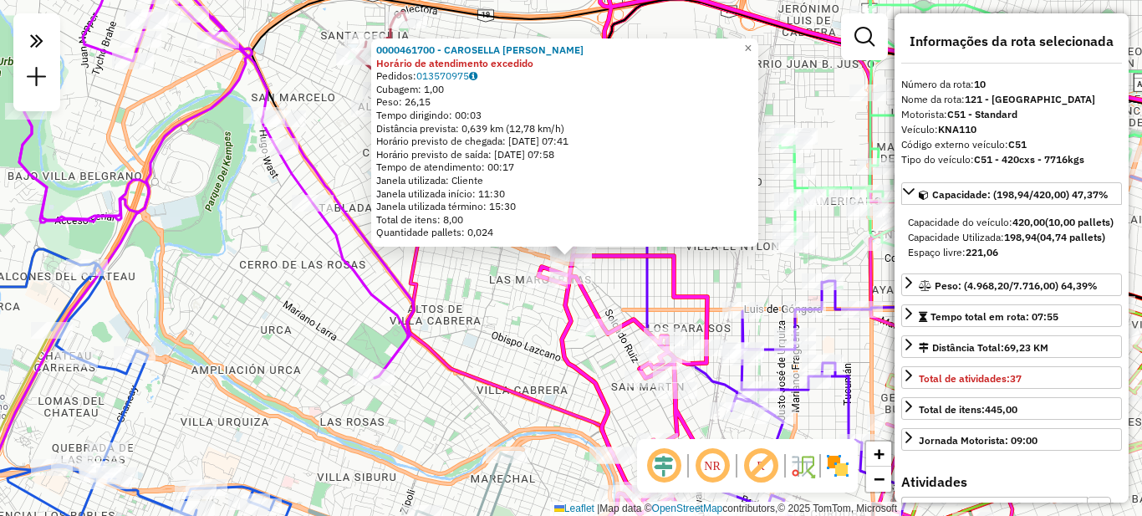
click at [466, 330] on div "0000461700 - CAROSELLA [PERSON_NAME] de atendimento excedido Pedidos: 013570975…" at bounding box center [571, 258] width 1142 height 516
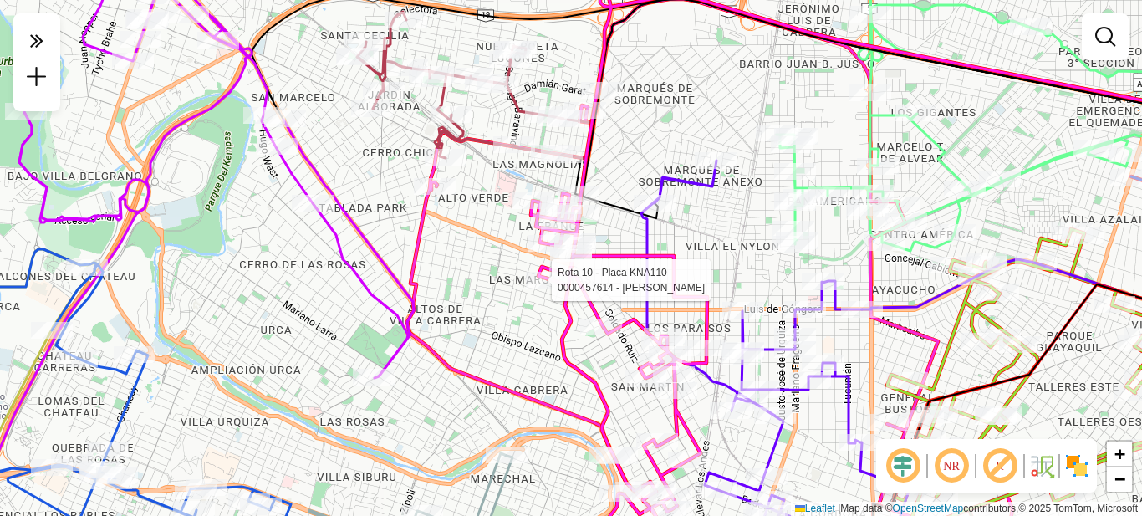
select select "**********"
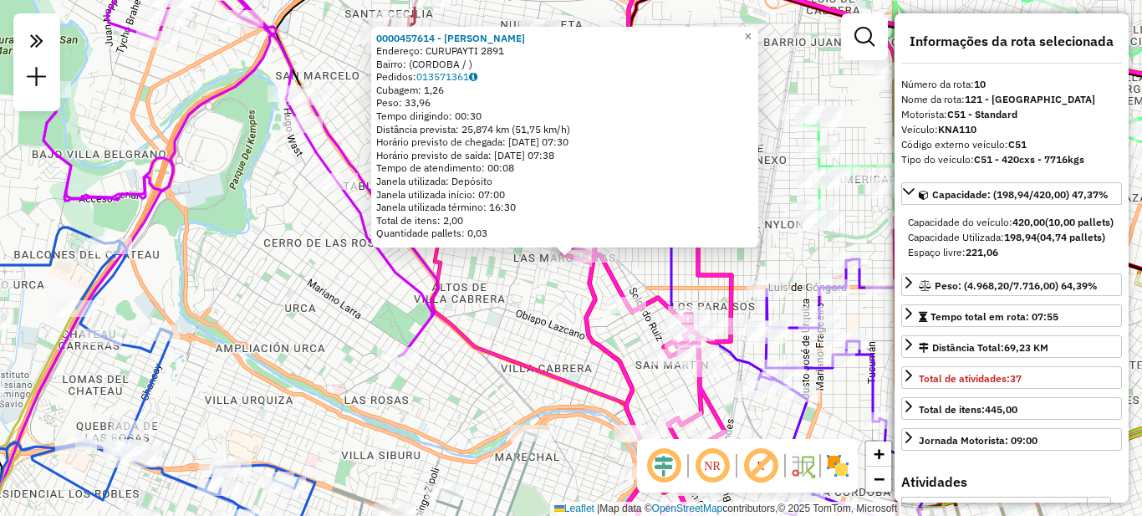
click at [535, 324] on div "0000457614 - Ferez [PERSON_NAME]: CURUPAYTI 2891 Bairro: (CORDOBA / ) Pedidos: …" at bounding box center [571, 258] width 1142 height 516
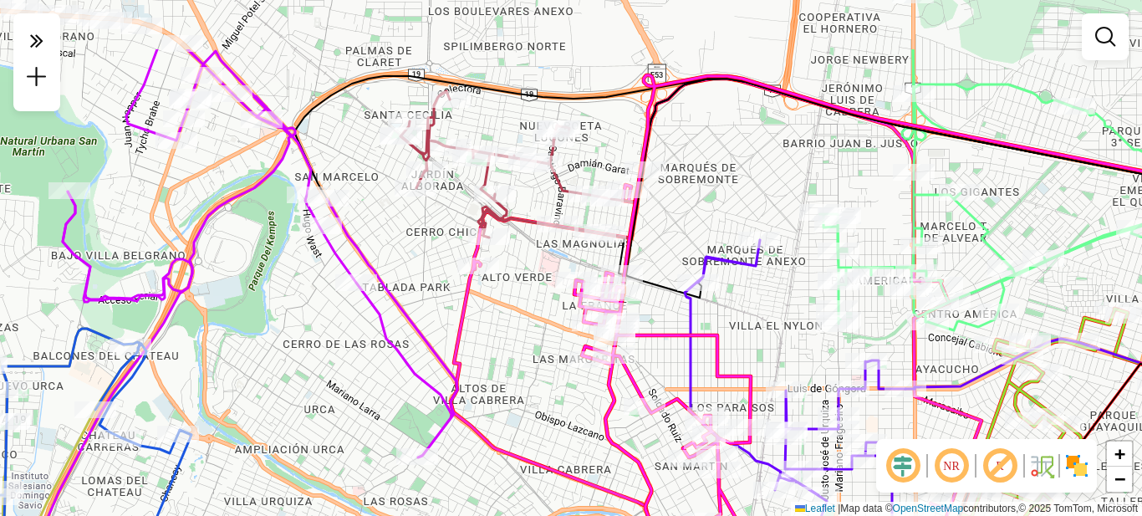
drag, startPoint x: 529, startPoint y: 315, endPoint x: 508, endPoint y: 376, distance: 63.7
click at [549, 417] on div "Janela de atendimento Grade de atendimento Capacidade Transportadoras Veículos …" at bounding box center [571, 258] width 1142 height 516
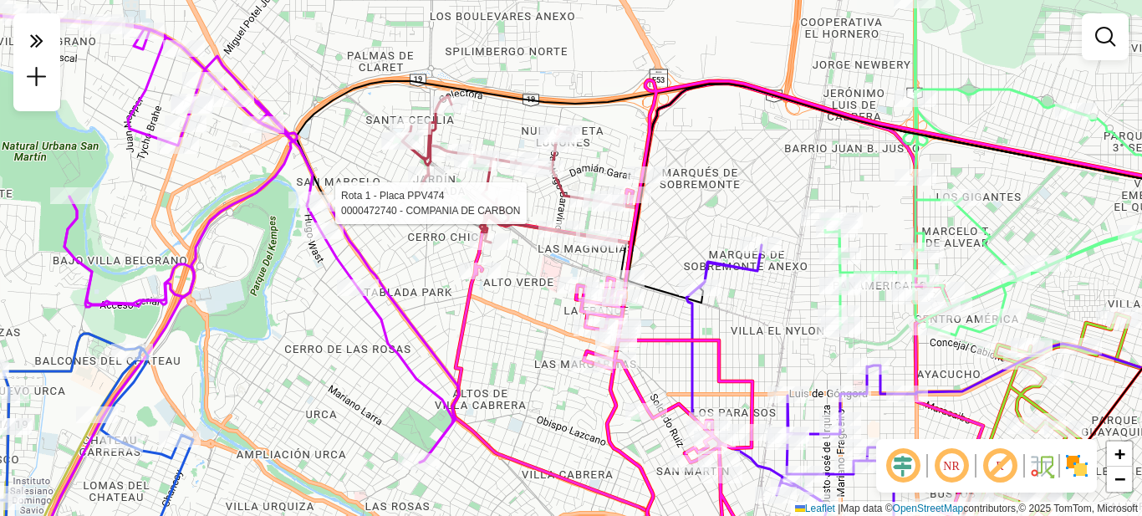
select select "**********"
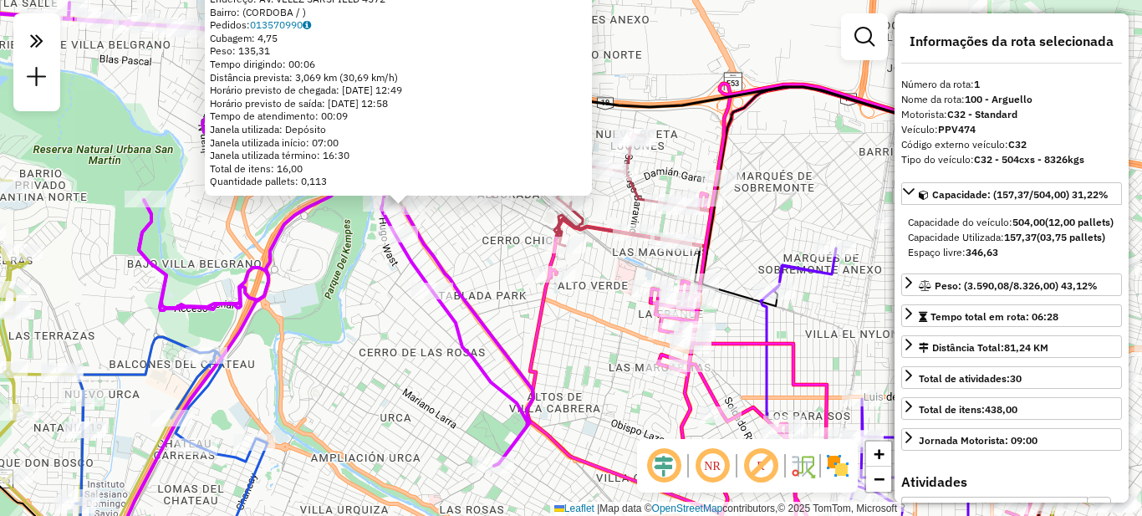
drag, startPoint x: 659, startPoint y: 299, endPoint x: 492, endPoint y: 248, distance: 175.1
click at [492, 248] on div "0000472740 - COMPANIA DE CARBON Endereço: AV. [PERSON_NAME] 4572 Bairro: (CORDO…" at bounding box center [571, 258] width 1142 height 516
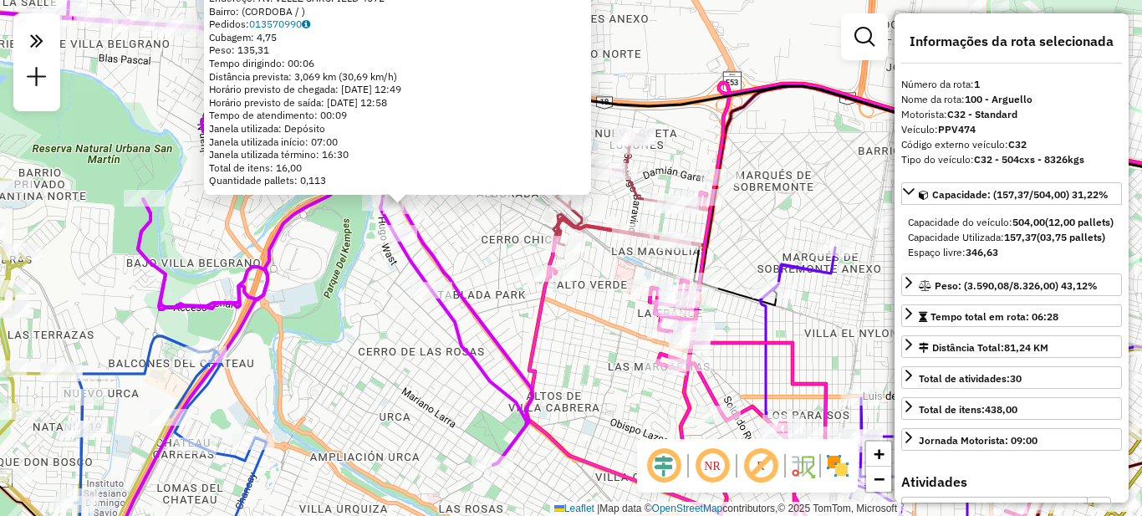
click at [499, 282] on div "0000472740 - COMPANIA DE CARBON Endereço: AV. [PERSON_NAME] 4572 Bairro: (CORDO…" at bounding box center [571, 258] width 1142 height 516
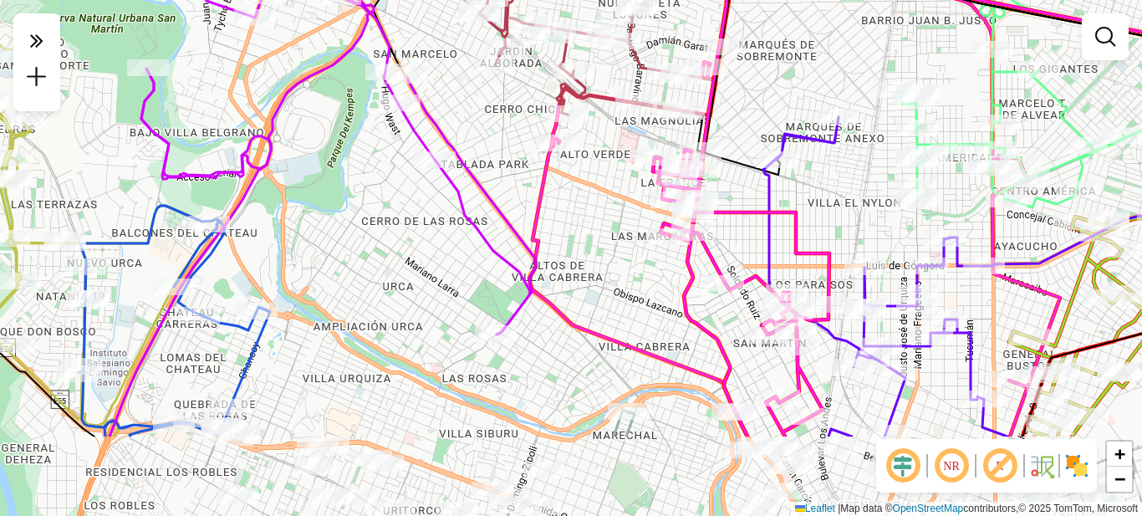
drag, startPoint x: 507, startPoint y: 365, endPoint x: 510, endPoint y: 227, distance: 137.2
click at [510, 227] on icon at bounding box center [216, 88] width 639 height 493
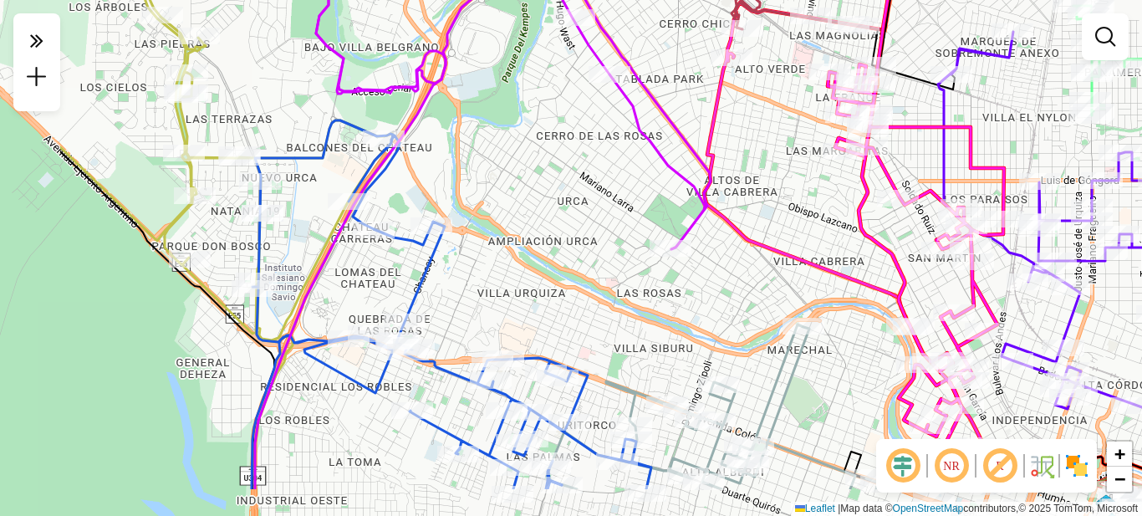
drag, startPoint x: 396, startPoint y: 386, endPoint x: 579, endPoint y: 349, distance: 186.8
click at [580, 352] on div "Janela de atendimento Grade de atendimento Capacidade Transportadoras Veículos …" at bounding box center [571, 258] width 1142 height 516
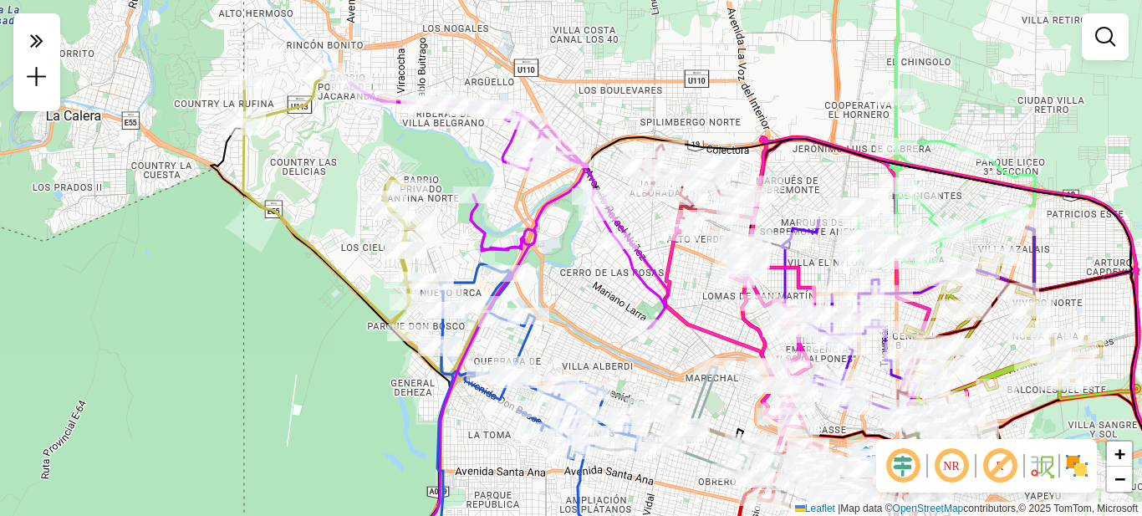
drag, startPoint x: 580, startPoint y: 289, endPoint x: 611, endPoint y: 364, distance: 81.4
click at [611, 364] on div "Janela de atendimento Grade de atendimento Capacidade Transportadoras Veículos …" at bounding box center [571, 258] width 1142 height 516
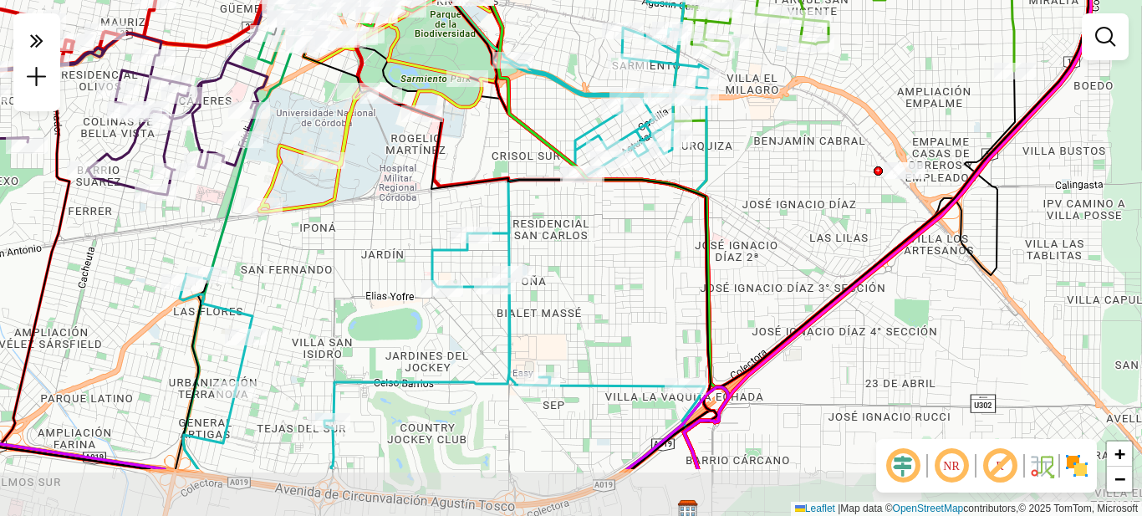
drag, startPoint x: 676, startPoint y: 354, endPoint x: 612, endPoint y: 230, distance: 139.1
click at [612, 230] on div "Janela de atendimento Grade de atendimento Capacidade Transportadoras Veículos …" at bounding box center [571, 258] width 1142 height 516
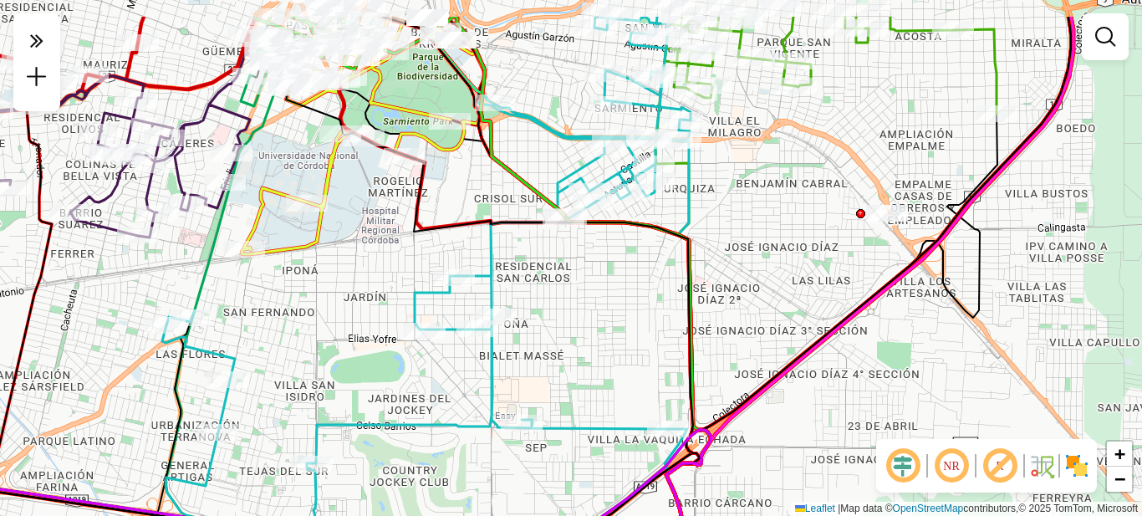
drag, startPoint x: 599, startPoint y: 260, endPoint x: 594, endPoint y: 329, distance: 68.8
click at [594, 329] on div "Janela de atendimento Grade de atendimento Capacidade Transportadoras Veículos …" at bounding box center [571, 258] width 1142 height 516
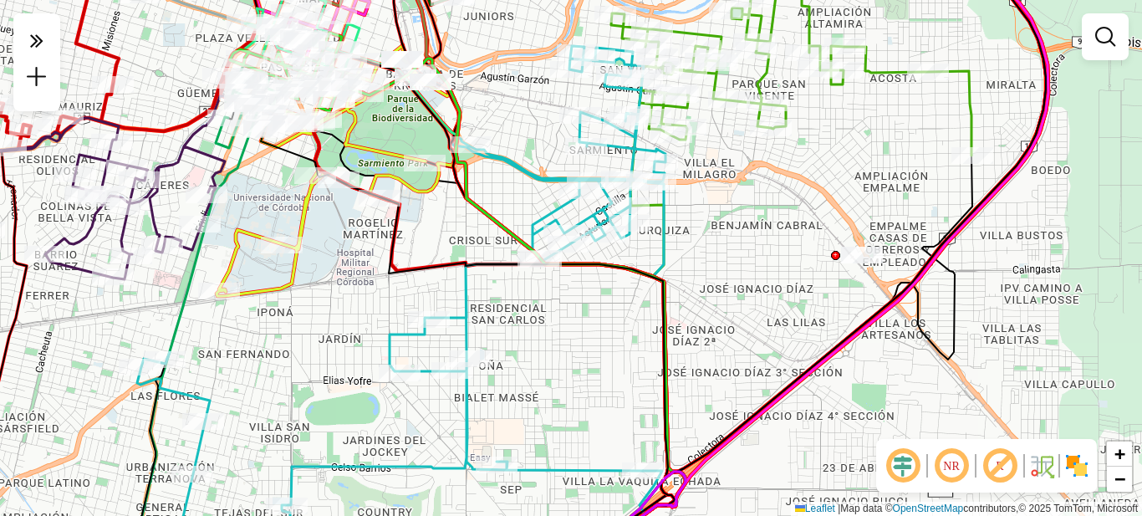
drag, startPoint x: 586, startPoint y: 317, endPoint x: 557, endPoint y: 357, distance: 49.7
click at [558, 359] on div "Janela de atendimento Grade de atendimento Capacidade Transportadoras Veículos …" at bounding box center [571, 258] width 1142 height 516
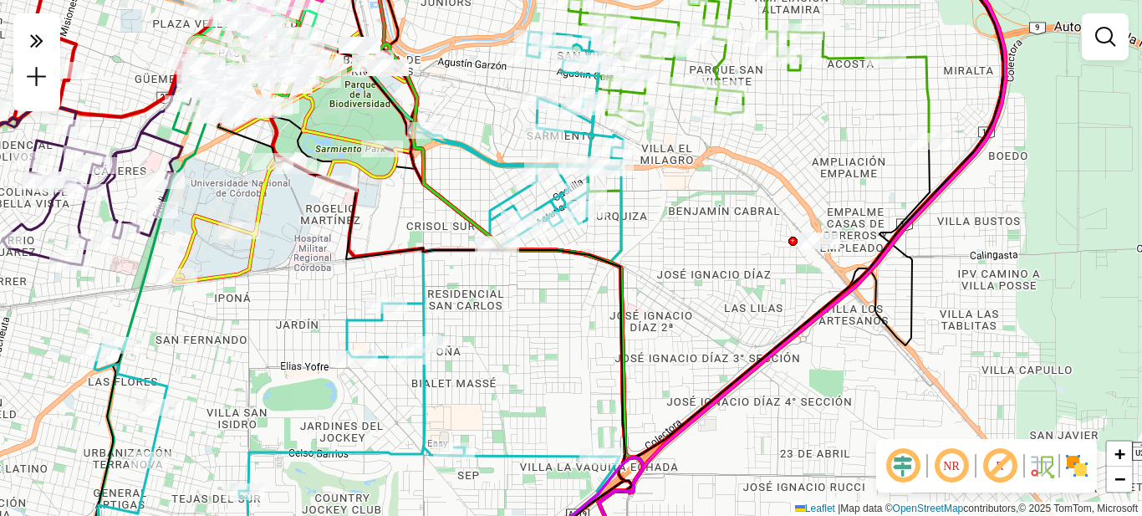
drag, startPoint x: 567, startPoint y: 366, endPoint x: 528, endPoint y: 352, distance: 41.8
click at [528, 352] on div "Janela de atendimento Grade de atendimento Capacidade Transportadoras Veículos …" at bounding box center [571, 258] width 1142 height 516
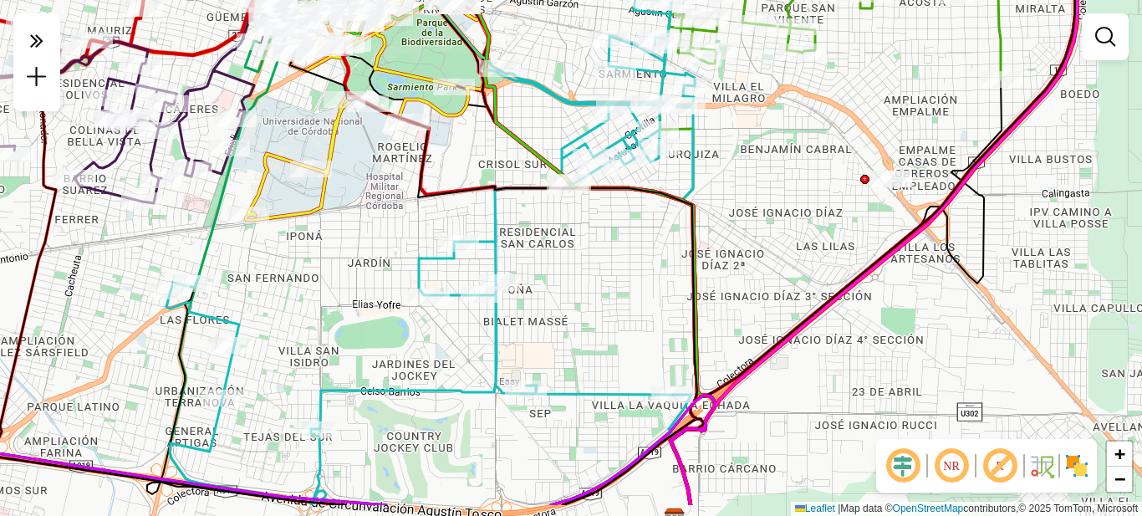
drag, startPoint x: 496, startPoint y: 356, endPoint x: 568, endPoint y: 294, distance: 94.9
click at [568, 294] on div "Janela de atendimento Grade de atendimento Capacidade Transportadoras Veículos …" at bounding box center [571, 258] width 1142 height 516
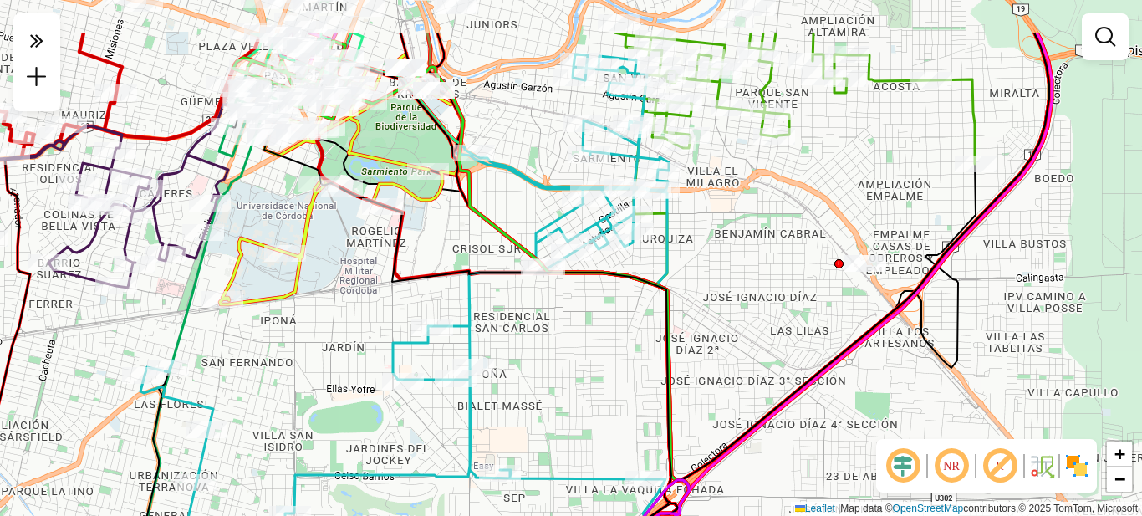
drag, startPoint x: 622, startPoint y: 299, endPoint x: 606, endPoint y: 360, distance: 62.5
click at [606, 360] on div "Janela de atendimento Grade de atendimento Capacidade Transportadoras Veículos …" at bounding box center [571, 258] width 1142 height 516
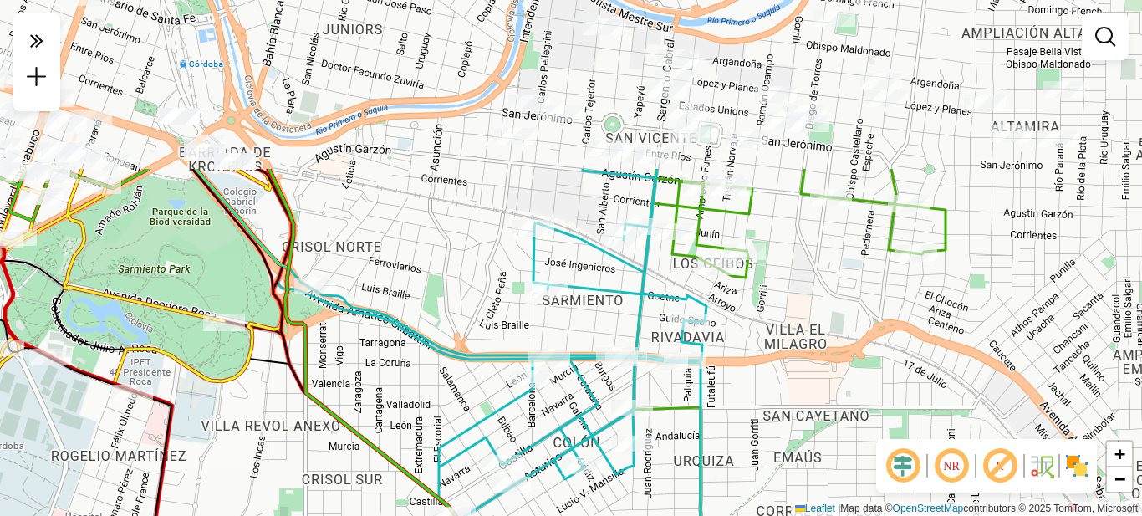
drag, startPoint x: 680, startPoint y: 237, endPoint x: 687, endPoint y: 433, distance: 196.7
click at [693, 435] on icon at bounding box center [429, 478] width 555 height 619
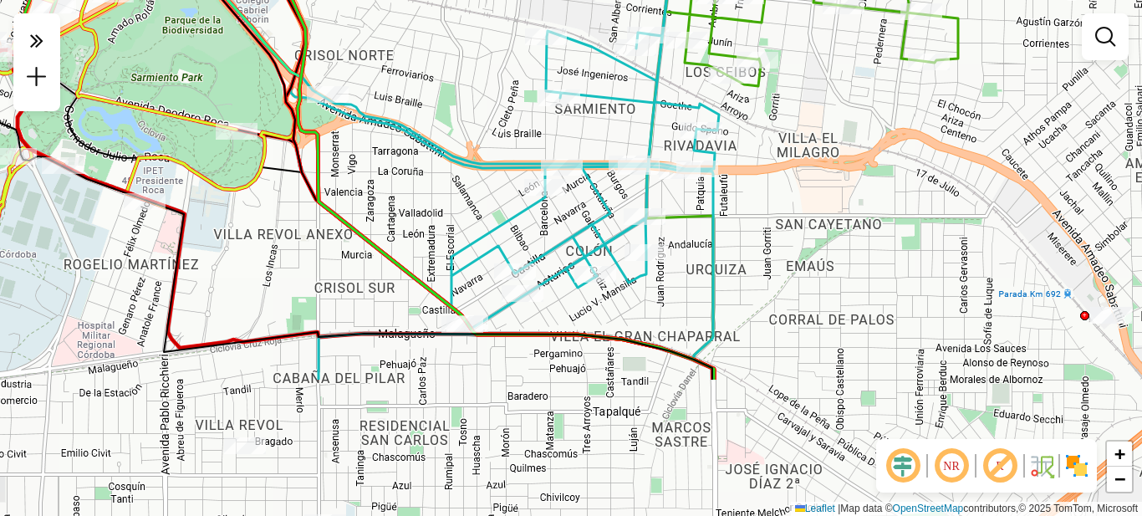
drag, startPoint x: 550, startPoint y: 443, endPoint x: 532, endPoint y: 170, distance: 274.1
click at [539, 172] on icon at bounding box center [505, 137] width 428 height 483
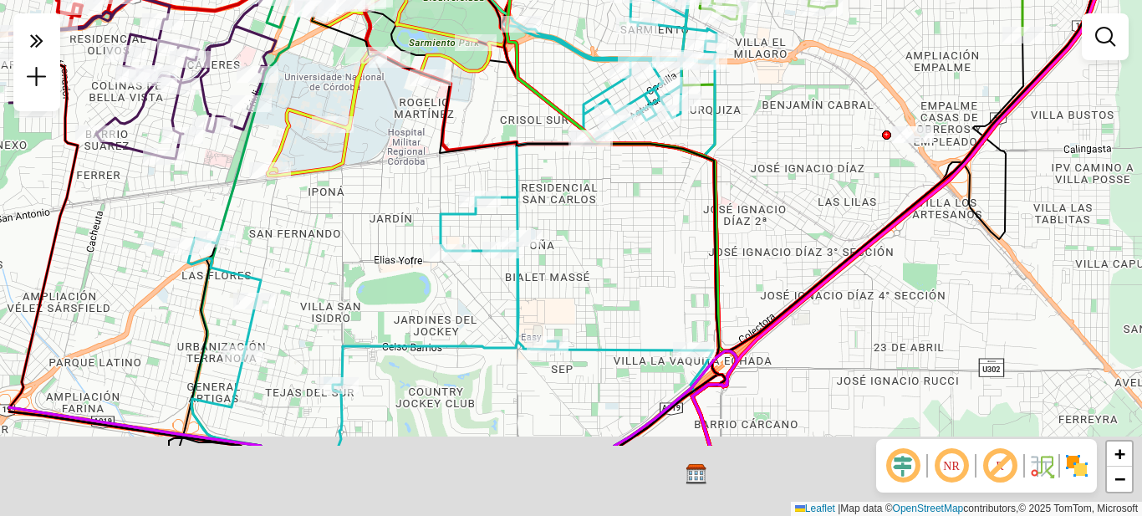
drag, startPoint x: 493, startPoint y: 353, endPoint x: 626, endPoint y: 235, distance: 177.7
click at [624, 235] on div "Janela de atendimento Grade de atendimento Capacidade Transportadoras Veículos …" at bounding box center [571, 258] width 1142 height 516
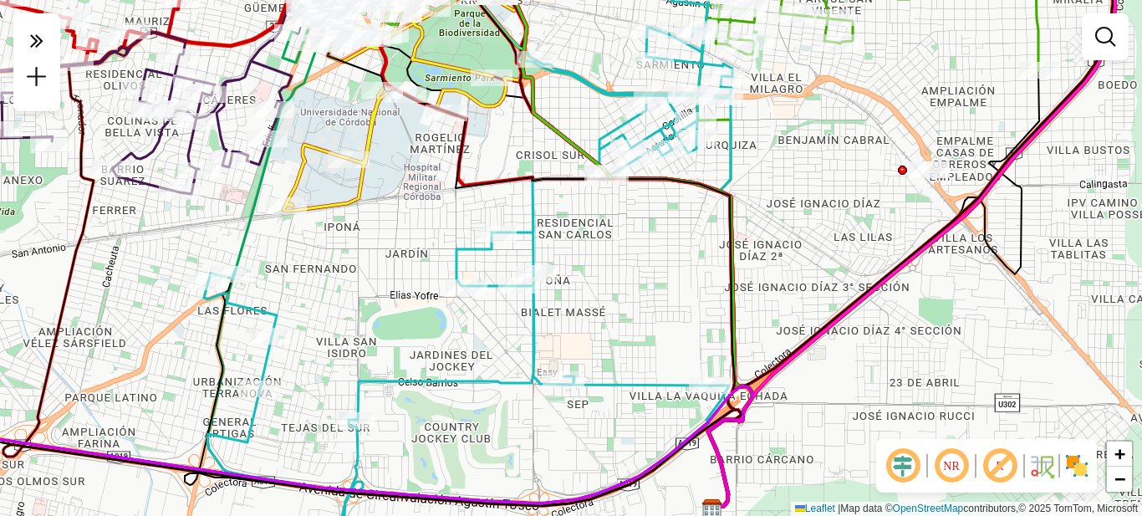
drag, startPoint x: 438, startPoint y: 188, endPoint x: 441, endPoint y: 312, distance: 123.8
click at [450, 322] on div "Janela de atendimento Grade de atendimento Capacidade Transportadoras Veículos …" at bounding box center [571, 258] width 1142 height 516
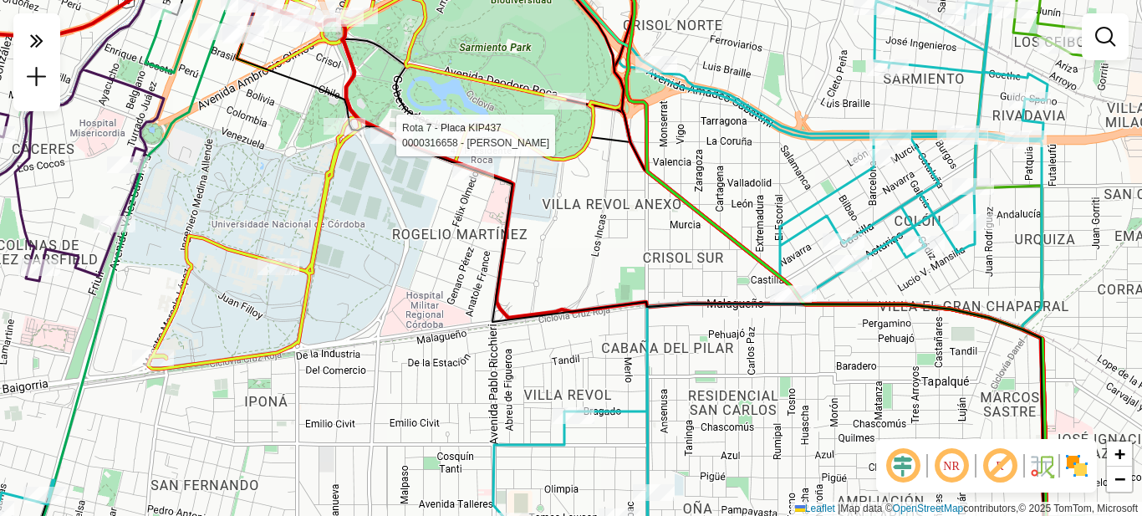
select select "**********"
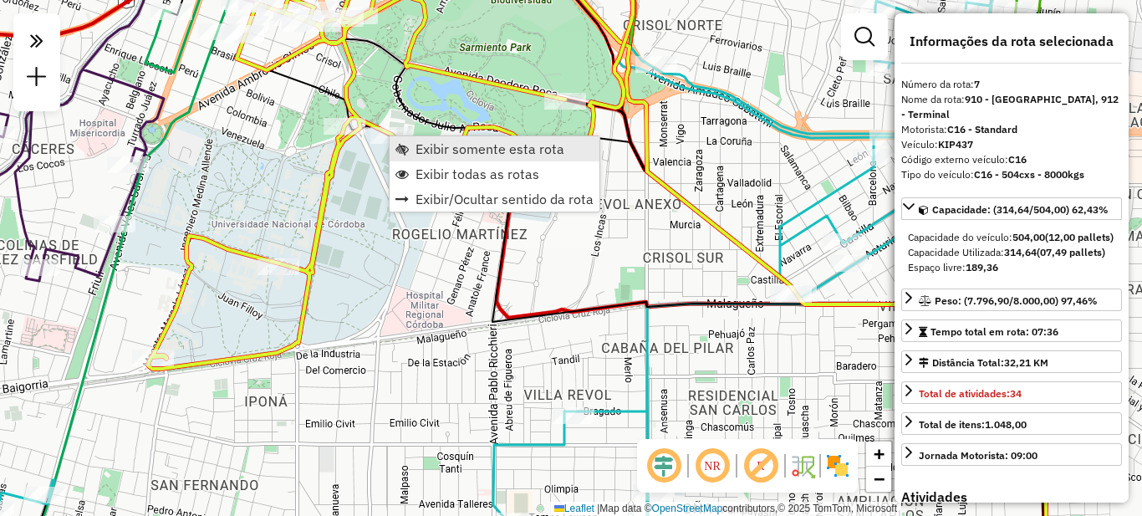
click at [472, 158] on link "Exibir somente esta rota" at bounding box center [495, 148] width 210 height 25
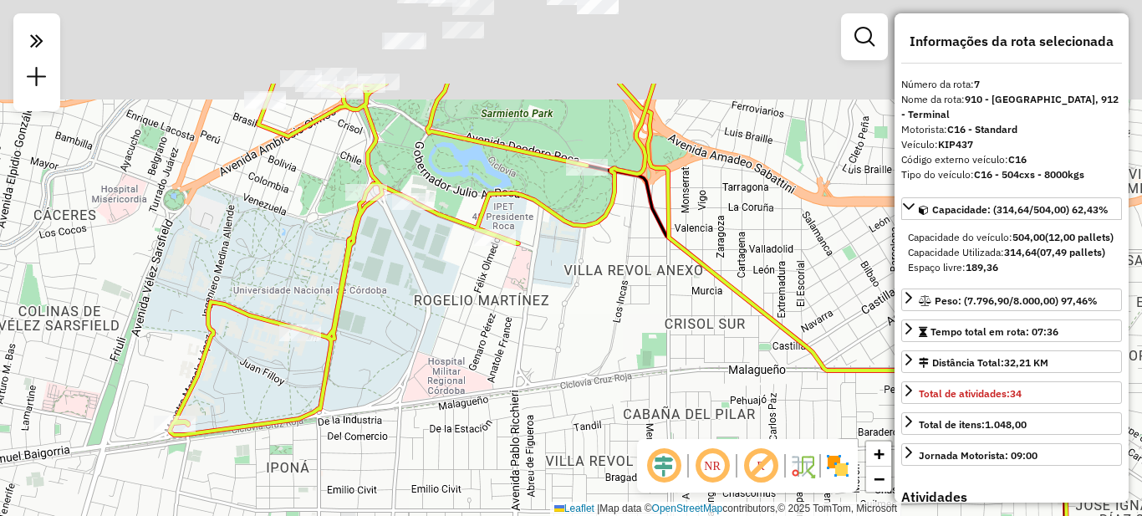
drag, startPoint x: 560, startPoint y: 221, endPoint x: 515, endPoint y: 375, distance: 160.1
click at [519, 381] on div "Janela de atendimento Grade de atendimento Capacidade Transportadoras Veículos …" at bounding box center [571, 258] width 1142 height 516
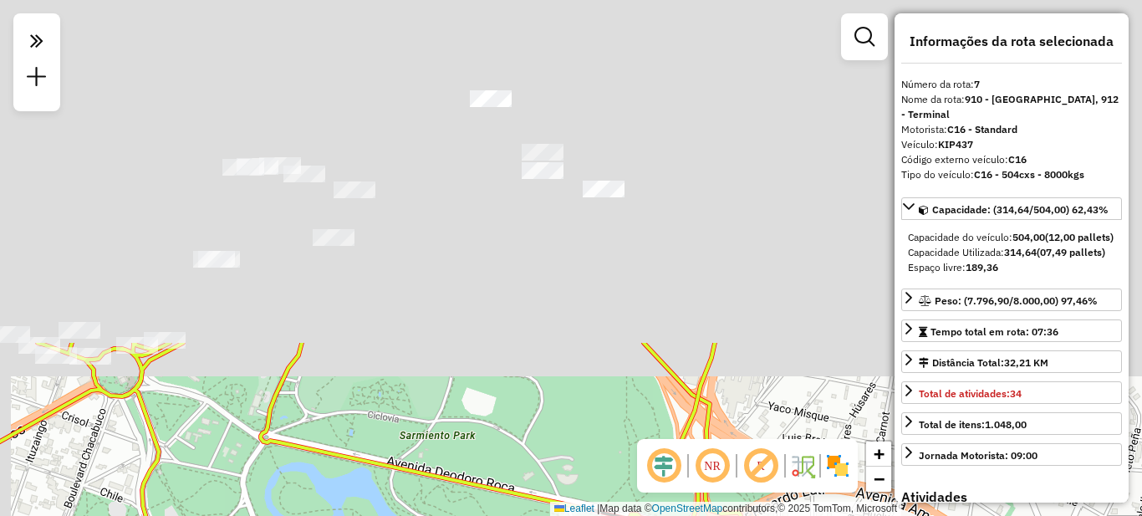
drag, startPoint x: 616, startPoint y: 93, endPoint x: 653, endPoint y: 540, distance: 449.0
click at [653, 515] on html "**********" at bounding box center [571, 258] width 1142 height 516
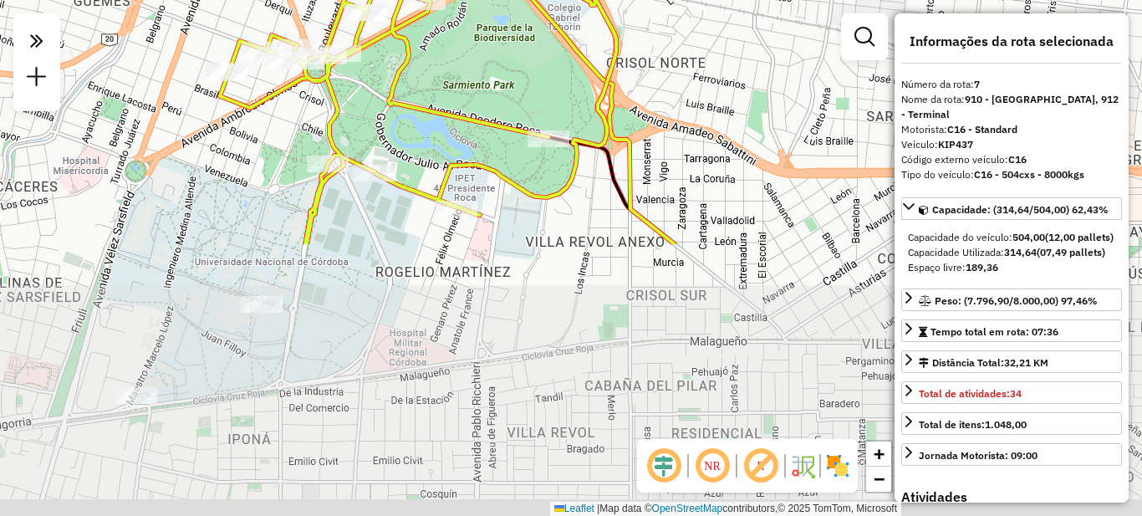
drag, startPoint x: 549, startPoint y: 367, endPoint x: 524, endPoint y: 101, distance: 267.1
click at [524, 101] on div "Janela de atendimento Grade de atendimento Capacidade Transportadoras Veículos …" at bounding box center [571, 258] width 1142 height 516
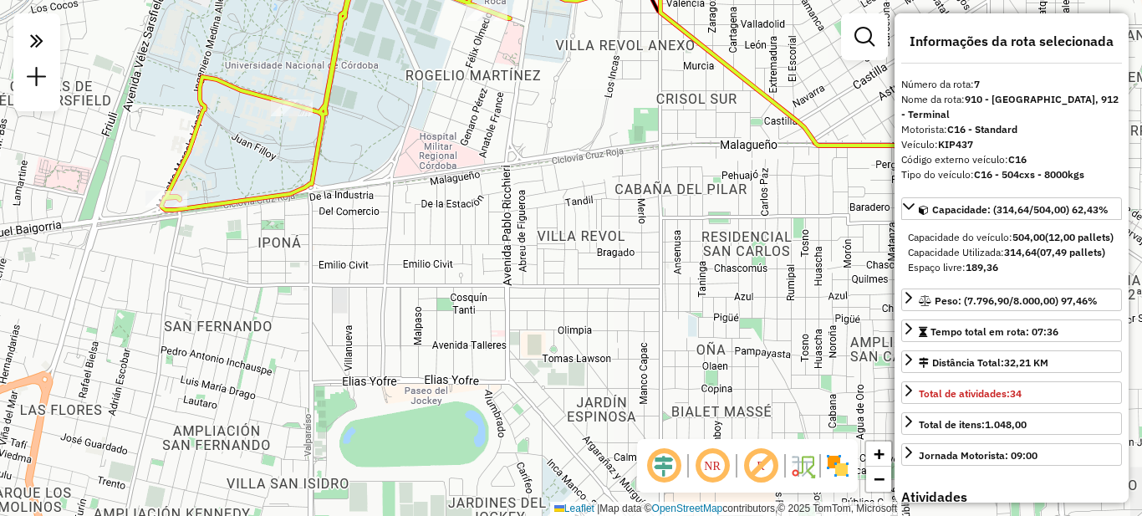
drag, startPoint x: 408, startPoint y: 373, endPoint x: 430, endPoint y: 197, distance: 177.8
click at [430, 197] on div "Janela de atendimento Grade de atendimento Capacidade Transportadoras Veículos …" at bounding box center [571, 258] width 1142 height 516
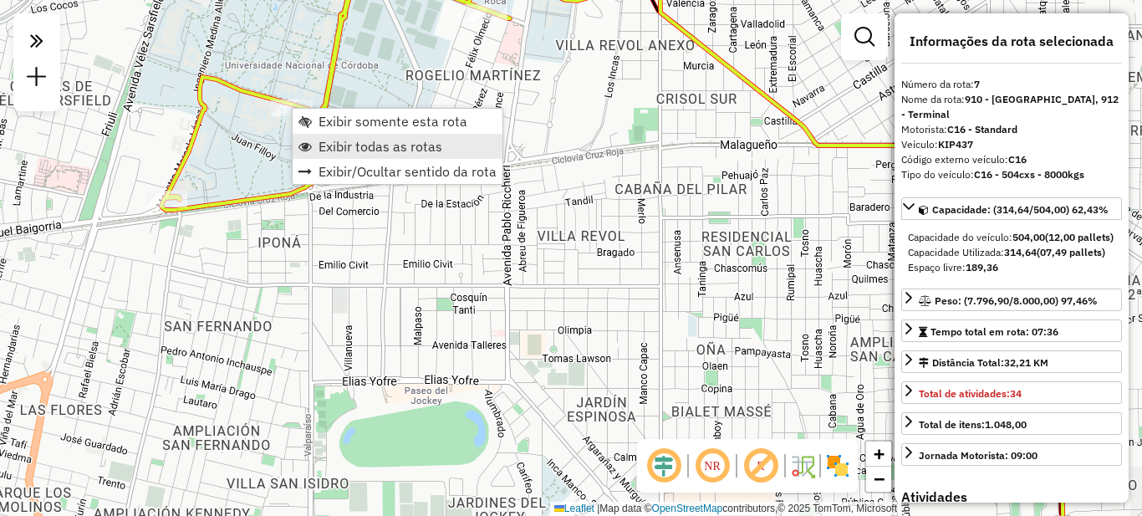
click at [347, 149] on span "Exibir todas as rotas" at bounding box center [381, 146] width 124 height 13
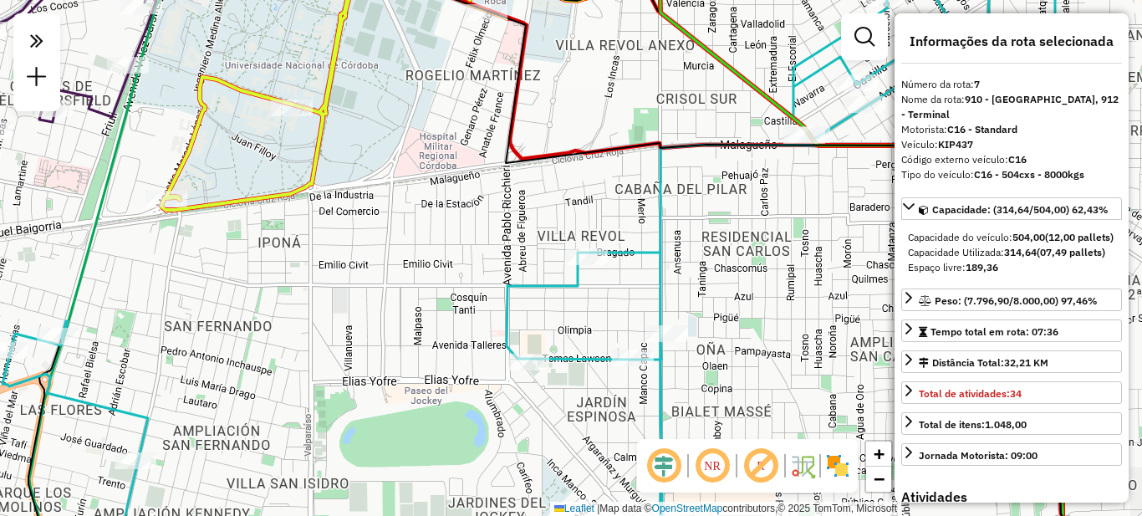
drag, startPoint x: 409, startPoint y: 314, endPoint x: 421, endPoint y: 162, distance: 151.8
click at [421, 162] on div "Janela de atendimento Grade de atendimento Capacidade Transportadoras Veículos …" at bounding box center [571, 258] width 1142 height 516
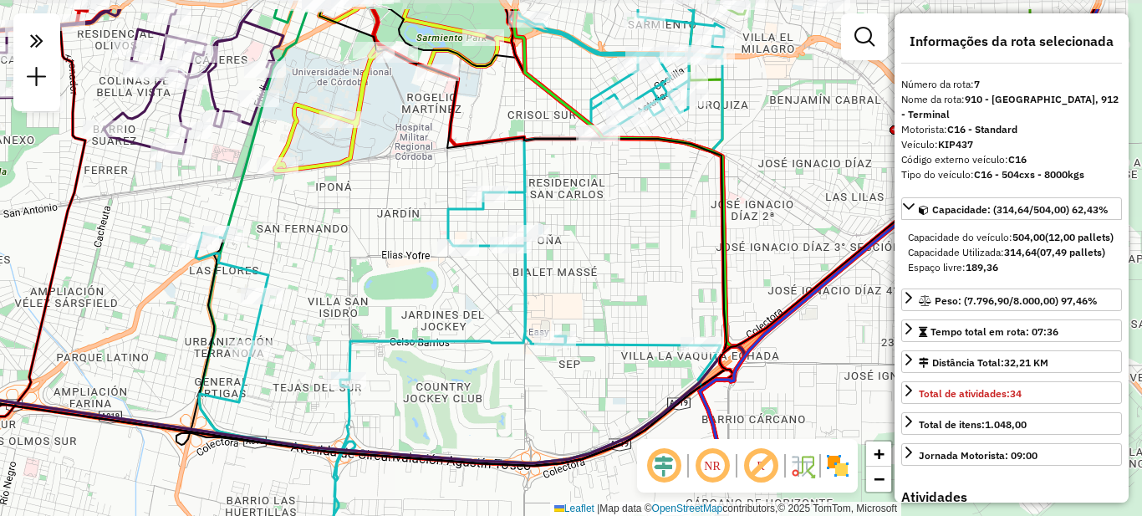
drag, startPoint x: 406, startPoint y: 187, endPoint x: 342, endPoint y: 206, distance: 67.2
click at [375, 222] on div "Janela de atendimento Grade de atendimento Capacidade Transportadoras Veículos …" at bounding box center [571, 258] width 1142 height 516
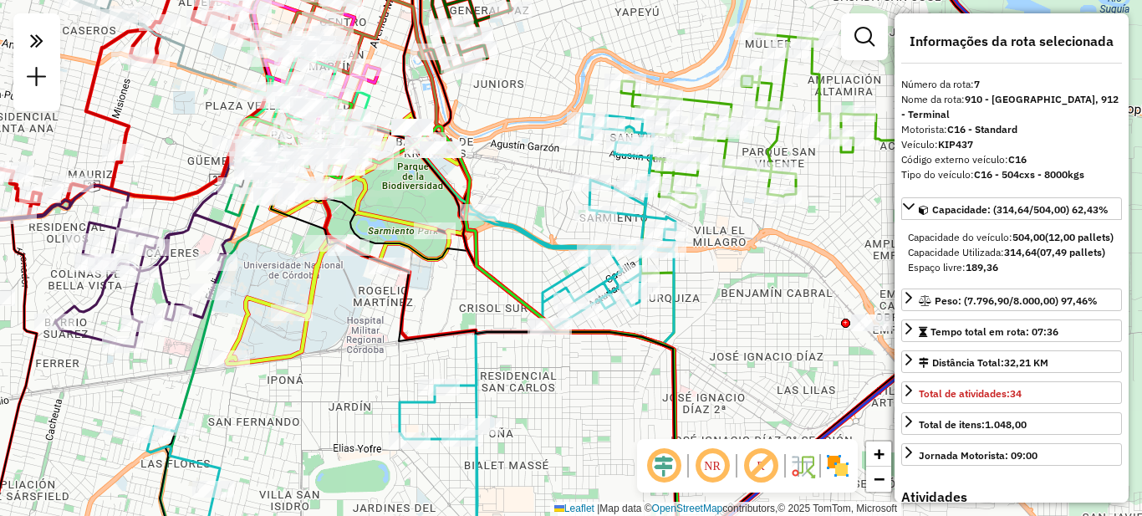
drag, startPoint x: 524, startPoint y: 275, endPoint x: 509, endPoint y: 233, distance: 45.0
click at [509, 233] on icon at bounding box center [411, 320] width 529 height 413
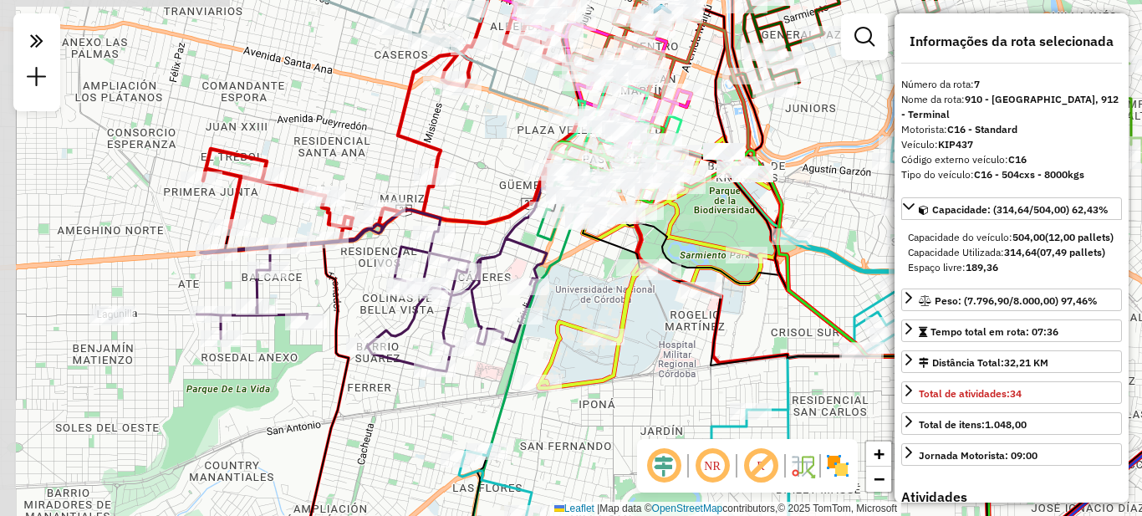
drag, startPoint x: 316, startPoint y: 341, endPoint x: 626, endPoint y: 368, distance: 311.4
click at [626, 368] on div "Janela de atendimento Grade de atendimento Capacidade Transportadoras Veículos …" at bounding box center [571, 258] width 1142 height 516
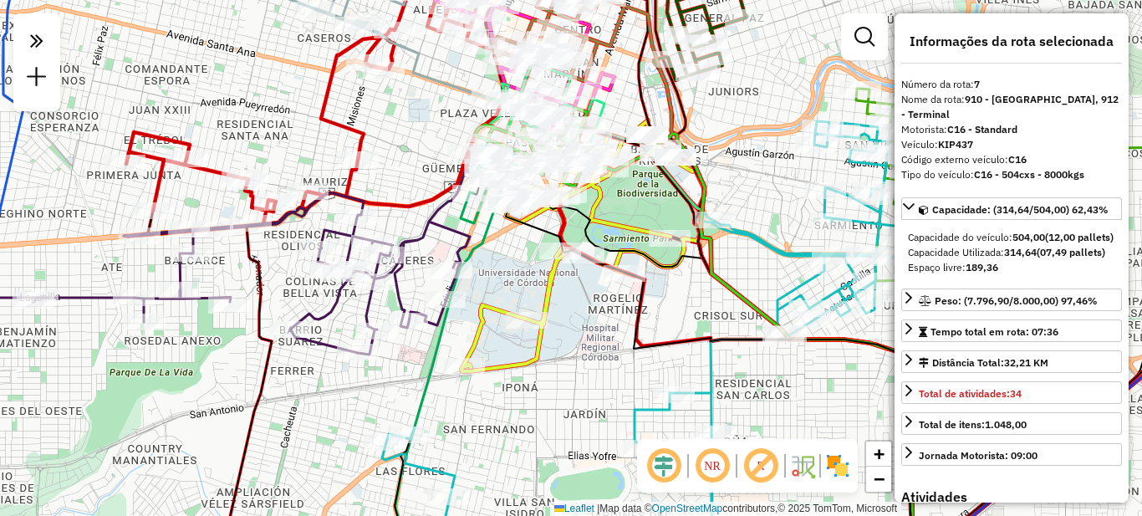
drag, startPoint x: 304, startPoint y: 97, endPoint x: 333, endPoint y: 189, distance: 96.5
click at [221, 76] on div "Janela de atendimento Grade de atendimento Capacidade Transportadoras Veículos …" at bounding box center [571, 258] width 1142 height 516
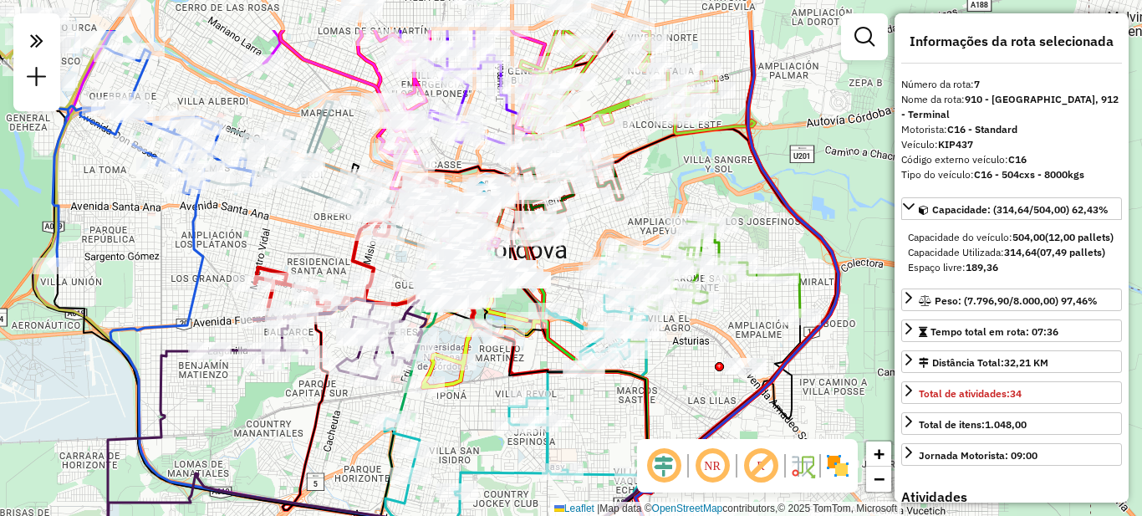
drag, startPoint x: 711, startPoint y: 118, endPoint x: 675, endPoint y: 236, distance: 123.3
click at [675, 236] on div "Janela de atendimento Grade de atendimento Capacidade Transportadoras Veículos …" at bounding box center [571, 258] width 1142 height 516
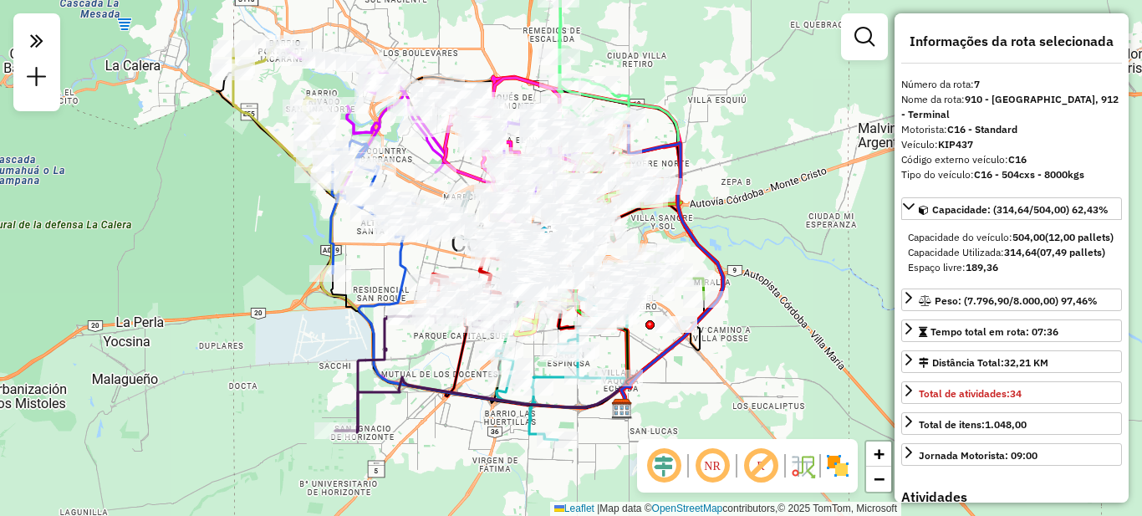
drag, startPoint x: 729, startPoint y: 125, endPoint x: 716, endPoint y: 120, distance: 14.3
click at [716, 120] on div "Janela de atendimento Grade de atendimento Capacidade Transportadoras Veículos …" at bounding box center [571, 258] width 1142 height 516
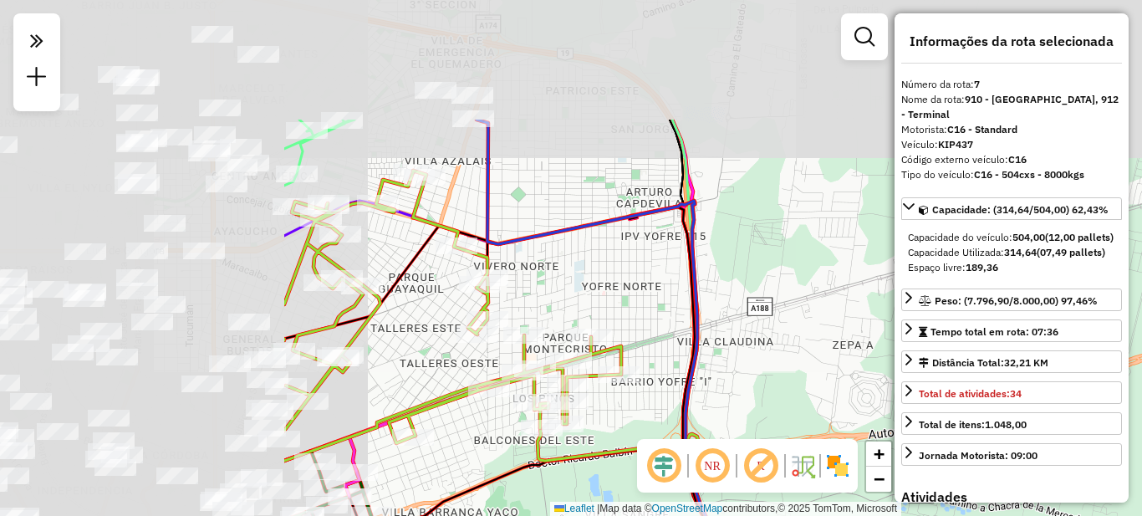
drag, startPoint x: 483, startPoint y: 135, endPoint x: 877, endPoint y: 293, distance: 424.5
click at [885, 306] on div "Janela de atendimento Grade de atendimento Capacidade Transportadoras Veículos …" at bounding box center [571, 258] width 1142 height 516
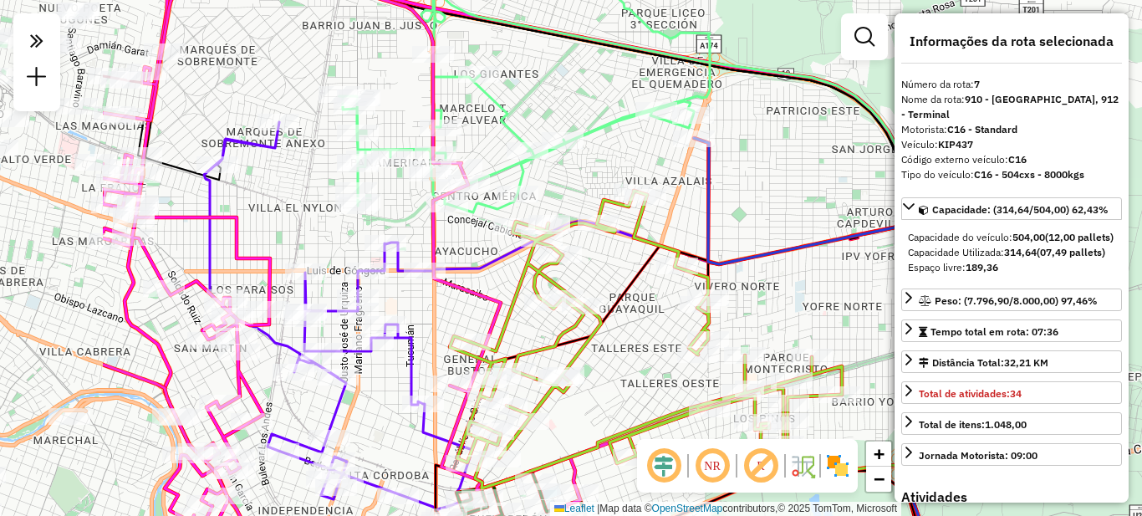
drag, startPoint x: 547, startPoint y: 164, endPoint x: 764, endPoint y: 175, distance: 217.7
click at [764, 175] on div "Janela de atendimento Grade de atendimento Capacidade Transportadoras Veículos …" at bounding box center [571, 258] width 1142 height 516
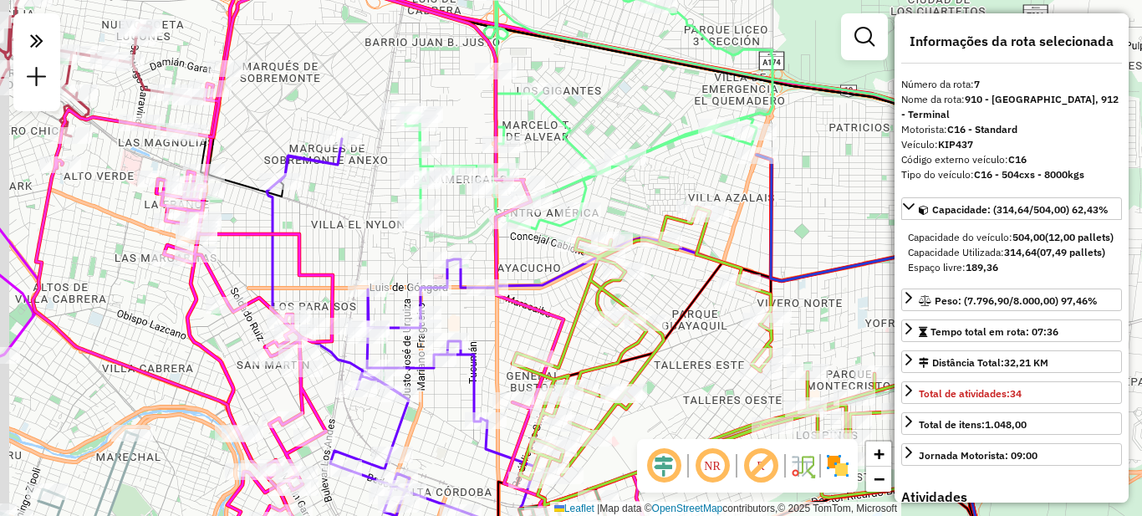
drag, startPoint x: 620, startPoint y: 291, endPoint x: 666, endPoint y: 328, distance: 58.9
click at [677, 345] on div "Janela de atendimento Grade de atendimento Capacidade Transportadoras Veículos …" at bounding box center [571, 258] width 1142 height 516
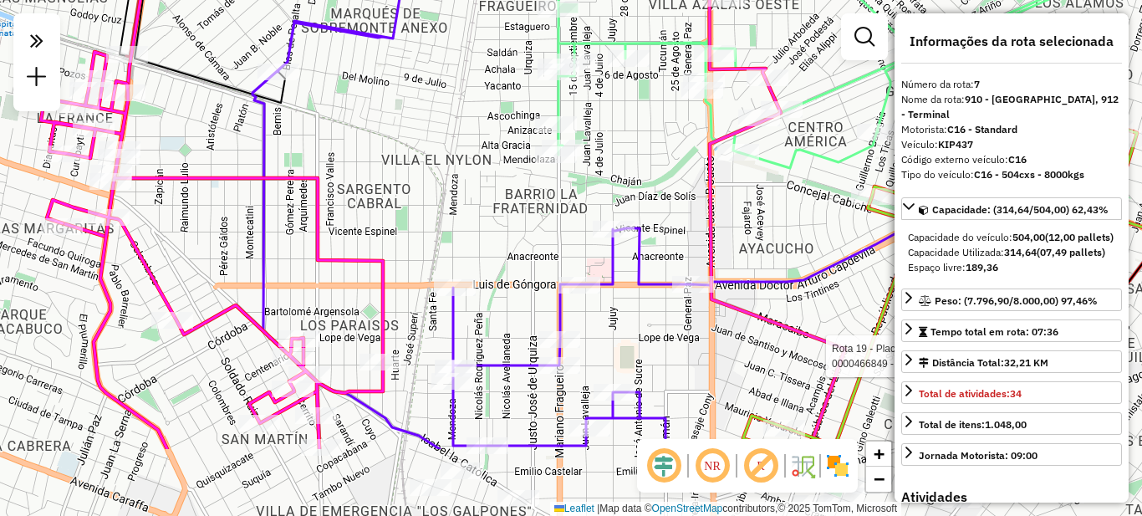
drag, startPoint x: 383, startPoint y: 298, endPoint x: 412, endPoint y: 146, distance: 155.0
click at [412, 146] on div "Rota 19 - Placa HYF291 0000466849 - Montoya [PERSON_NAME] de atendimento Grade …" at bounding box center [571, 258] width 1142 height 516
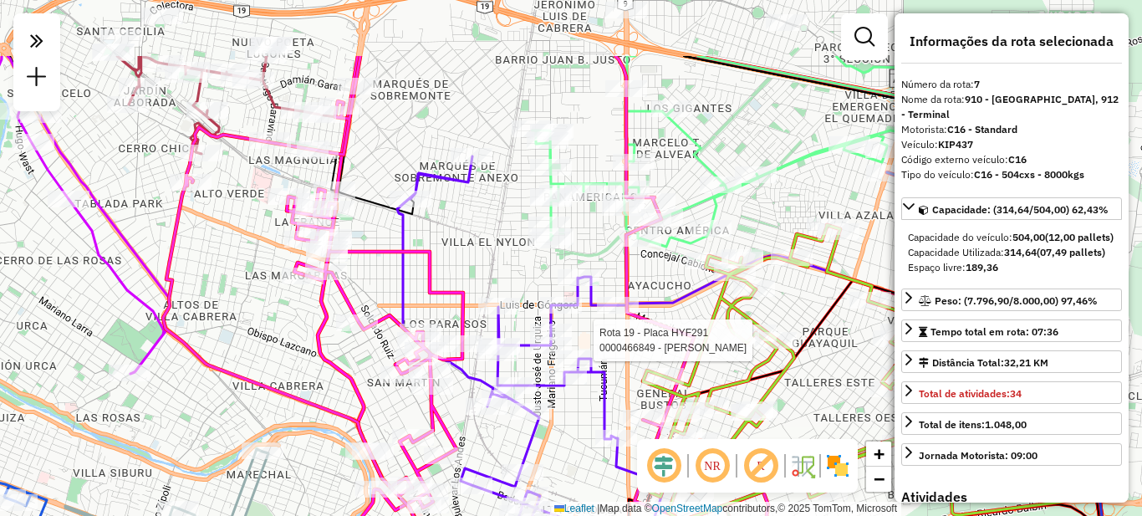
drag, startPoint x: 417, startPoint y: 95, endPoint x: 479, endPoint y: 202, distance: 124.8
click at [479, 202] on div "Rota 19 - Placa HYF291 0000466849 - Montoya [PERSON_NAME] de atendimento Grade …" at bounding box center [571, 258] width 1142 height 516
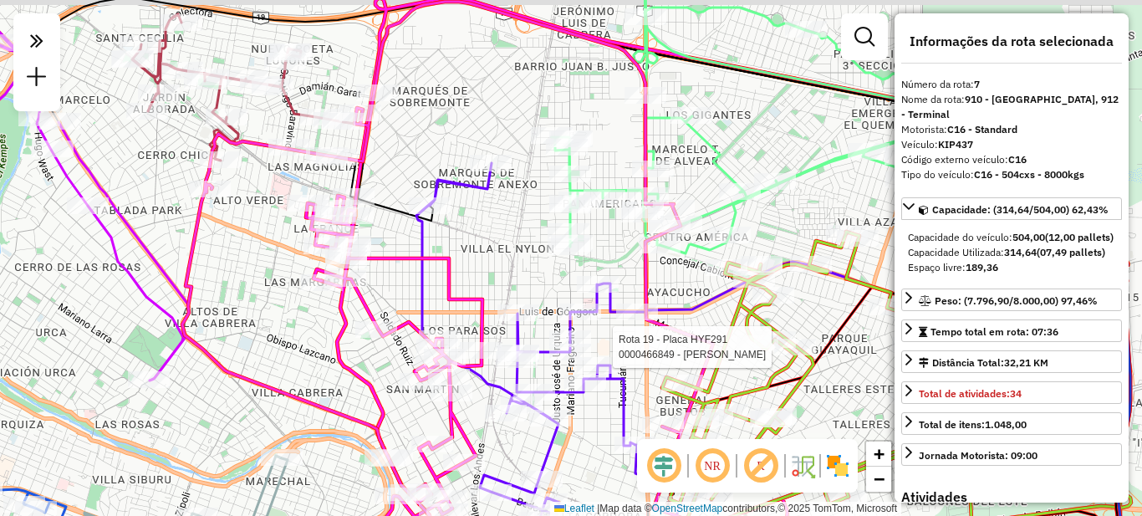
drag, startPoint x: 400, startPoint y: 136, endPoint x: 492, endPoint y: 171, distance: 98.5
click at [495, 174] on div "Rota 19 - Placa HYF291 0000466849 - Montoya [PERSON_NAME] de atendimento Grade …" at bounding box center [571, 258] width 1142 height 516
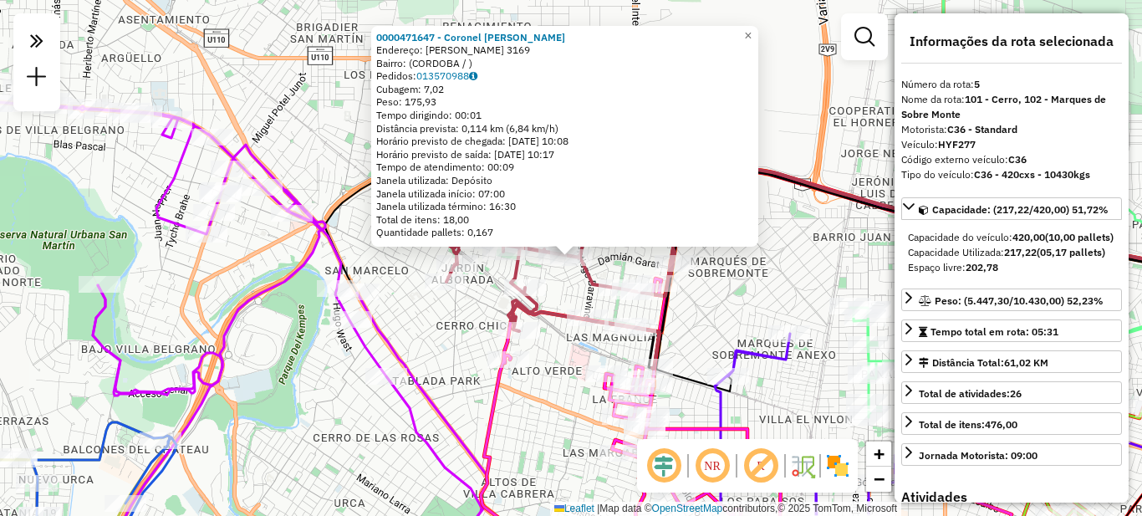
click at [345, 137] on div "0000471647 - Coronel [PERSON_NAME]: [PERSON_NAME] 3169 Bairro: ([GEOGRAPHIC_DAT…" at bounding box center [571, 258] width 1142 height 516
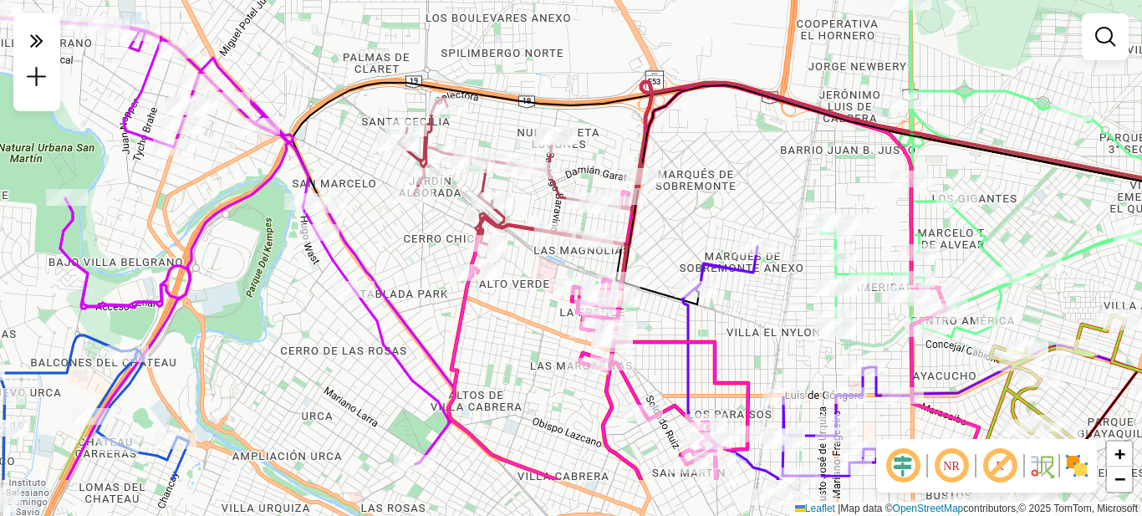
drag, startPoint x: 756, startPoint y: 289, endPoint x: 677, endPoint y: 192, distance: 126.0
click at [719, 200] on div "Janela de atendimento Grade de atendimento Capacidade Transportadoras Veículos …" at bounding box center [571, 258] width 1142 height 516
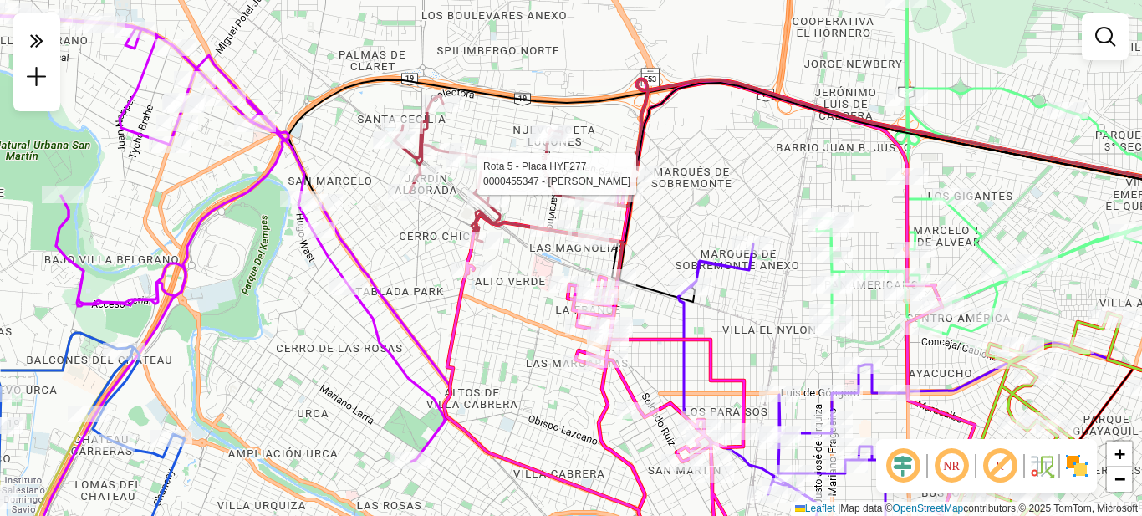
select select "**********"
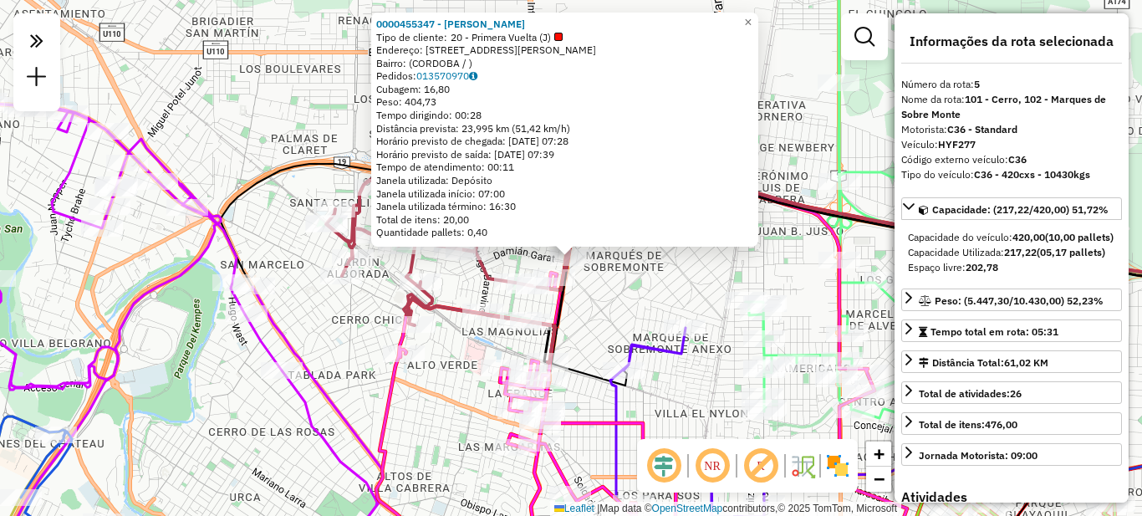
click at [682, 277] on div "0000455347 - [PERSON_NAME] Tipo de cliente: 20 - Primera Vuelta (J) Endereço: […" at bounding box center [571, 258] width 1142 height 516
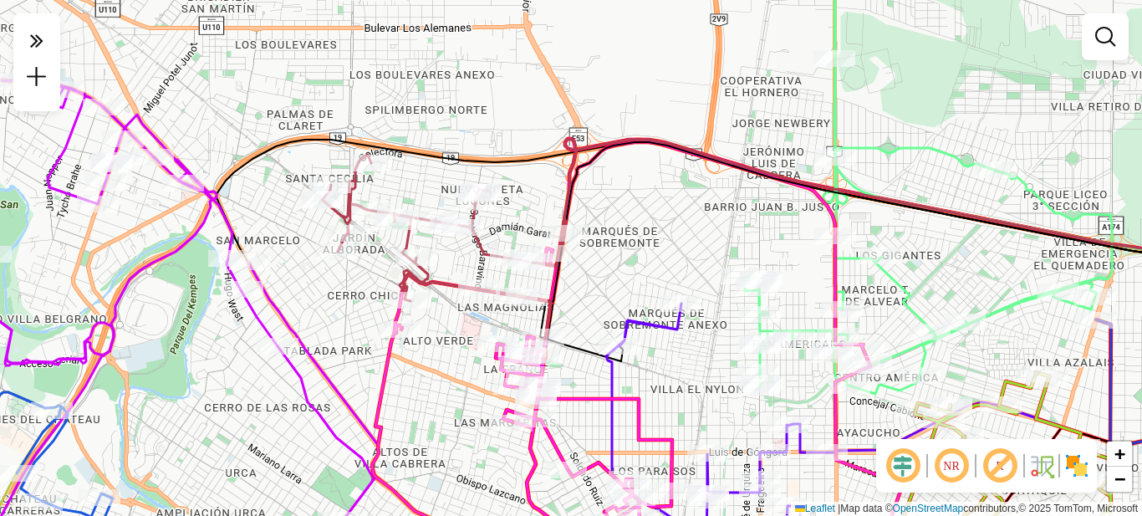
drag, startPoint x: 621, startPoint y: 281, endPoint x: 594, endPoint y: 197, distance: 88.1
click at [594, 197] on div "Janela de atendimento Grade de atendimento Capacidade Transportadoras Veículos …" at bounding box center [571, 258] width 1142 height 516
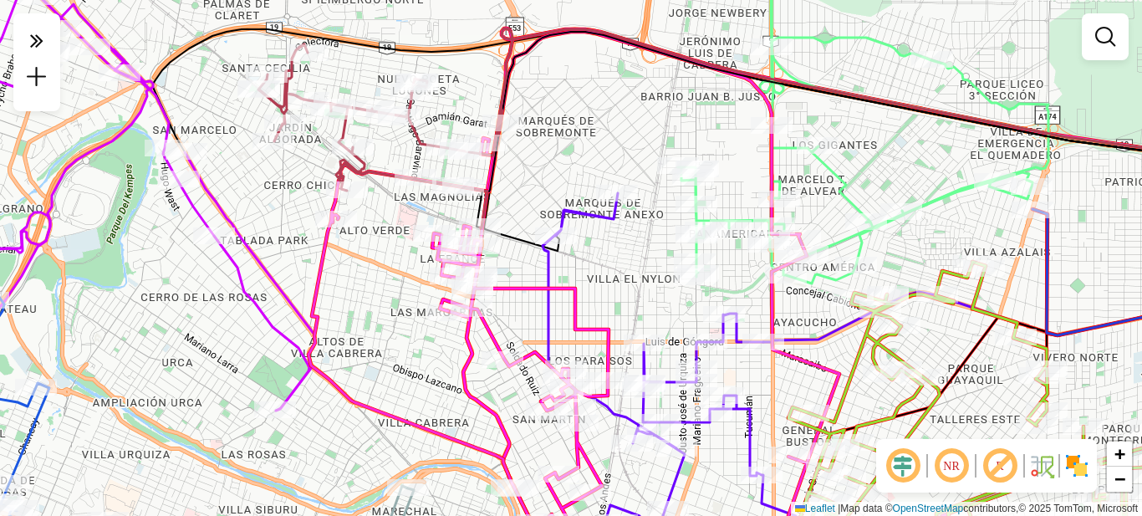
drag, startPoint x: 657, startPoint y: 319, endPoint x: 570, endPoint y: 219, distance: 131.6
click at [580, 229] on div "Janela de atendimento Grade de atendimento Capacidade Transportadoras Veículos …" at bounding box center [571, 258] width 1142 height 516
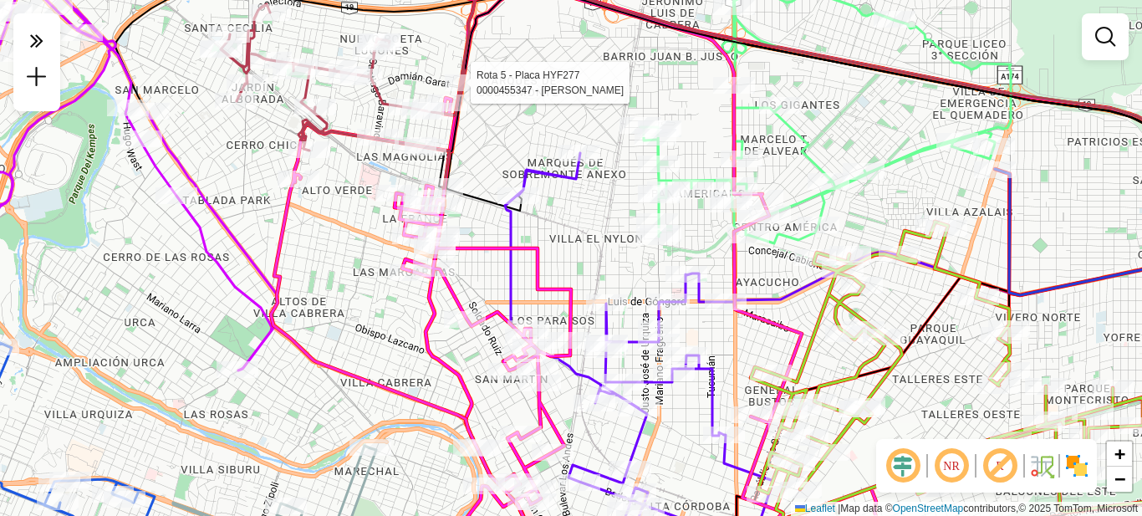
select select "**********"
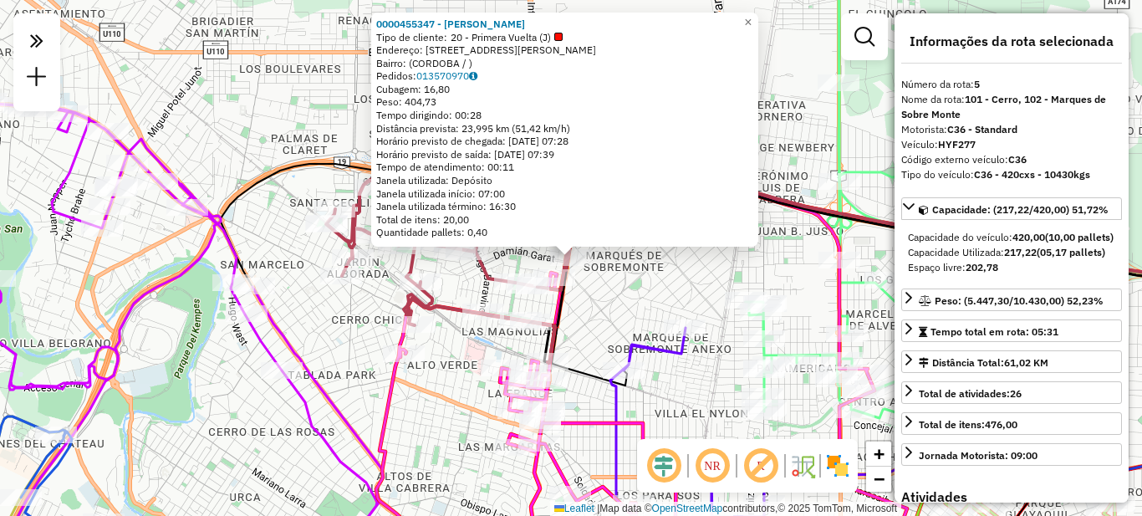
click at [304, 185] on div "0000455347 - [PERSON_NAME] Tipo de cliente: 20 - Primera Vuelta (J) Endereço: […" at bounding box center [571, 258] width 1142 height 516
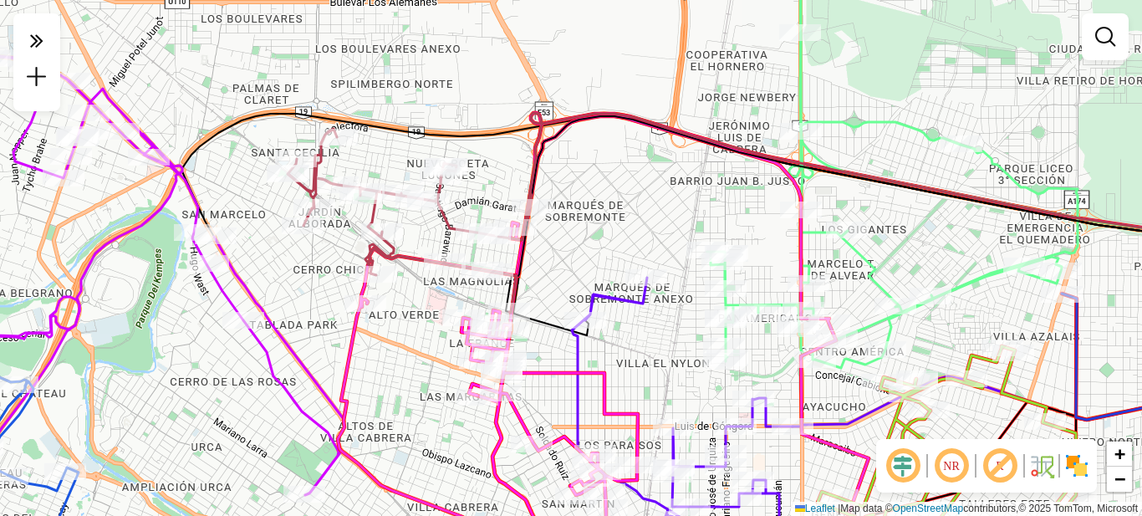
drag, startPoint x: 651, startPoint y: 277, endPoint x: 537, endPoint y: 180, distance: 149.5
click at [537, 179] on div "Janela de atendimento Grade de atendimento Capacidade Transportadoras Veículos …" at bounding box center [571, 258] width 1142 height 516
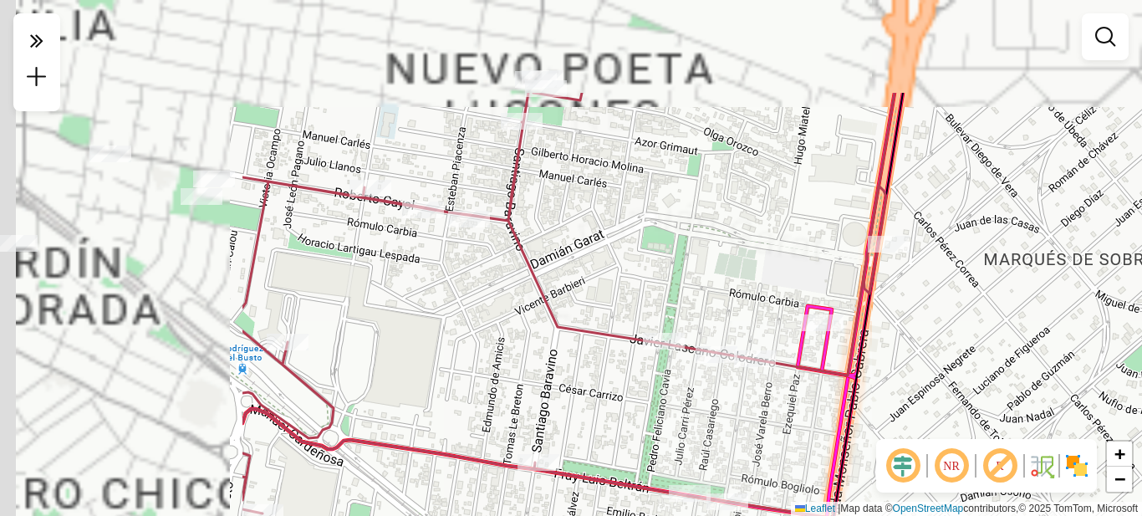
drag, startPoint x: 330, startPoint y: 153, endPoint x: 759, endPoint y: 320, distance: 460.5
click at [759, 323] on div "Janela de atendimento Grade de atendimento Capacidade Transportadoras Veículos …" at bounding box center [571, 258] width 1142 height 516
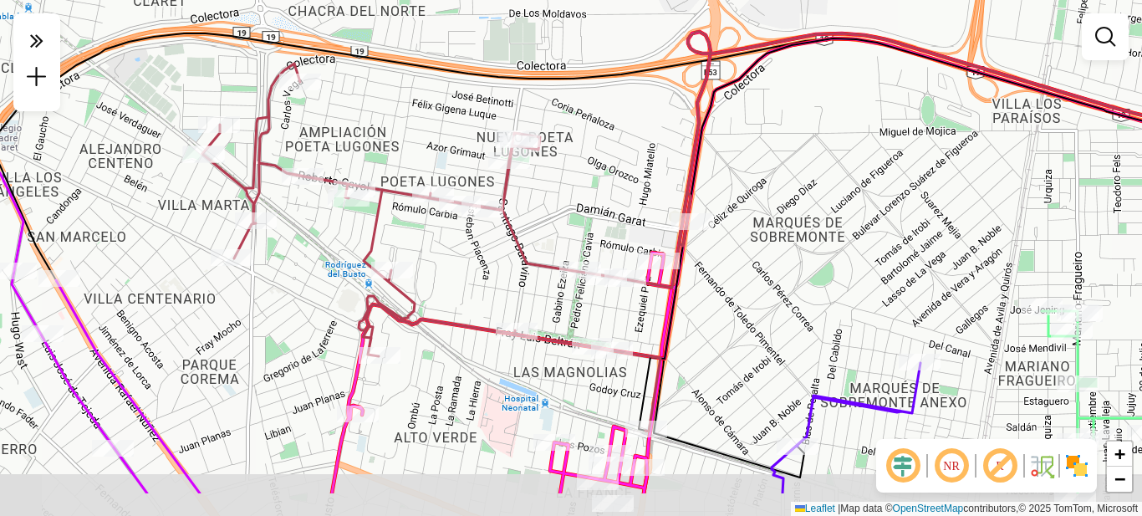
drag, startPoint x: 516, startPoint y: 336, endPoint x: 487, endPoint y: 263, distance: 79.2
click at [487, 263] on div "Janela de atendimento Grade de atendimento Capacidade Transportadoras Veículos …" at bounding box center [571, 258] width 1142 height 516
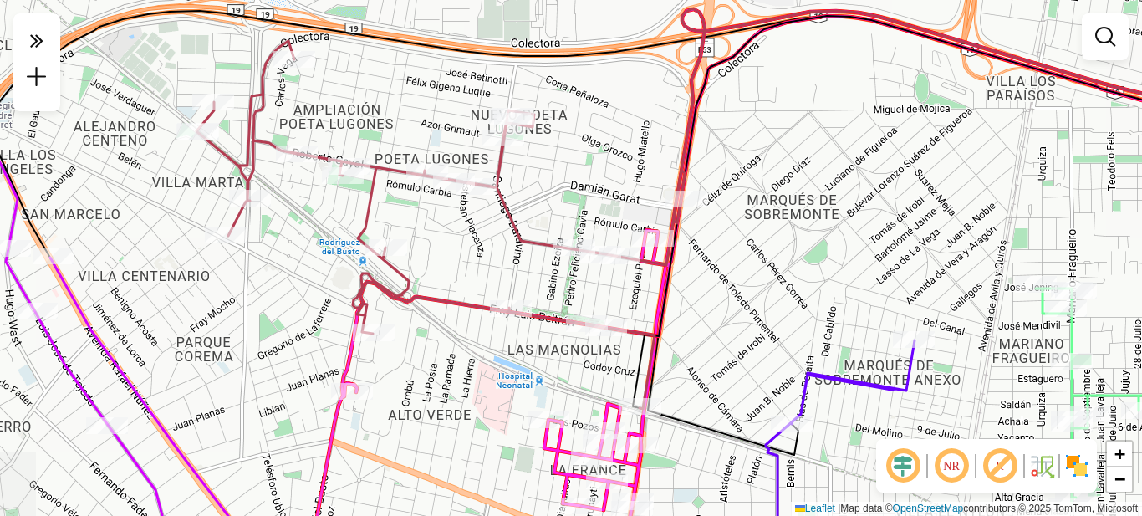
drag, startPoint x: 500, startPoint y: 308, endPoint x: 476, endPoint y: 254, distance: 58.8
click at [476, 254] on div "Janela de atendimento Grade de atendimento Capacidade Transportadoras Veículos …" at bounding box center [571, 258] width 1142 height 516
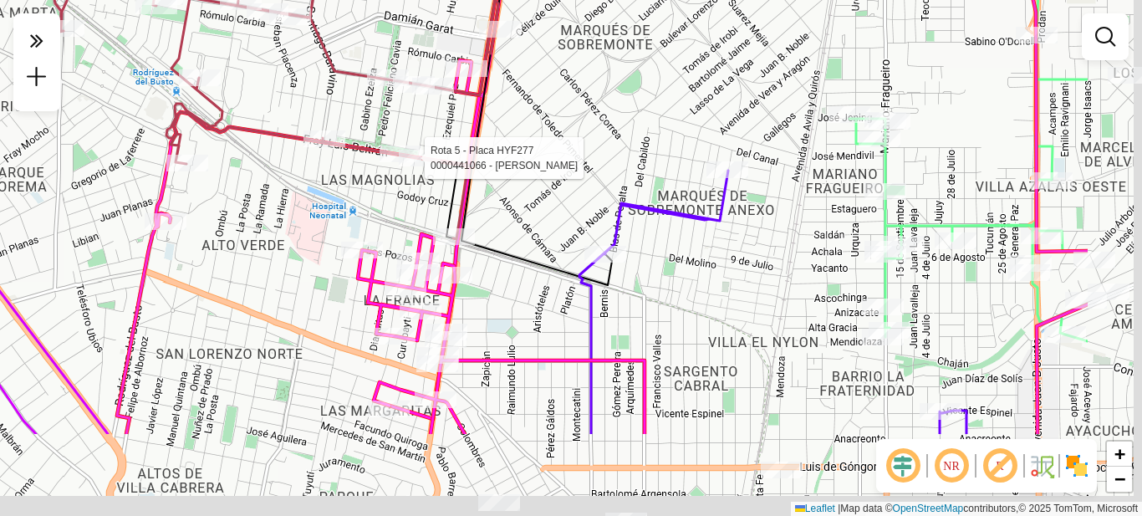
drag, startPoint x: 572, startPoint y: 299, endPoint x: 517, endPoint y: 252, distance: 72.9
click at [402, 165] on div at bounding box center [420, 158] width 42 height 17
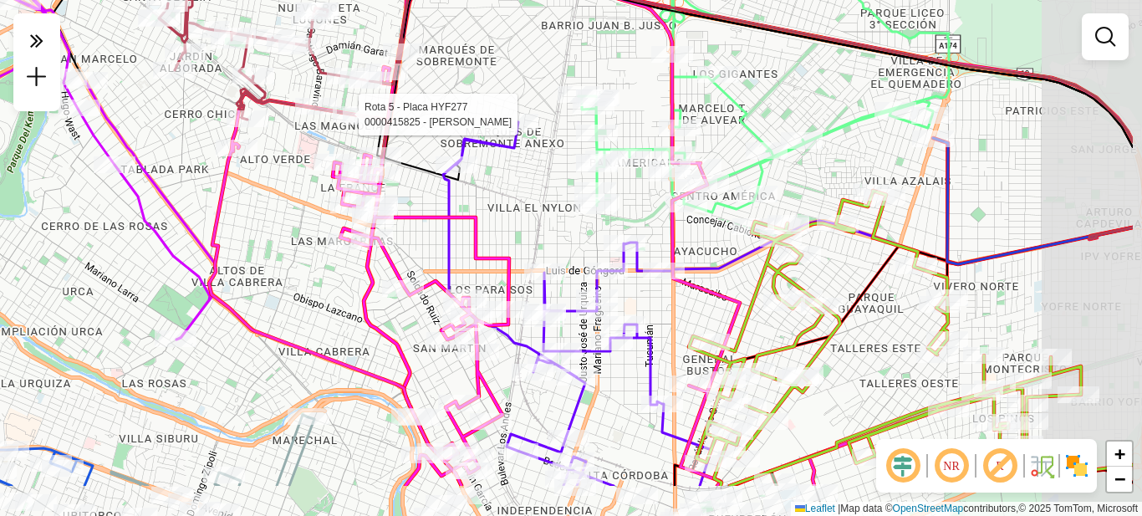
drag, startPoint x: 673, startPoint y: 280, endPoint x: 550, endPoint y: 199, distance: 147.3
click at [550, 199] on div "Rota 5 - Placa HYF277 0000415825 - Zarates [PERSON_NAME] de atendimento Grade d…" at bounding box center [571, 258] width 1142 height 516
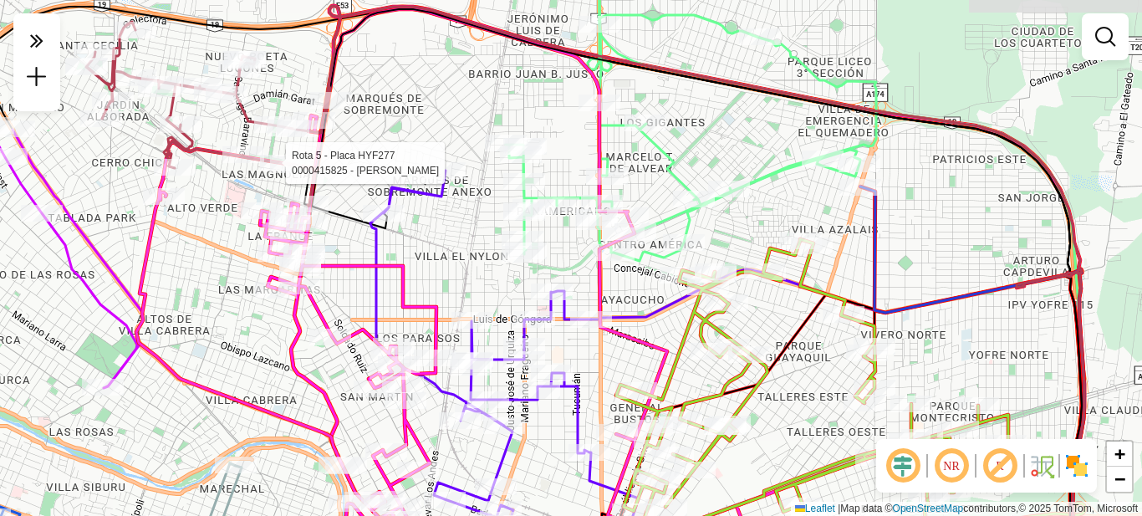
drag, startPoint x: 691, startPoint y: 288, endPoint x: 678, endPoint y: 309, distance: 25.1
click at [678, 309] on icon at bounding box center [850, 442] width 519 height 346
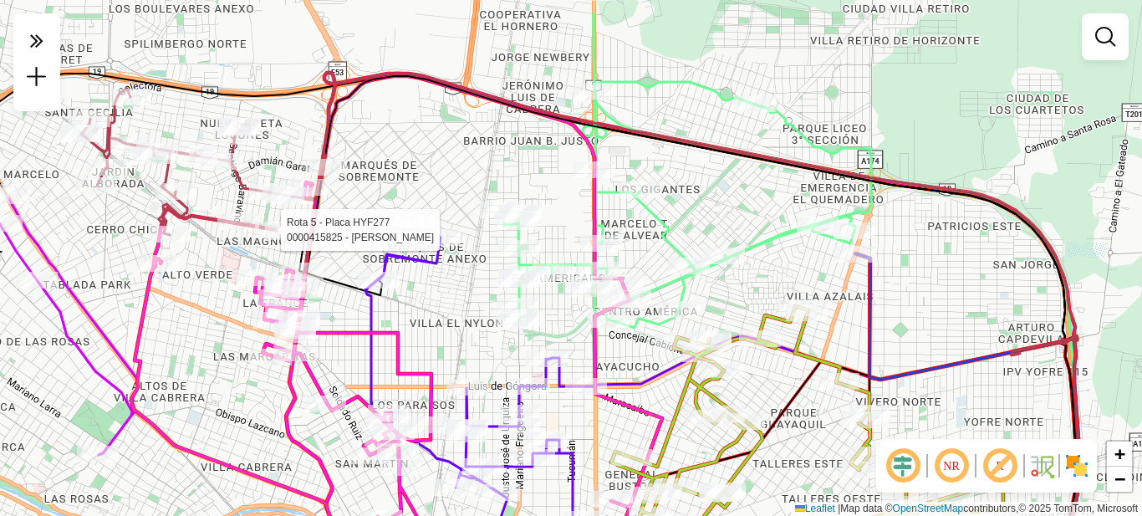
drag, startPoint x: 723, startPoint y: 159, endPoint x: 698, endPoint y: 226, distance: 71.5
click at [713, 237] on div "Rota 5 - Placa HYF277 0000415825 - Zarates [PERSON_NAME] de atendimento Grade d…" at bounding box center [571, 258] width 1142 height 516
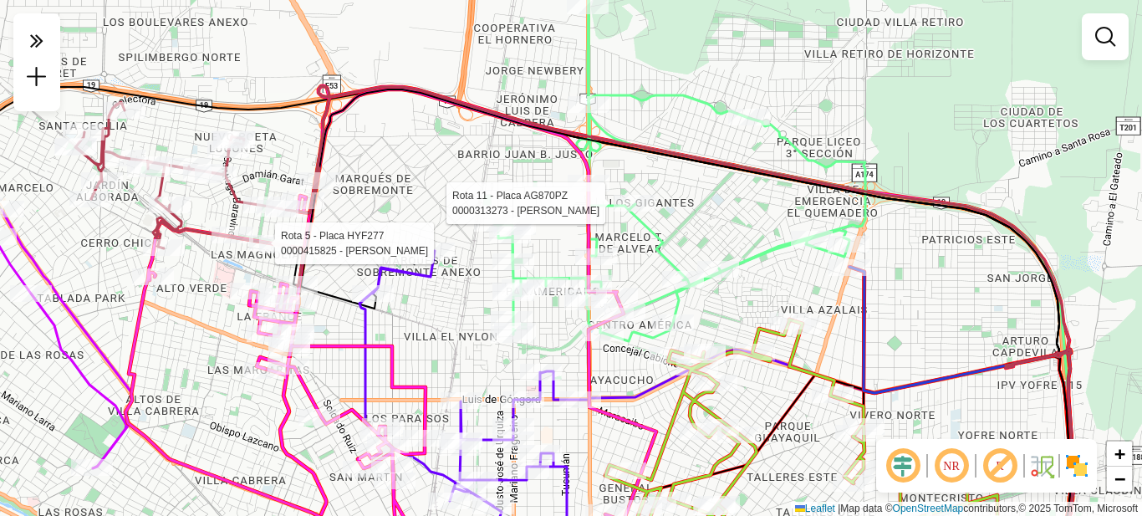
select select "**********"
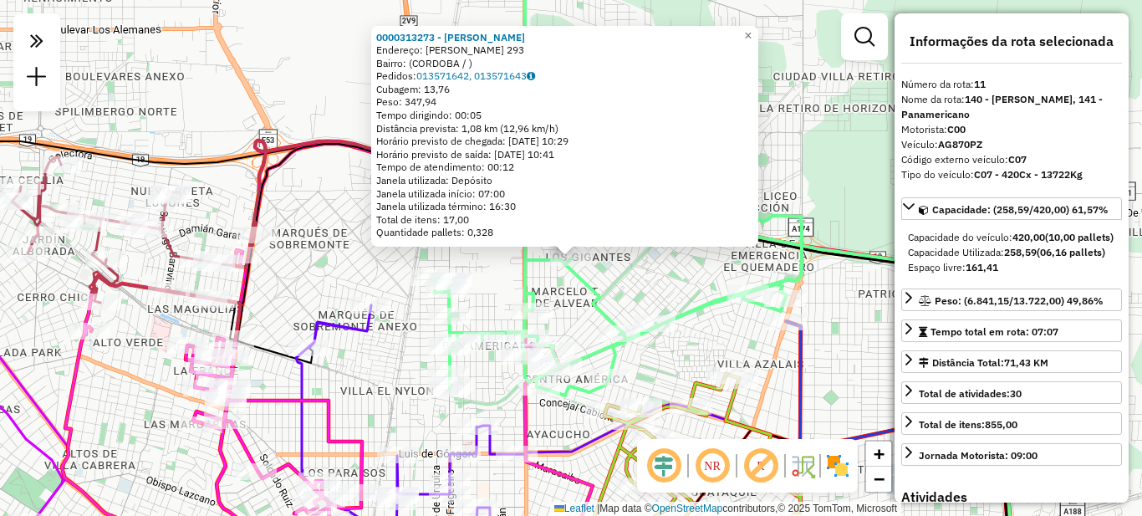
click at [649, 268] on div "0000313273 - [PERSON_NAME]: [PERSON_NAME] 293 Bairro: (CORDOBA / ) Pedidos: 013…" at bounding box center [571, 258] width 1142 height 516
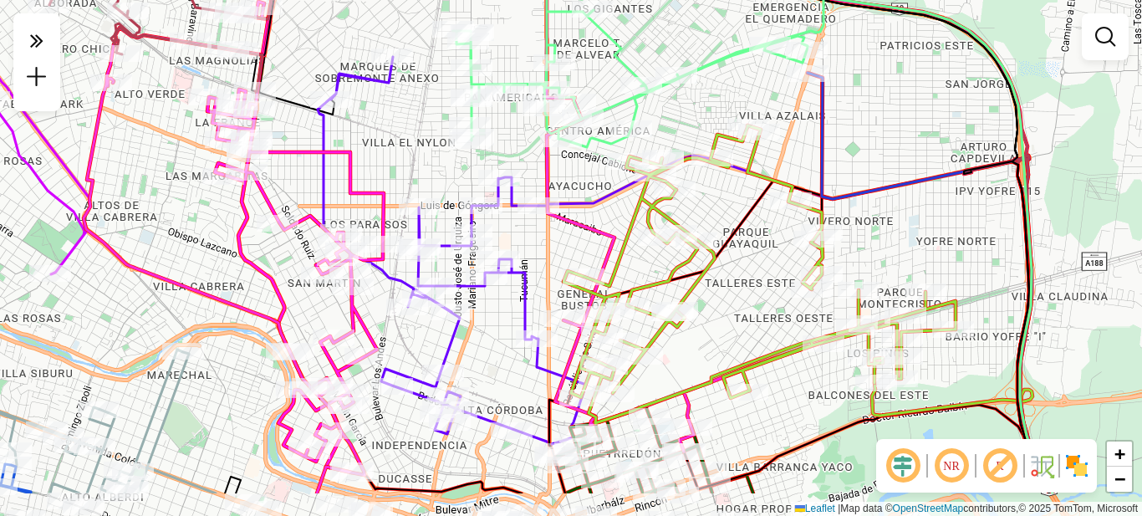
drag, startPoint x: 689, startPoint y: 340, endPoint x: 703, endPoint y: 258, distance: 83.2
click at [703, 263] on icon at bounding box center [760, 274] width 392 height 298
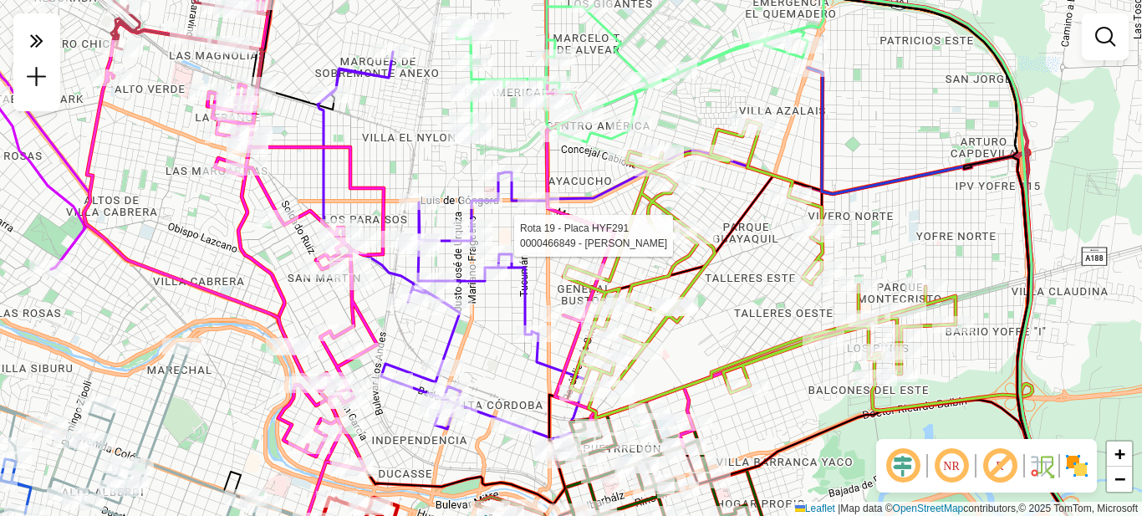
select select "**********"
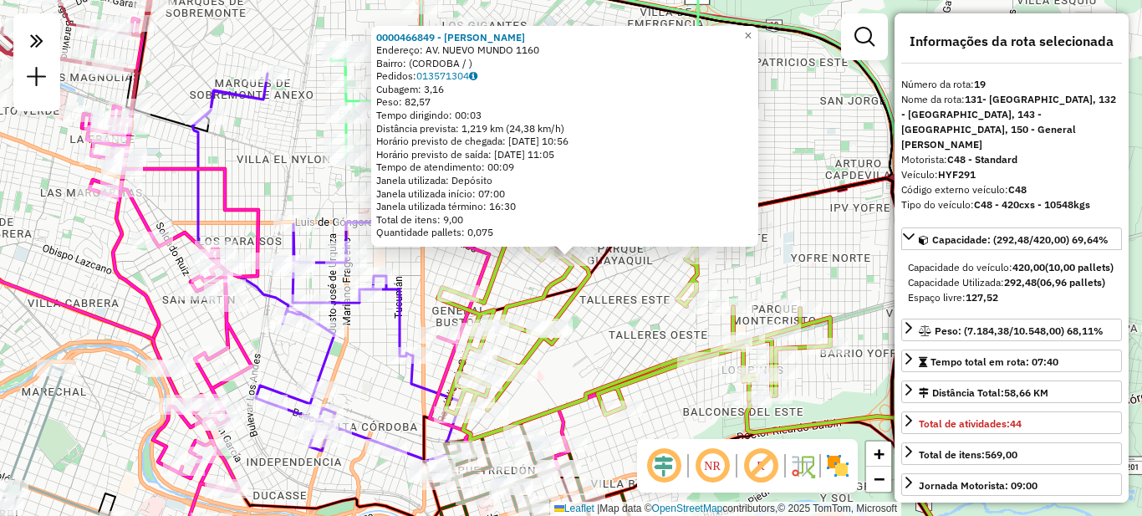
click at [621, 328] on div "0000466849 - [PERSON_NAME]: AV. NUEVO MUNDO 1160 Bairro: ([GEOGRAPHIC_DATA] / )…" at bounding box center [571, 258] width 1142 height 516
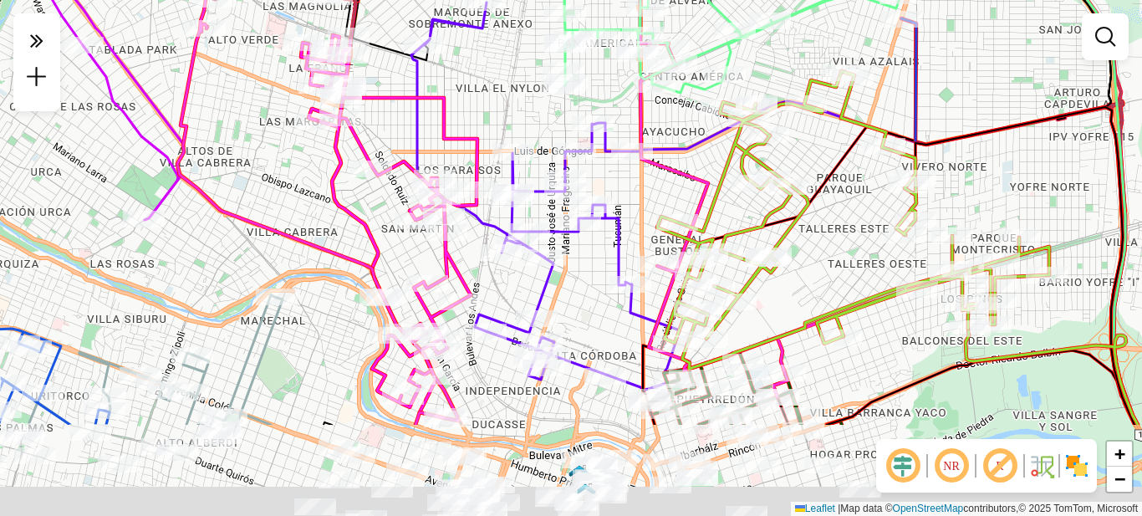
drag, startPoint x: 549, startPoint y: 381, endPoint x: 565, endPoint y: 268, distance: 114.0
click at [565, 268] on div "Janela de atendimento Grade de atendimento Capacidade Transportadoras Veículos …" at bounding box center [571, 258] width 1142 height 516
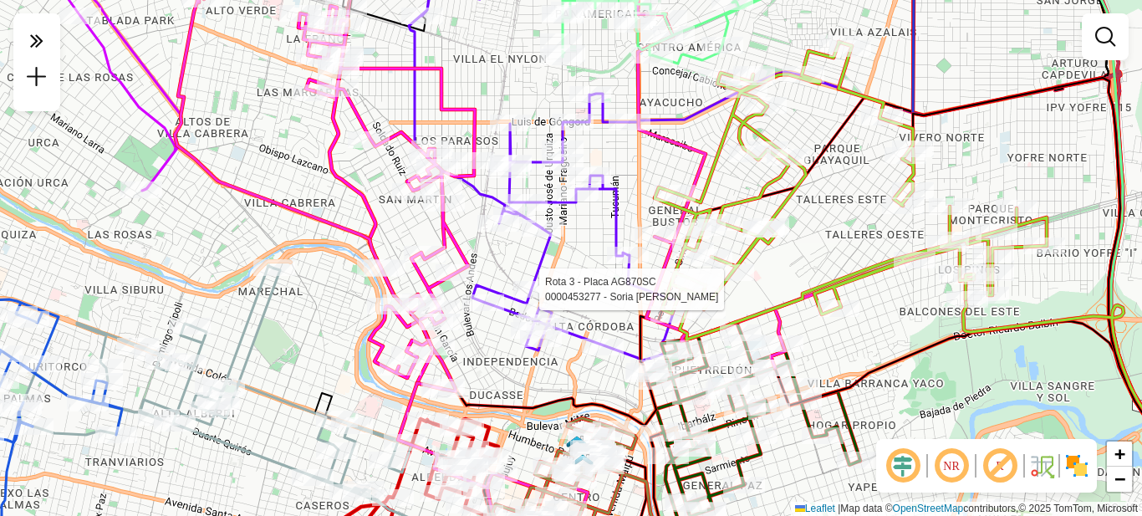
select select "**********"
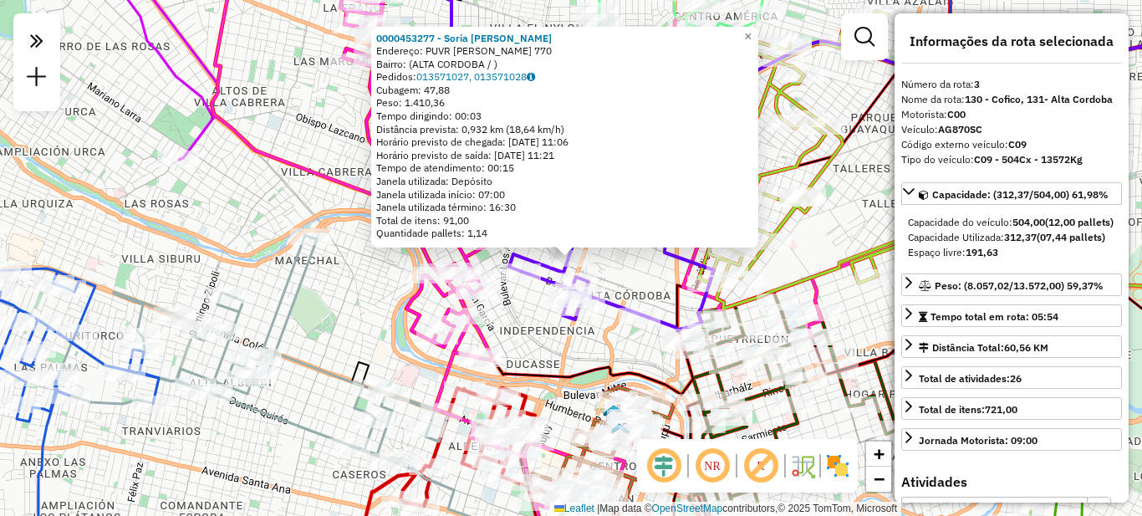
click at [627, 273] on div "Rota 3 - Placa AG870SC 0000456856 - [PERSON_NAME] 3 - Placa AG870SC 0000437664 …" at bounding box center [571, 258] width 1142 height 516
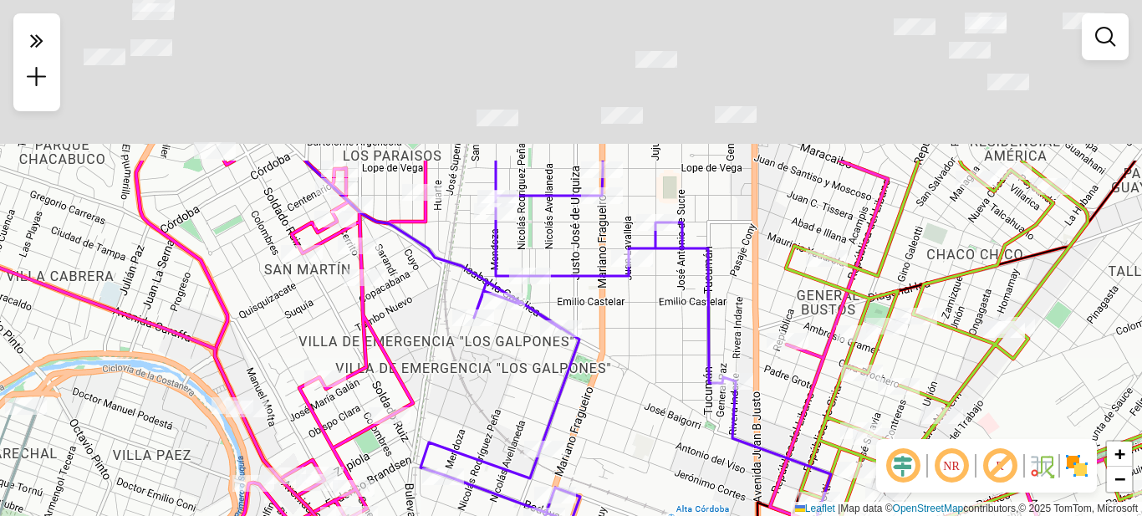
drag, startPoint x: 618, startPoint y: 221, endPoint x: 622, endPoint y: 345, distance: 123.9
click at [652, 435] on div "Janela de atendimento Grade de atendimento Capacidade Transportadoras Veículos …" at bounding box center [571, 258] width 1142 height 516
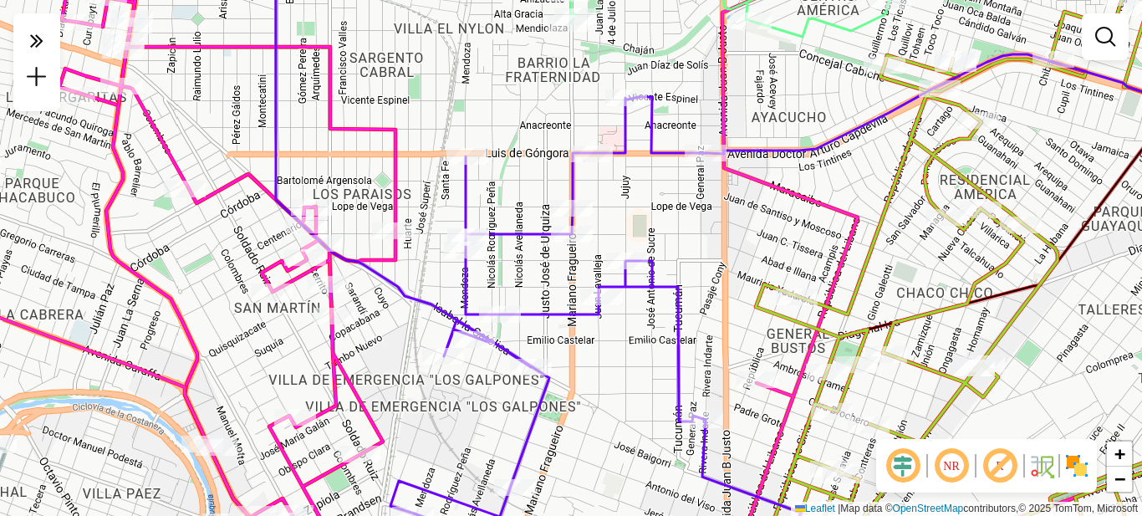
drag, startPoint x: 642, startPoint y: 327, endPoint x: 605, endPoint y: 330, distance: 37.7
click at [605, 330] on div "Janela de atendimento Grade de atendimento Capacidade Transportadoras Veículos …" at bounding box center [571, 258] width 1142 height 516
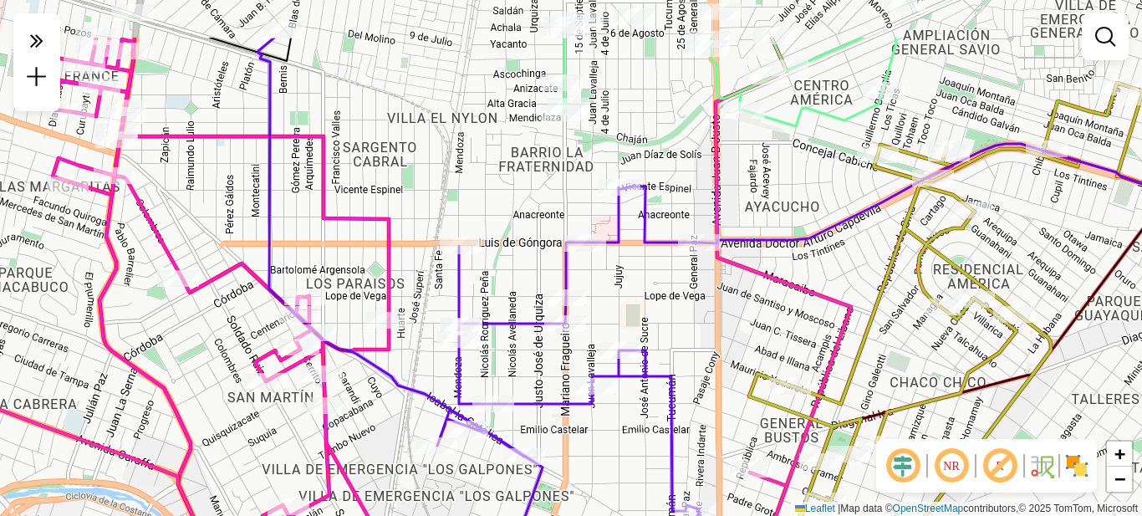
drag, startPoint x: 563, startPoint y: 125, endPoint x: 544, endPoint y: 172, distance: 51.1
click at [544, 172] on div "Janela de atendimento Grade de atendimento Capacidade Transportadoras Veículos …" at bounding box center [571, 258] width 1142 height 516
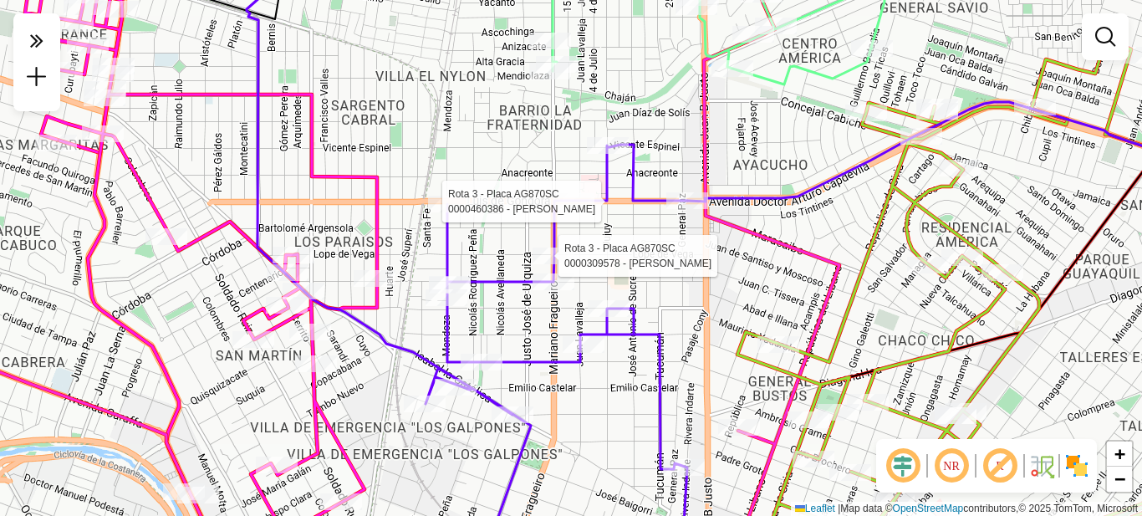
select select "**********"
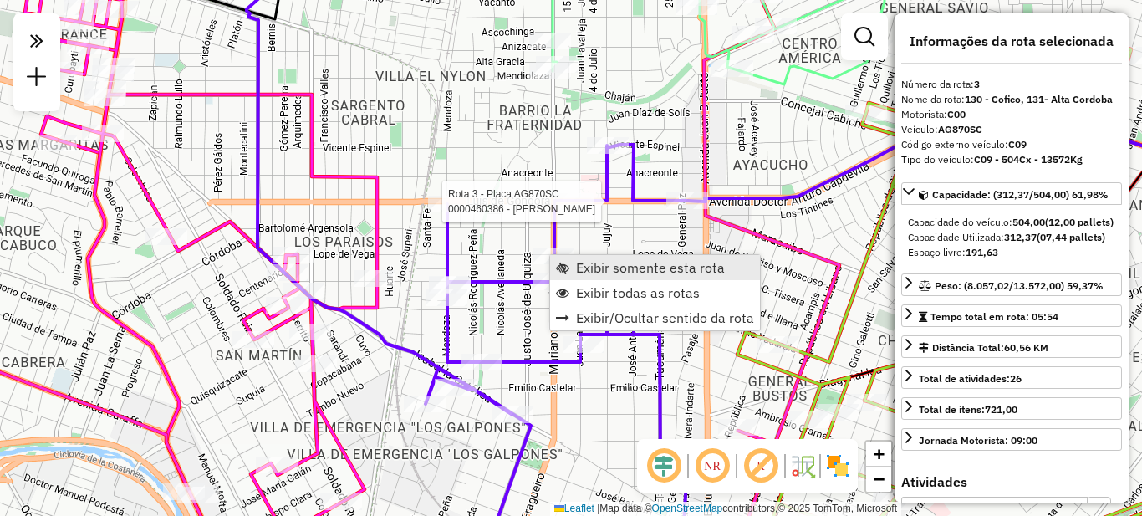
click at [620, 267] on span "Exibir somente esta rota" at bounding box center [650, 267] width 149 height 13
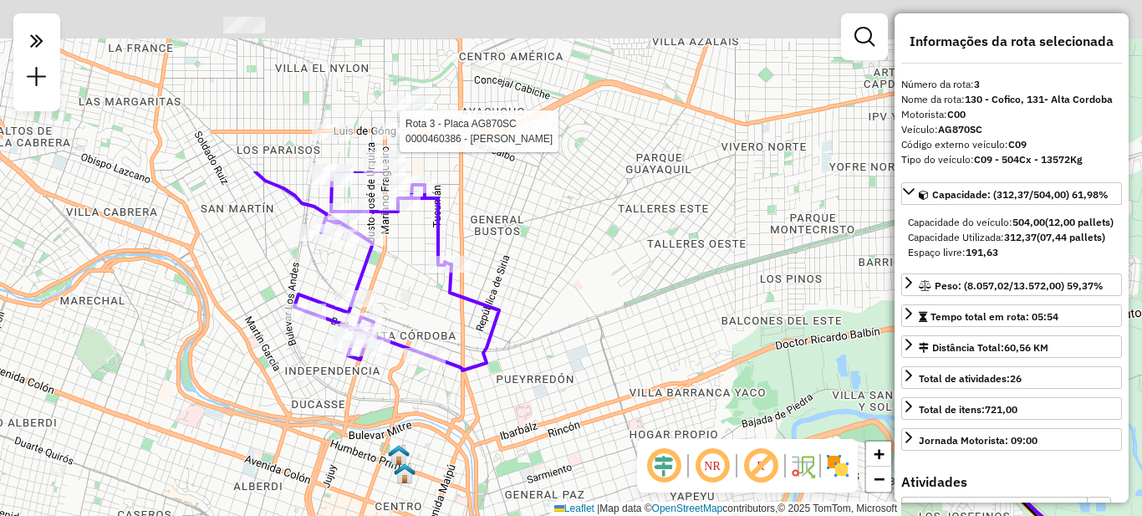
drag, startPoint x: 569, startPoint y: 140, endPoint x: 710, endPoint y: 468, distance: 357.8
click at [711, 468] on hb-router-mapa "**********" at bounding box center [571, 258] width 1142 height 516
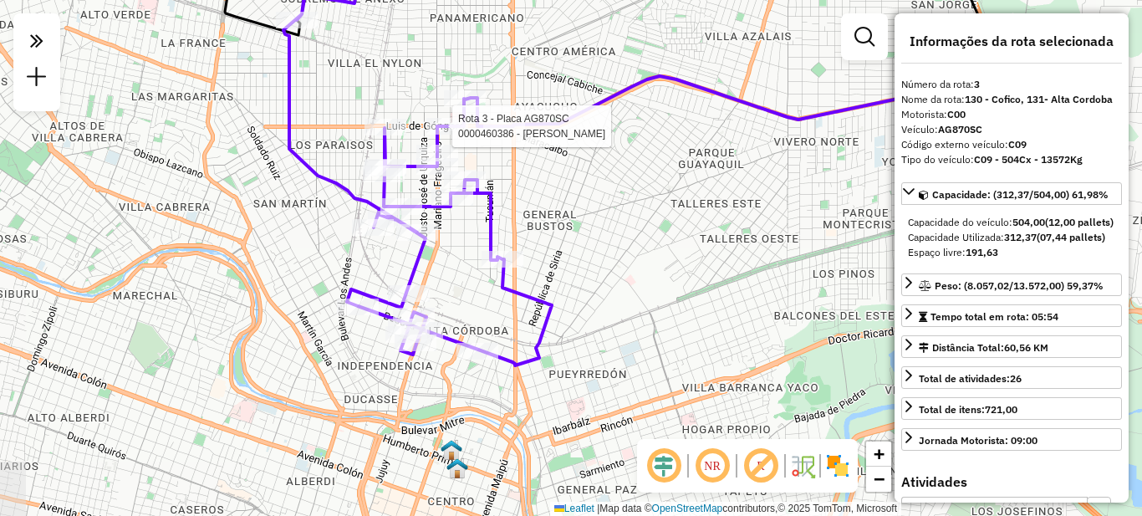
drag, startPoint x: 606, startPoint y: 385, endPoint x: 627, endPoint y: 302, distance: 85.6
click at [627, 302] on div "Rota 3 - Placa AG870SC 0000460386 - [PERSON_NAME] de atendimento Grade de atend…" at bounding box center [571, 258] width 1142 height 516
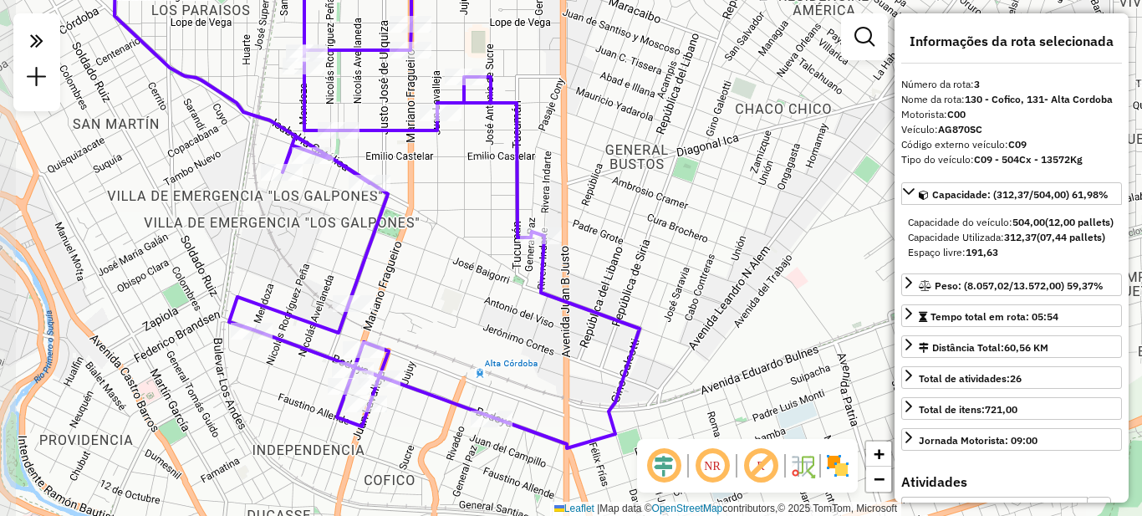
drag, startPoint x: 373, startPoint y: 295, endPoint x: 541, endPoint y: 304, distance: 168.3
click at [541, 304] on div "Rota 3 - Placa AG870SC 0000460386 - [PERSON_NAME] de atendimento Grade de atend…" at bounding box center [571, 258] width 1142 height 516
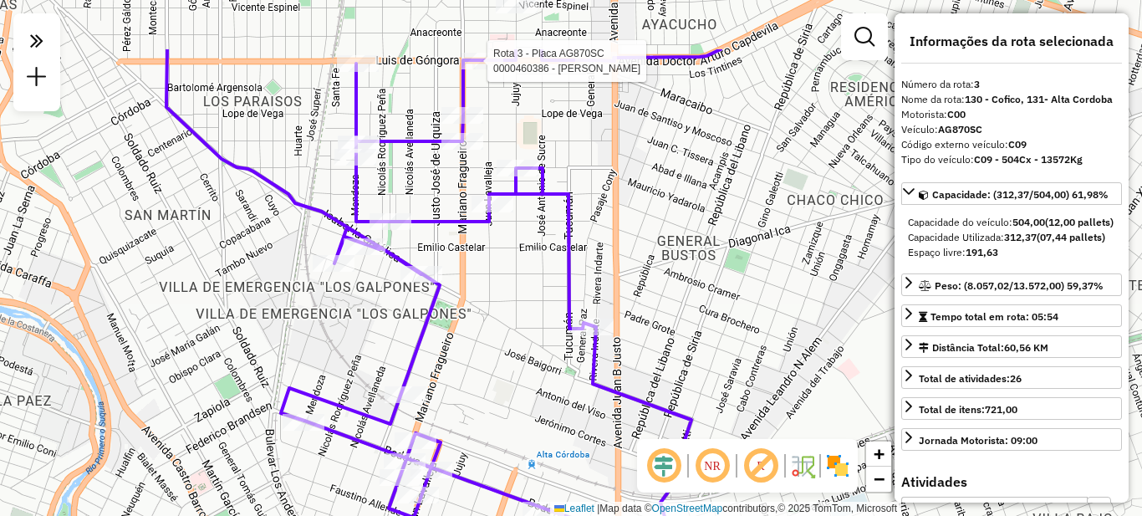
drag, startPoint x: 411, startPoint y: 288, endPoint x: 463, endPoint y: 389, distance: 113.3
click at [463, 389] on div "Rota 3 - Placa AG870SC 0000460386 - [PERSON_NAME] de atendimento Grade de atend…" at bounding box center [571, 258] width 1142 height 516
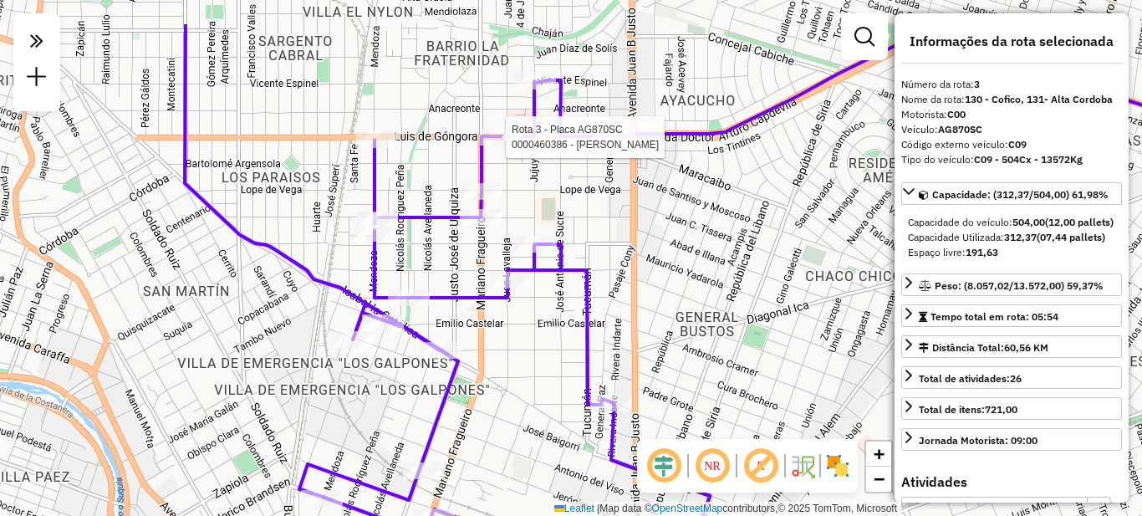
drag, startPoint x: 467, startPoint y: 289, endPoint x: 484, endPoint y: 367, distance: 79.7
click at [484, 367] on div "Rota 3 - Placa AG870SC 0000460386 - [PERSON_NAME] de atendimento Grade de atend…" at bounding box center [571, 258] width 1142 height 516
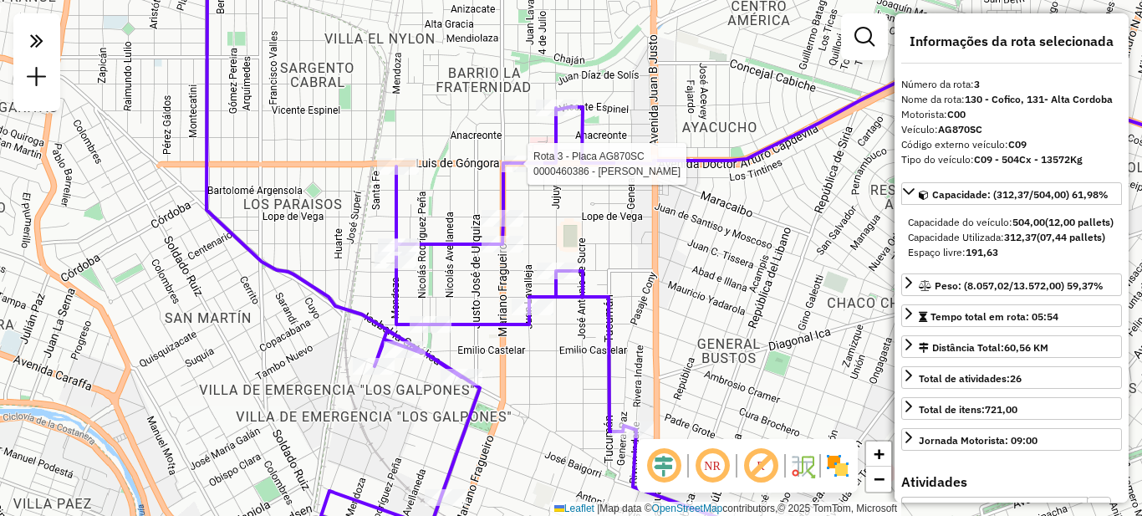
drag, startPoint x: 580, startPoint y: 233, endPoint x: 589, endPoint y: 249, distance: 18.4
click at [589, 249] on div "Rota 3 - Placa AG870SC 0000460386 - [PERSON_NAME] de atendimento Grade de atend…" at bounding box center [571, 258] width 1142 height 516
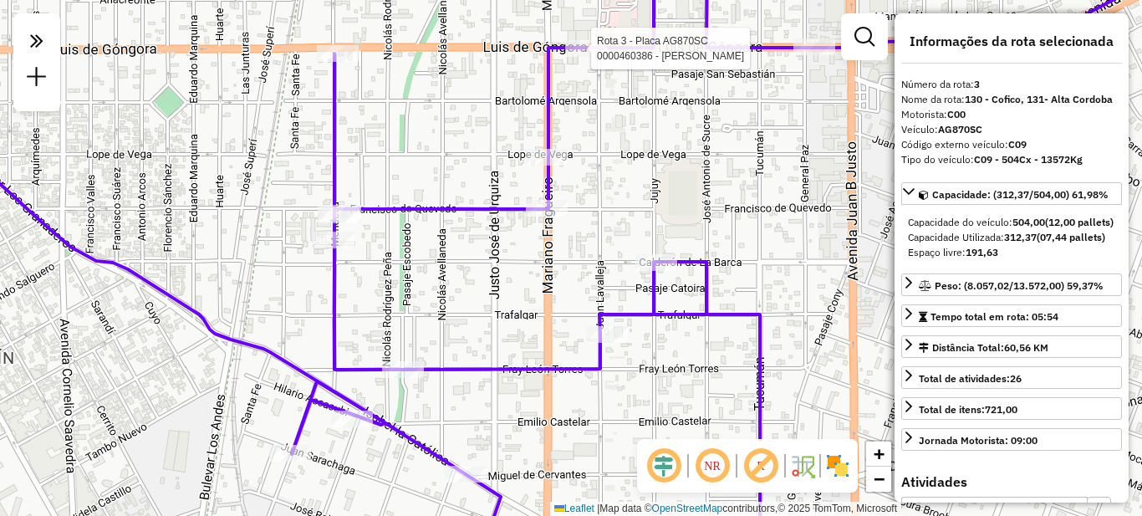
drag, startPoint x: 365, startPoint y: 341, endPoint x: 490, endPoint y: 259, distance: 149.9
click at [460, 308] on div "Rota 3 - Placa AG870SC 0000460386 - [PERSON_NAME] de atendimento Grade de atend…" at bounding box center [571, 258] width 1142 height 516
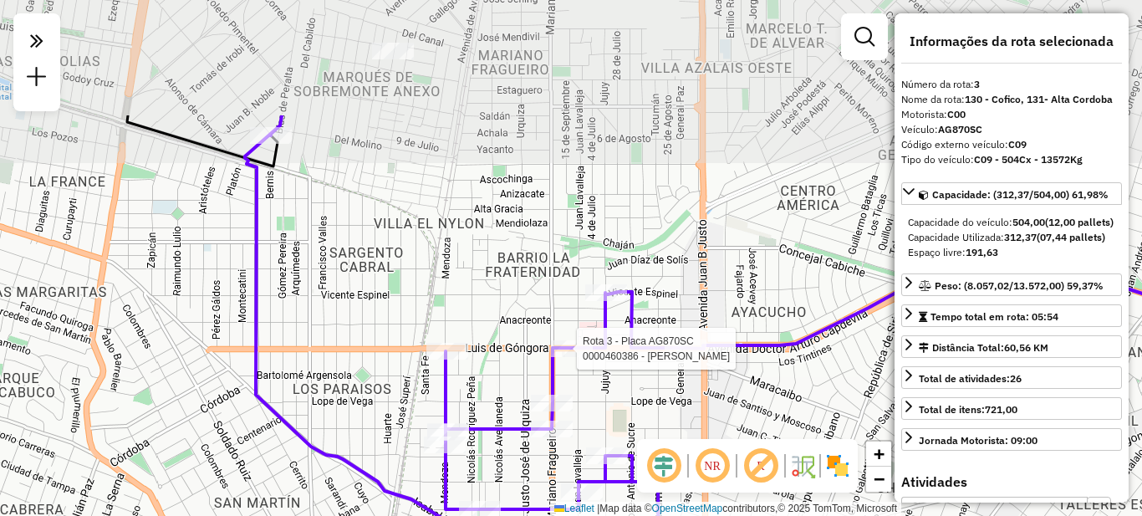
drag, startPoint x: 560, startPoint y: 257, endPoint x: 596, endPoint y: 417, distance: 164.6
click at [603, 425] on div "Rota 3 - Placa AG870SC 0000460386 - [PERSON_NAME] de atendimento Grade de atend…" at bounding box center [571, 258] width 1142 height 516
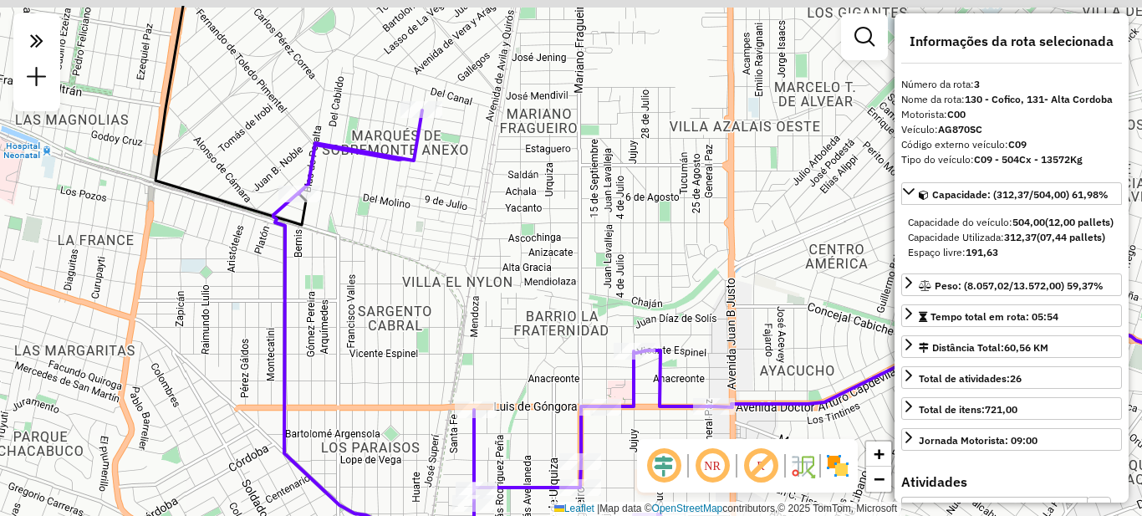
drag, startPoint x: 457, startPoint y: 228, endPoint x: 497, endPoint y: 347, distance: 125.1
click at [509, 353] on div "Janela de atendimento Grade de atendimento Capacidade Transportadoras Veículos …" at bounding box center [571, 258] width 1142 height 516
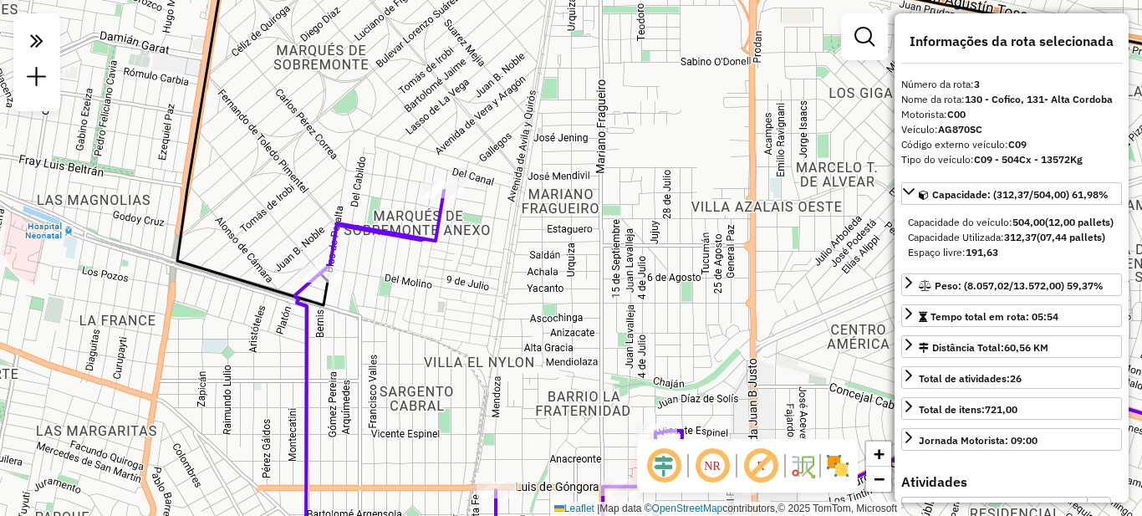
drag, startPoint x: 619, startPoint y: 285, endPoint x: 621, endPoint y: 268, distance: 17.7
click at [621, 268] on div "Janela de atendimento Grade de atendimento Capacidade Transportadoras Veículos …" at bounding box center [571, 258] width 1142 height 516
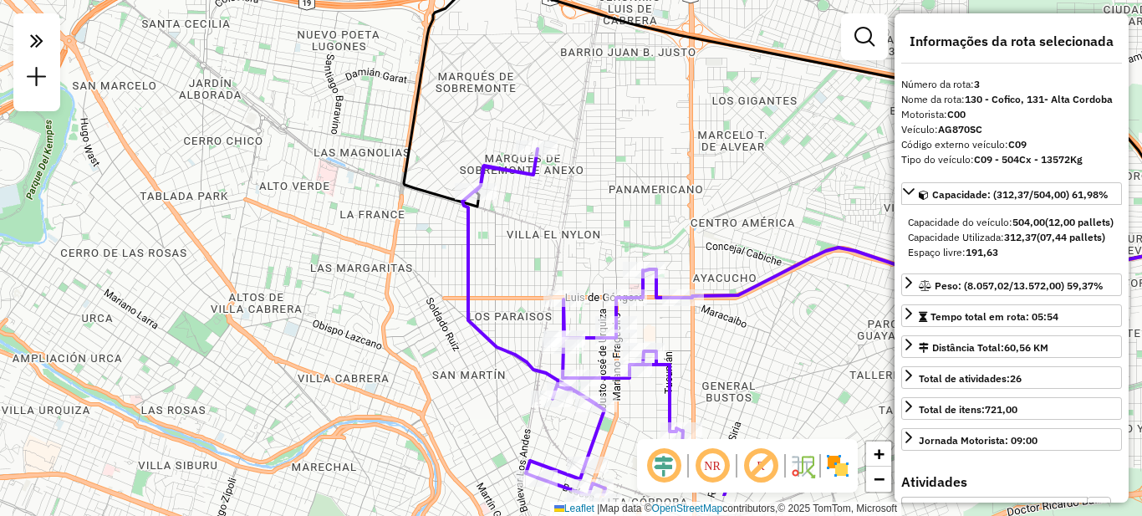
drag, startPoint x: 607, startPoint y: 291, endPoint x: 597, endPoint y: 222, distance: 69.3
click at [597, 222] on div "Janela de atendimento Grade de atendimento Capacidade Transportadoras Veículos …" at bounding box center [571, 258] width 1142 height 516
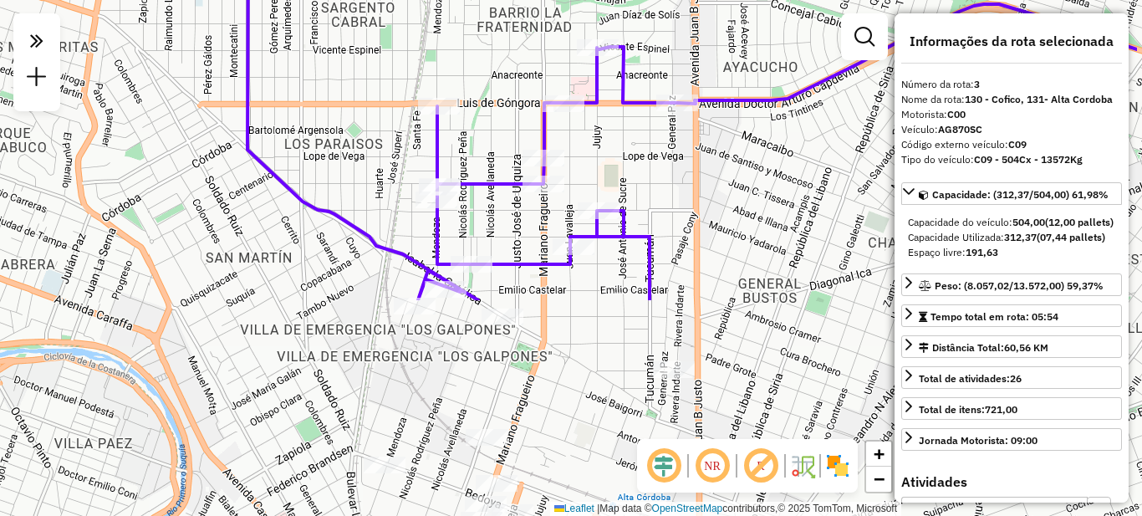
drag, startPoint x: 555, startPoint y: 344, endPoint x: 436, endPoint y: 77, distance: 292.0
click at [436, 77] on div "Janela de atendimento Grade de atendimento Capacidade Transportadoras Veículos …" at bounding box center [571, 258] width 1142 height 516
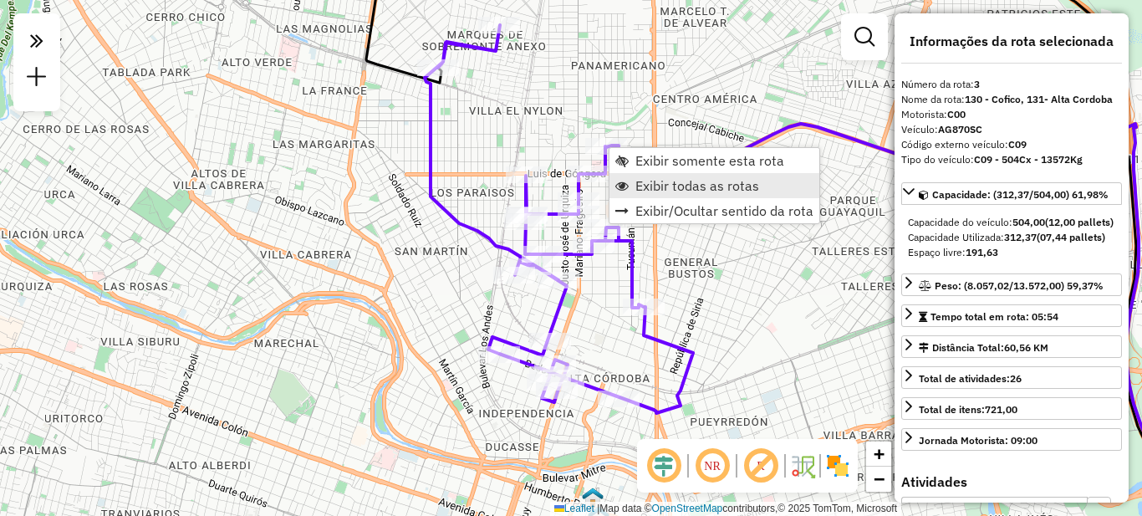
click at [647, 180] on span "Exibir todas as rotas" at bounding box center [698, 185] width 124 height 13
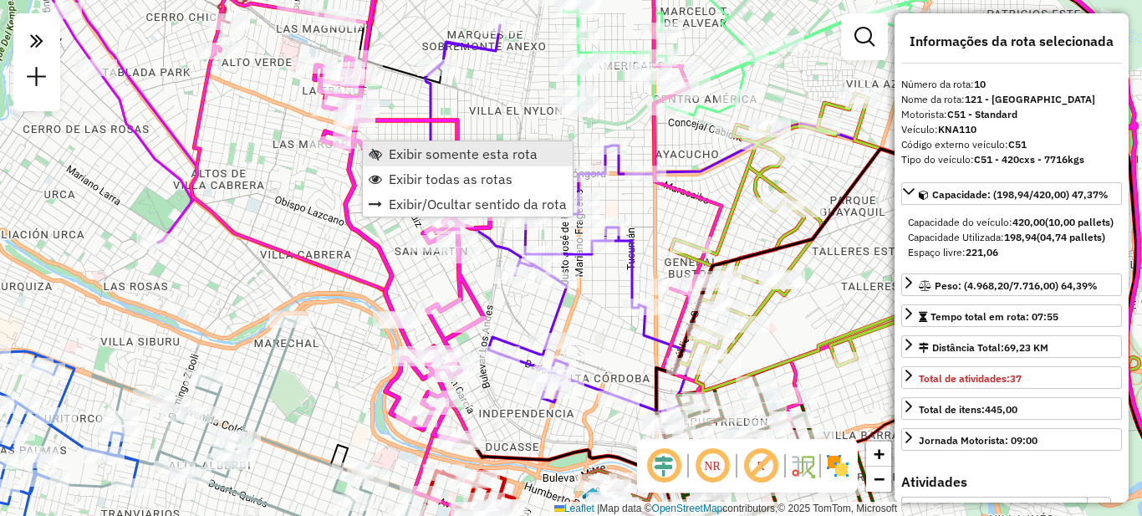
click at [441, 158] on span "Exibir somente esta rota" at bounding box center [463, 153] width 149 height 13
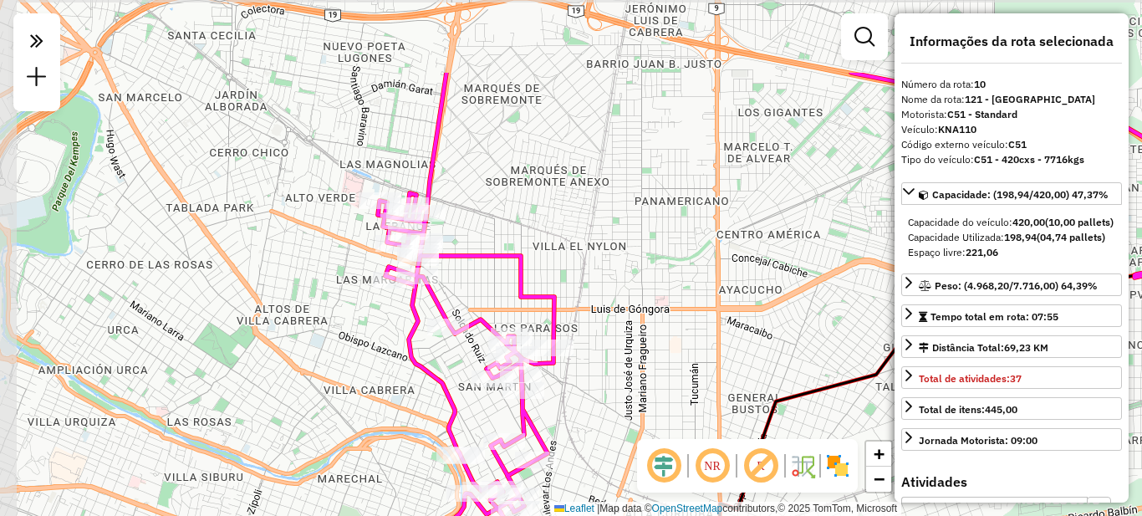
drag, startPoint x: 545, startPoint y: 299, endPoint x: 627, endPoint y: 392, distance: 123.8
click at [627, 392] on div "Janela de atendimento Grade de atendimento Capacidade Transportadoras Veículos …" at bounding box center [571, 258] width 1142 height 516
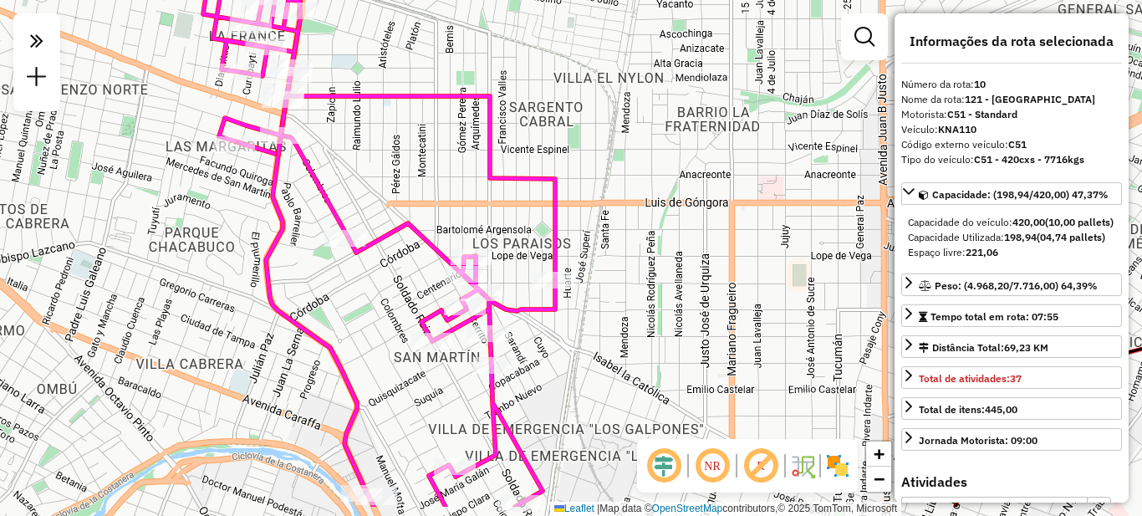
drag, startPoint x: 591, startPoint y: 416, endPoint x: 665, endPoint y: 367, distance: 88.1
click at [665, 367] on div "Janela de atendimento Grade de atendimento Capacidade Transportadoras Veículos …" at bounding box center [571, 258] width 1142 height 516
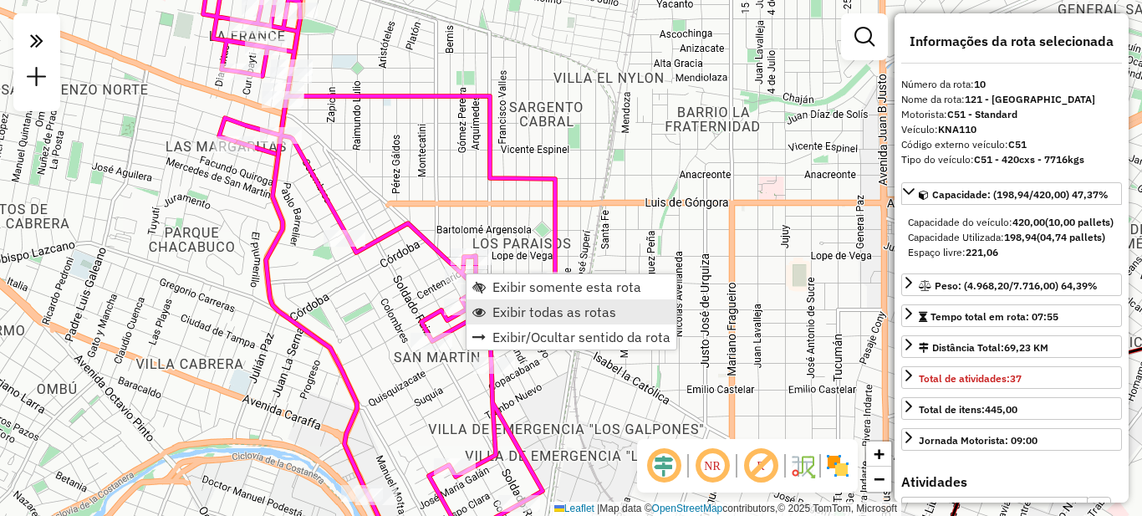
click at [533, 315] on span "Exibir todas as rotas" at bounding box center [555, 311] width 124 height 13
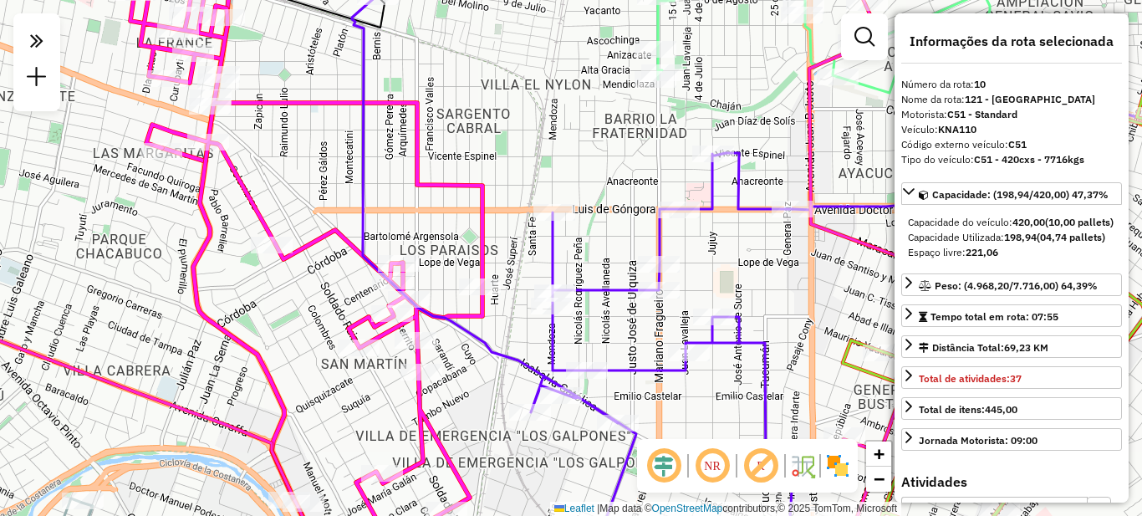
drag, startPoint x: 705, startPoint y: 168, endPoint x: 364, endPoint y: 212, distance: 344.0
click at [364, 212] on div "Janela de atendimento Grade de atendimento Capacidade Transportadoras Veículos …" at bounding box center [571, 258] width 1142 height 516
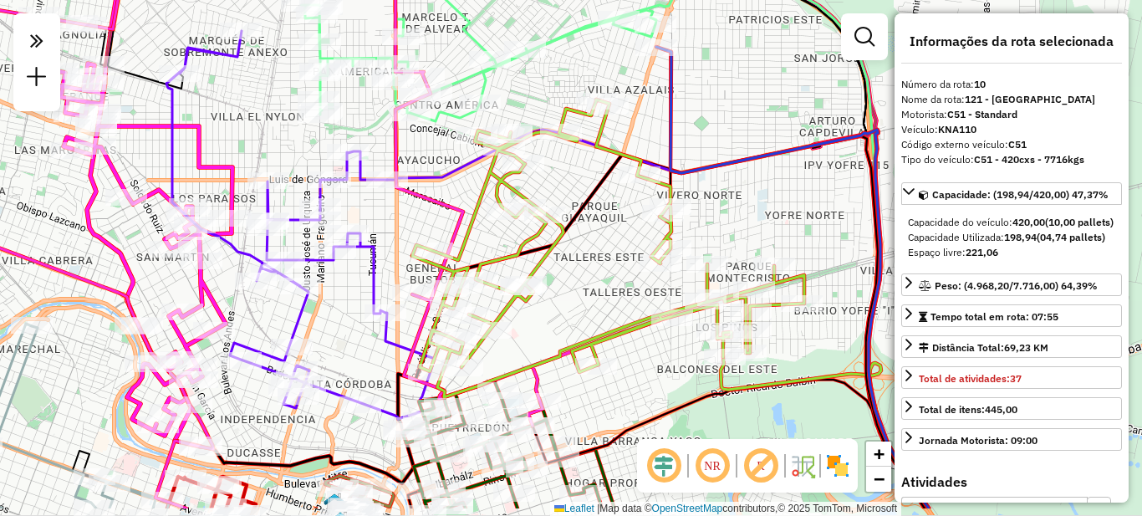
drag, startPoint x: 470, startPoint y: 234, endPoint x: 396, endPoint y: 166, distance: 101.2
click at [396, 166] on icon at bounding box center [302, 199] width 740 height 619
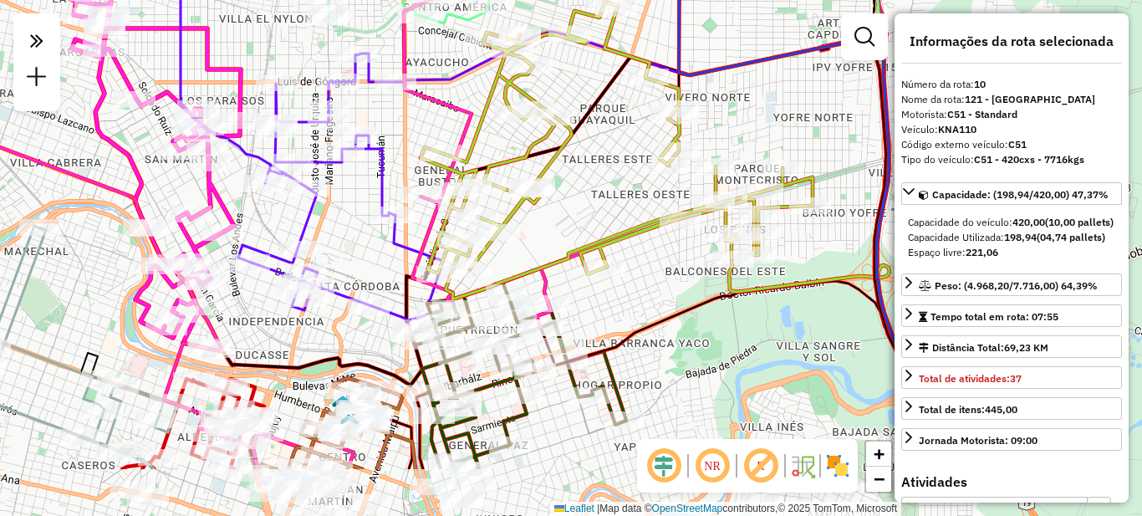
drag, startPoint x: 533, startPoint y: 345, endPoint x: 539, endPoint y: 263, distance: 82.2
click at [539, 263] on icon at bounding box center [617, 151] width 392 height 298
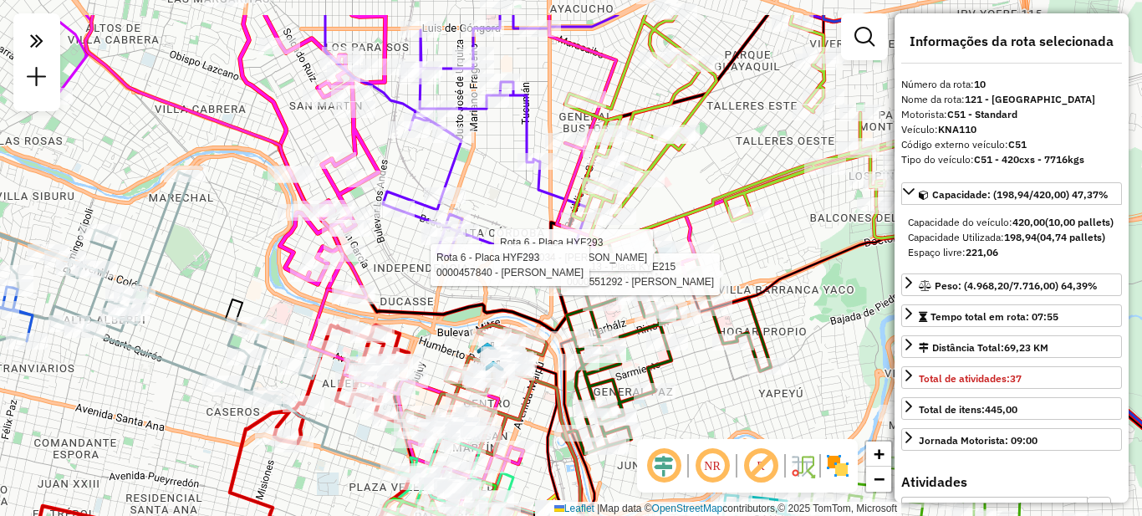
drag, startPoint x: 368, startPoint y: 208, endPoint x: 409, endPoint y: 275, distance: 78.5
click at [409, 275] on div "Rota 13 - Placa KYE215 0000551292 - [PERSON_NAME] Rota 6 - Placa HYF293 0000423…" at bounding box center [571, 258] width 1142 height 516
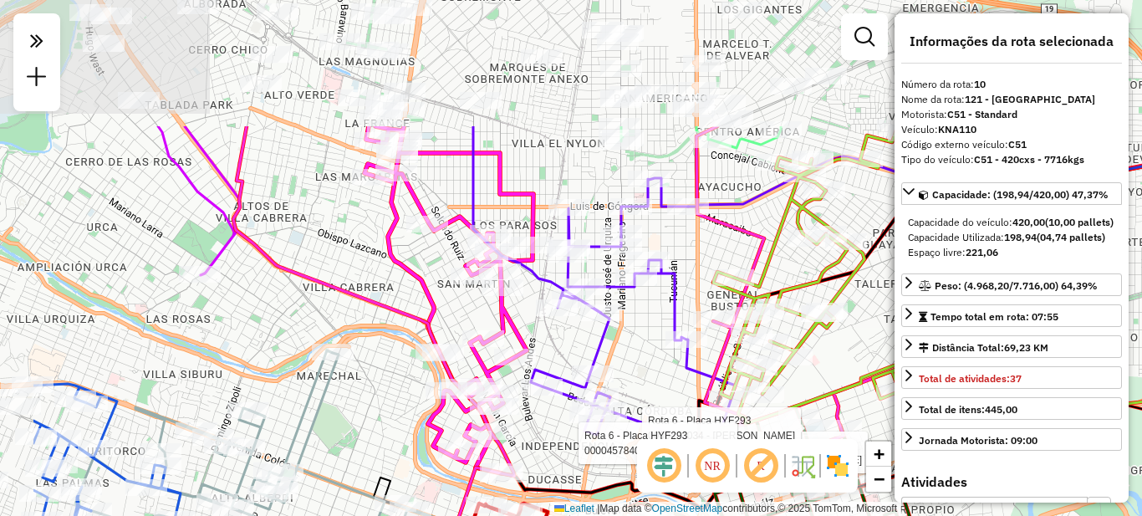
drag, startPoint x: 391, startPoint y: 261, endPoint x: 529, endPoint y: 427, distance: 215.7
click at [541, 448] on div "Rota 13 - Placa KYE215 0000551292 - [PERSON_NAME] Rota 6 - Placa HYF293 0000423…" at bounding box center [571, 258] width 1142 height 516
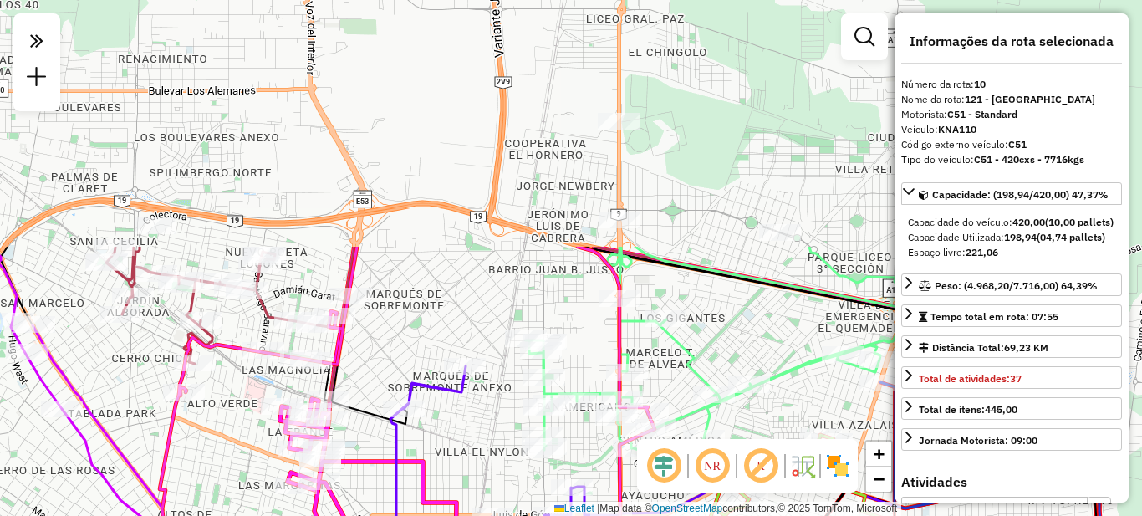
drag, startPoint x: 518, startPoint y: 165, endPoint x: 414, endPoint y: 366, distance: 226.7
click at [432, 462] on div "Rota 13 - Placa KYE215 0000551292 - [PERSON_NAME] Rota 6 - Placa HYF293 0000423…" at bounding box center [571, 258] width 1142 height 516
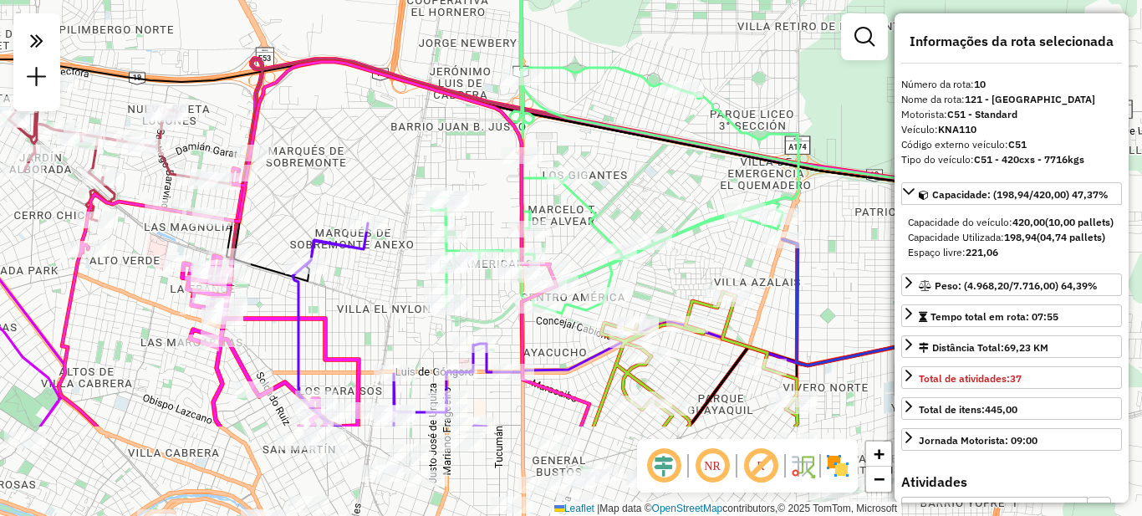
drag, startPoint x: 435, startPoint y: 205, endPoint x: 391, endPoint y: 127, distance: 89.1
click at [391, 127] on div "Rota 13 - Placa KYE215 0000551292 - [PERSON_NAME] Rota 6 - Placa HYF293 0000423…" at bounding box center [571, 258] width 1142 height 516
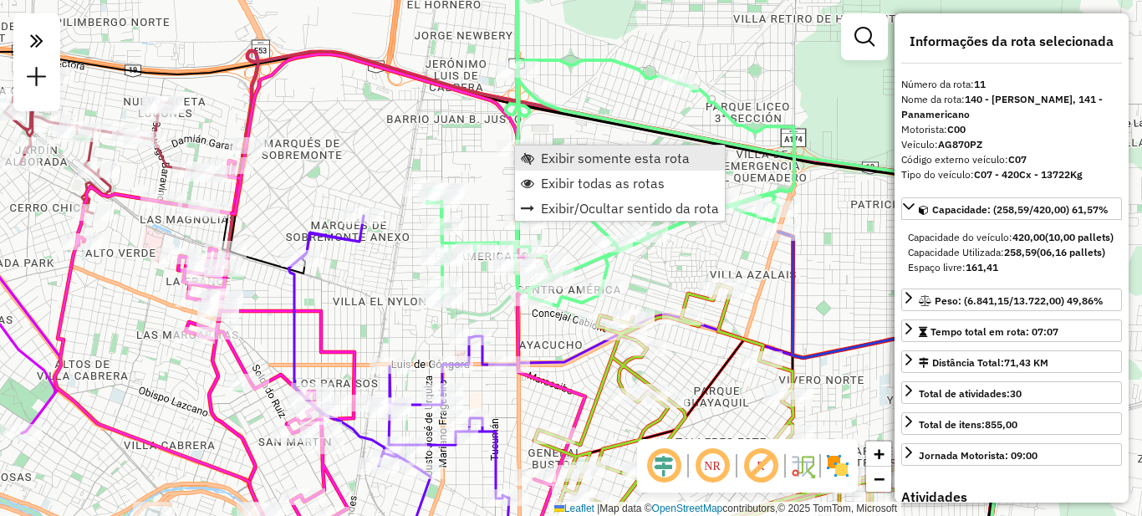
click at [601, 147] on link "Exibir somente esta rota" at bounding box center [620, 158] width 210 height 25
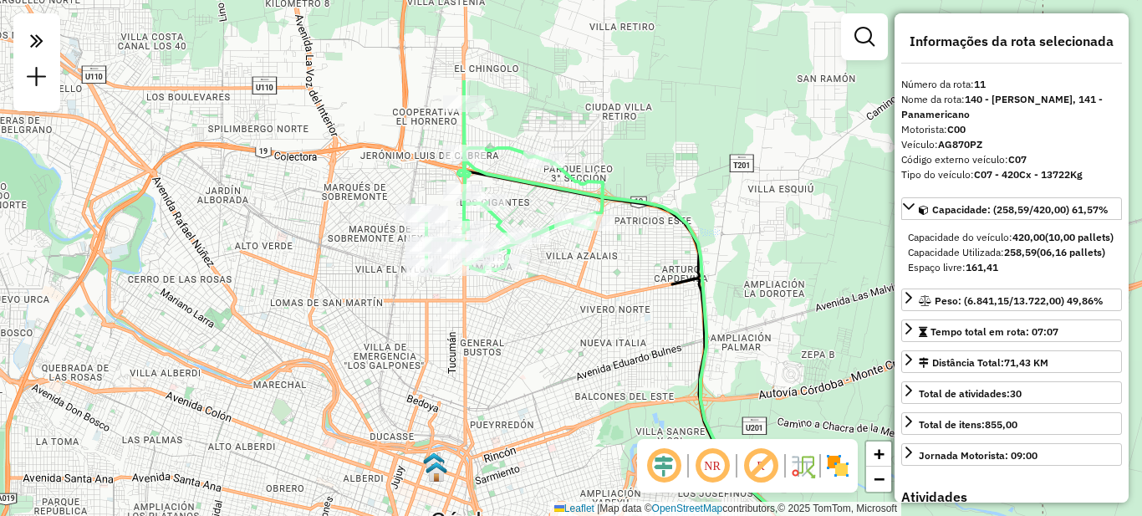
drag, startPoint x: 554, startPoint y: 174, endPoint x: 562, endPoint y: 306, distance: 132.4
click at [562, 306] on div "Janela de atendimento Grade de atendimento Capacidade Transportadoras Veículos …" at bounding box center [571, 258] width 1142 height 516
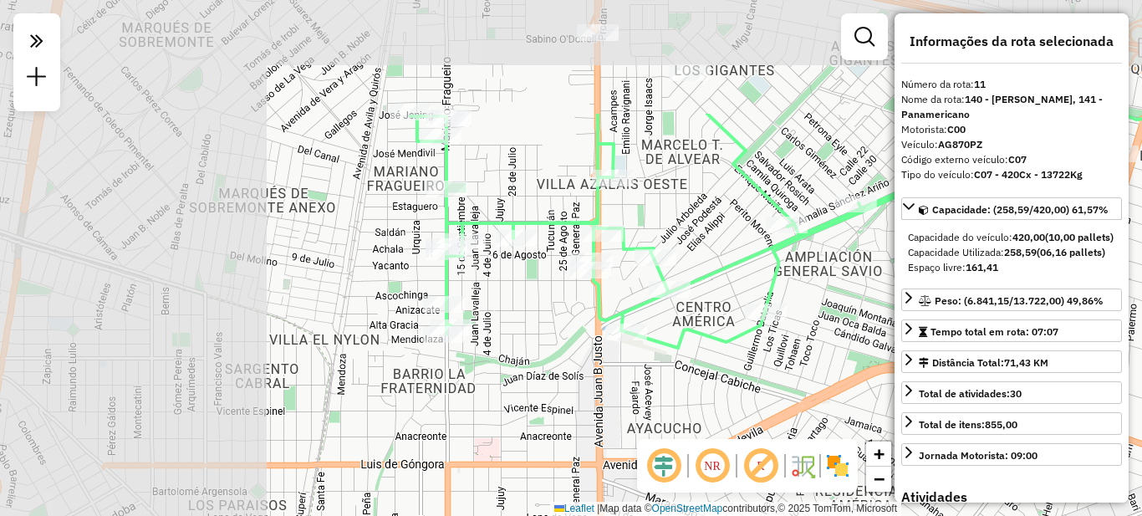
drag, startPoint x: 496, startPoint y: 234, endPoint x: 882, endPoint y: 381, distance: 413.5
click at [882, 381] on div "Janela de atendimento Grade de atendimento Capacidade Transportadoras Veículos …" at bounding box center [571, 258] width 1142 height 516
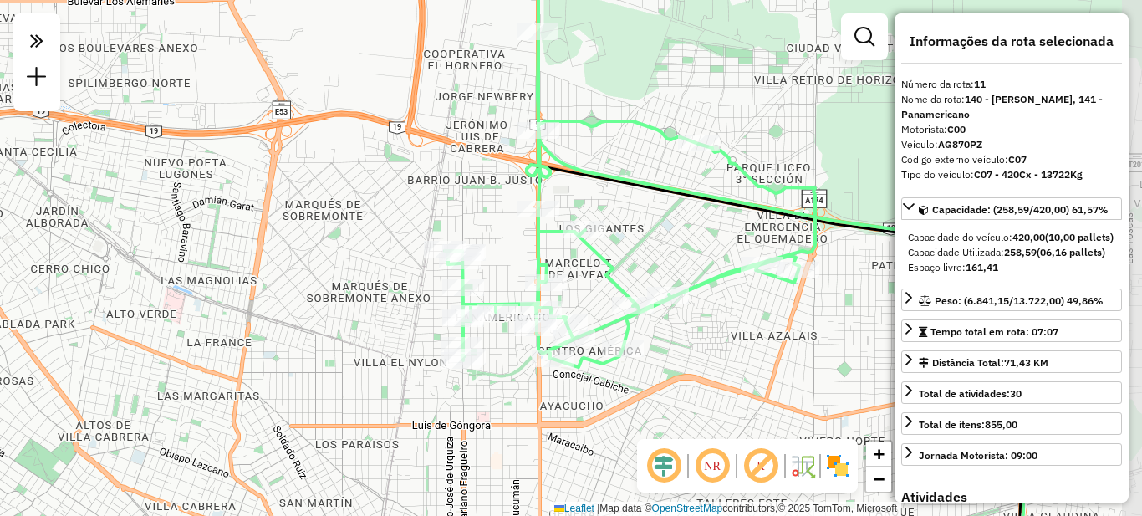
drag, startPoint x: 802, startPoint y: 375, endPoint x: 600, endPoint y: 365, distance: 202.6
click at [640, 386] on div "Janela de atendimento Grade de atendimento Capacidade Transportadoras Veículos …" at bounding box center [571, 258] width 1142 height 516
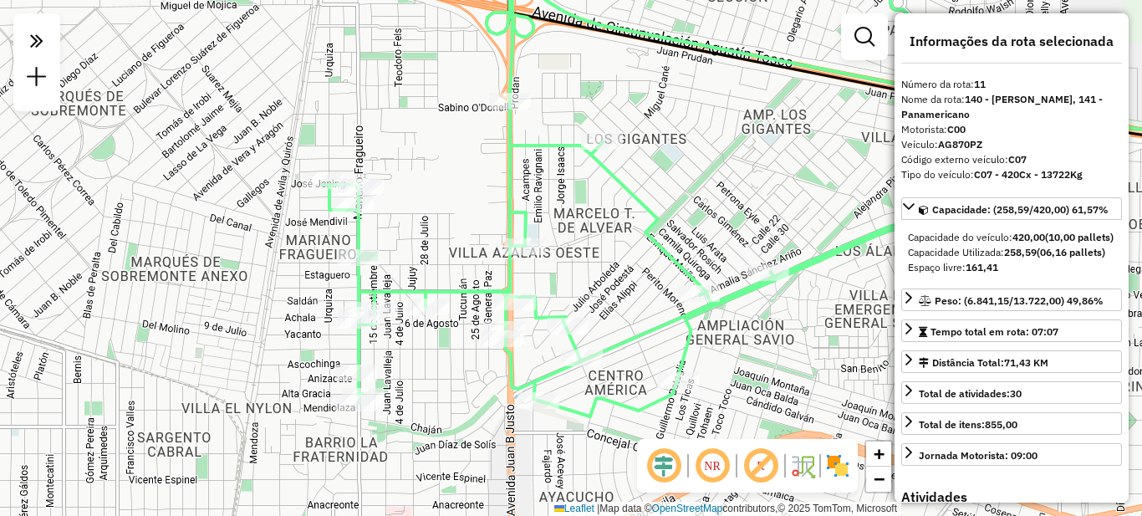
drag, startPoint x: 592, startPoint y: 211, endPoint x: 585, endPoint y: 229, distance: 19.9
click at [585, 229] on div "Janela de atendimento Grade de atendimento Capacidade Transportadoras Veículos …" at bounding box center [571, 258] width 1142 height 516
drag, startPoint x: 423, startPoint y: 152, endPoint x: 427, endPoint y: 245, distance: 92.9
click at [427, 245] on div "Janela de atendimento Grade de atendimento Capacidade Transportadoras Veículos …" at bounding box center [571, 258] width 1142 height 516
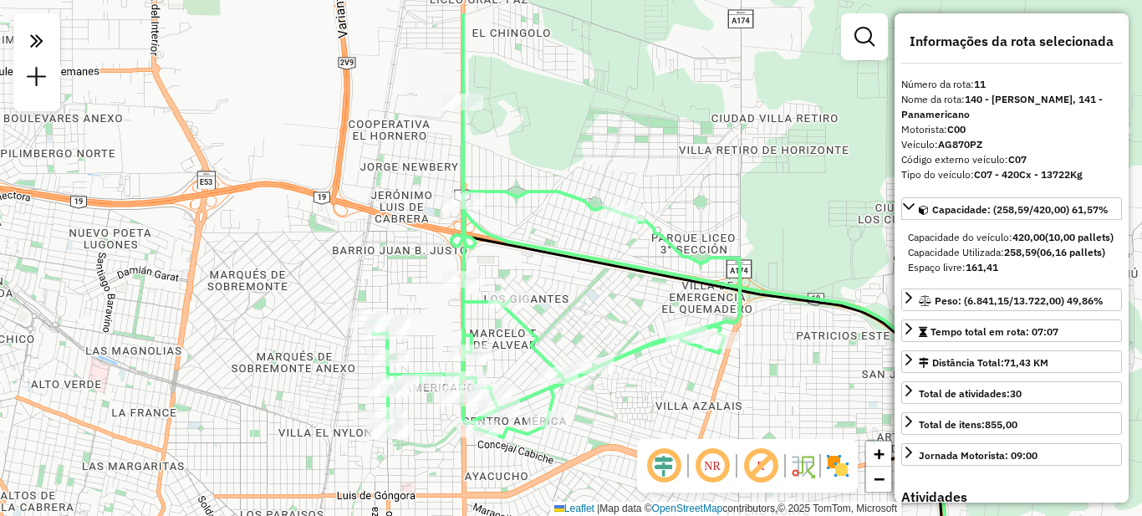
drag, startPoint x: 570, startPoint y: 222, endPoint x: 570, endPoint y: 289, distance: 66.9
click at [570, 289] on div "Janela de atendimento Grade de atendimento Capacidade Transportadoras Veículos …" at bounding box center [571, 258] width 1142 height 516
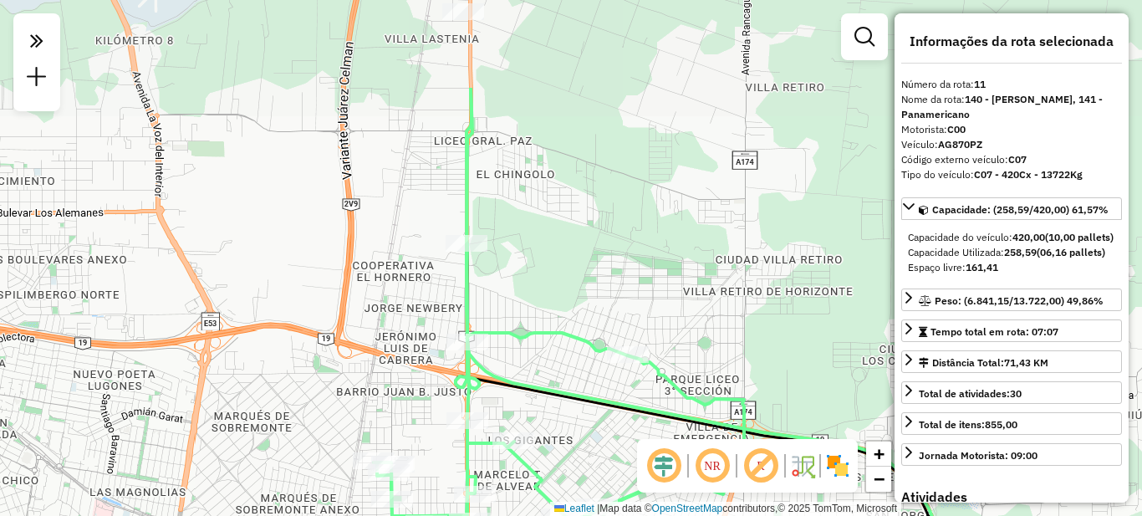
drag, startPoint x: 533, startPoint y: 113, endPoint x: 536, endPoint y: 259, distance: 146.4
click at [538, 259] on div "Janela de atendimento Grade de atendimento Capacidade Transportadoras Veículos …" at bounding box center [571, 258] width 1142 height 516
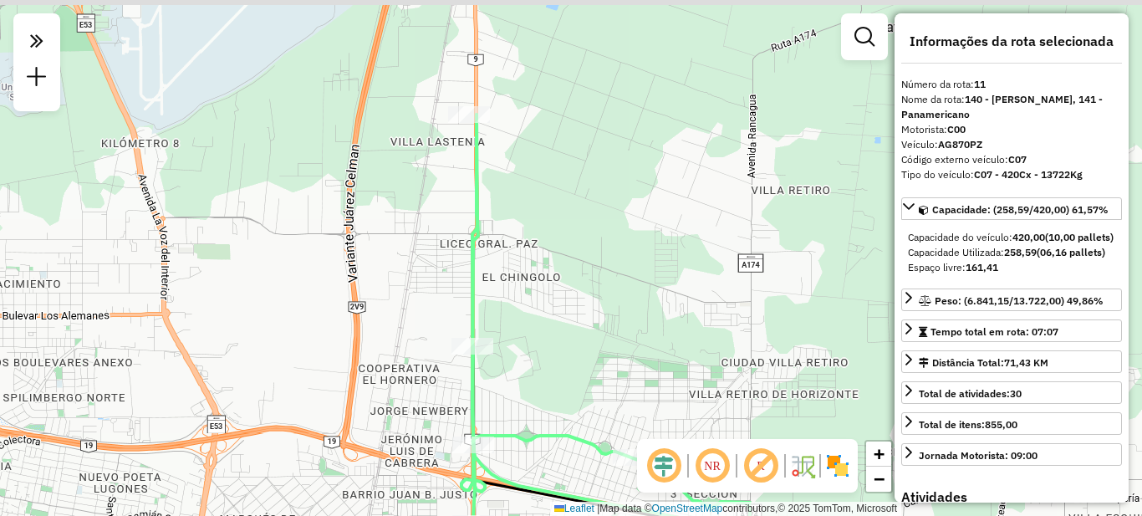
drag, startPoint x: 531, startPoint y: 138, endPoint x: 532, endPoint y: 238, distance: 99.5
click at [536, 239] on div "Janela de atendimento Grade de atendimento Capacidade Transportadoras Veículos …" at bounding box center [571, 258] width 1142 height 516
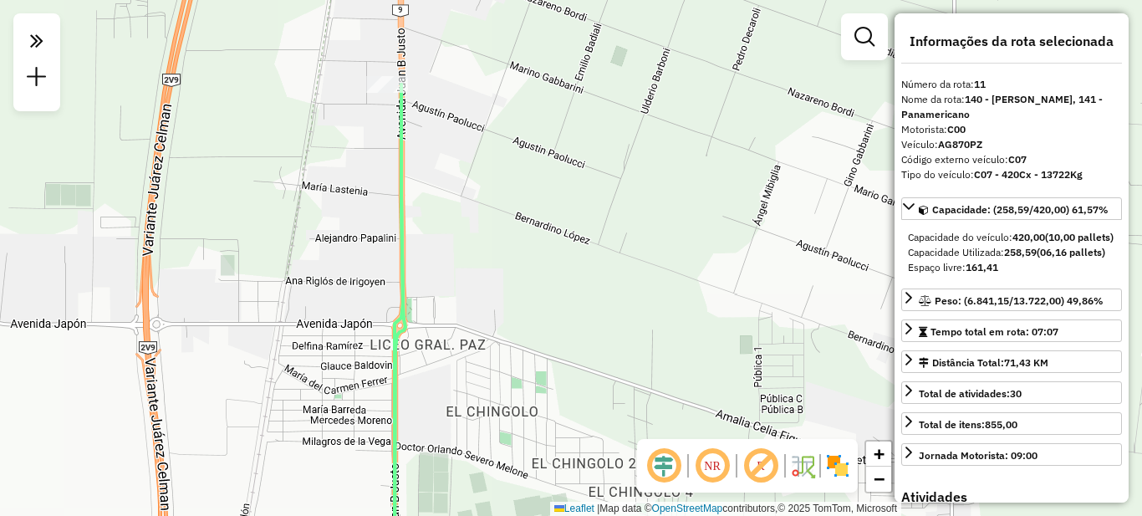
drag, startPoint x: 491, startPoint y: 144, endPoint x: 528, endPoint y: 211, distance: 76.4
click at [528, 211] on div "Janela de atendimento Grade de atendimento Capacidade Transportadoras Veículos …" at bounding box center [571, 258] width 1142 height 516
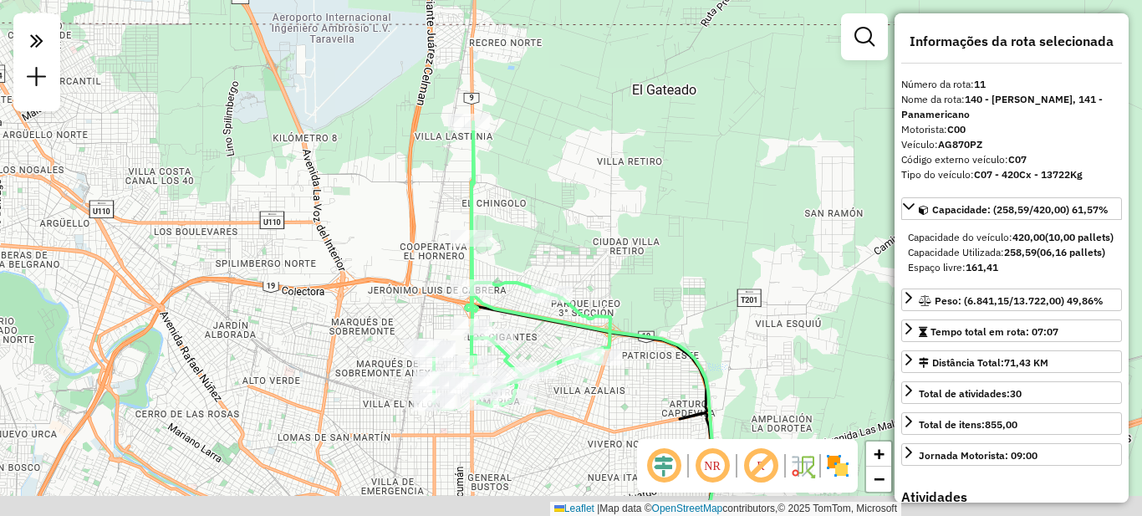
drag, startPoint x: 517, startPoint y: 316, endPoint x: 543, endPoint y: 197, distance: 121.6
click at [543, 197] on icon at bounding box center [593, 311] width 243 height 378
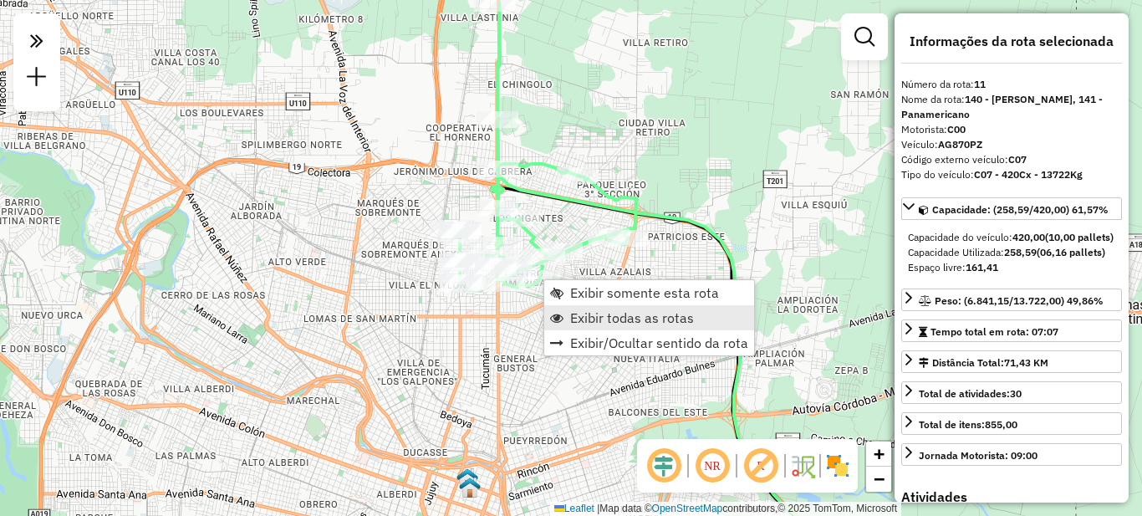
click at [580, 314] on span "Exibir todas as rotas" at bounding box center [632, 317] width 124 height 13
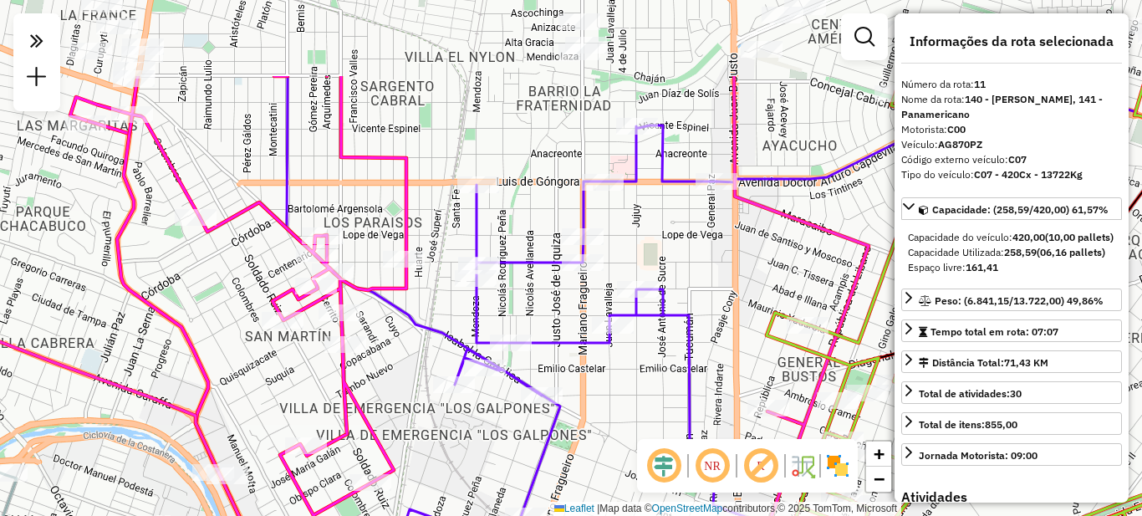
drag, startPoint x: 431, startPoint y: 162, endPoint x: 488, endPoint y: 297, distance: 146.2
click at [489, 287] on div at bounding box center [476, 278] width 42 height 17
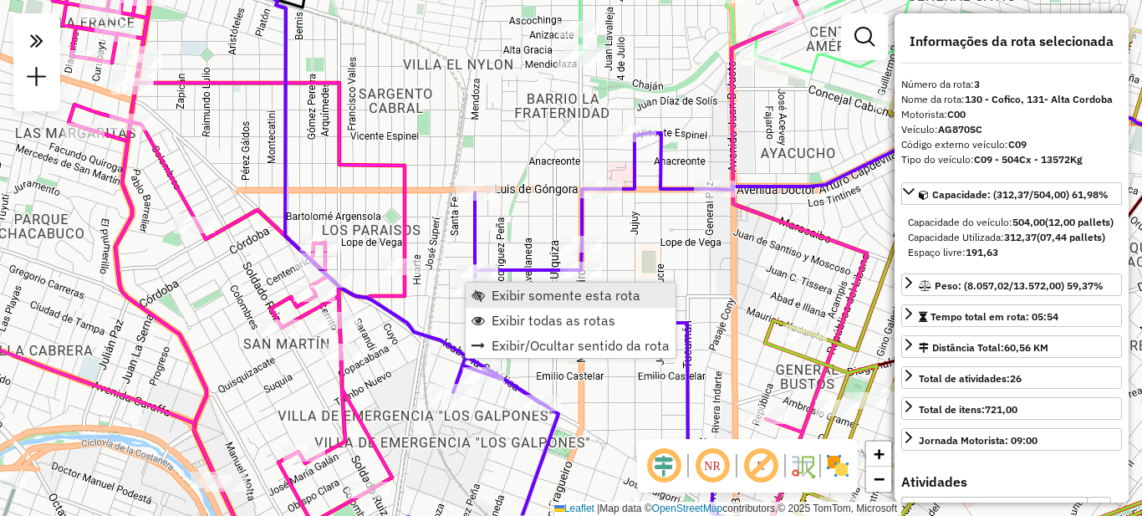
click at [513, 298] on span "Exibir somente esta rota" at bounding box center [566, 295] width 149 height 13
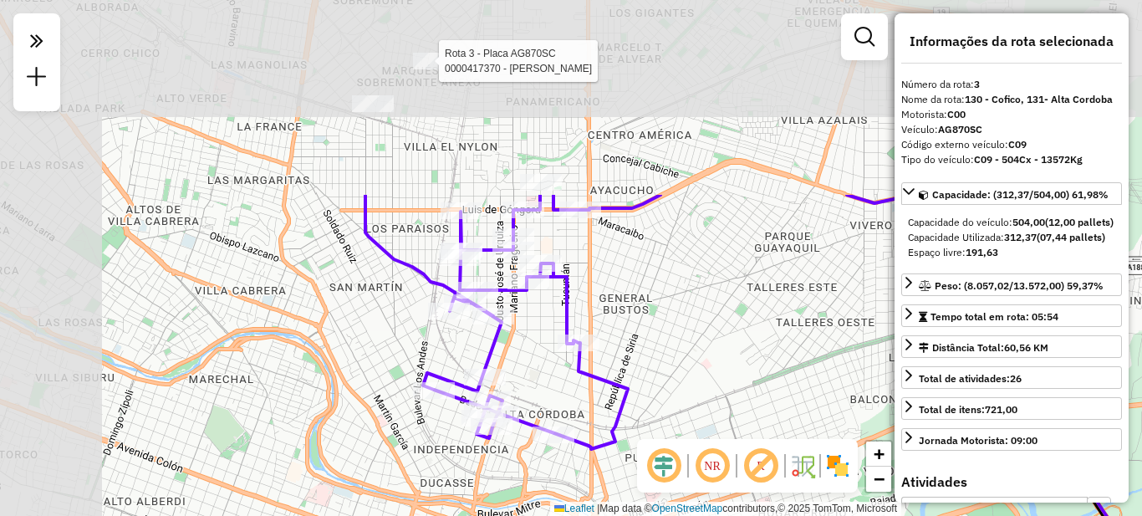
drag, startPoint x: 549, startPoint y: 144, endPoint x: 602, endPoint y: 290, distance: 155.6
click at [675, 398] on div "Rota 3 - Placa AG870SC 0000417370 - [PERSON_NAME] Janela de atendimento Grade d…" at bounding box center [571, 258] width 1142 height 516
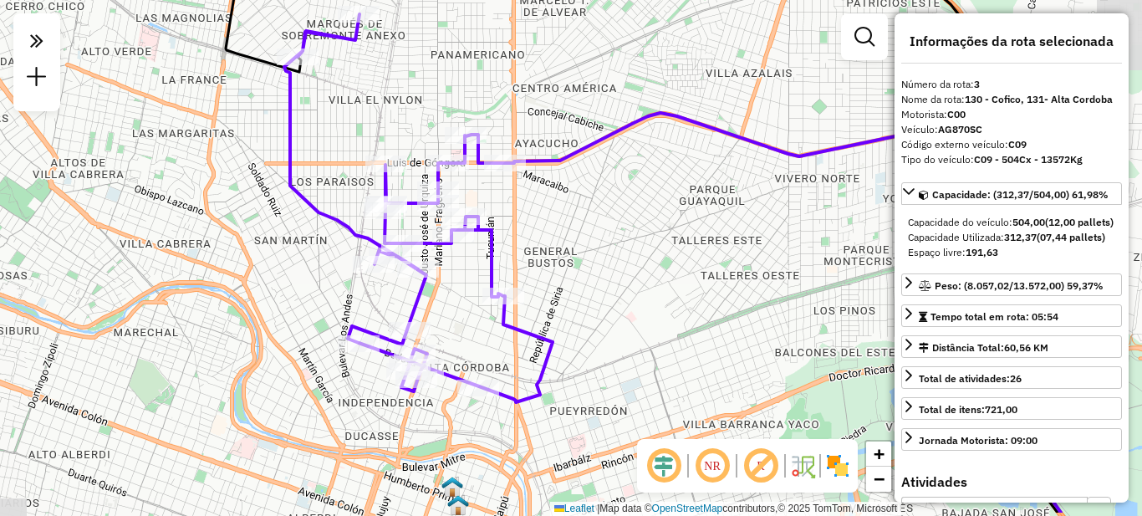
drag, startPoint x: 391, startPoint y: 152, endPoint x: 378, endPoint y: 142, distance: 16.7
click at [378, 142] on div "Janela de atendimento Grade de atendimento Capacidade Transportadoras Veículos …" at bounding box center [571, 258] width 1142 height 516
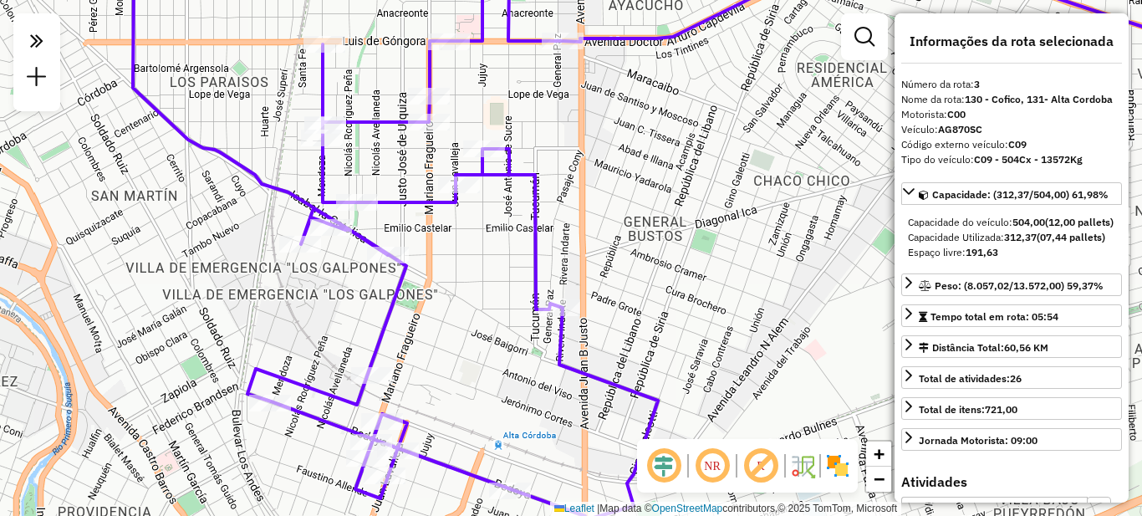
drag, startPoint x: 456, startPoint y: 253, endPoint x: 491, endPoint y: 371, distance: 123.0
click at [491, 371] on div "Janela de atendimento Grade de atendimento Capacidade Transportadoras Veículos …" at bounding box center [571, 258] width 1142 height 516
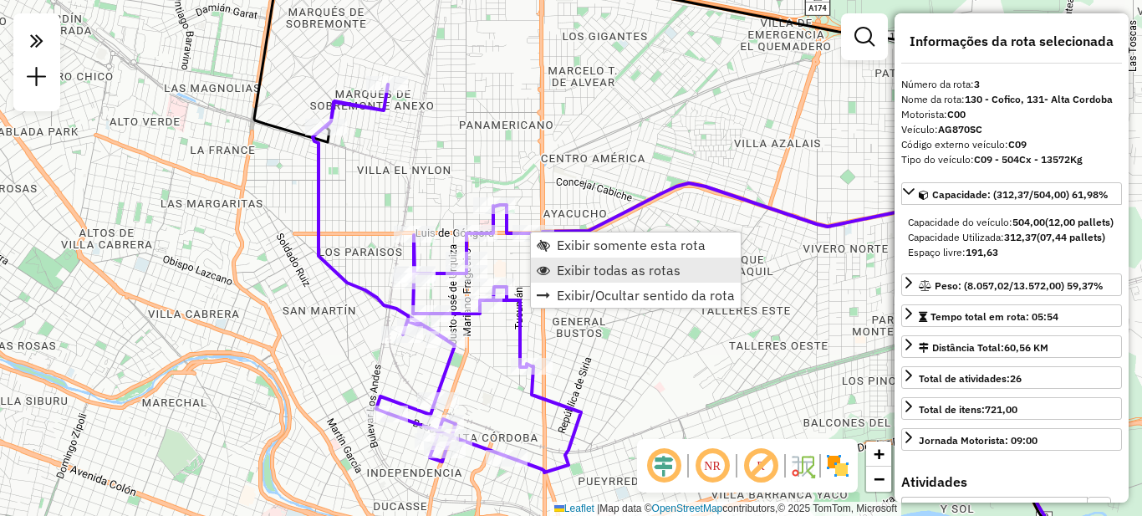
click at [585, 273] on span "Exibir todas as rotas" at bounding box center [619, 269] width 124 height 13
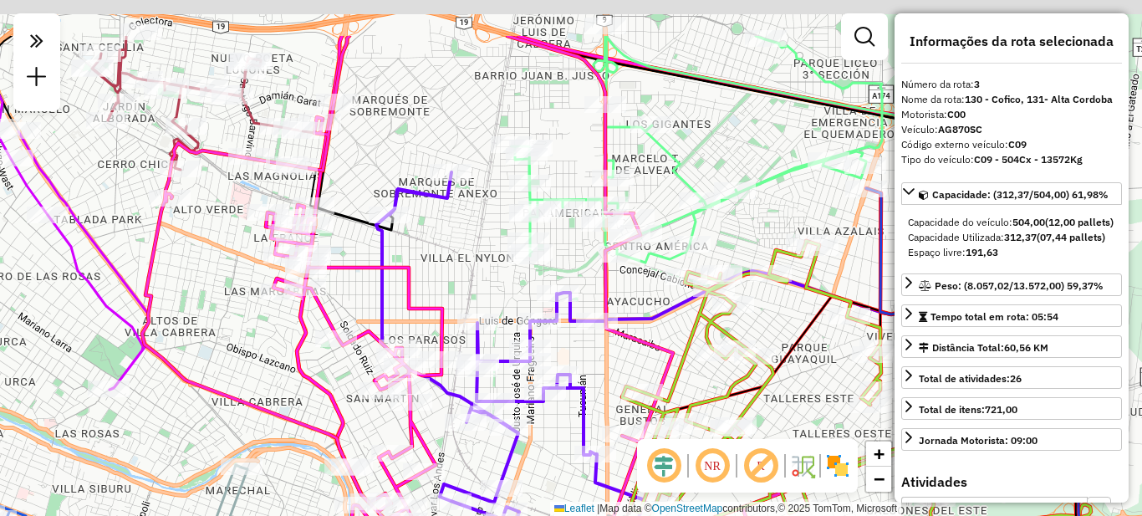
drag, startPoint x: 396, startPoint y: 189, endPoint x: 421, endPoint y: 205, distance: 29.7
click at [442, 257] on div "Janela de atendimento Grade de atendimento Capacidade Transportadoras Veículos …" at bounding box center [571, 258] width 1142 height 516
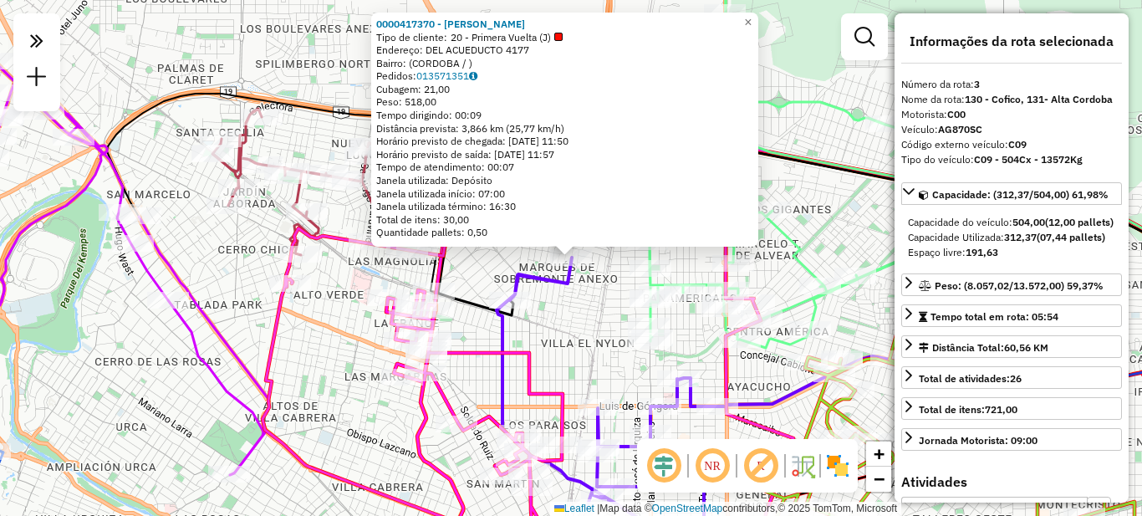
click at [482, 279] on div "0000417370 - [PERSON_NAME] Tipo de cliente: 20 - Primera Vuelta (J) Endereço: D…" at bounding box center [571, 258] width 1142 height 516
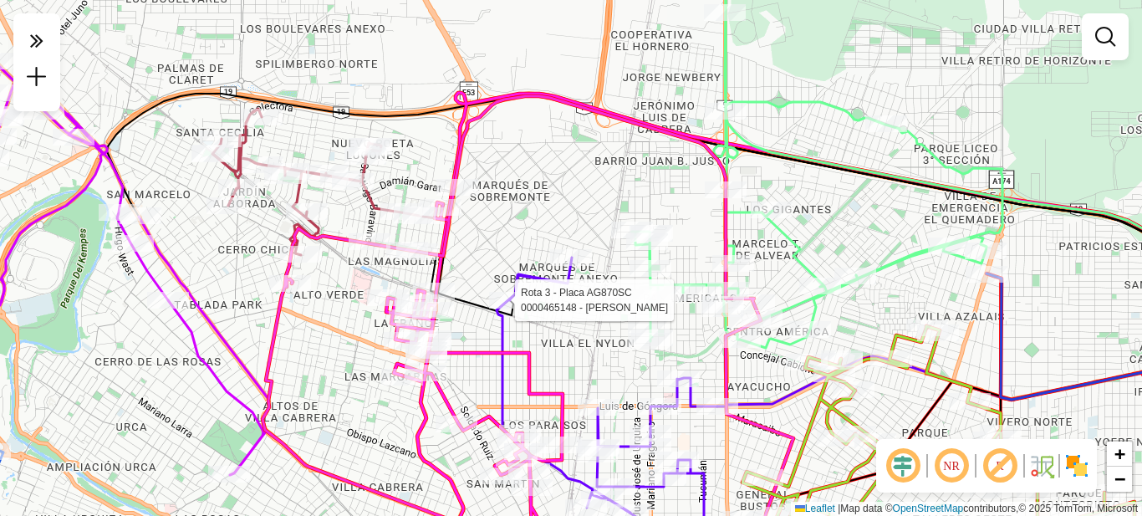
select select "**********"
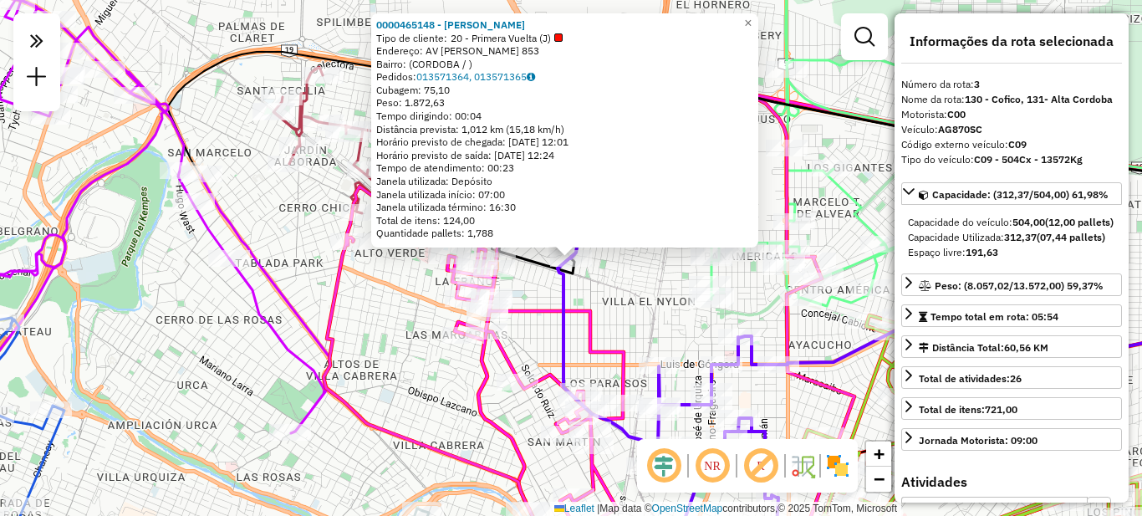
click at [607, 294] on div "0000465148 - [PERSON_NAME] Tipo de cliente: 20 - Primera Vuelta (J) Endereço: A…" at bounding box center [571, 258] width 1142 height 516
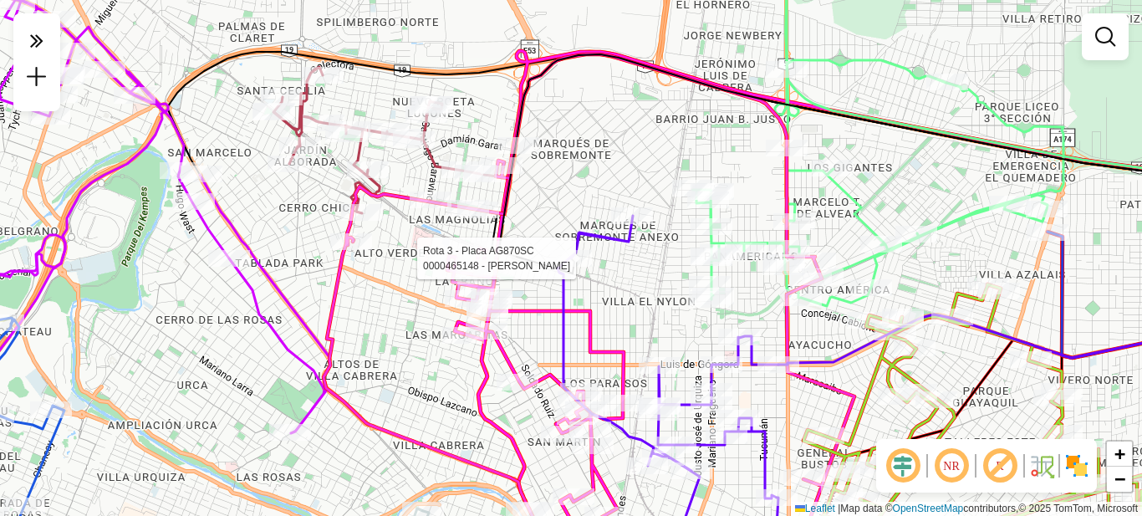
select select "**********"
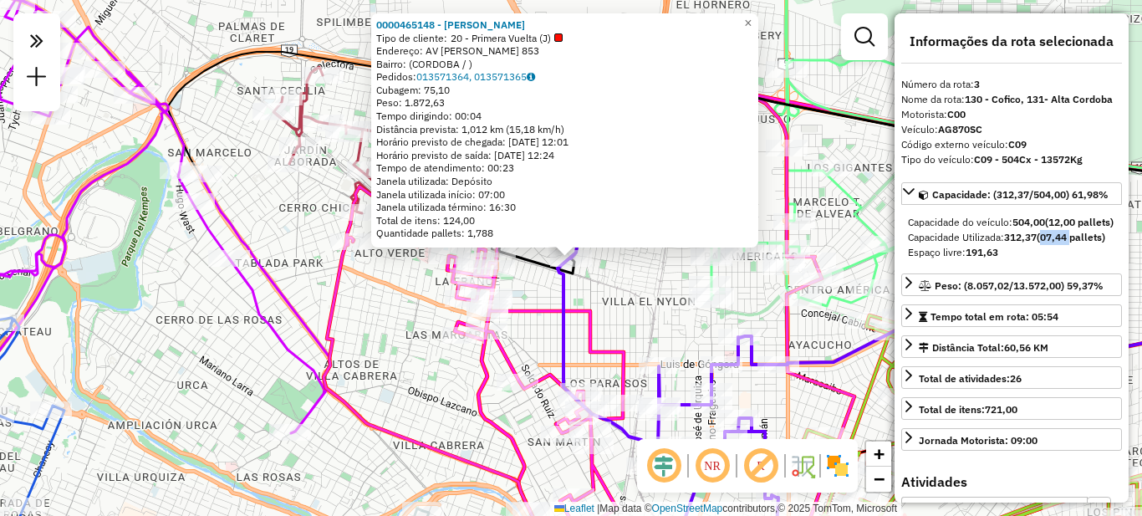
drag, startPoint x: 1043, startPoint y: 252, endPoint x: 1116, endPoint y: 250, distance: 72.8
click at [1123, 250] on div "**********" at bounding box center [1012, 257] width 234 height 489
drag, startPoint x: 919, startPoint y: 251, endPoint x: 1077, endPoint y: 251, distance: 158.1
click at [1077, 245] on div "Capacidade Utilizada: 312,37 (07,44 pallets)" at bounding box center [1011, 237] width 207 height 15
click at [1048, 260] on div "Espaço livre: 191,63" at bounding box center [1011, 252] width 207 height 15
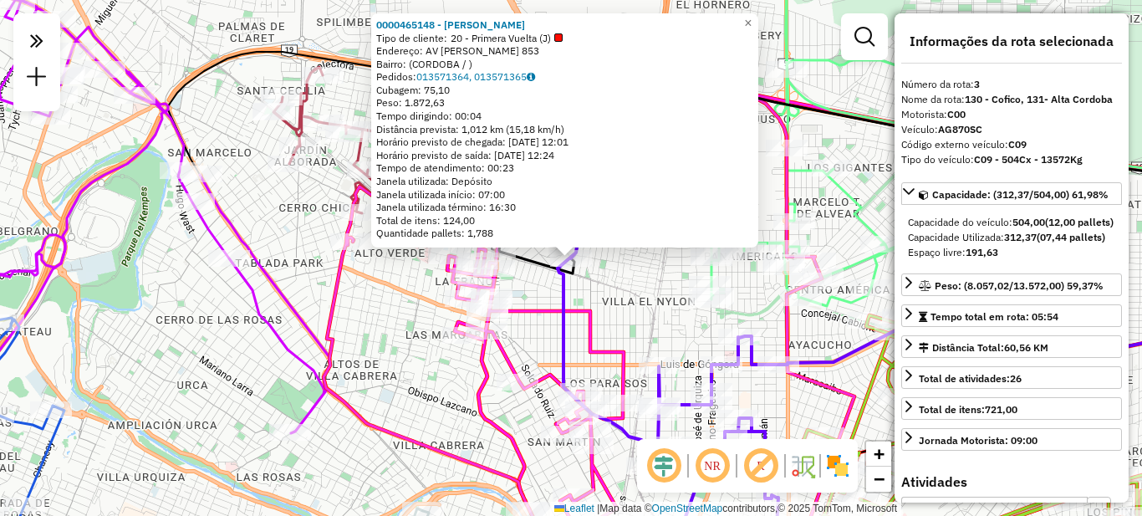
drag, startPoint x: 474, startPoint y: 232, endPoint x: 509, endPoint y: 228, distance: 34.5
click at [509, 228] on div "Quantidade pallets: 1,788" at bounding box center [564, 233] width 377 height 13
click at [638, 263] on div "Rota 3 - Placa AG870SC 0000465148 - [PERSON_NAME] Oyum 0000465148 - [PERSON_NAM…" at bounding box center [571, 258] width 1142 height 516
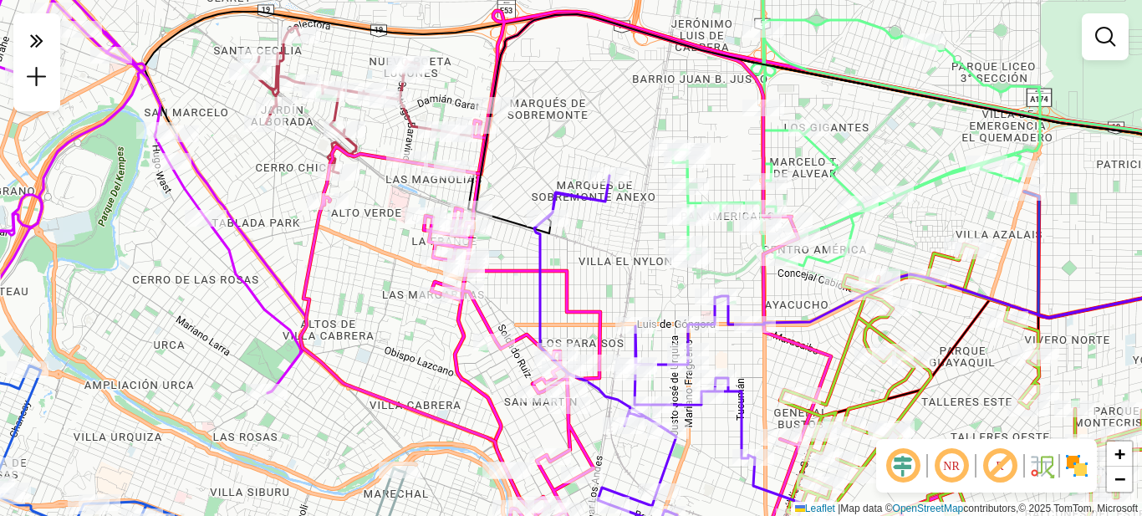
drag, startPoint x: 611, startPoint y: 279, endPoint x: 585, endPoint y: 236, distance: 50.6
click at [585, 236] on div "Janela de atendimento Grade de atendimento Capacidade Transportadoras Veículos …" at bounding box center [571, 258] width 1142 height 516
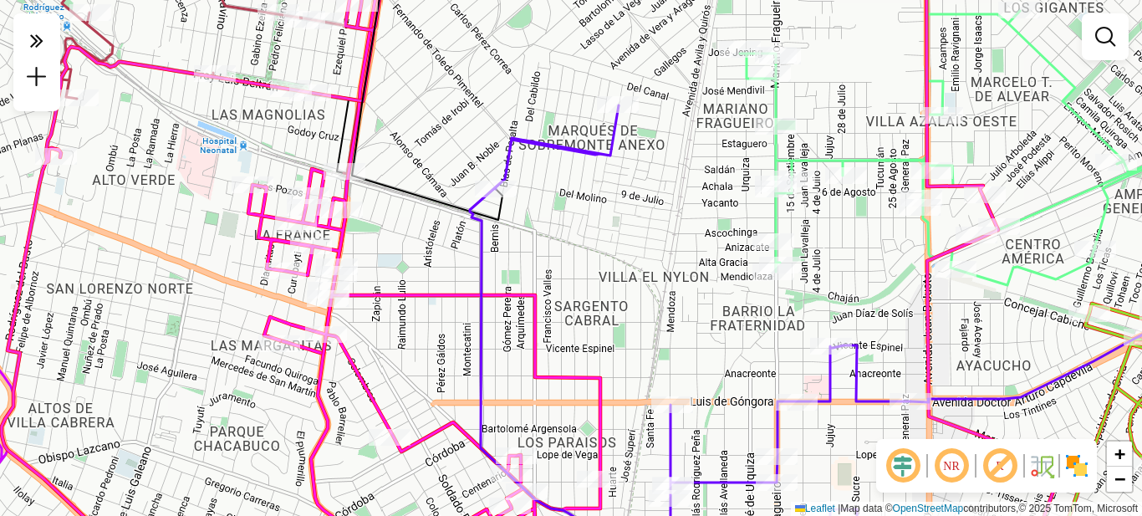
click at [662, 248] on div "Janela de atendimento Grade de atendimento Capacidade Transportadoras Veículos …" at bounding box center [571, 258] width 1142 height 516
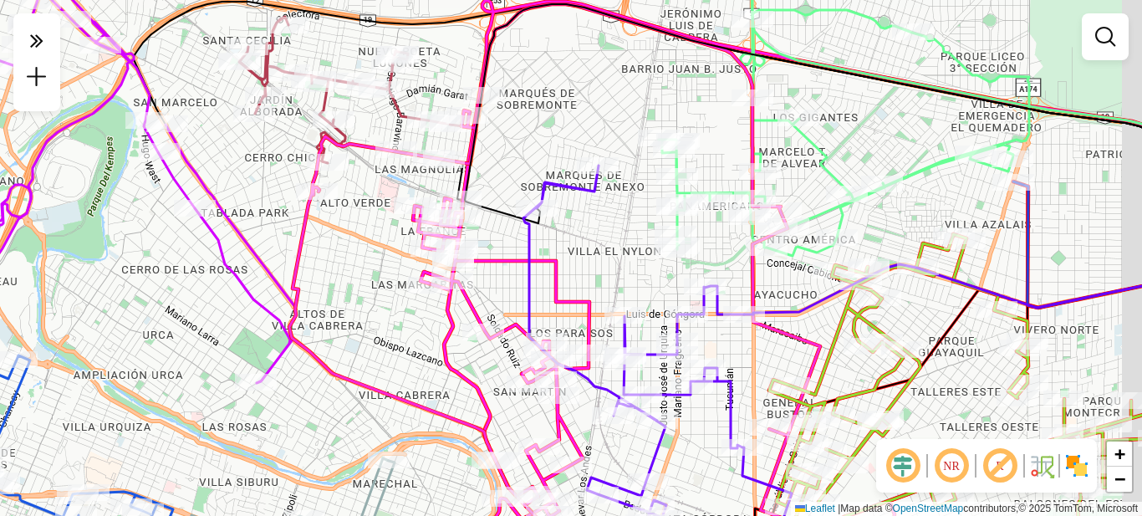
drag, startPoint x: 672, startPoint y: 298, endPoint x: 621, endPoint y: 273, distance: 56.9
click at [621, 273] on div "Janela de atendimento Grade de atendimento Capacidade Transportadoras Veículos …" at bounding box center [571, 258] width 1142 height 516
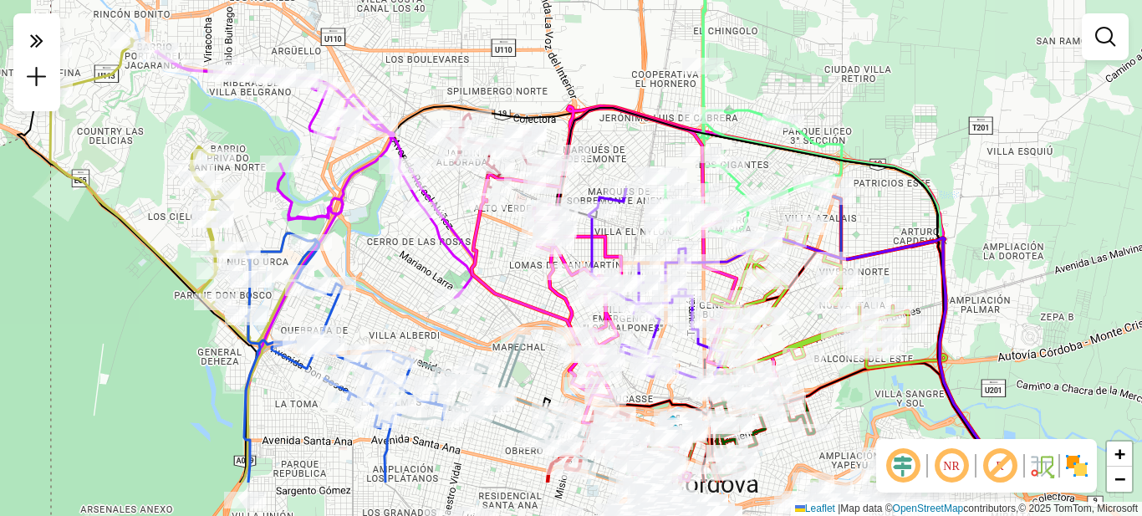
drag, startPoint x: 718, startPoint y: 117, endPoint x: 635, endPoint y: 54, distance: 104.5
click at [649, 25] on div "Janela de atendimento Grade de atendimento Capacidade Transportadoras Veículos …" at bounding box center [571, 258] width 1142 height 516
